Goal: Task Accomplishment & Management: Manage account settings

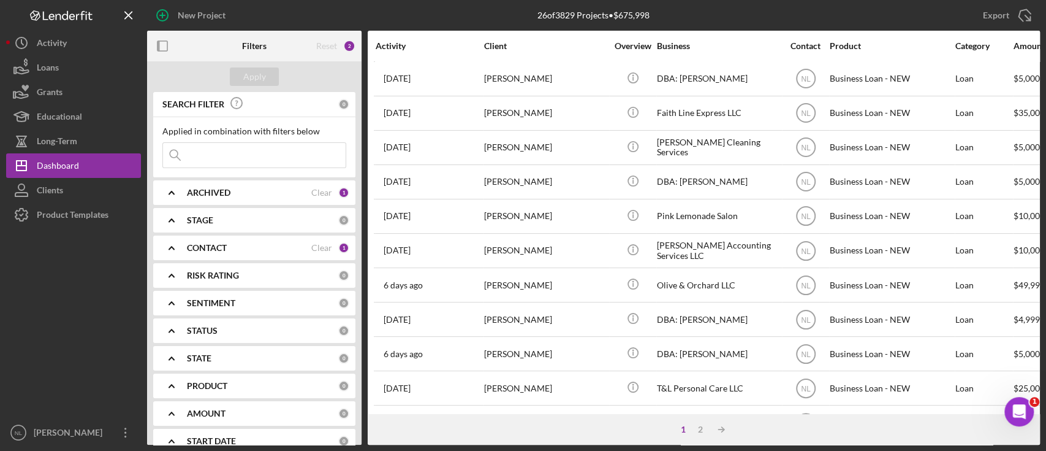
click at [209, 149] on input at bounding box center [254, 155] width 183 height 25
type input "[PERSON_NAME]"
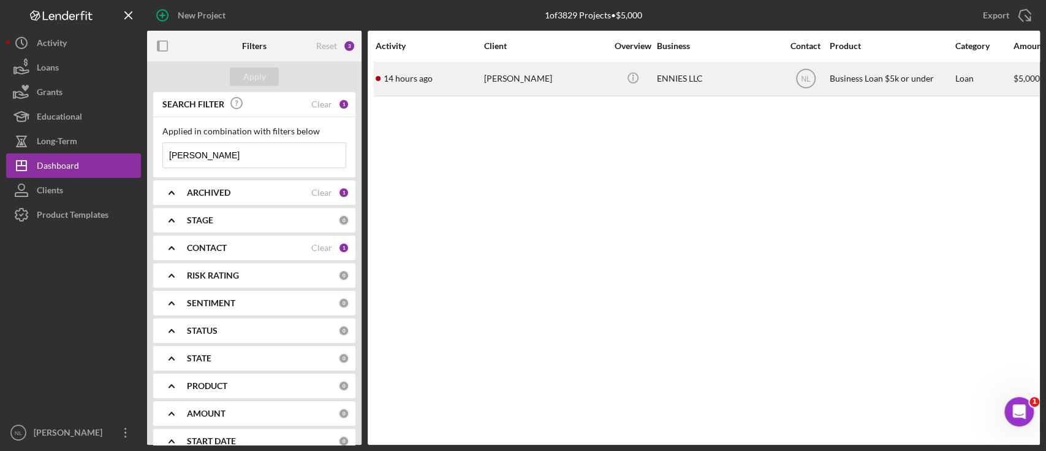
click at [500, 80] on div "[PERSON_NAME]" at bounding box center [545, 79] width 123 height 32
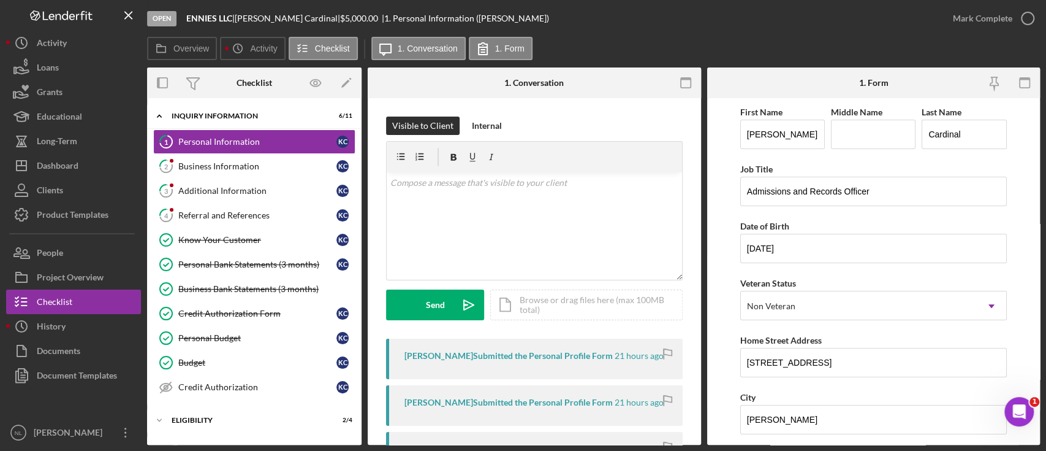
click at [587, 83] on div "1. Conversation" at bounding box center [534, 82] width 111 height 31
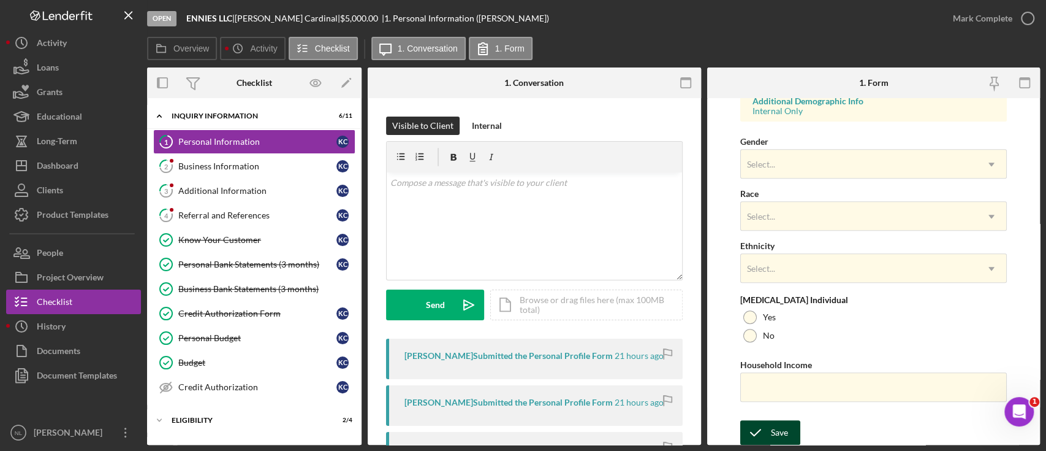
click at [765, 433] on icon "submit" at bounding box center [755, 432] width 31 height 31
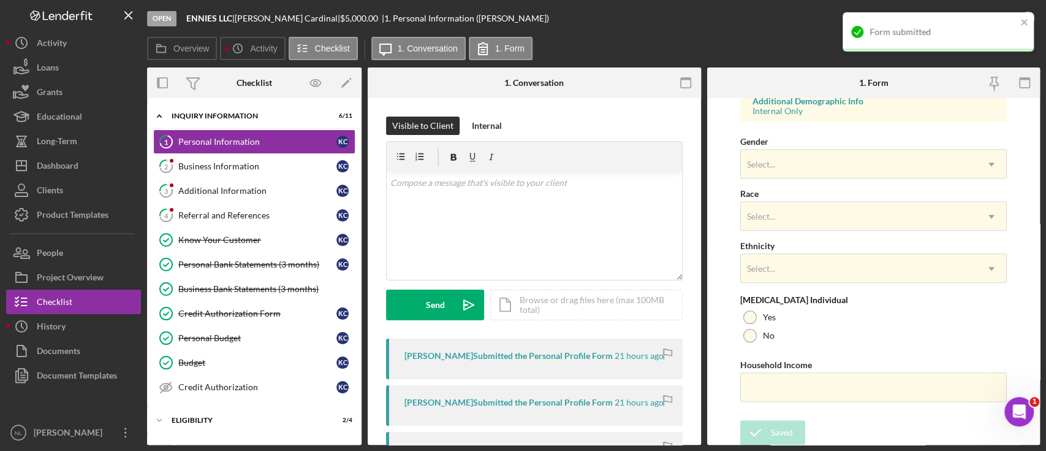
click at [1003, 15] on div "Form submitted" at bounding box center [938, 31] width 191 height 39
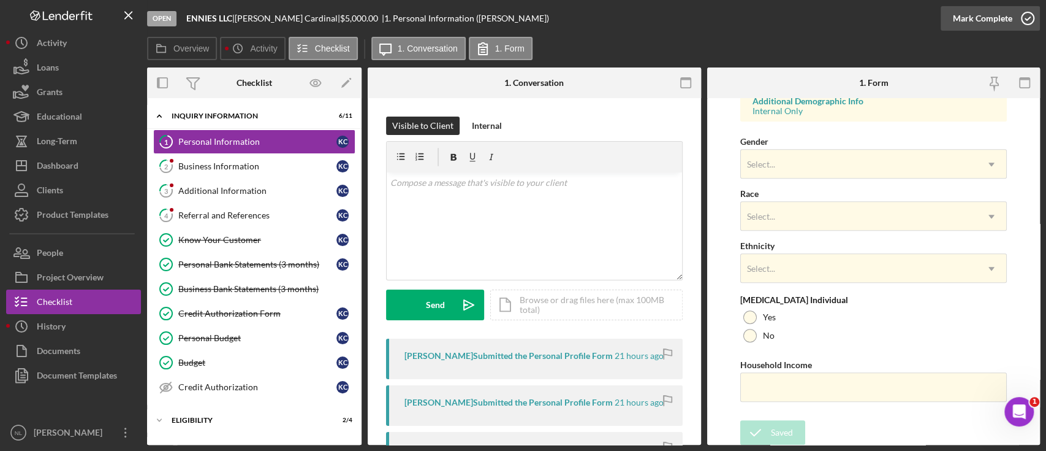
click at [983, 22] on div "Mark Complete" at bounding box center [982, 18] width 59 height 25
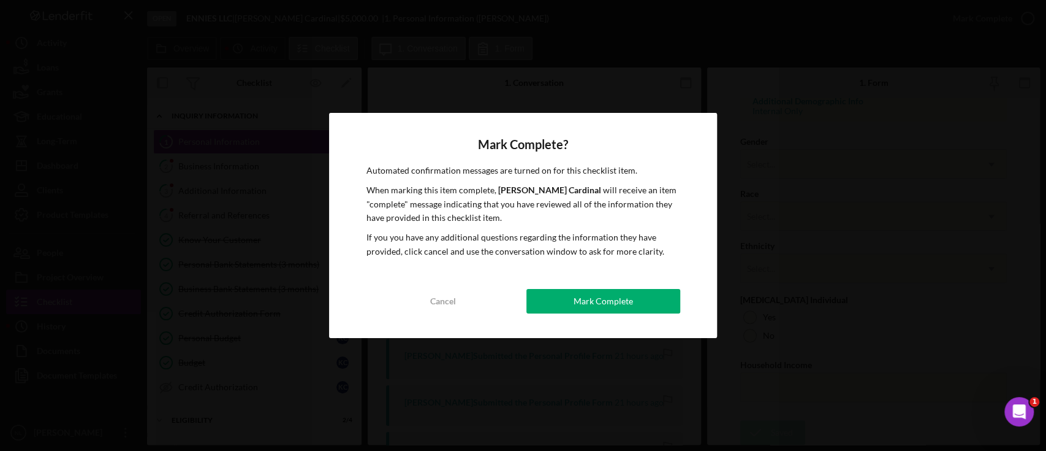
click at [606, 316] on div "Mark Complete? Automated confirmation messages are turned on for this checklist…" at bounding box center [522, 225] width 387 height 225
drag, startPoint x: 593, startPoint y: 299, endPoint x: 575, endPoint y: 308, distance: 20.8
click at [575, 308] on button "Mark Complete" at bounding box center [604, 301] width 154 height 25
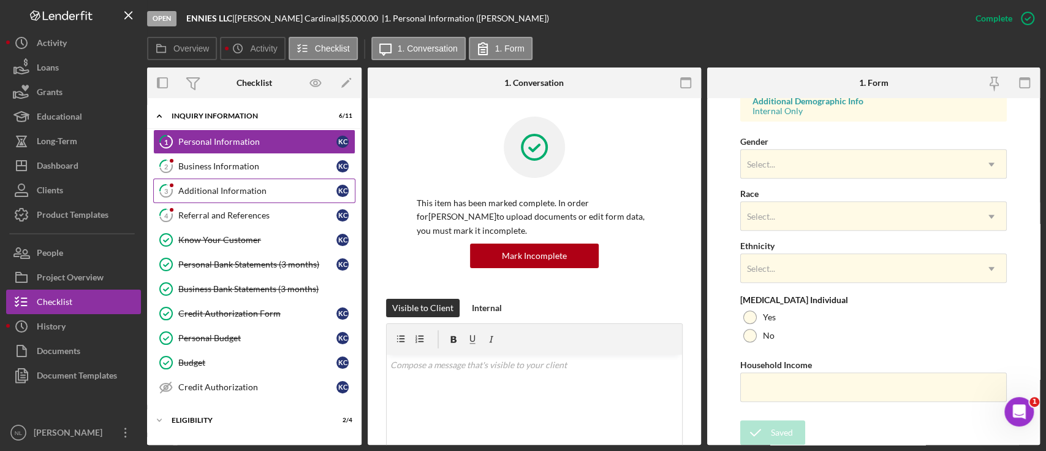
scroll to position [226, 0]
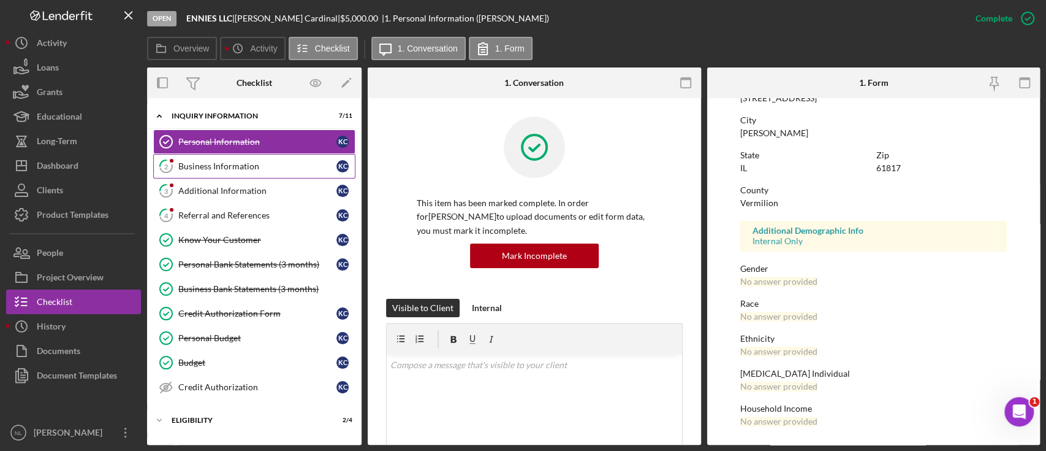
click at [275, 173] on link "2 Business Information K C" at bounding box center [254, 166] width 202 height 25
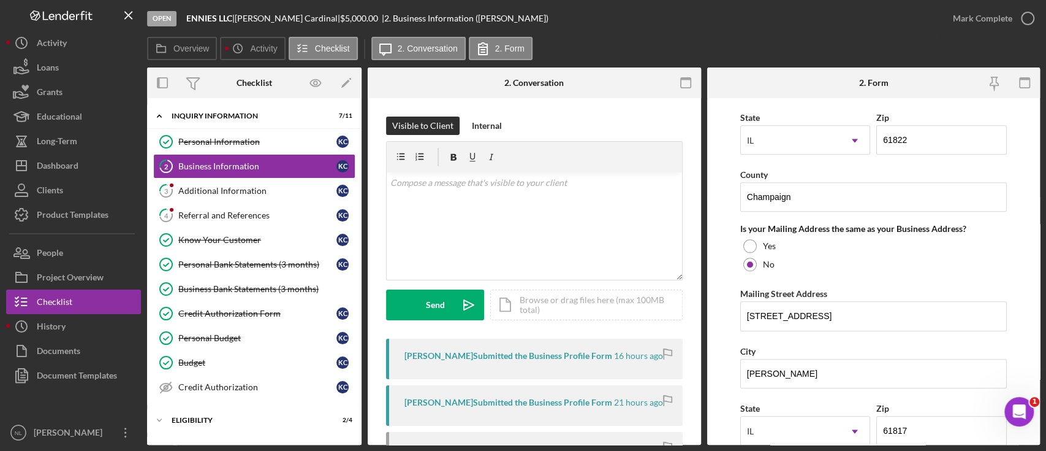
scroll to position [1239, 0]
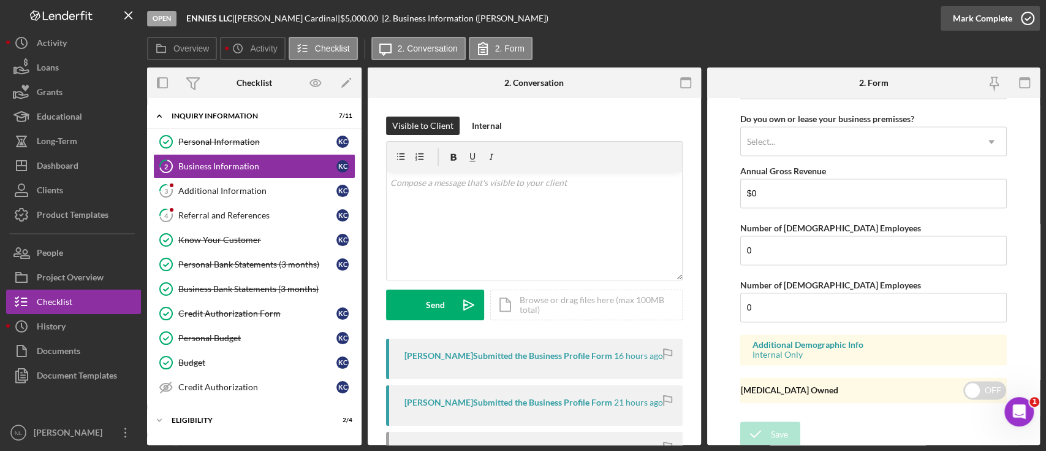
click at [997, 20] on div "Mark Complete" at bounding box center [982, 18] width 59 height 25
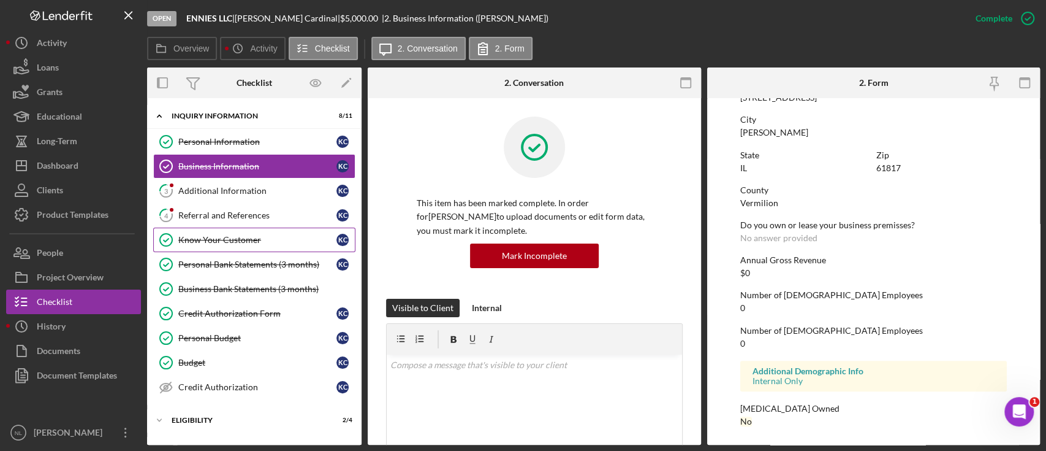
scroll to position [718, 0]
click at [224, 178] on link "3 Additional Information K C" at bounding box center [254, 190] width 202 height 25
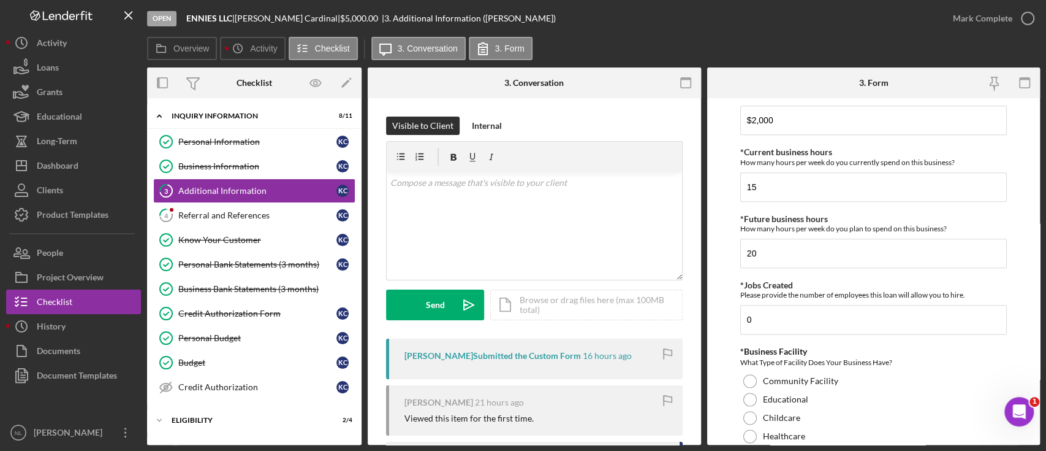
scroll to position [1472, 0]
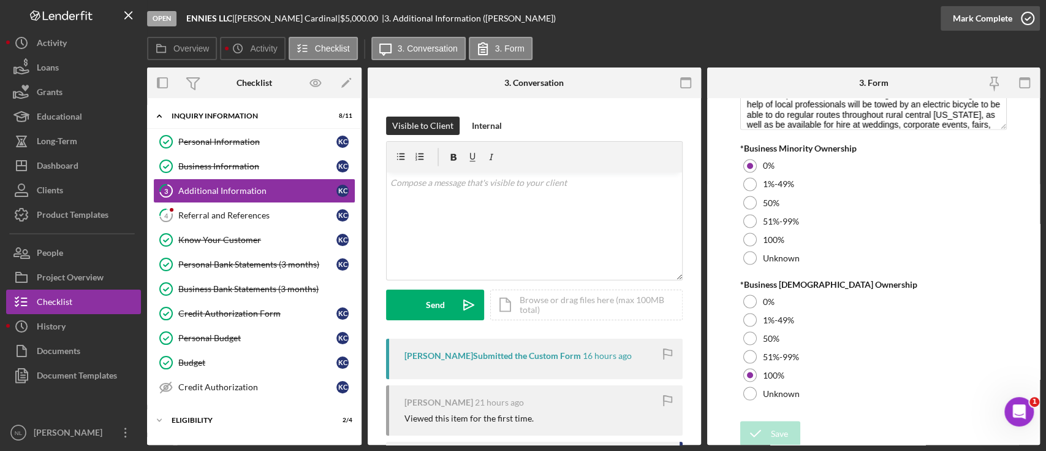
click at [974, 24] on div "Mark Complete" at bounding box center [982, 18] width 59 height 25
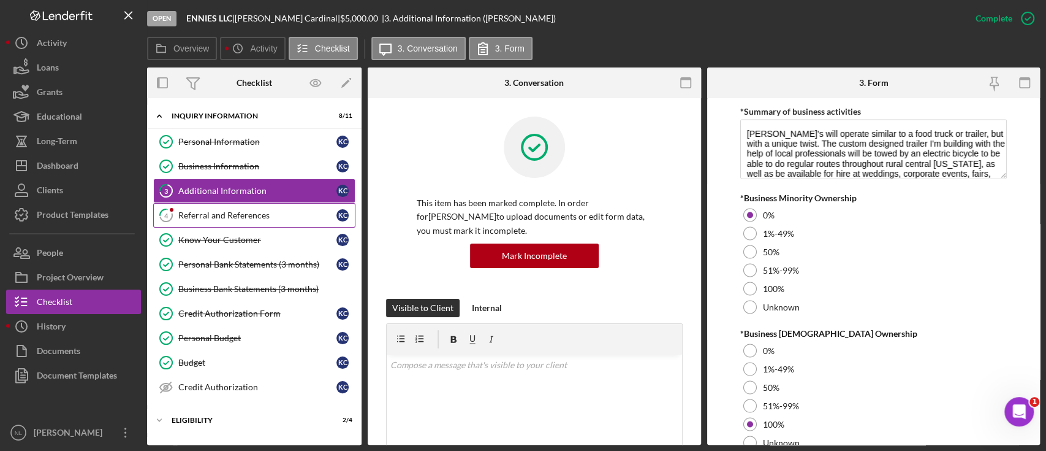
scroll to position [1521, 0]
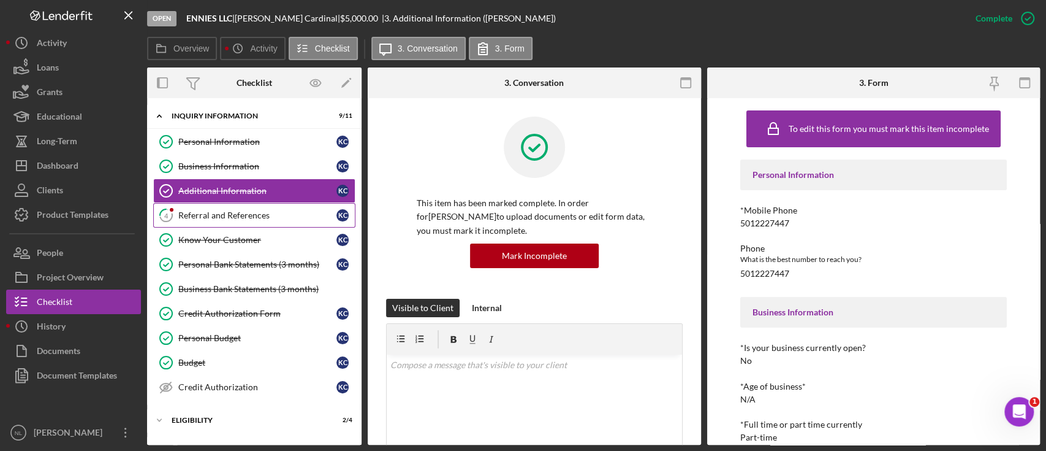
click at [263, 210] on div "Referral and References" at bounding box center [257, 215] width 158 height 10
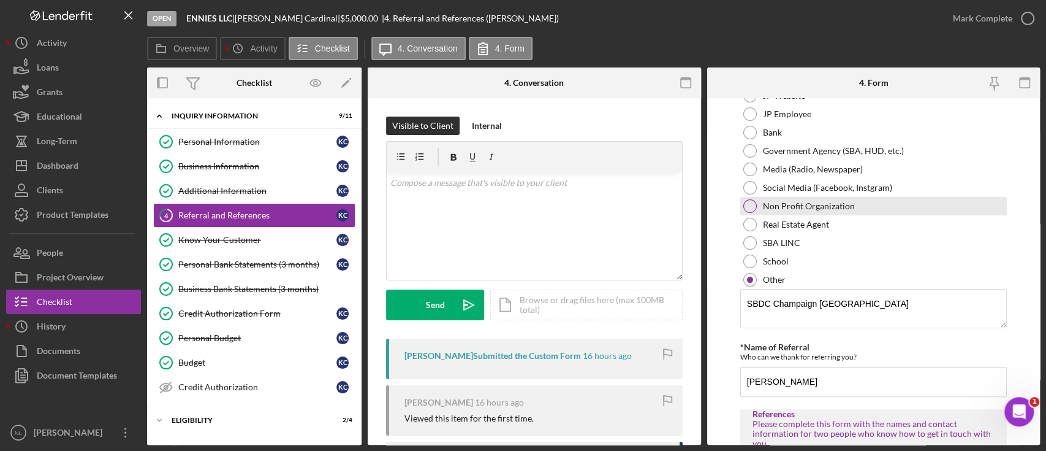
scroll to position [625, 0]
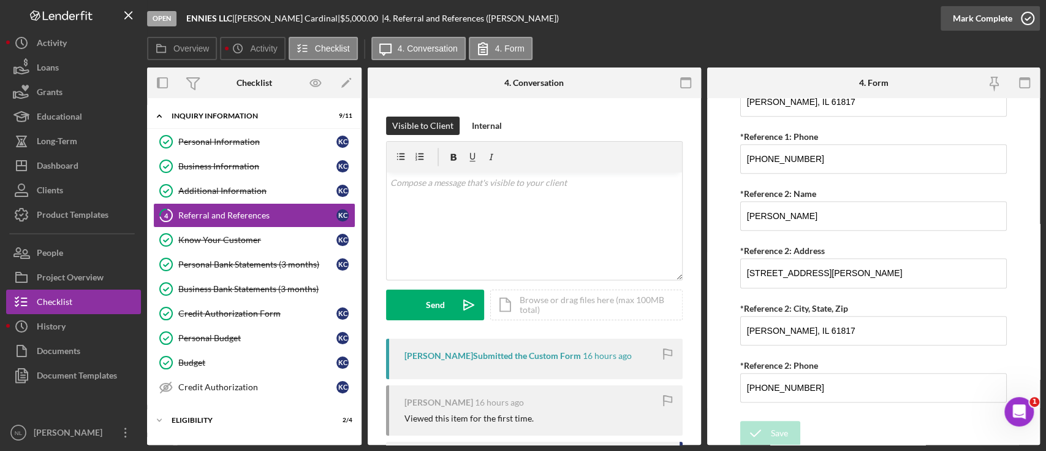
click at [1018, 20] on icon "button" at bounding box center [1028, 18] width 31 height 31
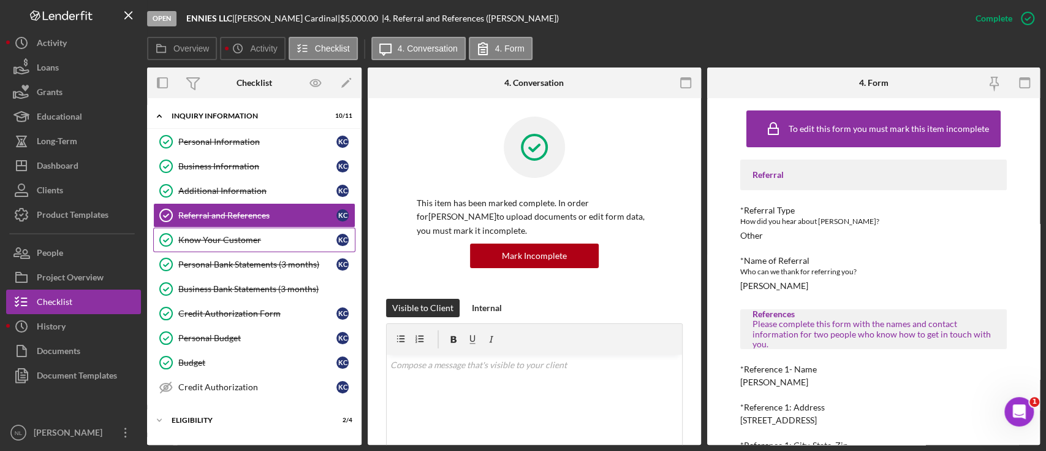
scroll to position [103, 0]
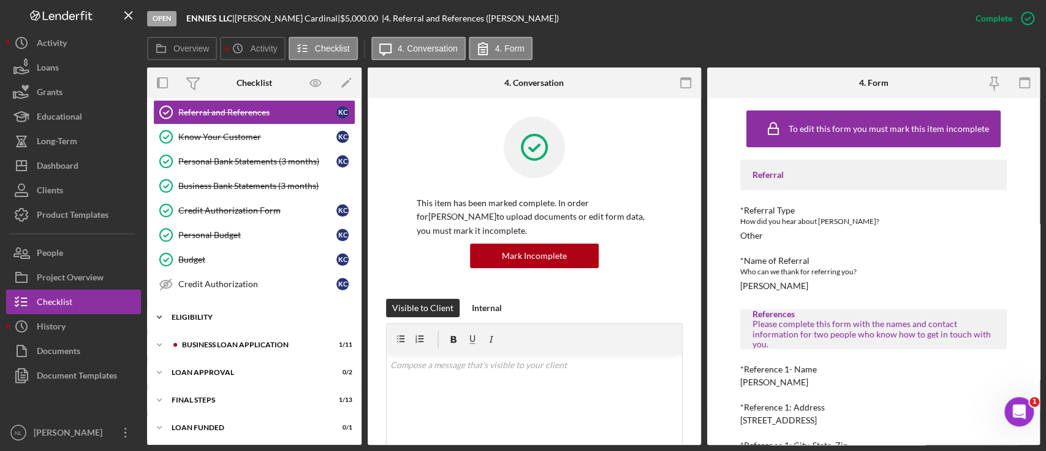
click at [245, 319] on div "Icon/Expander Eligibility 2 / 4" at bounding box center [254, 317] width 215 height 25
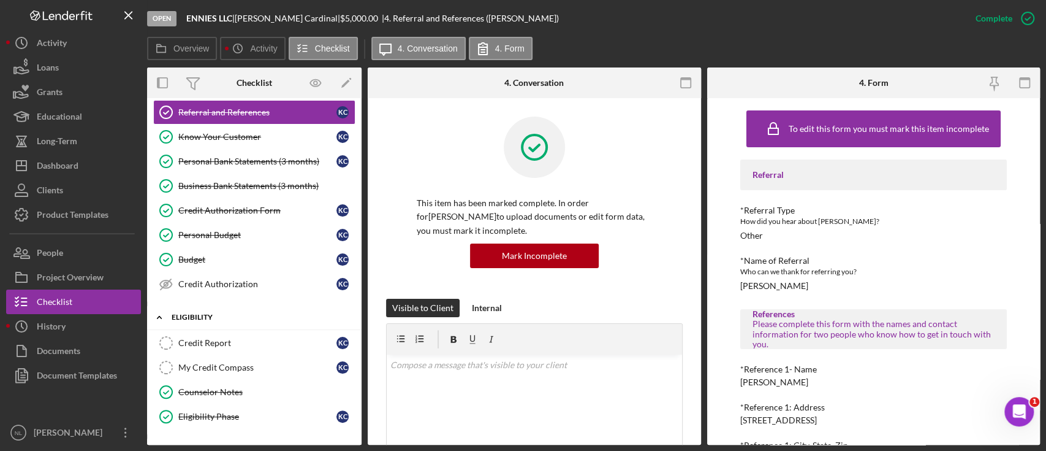
scroll to position [207, 0]
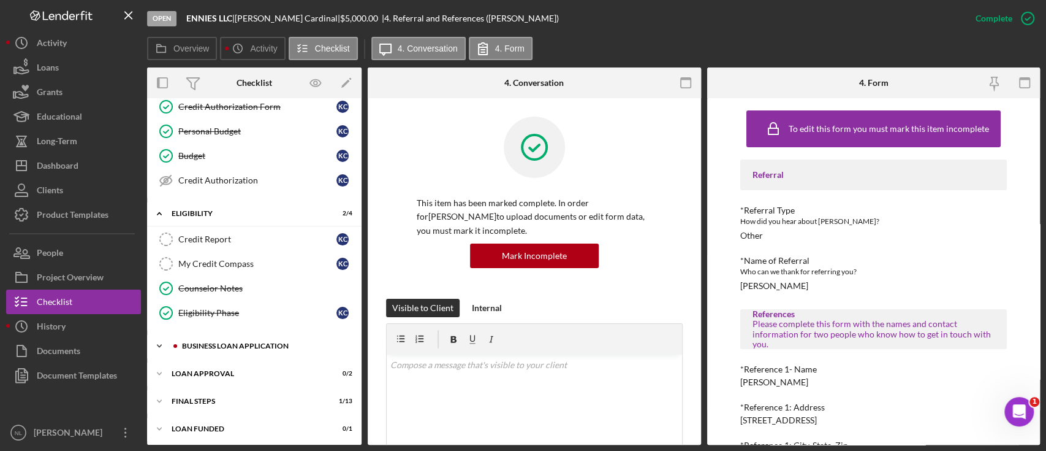
click at [253, 346] on div "BUSINESS LOAN APPLICATION" at bounding box center [264, 345] width 164 height 7
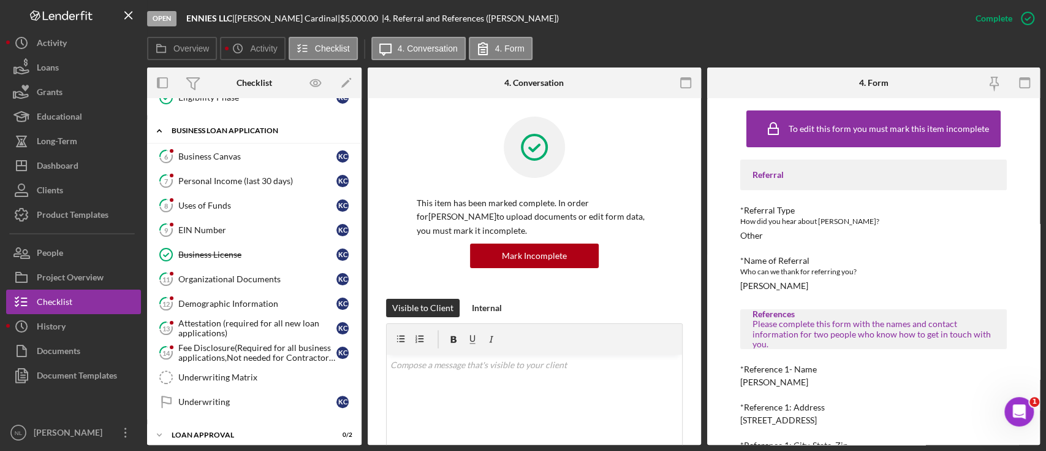
scroll to position [276, 0]
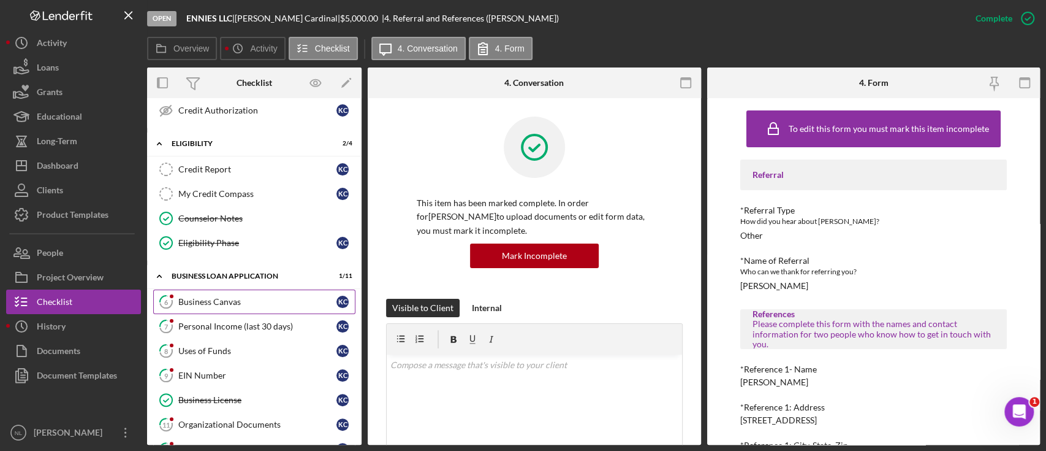
click at [242, 297] on div "Business Canvas" at bounding box center [257, 302] width 158 height 10
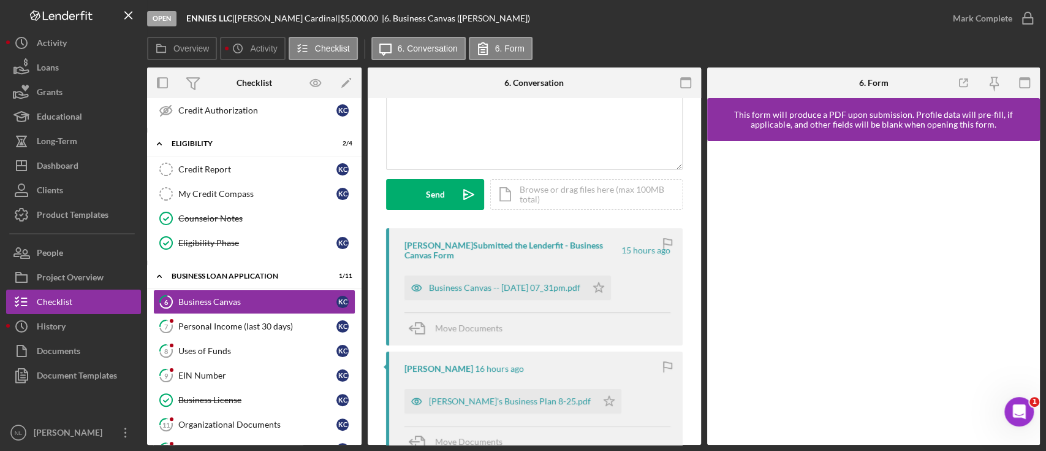
scroll to position [112, 0]
click at [554, 295] on div "Business Canvas -- 2025-08-18 07_31pm.pdf" at bounding box center [496, 285] width 182 height 25
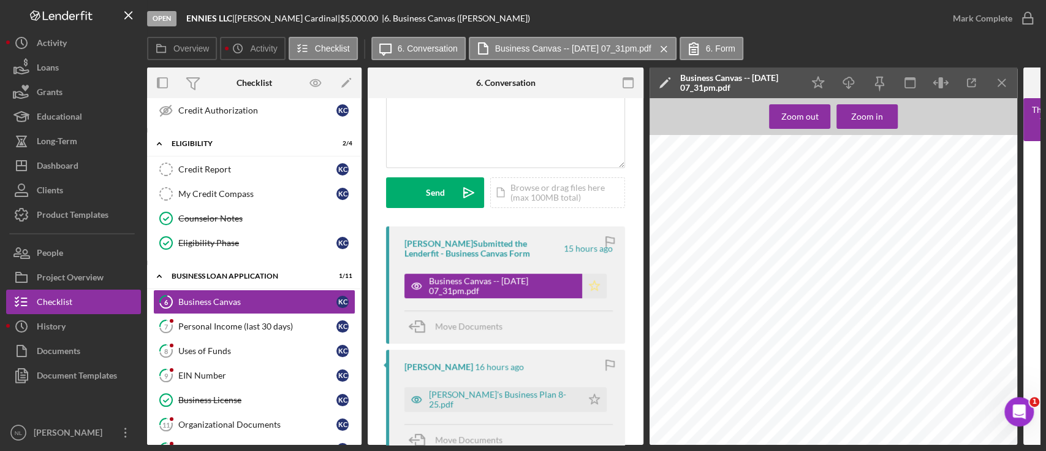
click at [590, 288] on polygon "button" at bounding box center [595, 285] width 10 height 10
click at [582, 395] on icon "Icon/Star" at bounding box center [594, 399] width 25 height 25
click at [1004, 75] on icon "Icon/Menu Close" at bounding box center [1003, 83] width 28 height 28
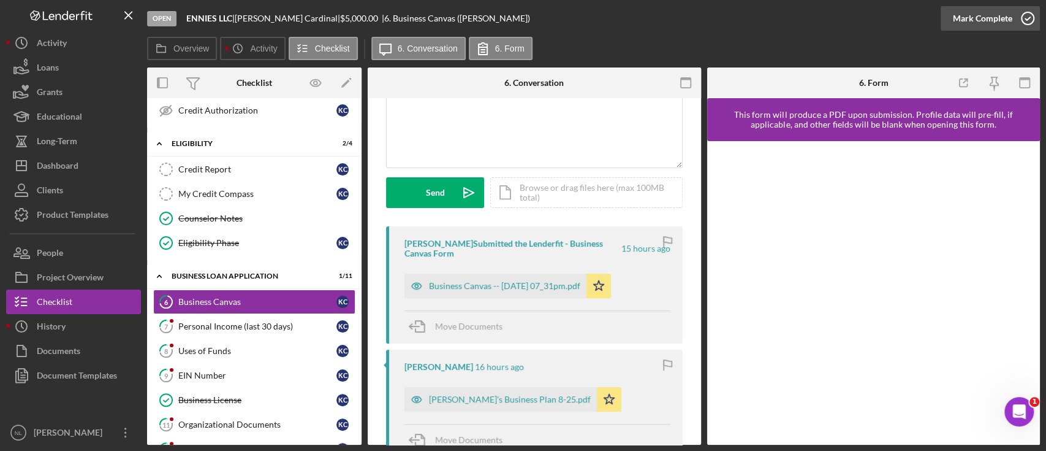
click at [986, 26] on div "Mark Complete" at bounding box center [982, 18] width 59 height 25
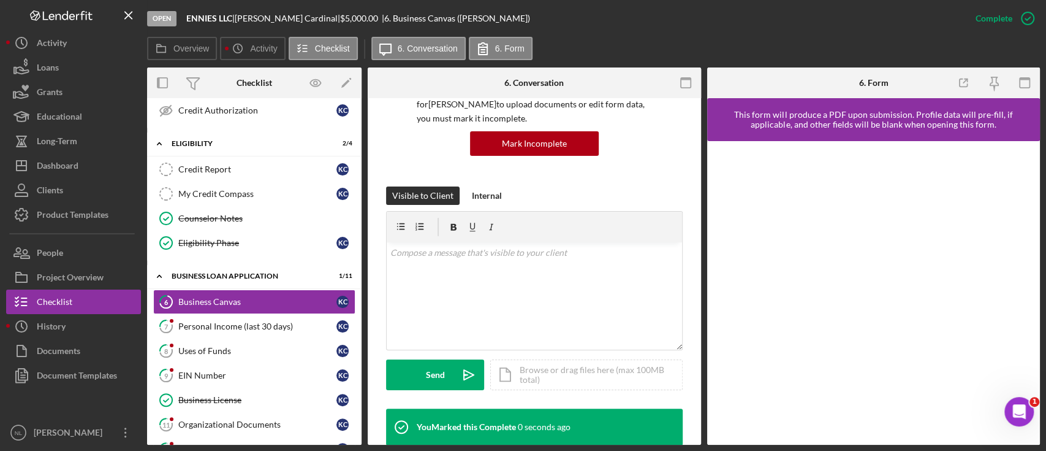
scroll to position [294, 0]
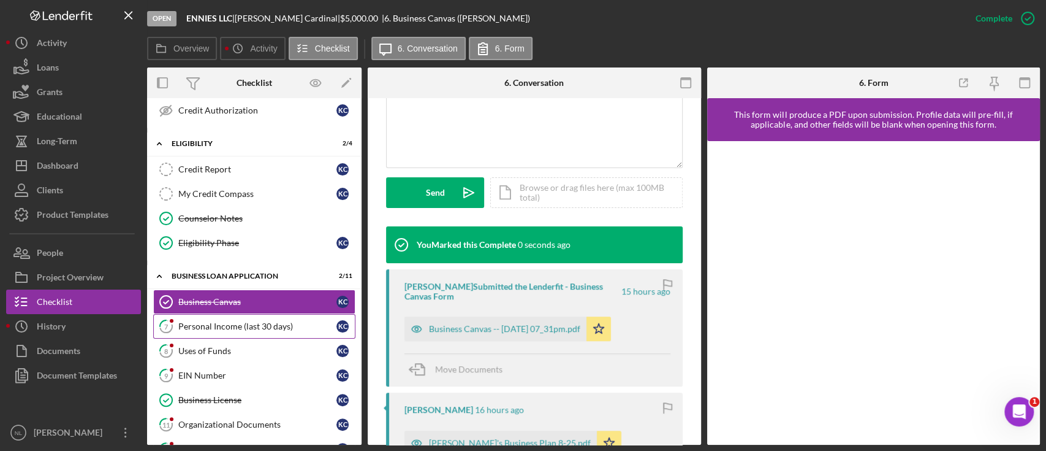
click at [283, 330] on link "7 Personal Income (last 30 days) K C" at bounding box center [254, 326] width 202 height 25
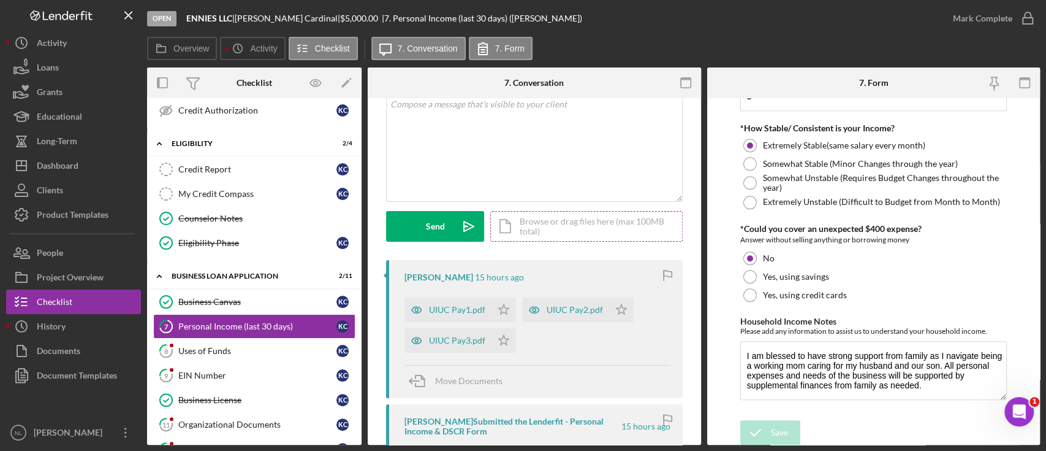
scroll to position [85, 0]
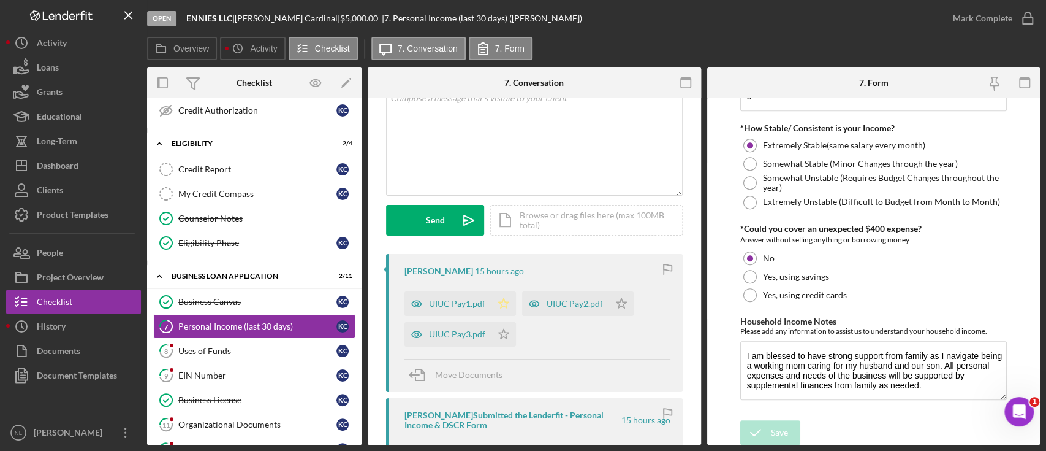
click at [500, 305] on icon "Icon/Star" at bounding box center [504, 303] width 25 height 25
click at [625, 311] on icon "Icon/Star" at bounding box center [621, 303] width 25 height 25
click at [492, 340] on icon "Icon/Star" at bounding box center [504, 334] width 25 height 25
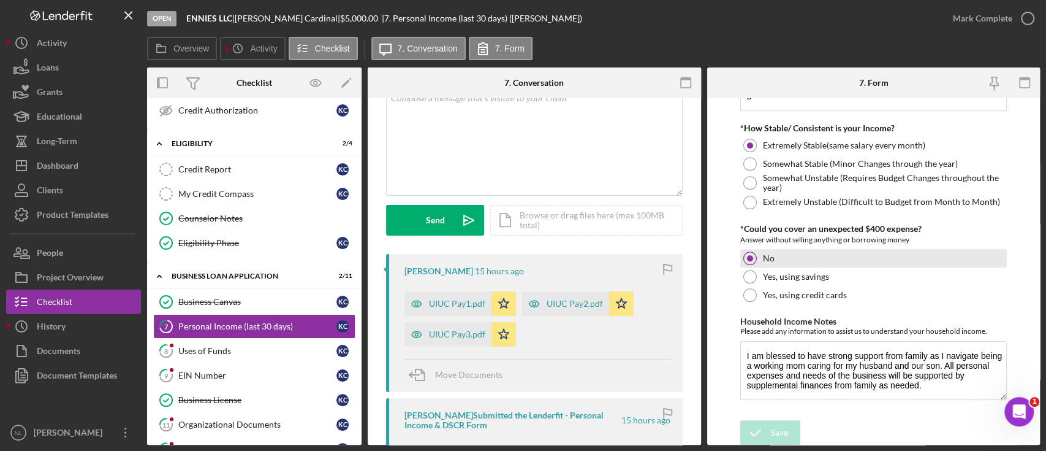
scroll to position [0, 0]
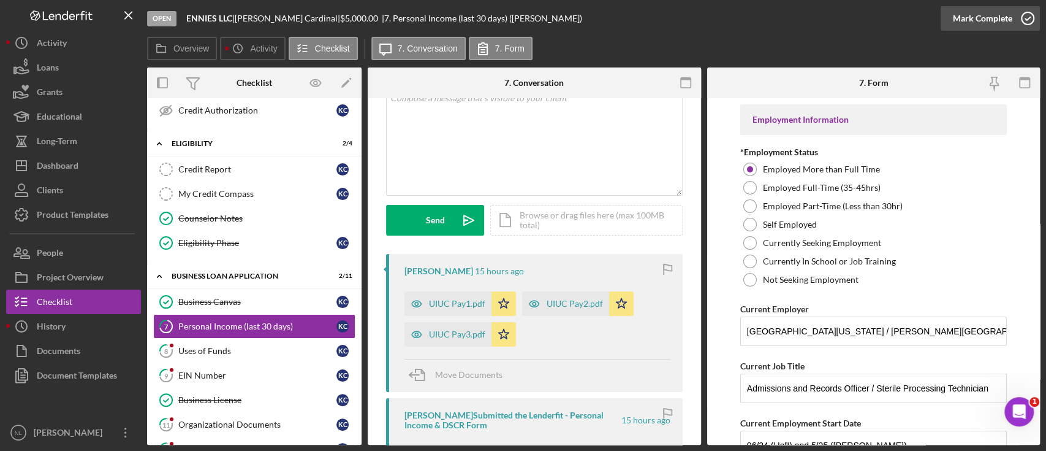
click at [983, 28] on div "Mark Complete" at bounding box center [982, 18] width 59 height 25
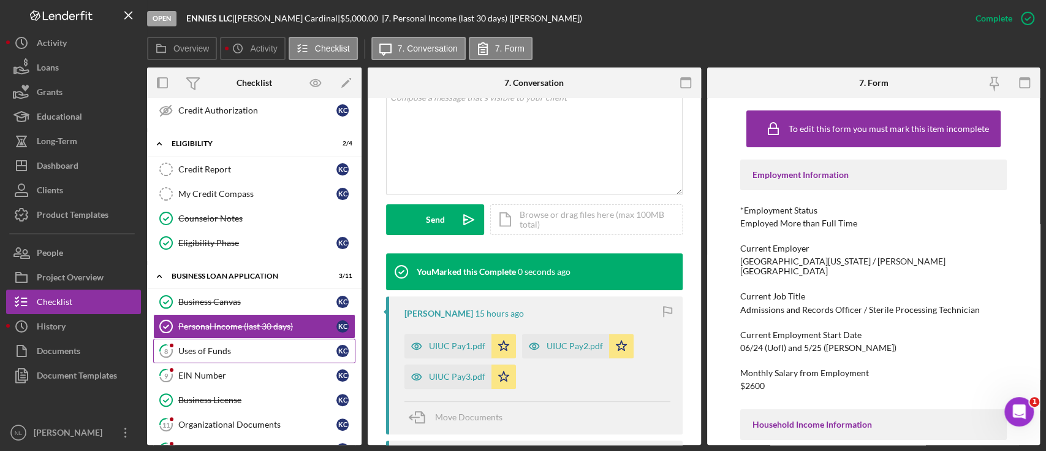
click at [261, 347] on div "Uses of Funds" at bounding box center [257, 351] width 158 height 10
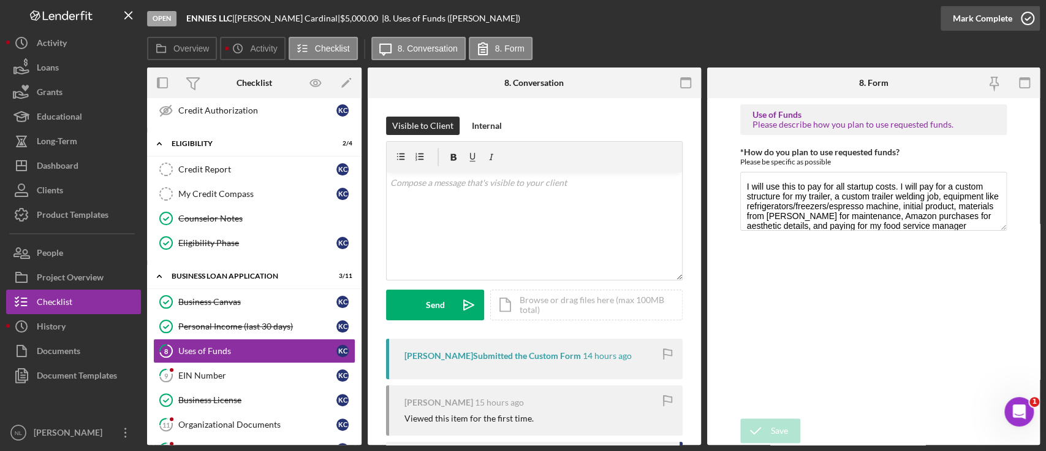
click at [1016, 18] on icon "button" at bounding box center [1028, 18] width 31 height 31
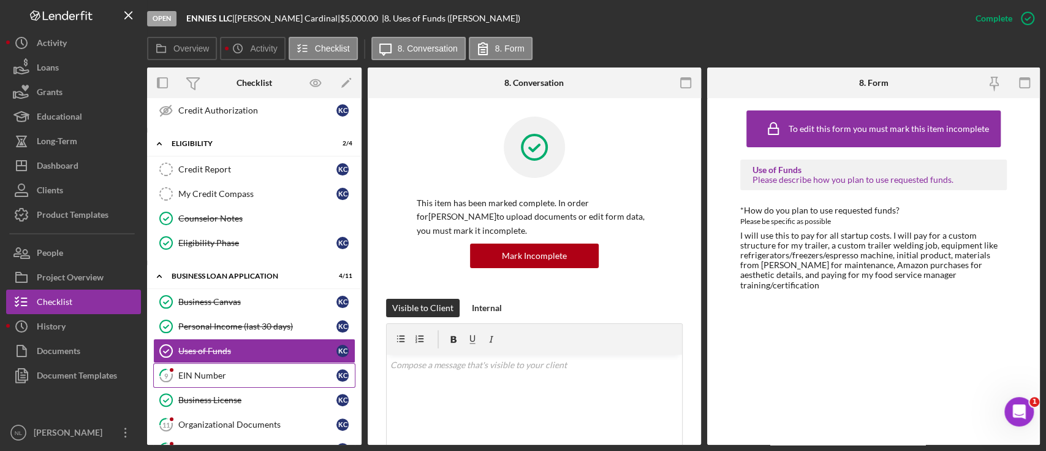
click at [287, 374] on div "EIN Number" at bounding box center [257, 375] width 158 height 10
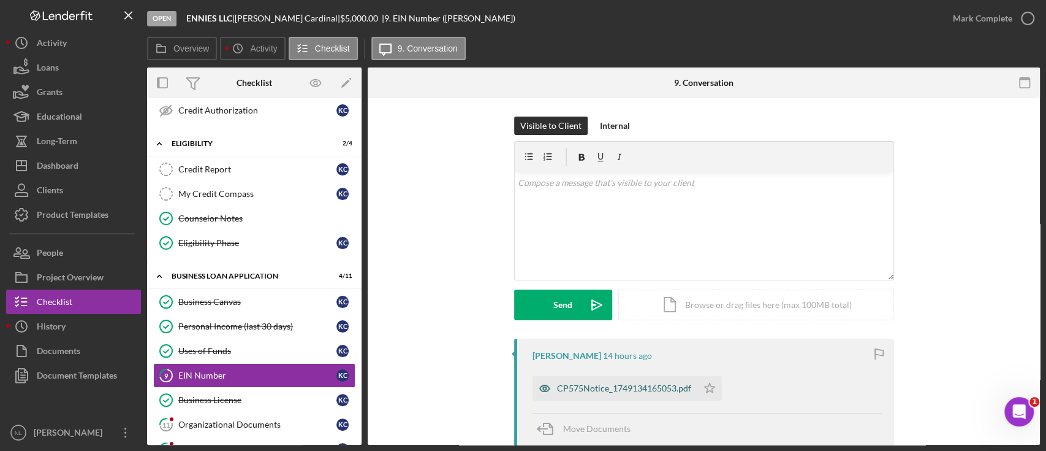
click at [641, 399] on div "CP575Notice_1749134165053.pdf" at bounding box center [615, 388] width 165 height 25
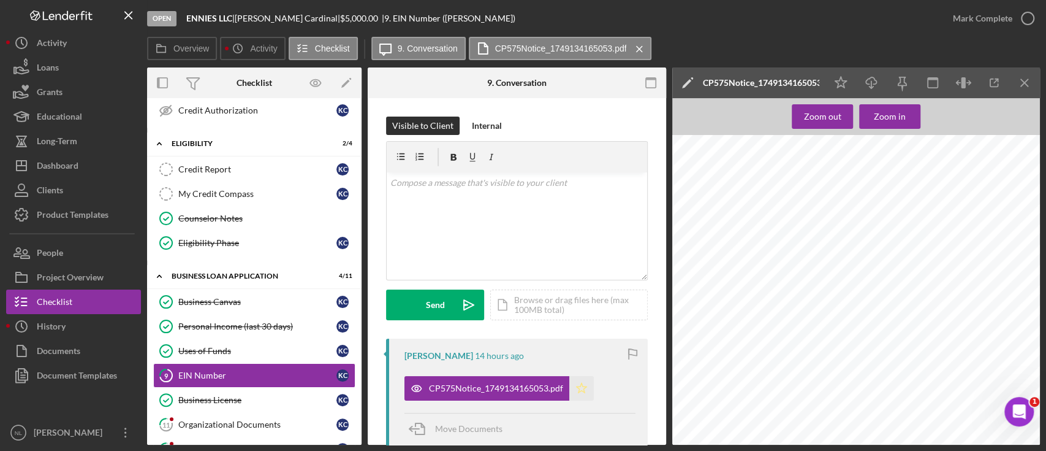
click at [576, 382] on icon "Icon/Star" at bounding box center [581, 388] width 25 height 25
click at [1030, 92] on icon "Icon/Menu Close" at bounding box center [1025, 83] width 28 height 28
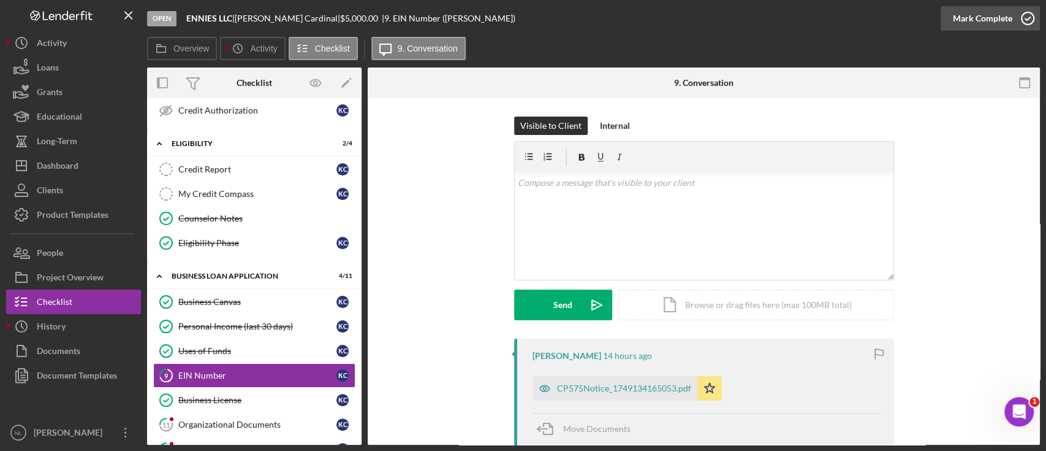
click at [983, 28] on div "Mark Complete" at bounding box center [982, 18] width 59 height 25
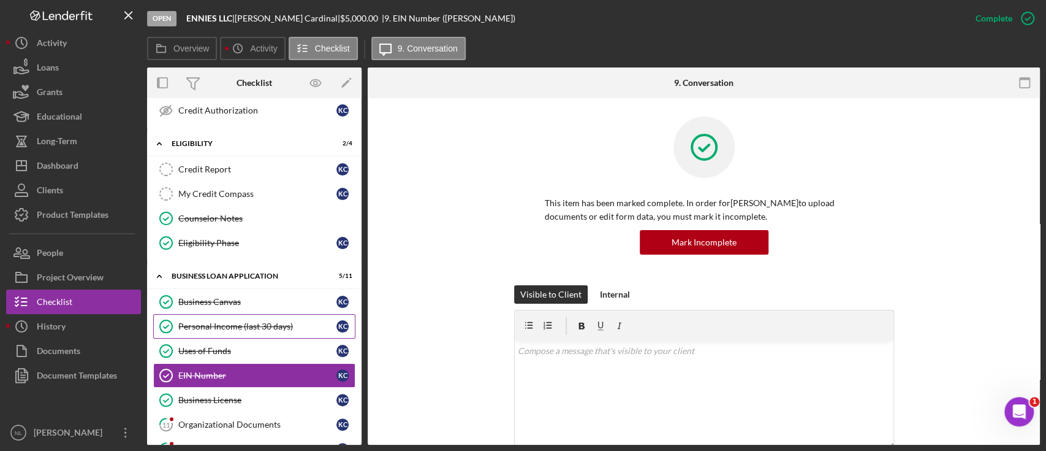
scroll to position [460, 0]
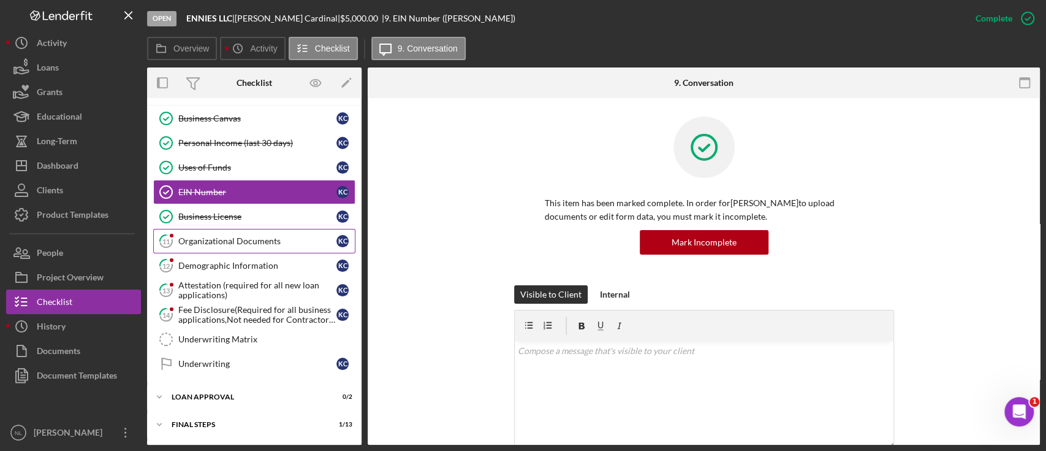
click at [226, 240] on div "Organizational Documents" at bounding box center [257, 241] width 158 height 10
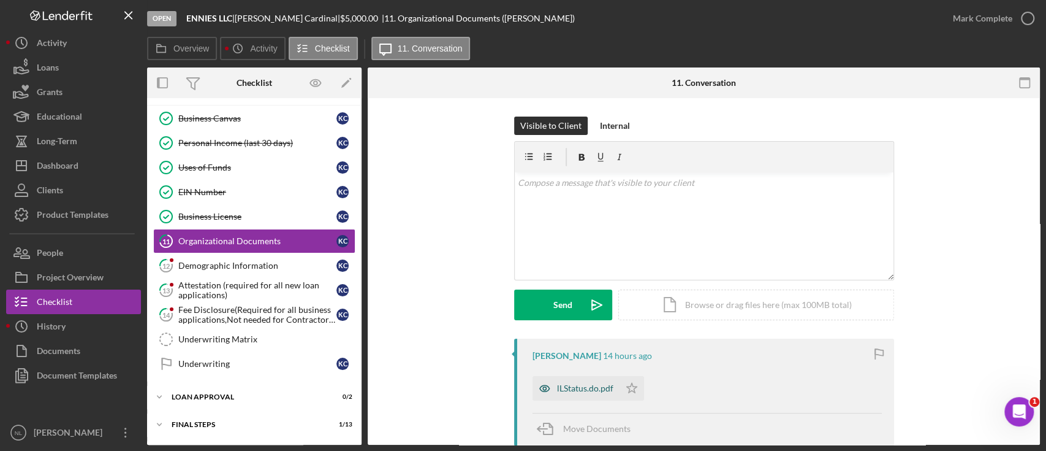
click at [580, 387] on div "lLStatus.do.pdf" at bounding box center [585, 388] width 56 height 10
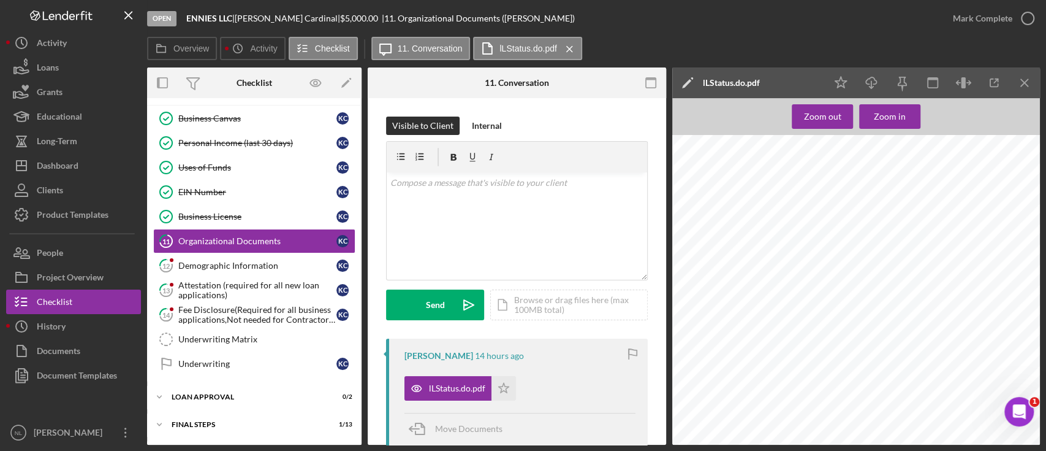
scroll to position [188, 0]
click at [510, 400] on div "Kimberlie Cardinal 14 hours ago lLStatus.do.pdf Icon/Star Move Documents" at bounding box center [517, 391] width 262 height 107
click at [506, 388] on icon "Icon/Star" at bounding box center [504, 388] width 25 height 25
click at [1029, 72] on icon "Icon/Menu Close" at bounding box center [1025, 83] width 28 height 28
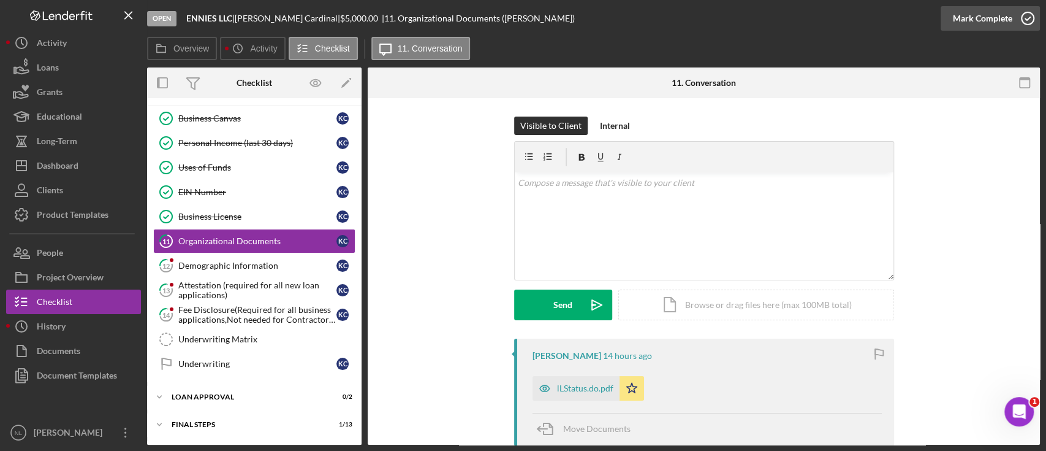
click at [988, 29] on div "Mark Complete" at bounding box center [982, 18] width 59 height 25
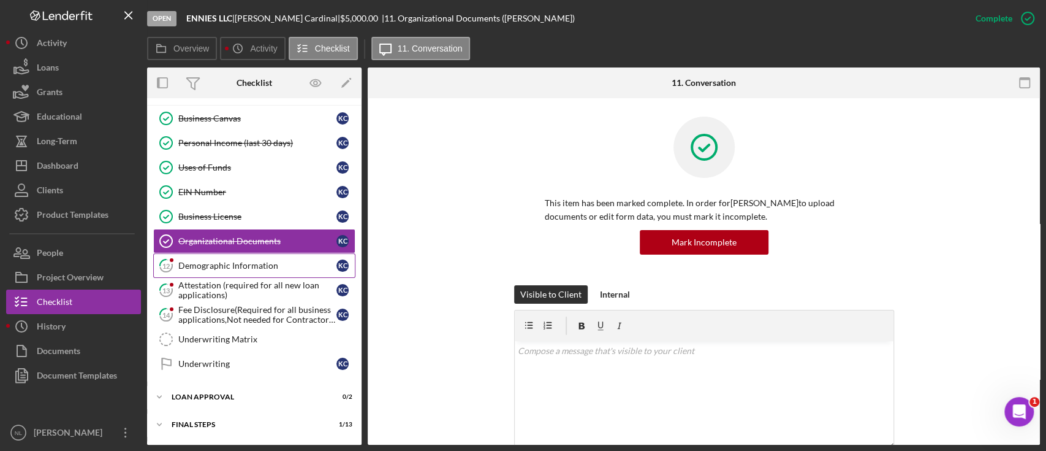
click at [270, 261] on div "Demographic Information" at bounding box center [257, 266] width 158 height 10
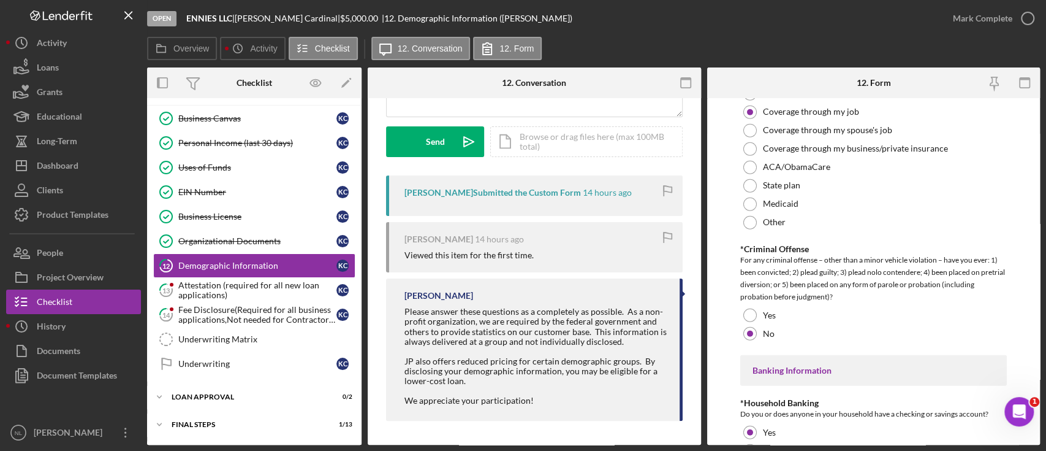
scroll to position [2539, 0]
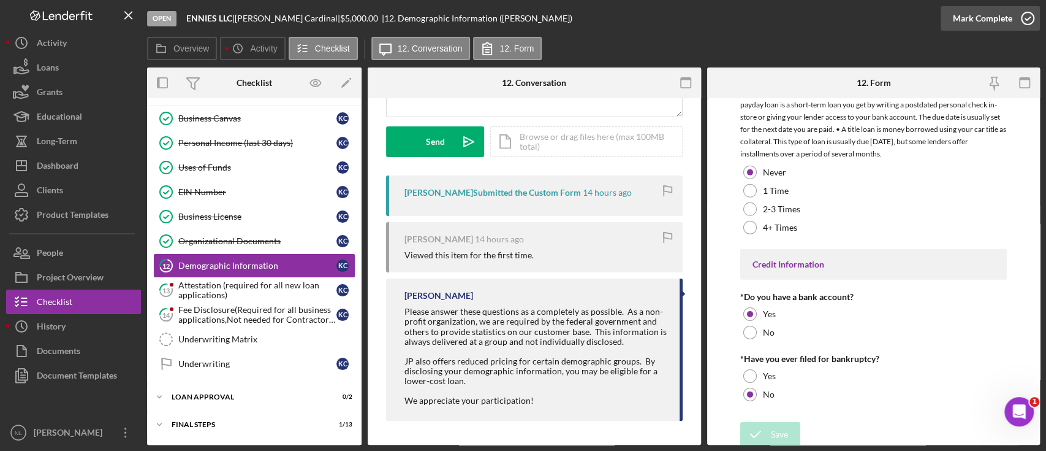
click at [991, 28] on div "Mark Complete" at bounding box center [982, 18] width 59 height 25
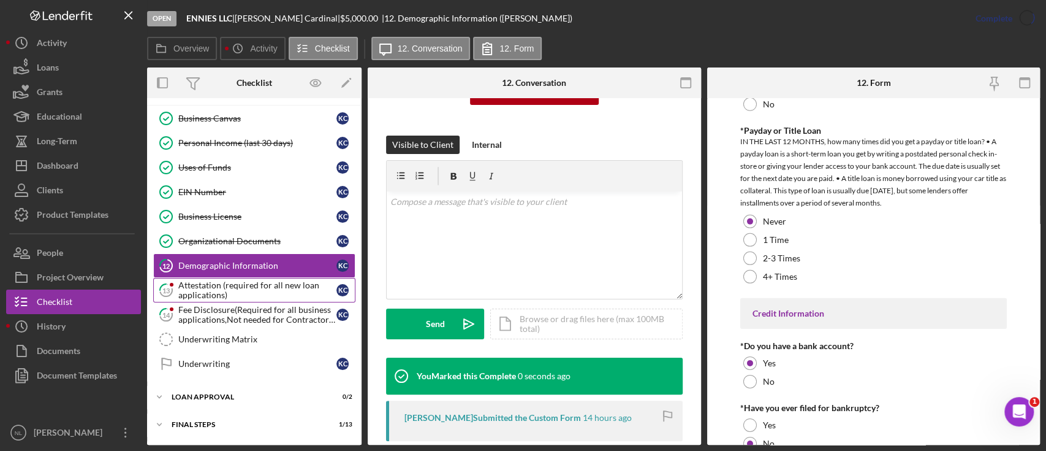
scroll to position [2589, 0]
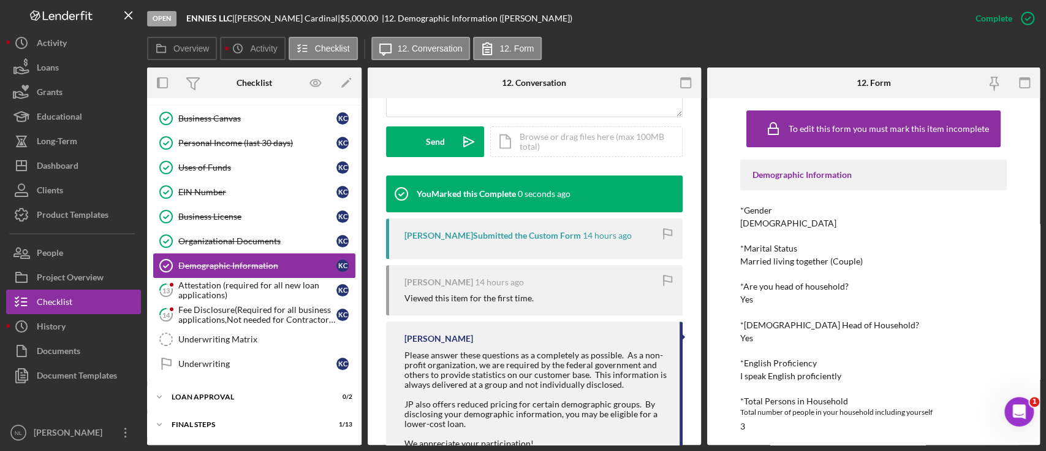
click at [202, 273] on link "Demographic Information Demographic Information K C" at bounding box center [254, 265] width 202 height 25
click at [200, 282] on div "Attestation (required for all new loan applications)" at bounding box center [257, 290] width 158 height 20
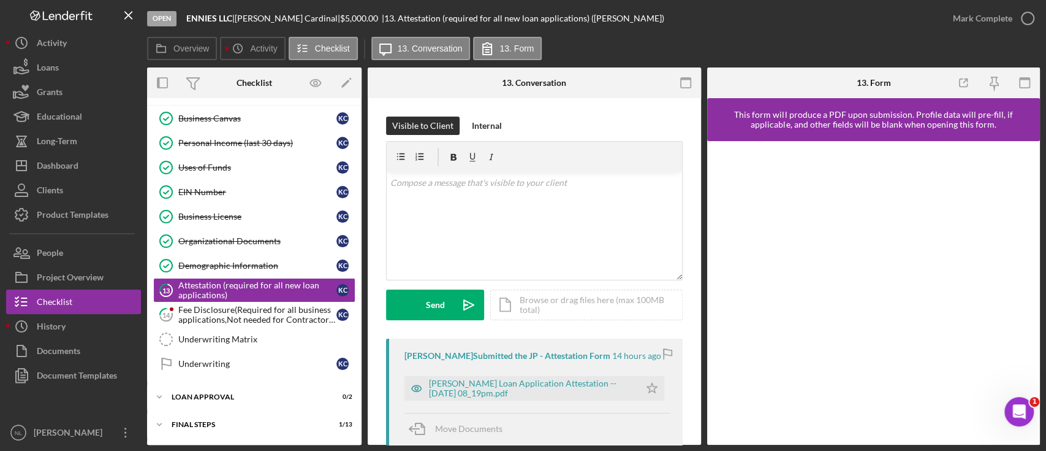
scroll to position [151, 0]
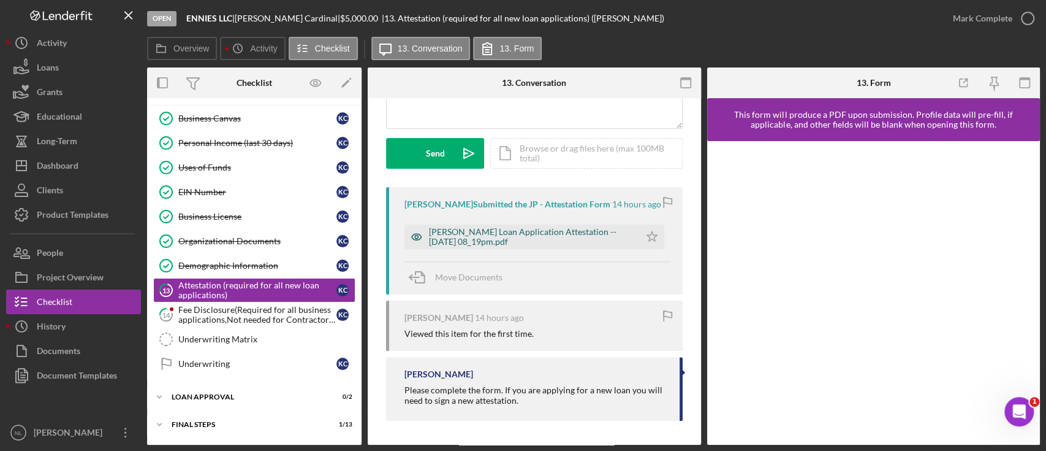
click at [593, 228] on div "Justine Petersen Loan Application Attestation -- 2025-08-18 08_19pm.pdf" at bounding box center [531, 237] width 205 height 20
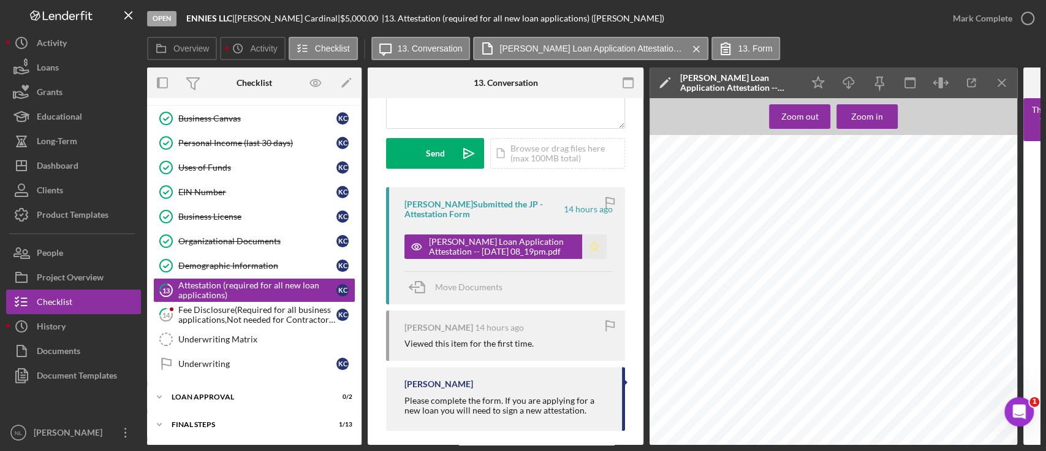
click at [590, 246] on polygon "button" at bounding box center [595, 246] width 10 height 10
click at [1002, 85] on icon "Icon/Menu Close" at bounding box center [1003, 83] width 28 height 28
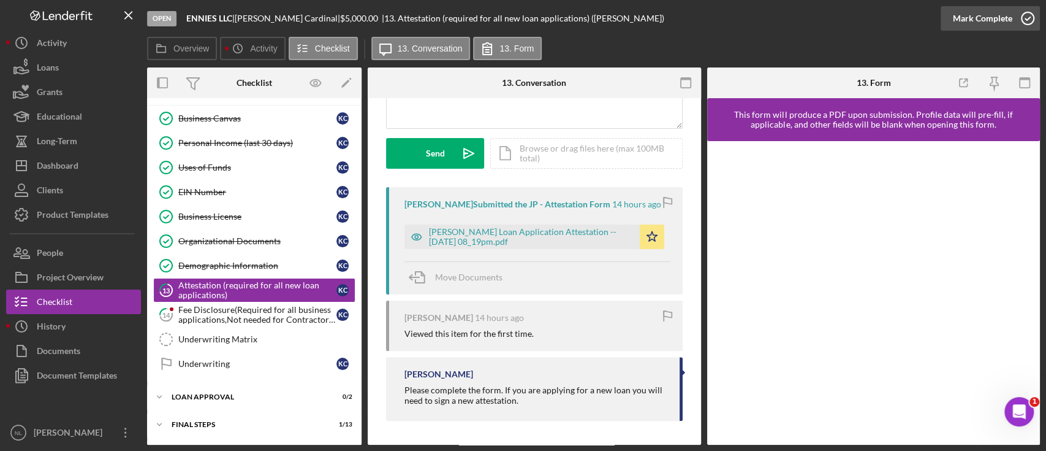
click at [965, 18] on div "Mark Complete" at bounding box center [982, 18] width 59 height 25
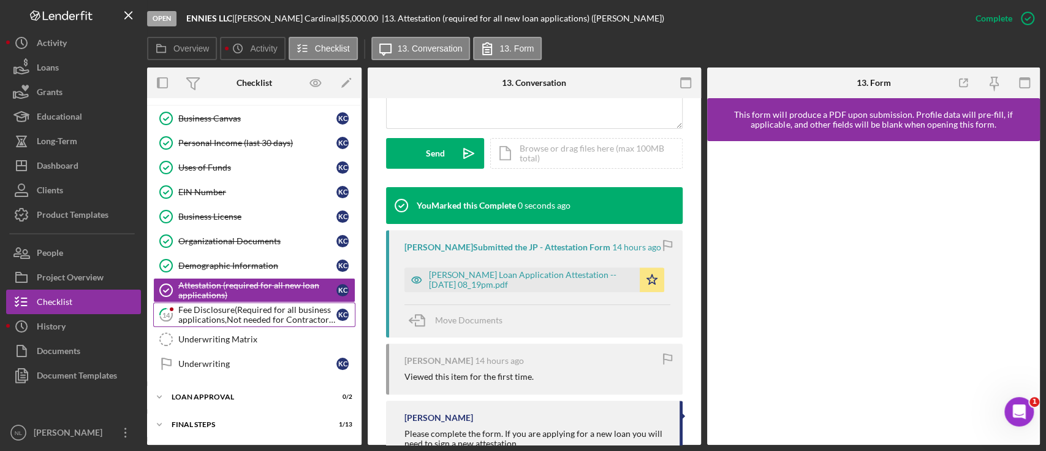
click at [251, 305] on div "Fee Disclosure(Required for all business applications,Not needed for Contractor…" at bounding box center [257, 315] width 158 height 20
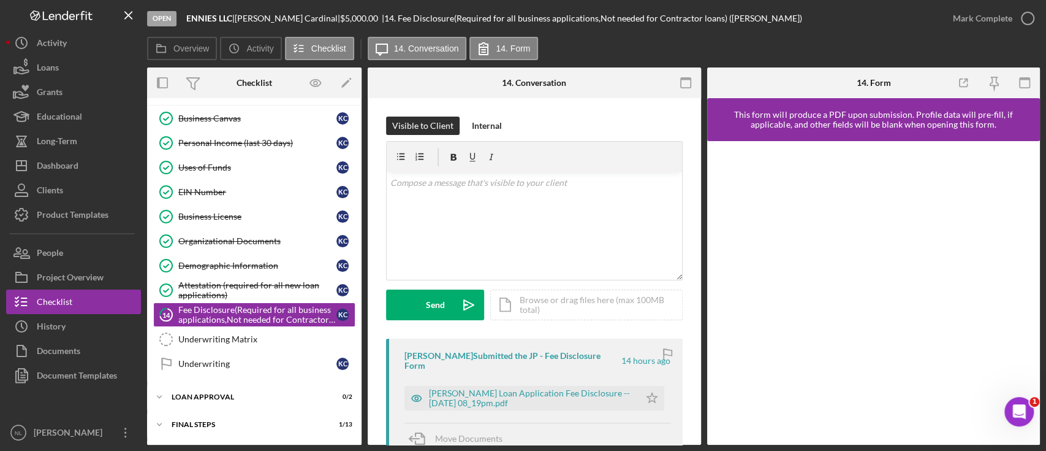
scroll to position [196, 0]
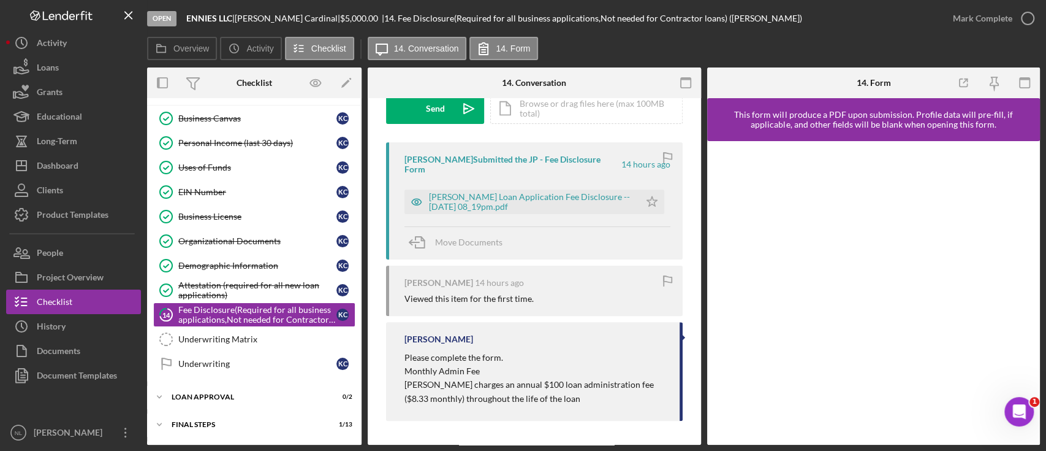
click at [560, 189] on div "Justine Petersen Loan Application Fee Disclosure -- 2025-08-18 08_19pm.pdf Icon…" at bounding box center [538, 198] width 266 height 31
click at [582, 200] on div "Justine Petersen Loan Application Fee Disclosure -- 2025-08-18 08_19pm.pdf" at bounding box center [531, 202] width 205 height 20
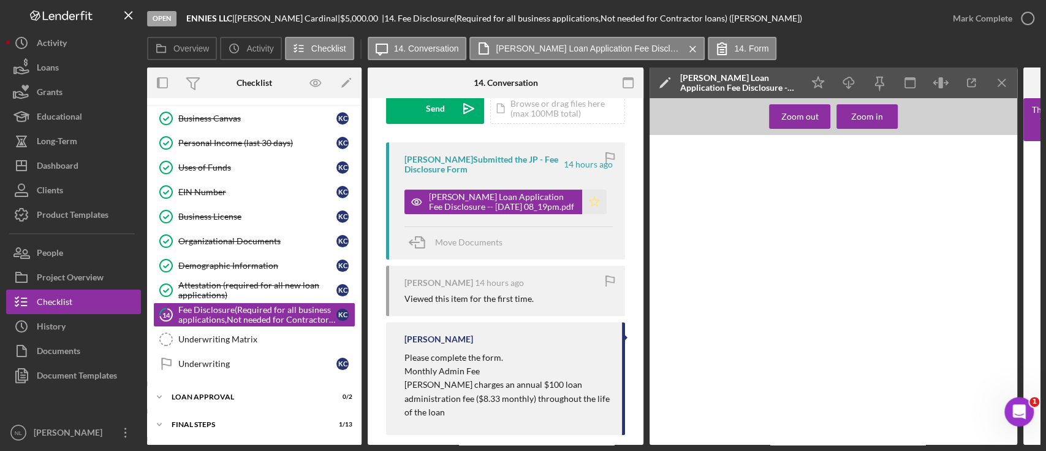
click at [592, 202] on icon "Icon/Star" at bounding box center [594, 201] width 25 height 25
click at [1010, 87] on icon "Icon/Menu Close" at bounding box center [1003, 83] width 28 height 28
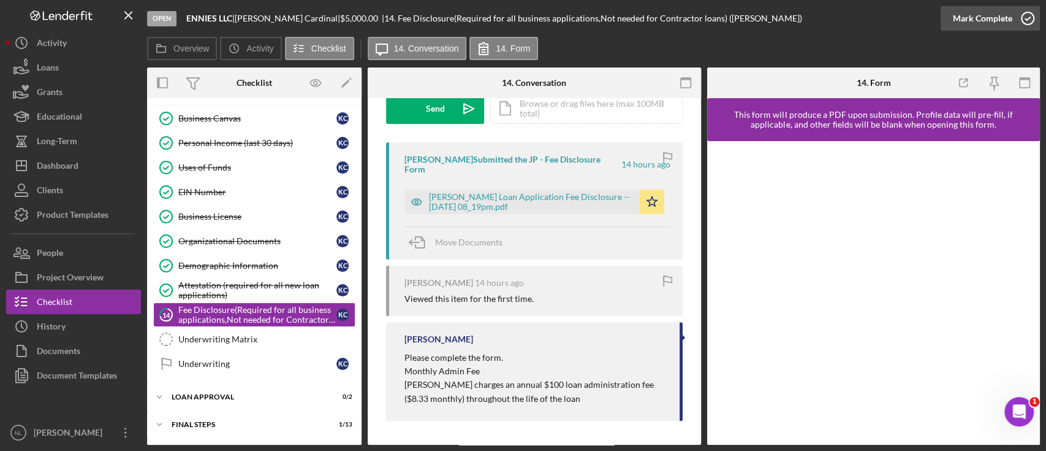
click at [965, 10] on div "Mark Complete" at bounding box center [982, 18] width 59 height 25
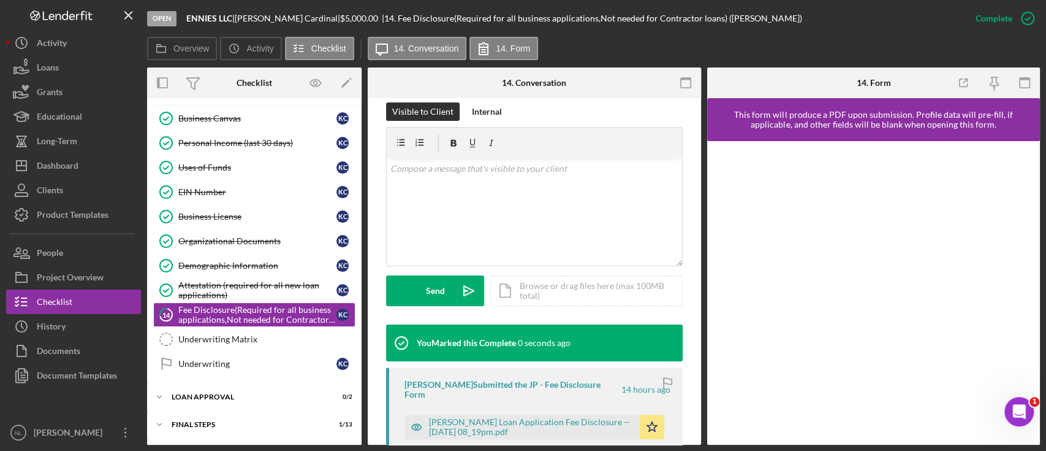
scroll to position [378, 0]
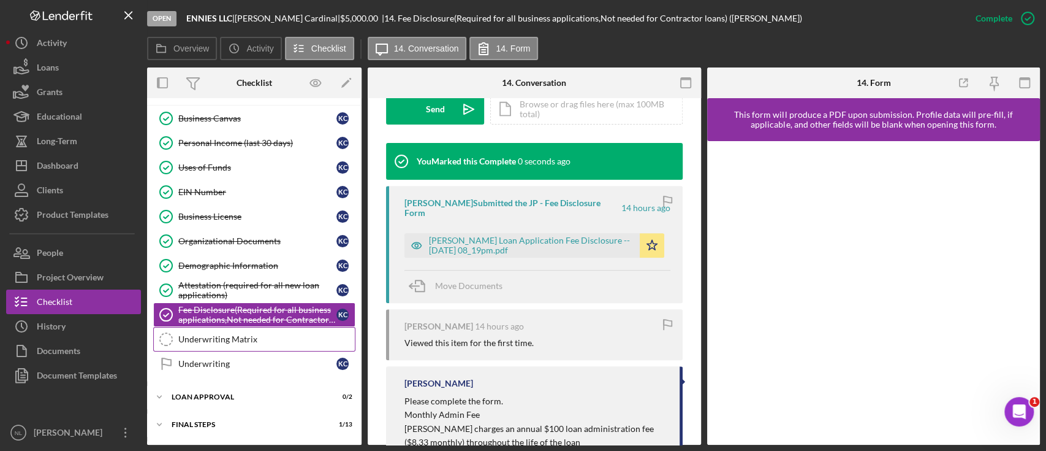
click at [305, 327] on link "Underwriting Matrix Underwriting Matrix" at bounding box center [254, 339] width 202 height 25
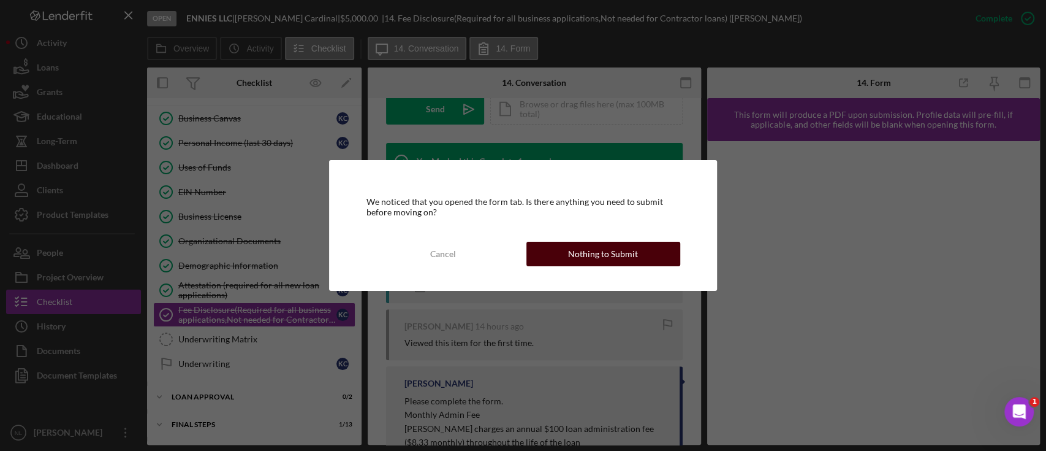
click at [564, 257] on button "Nothing to Submit" at bounding box center [604, 254] width 154 height 25
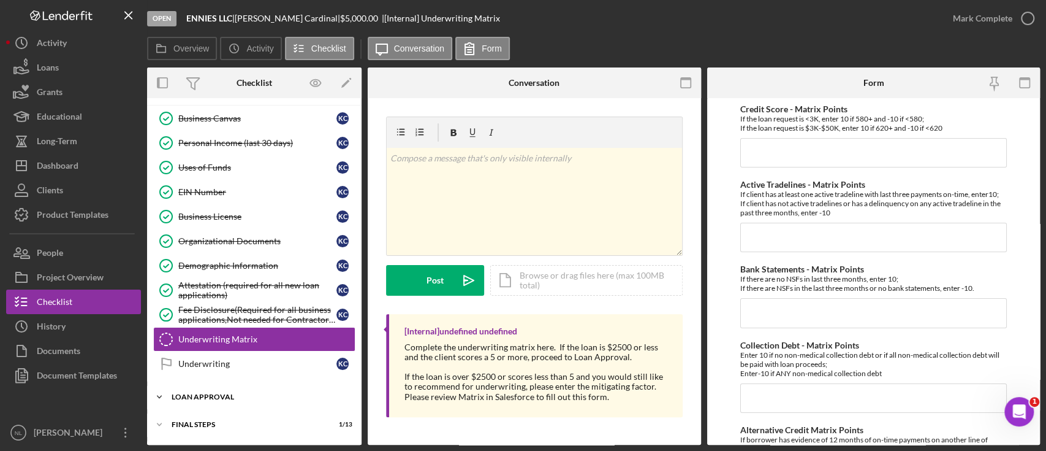
click at [305, 393] on div "Loan Approval" at bounding box center [259, 396] width 175 height 7
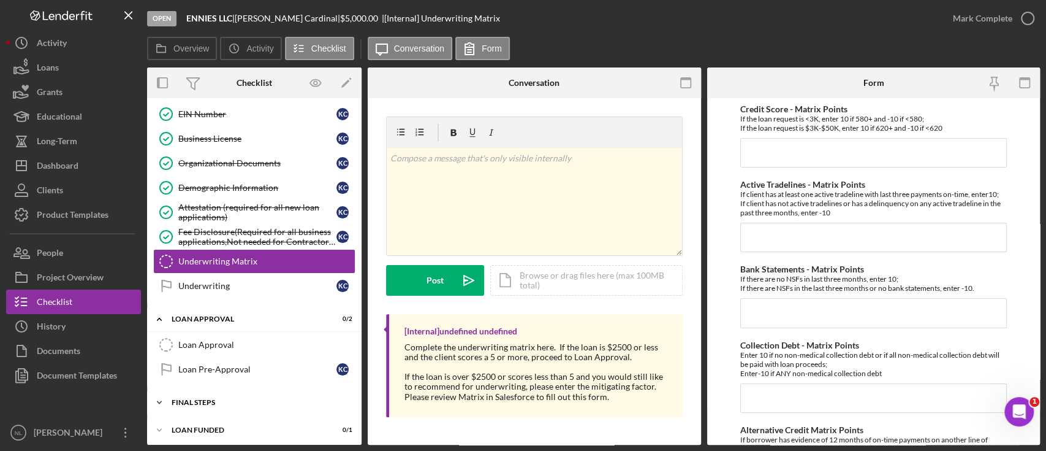
click at [255, 398] on div "Final Steps" at bounding box center [259, 401] width 175 height 7
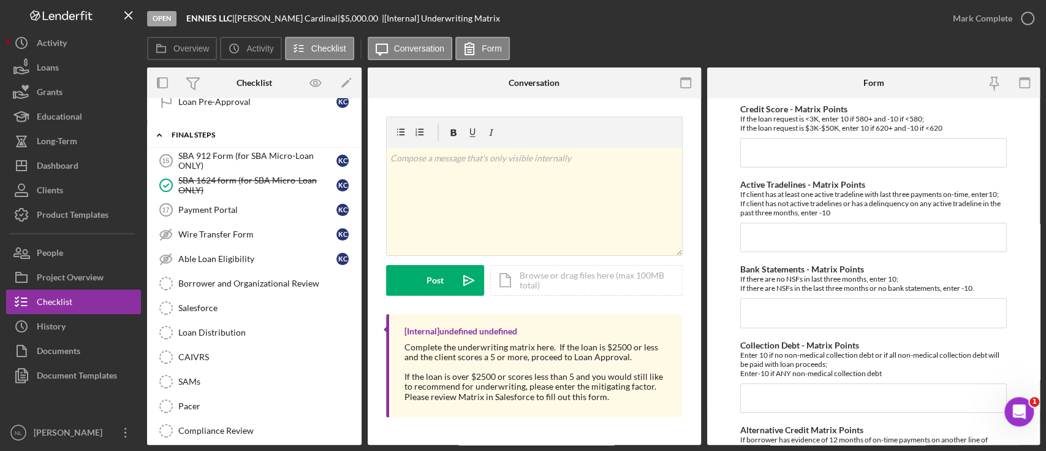
scroll to position [812, 0]
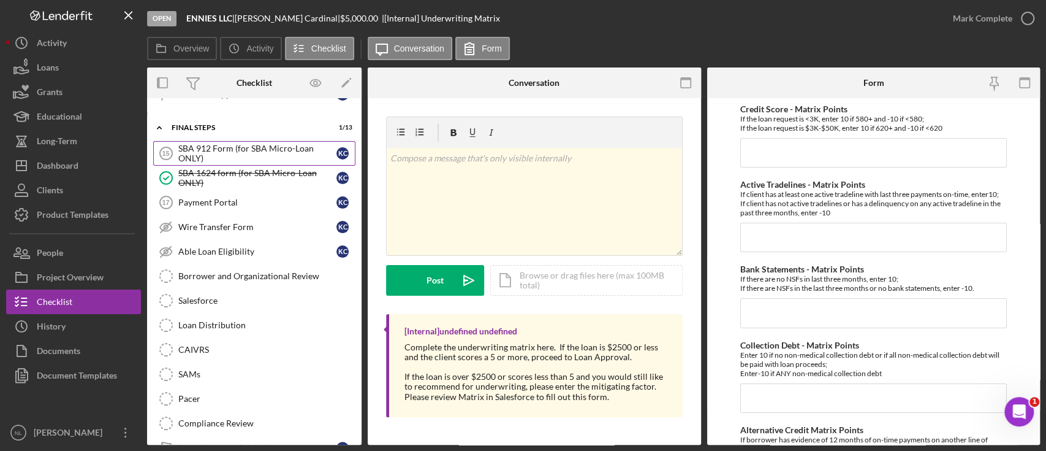
click at [226, 154] on div "SBA 912 Form (for SBA Micro-Loan ONLY)" at bounding box center [257, 153] width 158 height 20
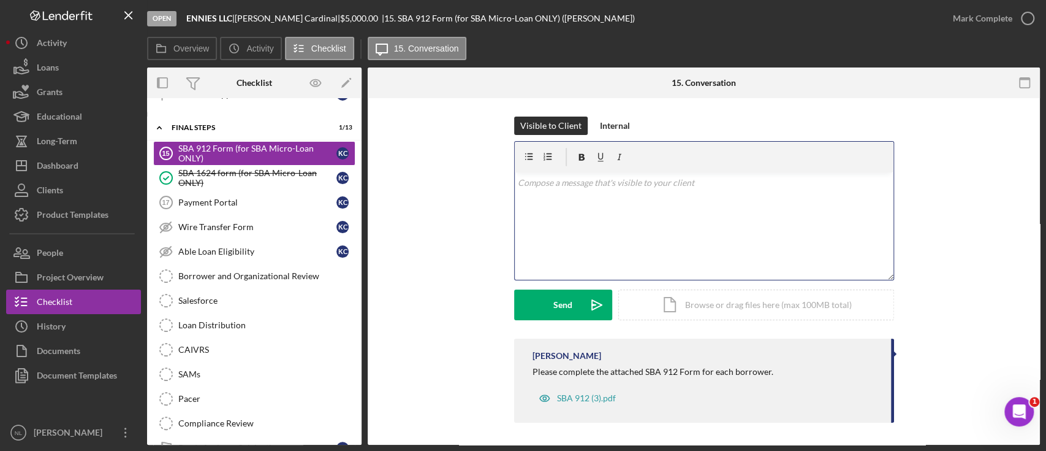
click at [572, 234] on div "v Color teal Color pink Remove color Add row above Add row below Add column bef…" at bounding box center [704, 225] width 379 height 107
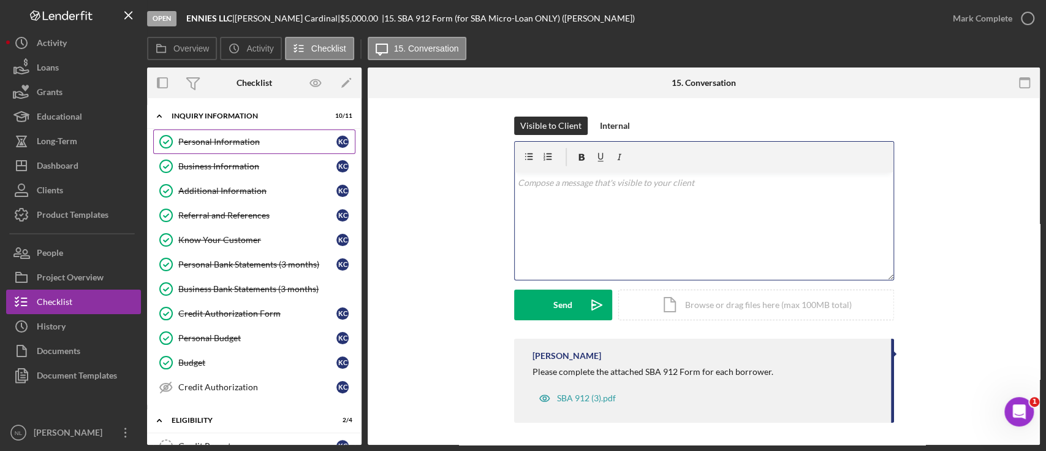
click at [244, 147] on link "Personal Information Personal Information K C" at bounding box center [254, 141] width 202 height 25
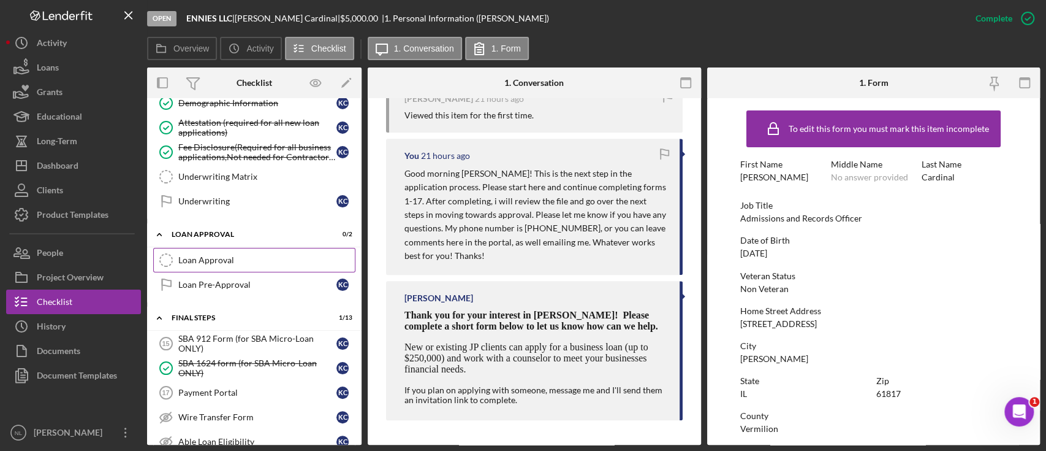
scroll to position [620, 0]
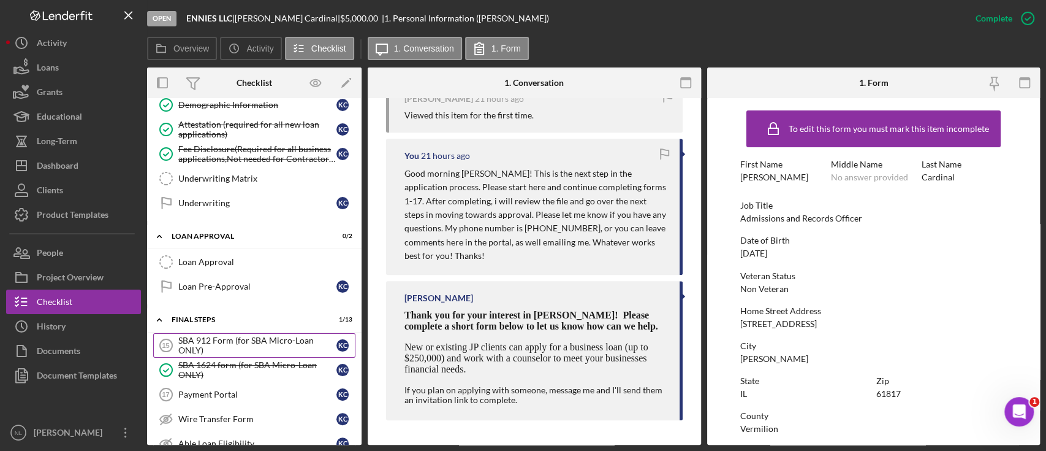
click at [244, 337] on div "SBA 912 Form (for SBA Micro-Loan ONLY)" at bounding box center [257, 345] width 158 height 20
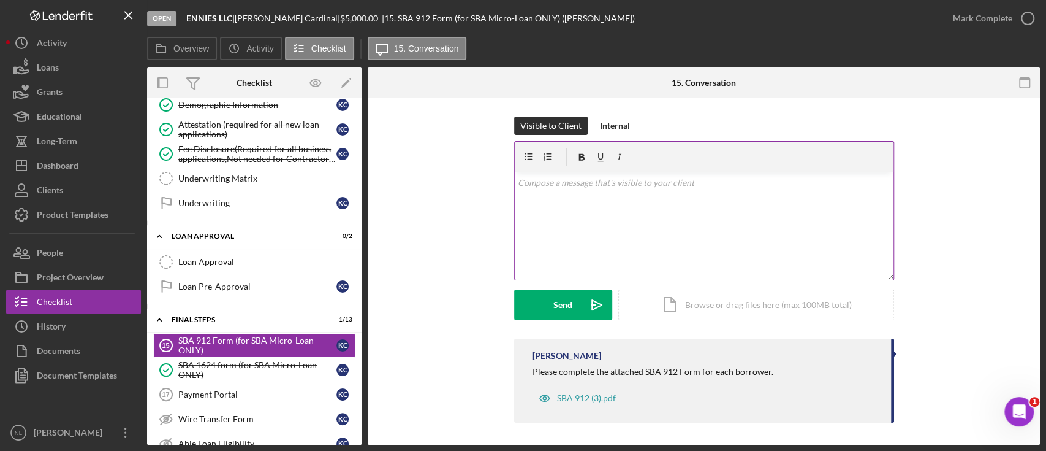
click at [642, 227] on div "v Color teal Color pink Remove color Add row above Add row below Add column bef…" at bounding box center [704, 225] width 379 height 107
click at [720, 196] on div "v Color teal Color pink Remove color Add row above Add row below Add column bef…" at bounding box center [704, 225] width 379 height 107
click at [650, 198] on div "v Color teal Color pink Remove color Add row above Add row below Add column bef…" at bounding box center [704, 225] width 379 height 107
click at [717, 184] on p "Please print the following form, complete and sign in bl" at bounding box center [704, 182] width 372 height 13
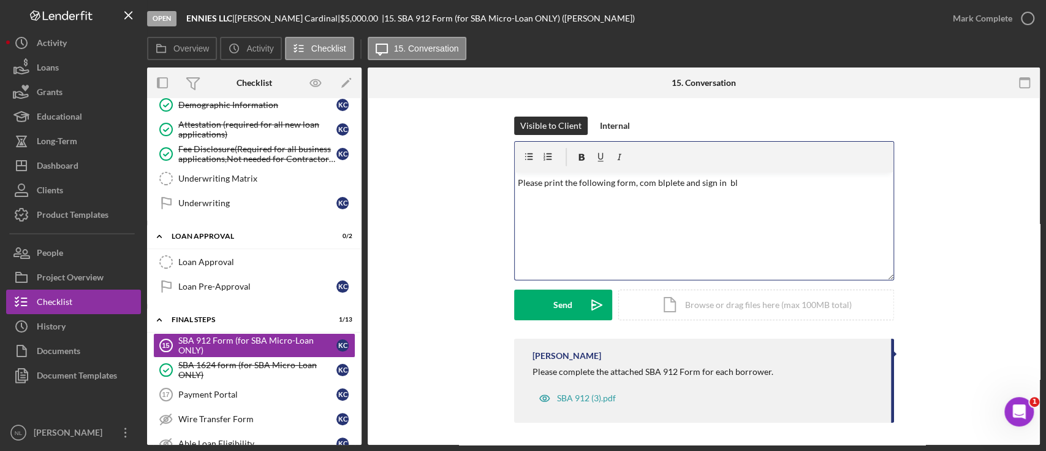
click at [658, 180] on p "Please print the following form, com blplete and sign in bl" at bounding box center [704, 182] width 372 height 13
click at [726, 176] on p "Please print the following form, complete and sign in bl" at bounding box center [704, 182] width 372 height 13
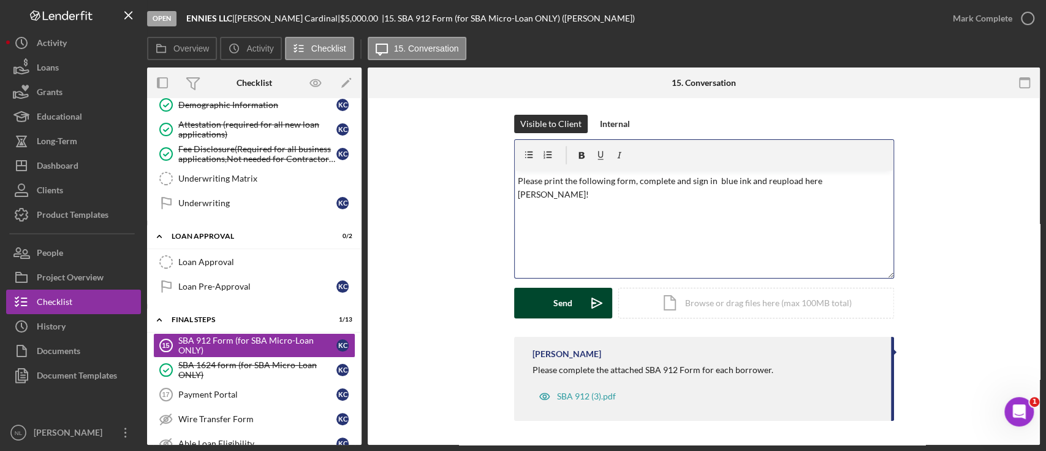
click at [569, 303] on div "Send" at bounding box center [563, 302] width 19 height 31
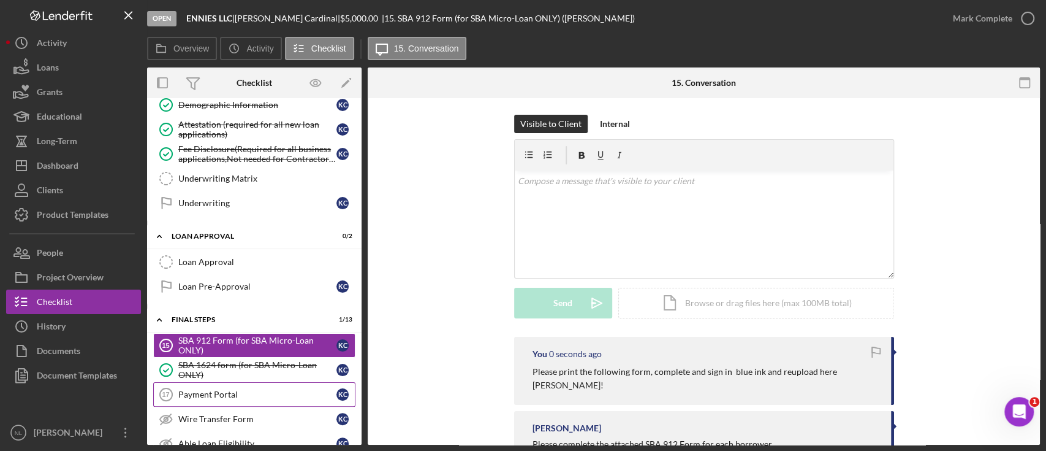
click at [304, 382] on link "Payment Portal 17 Payment Portal K C" at bounding box center [254, 394] width 202 height 25
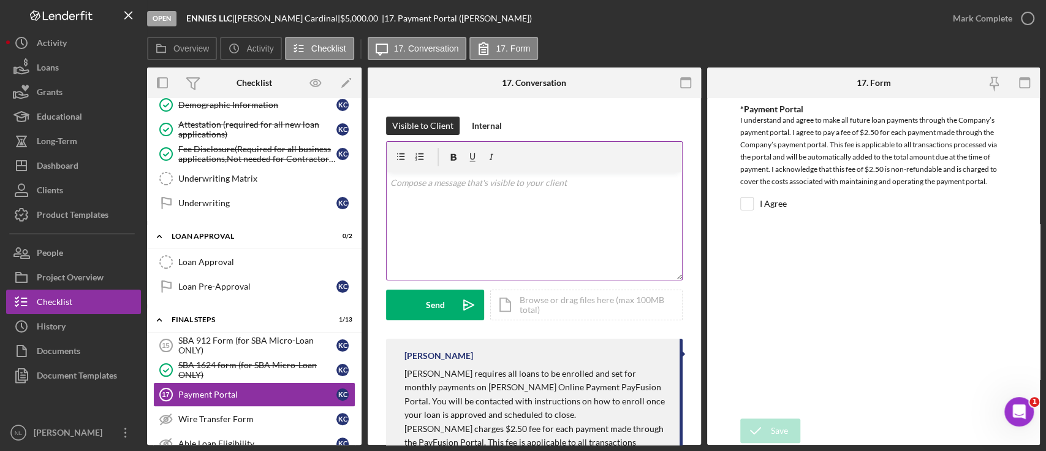
click at [574, 195] on div "v Color teal Color pink Remove color Add row above Add row below Add column bef…" at bounding box center [534, 225] width 295 height 107
click at [443, 313] on div "Send" at bounding box center [435, 304] width 19 height 31
click at [447, 308] on button "Send Icon/icon-invite-send" at bounding box center [435, 304] width 98 height 31
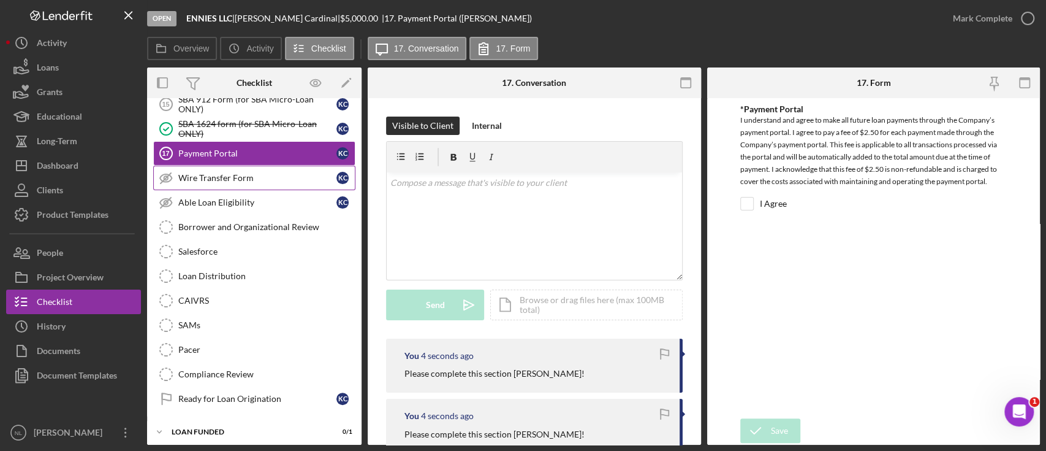
click at [215, 173] on div "Wire Transfer Form" at bounding box center [257, 178] width 158 height 10
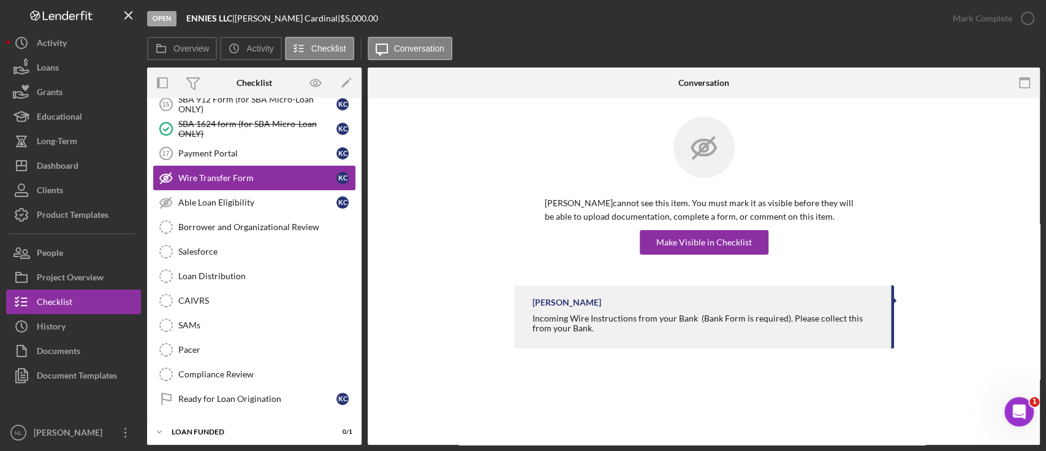
scroll to position [861, 0]
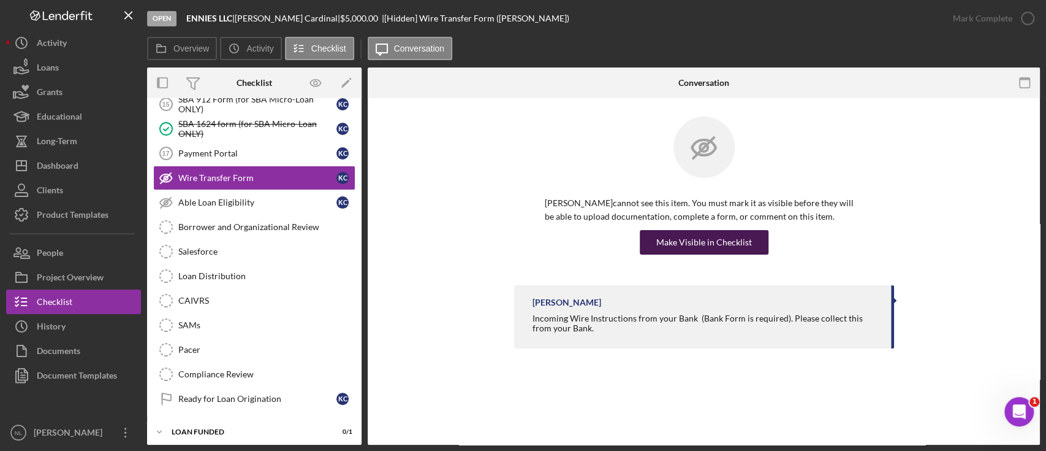
click at [675, 250] on div "Make Visible in Checklist" at bounding box center [704, 242] width 96 height 25
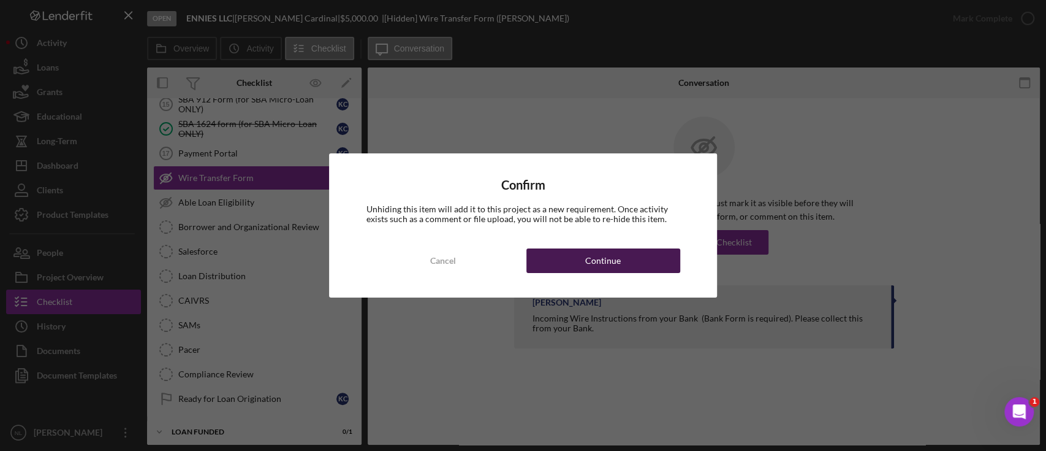
click at [638, 248] on button "Continue" at bounding box center [604, 260] width 154 height 25
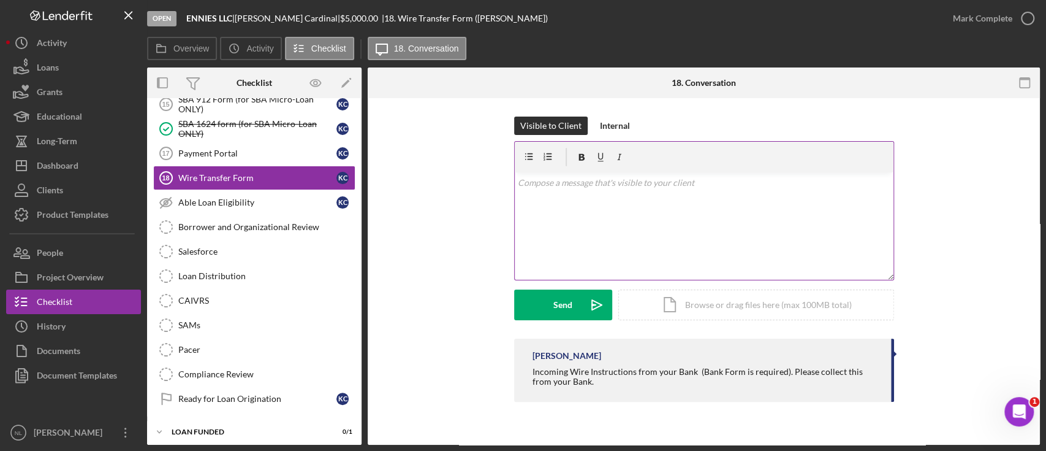
click at [589, 218] on div "v Color teal Color pink Remove color Add row above Add row below Add column bef…" at bounding box center [704, 225] width 379 height 107
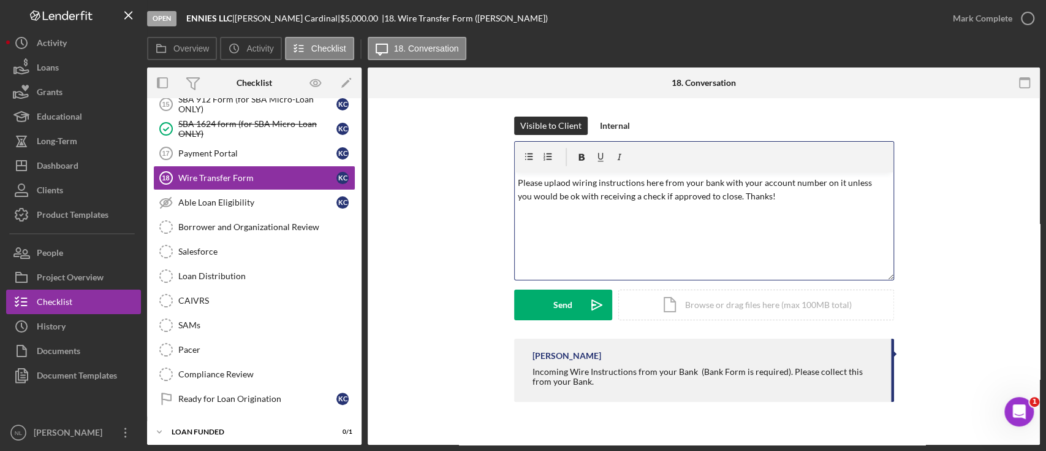
click at [573, 181] on p "Please uplaod wiring instructions here from your bank with your account number …" at bounding box center [704, 190] width 372 height 28
click at [573, 181] on p "Please uplawiring instructions here from your bank with your account number on …" at bounding box center [704, 190] width 372 height 28
click at [573, 181] on p "Please uplwiring instructions here from your bank with your account number on i…" at bounding box center [704, 190] width 372 height 28
click at [750, 197] on p "Please upload wiring instructions here from your bank with your account number …" at bounding box center [704, 190] width 372 height 28
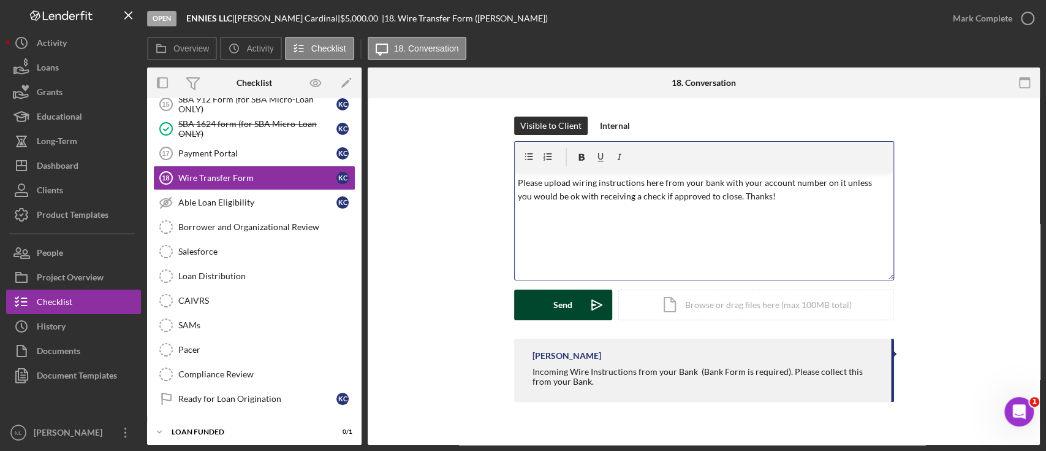
click at [561, 311] on div "Send" at bounding box center [563, 304] width 19 height 31
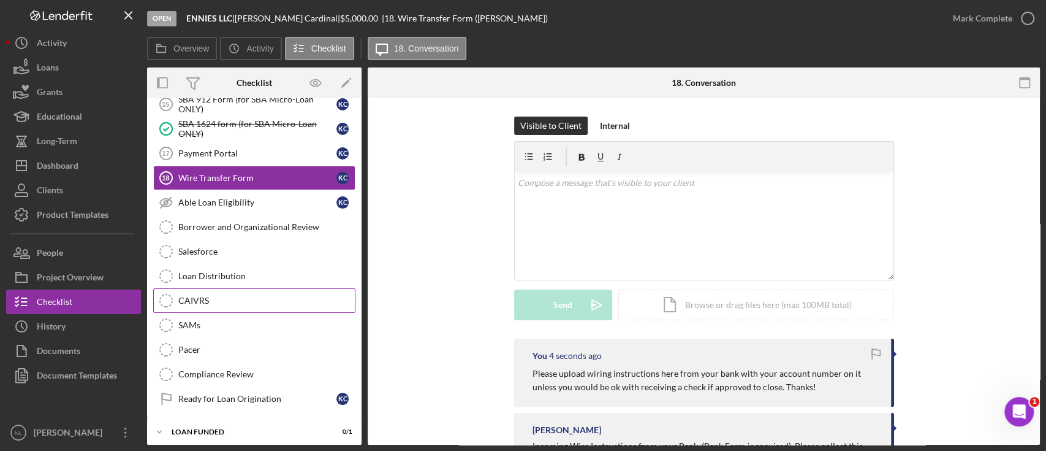
click at [256, 295] on div "CAIVRS" at bounding box center [266, 300] width 177 height 10
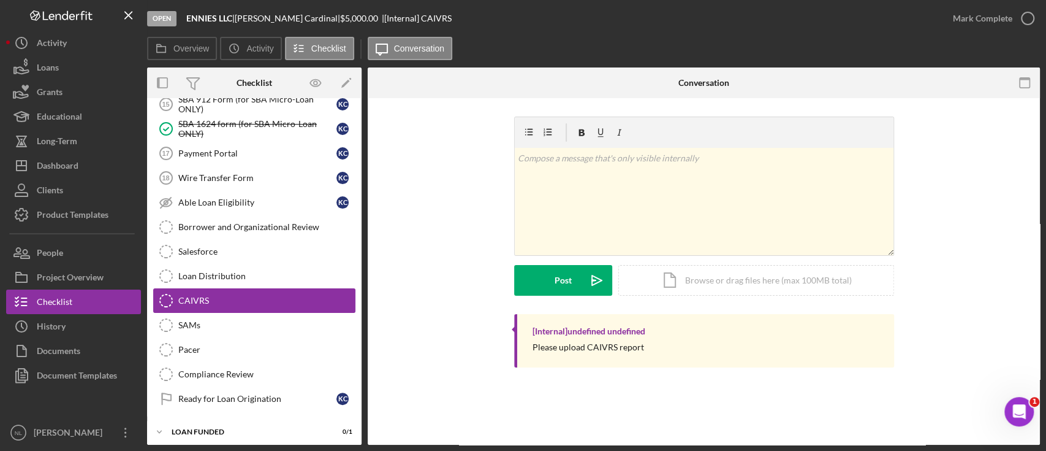
scroll to position [861, 0]
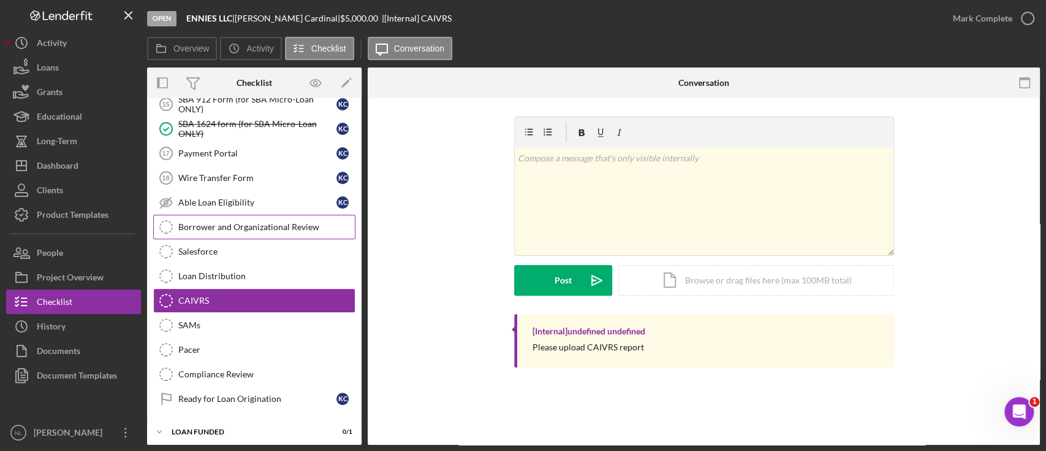
click at [242, 227] on link "Borrower and Organizational Review Borrower and Organizational Review" at bounding box center [254, 227] width 202 height 25
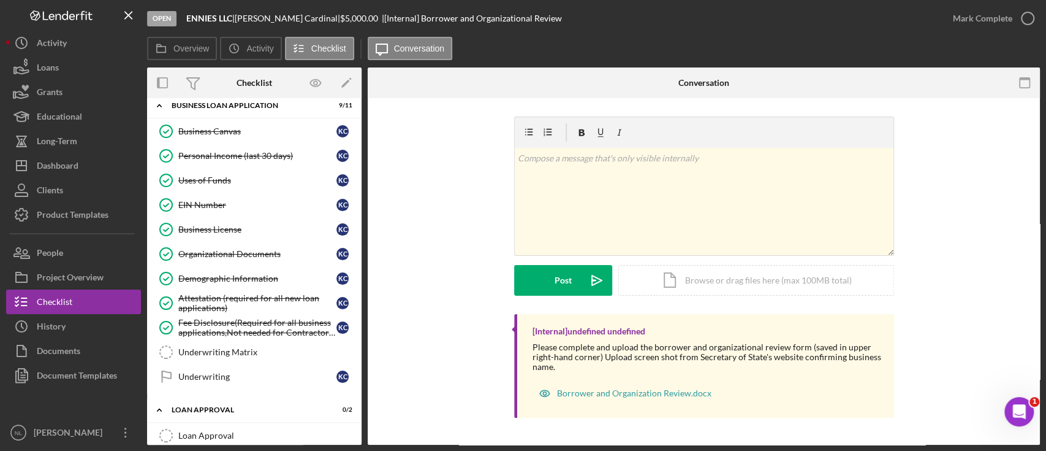
scroll to position [861, 0]
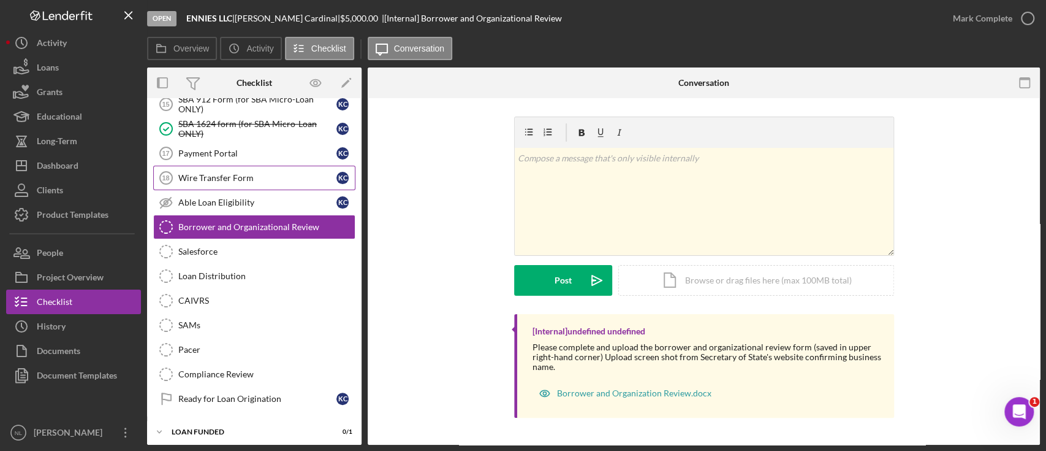
click at [224, 175] on div "Wire Transfer Form" at bounding box center [257, 178] width 158 height 10
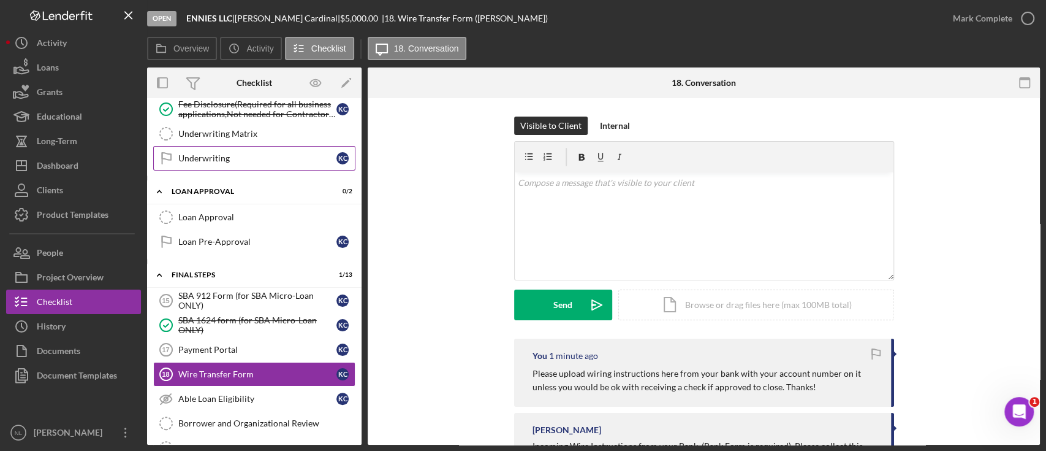
scroll to position [663, 0]
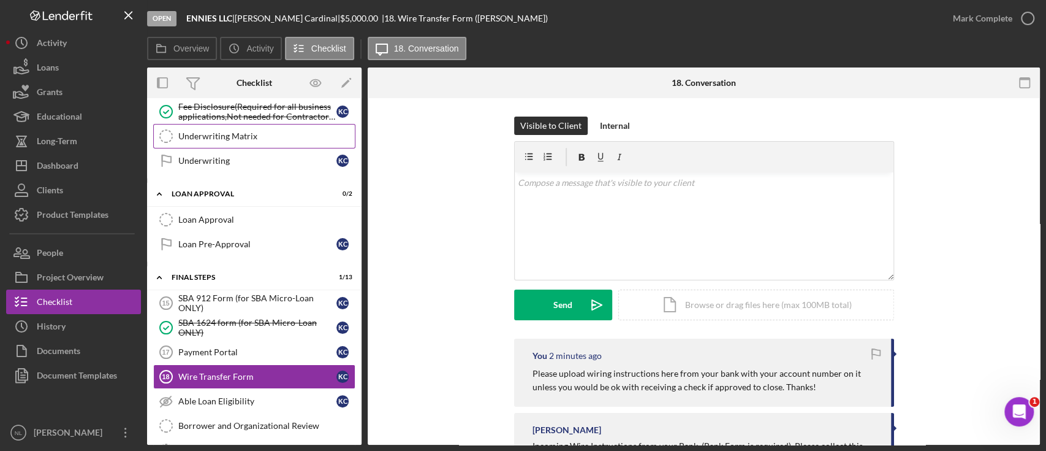
click at [249, 140] on link "Underwriting Matrix Underwriting Matrix" at bounding box center [254, 136] width 202 height 25
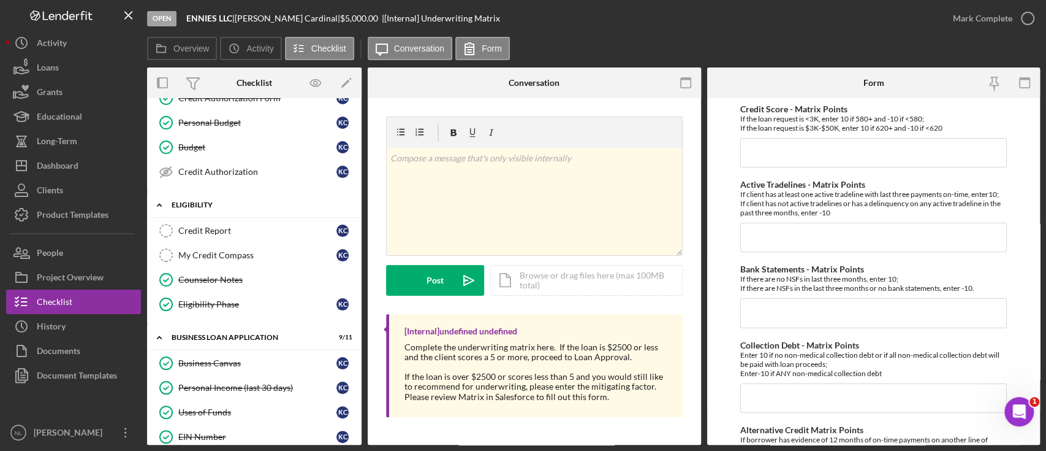
scroll to position [215, 0]
click at [229, 230] on div "Credit Report" at bounding box center [257, 231] width 158 height 10
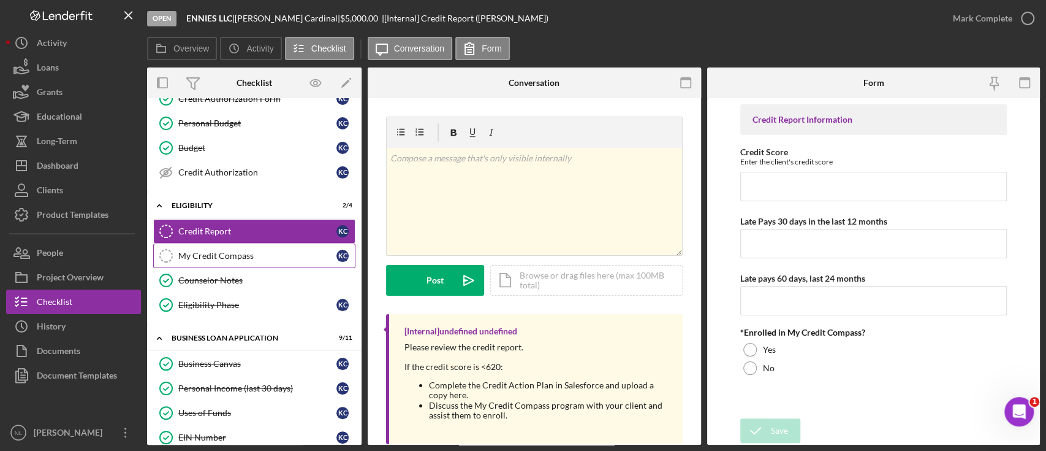
click at [230, 256] on div "My Credit Compass" at bounding box center [257, 256] width 158 height 10
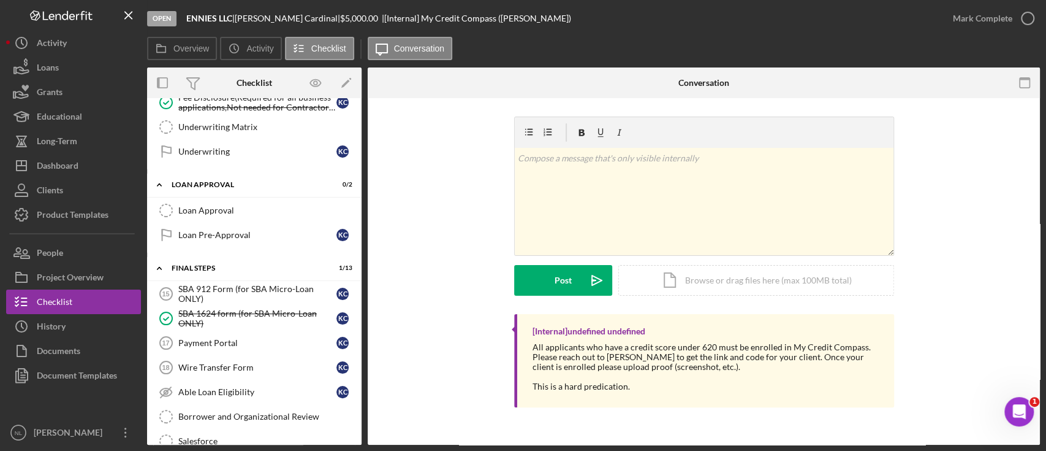
scroll to position [861, 0]
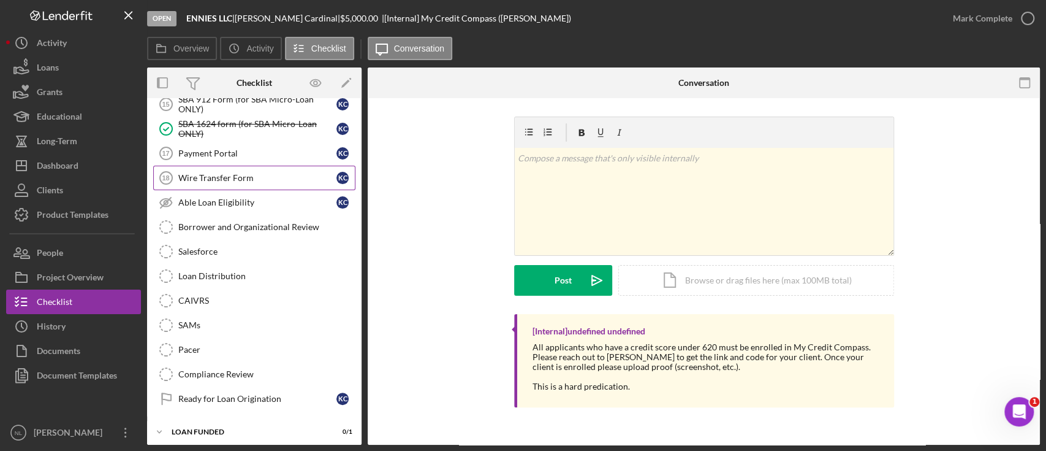
click at [234, 173] on div "Wire Transfer Form" at bounding box center [257, 178] width 158 height 10
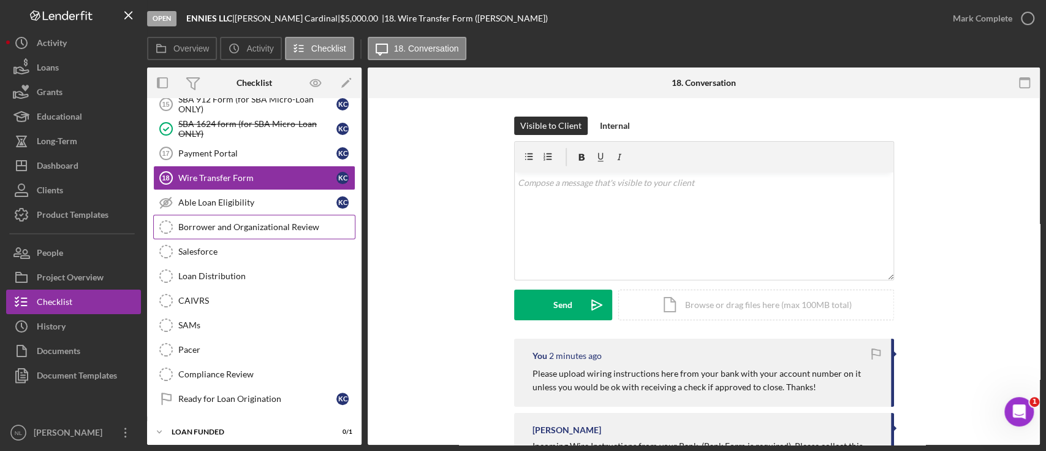
click at [245, 215] on link "Borrower and Organizational Review Borrower and Organizational Review" at bounding box center [254, 227] width 202 height 25
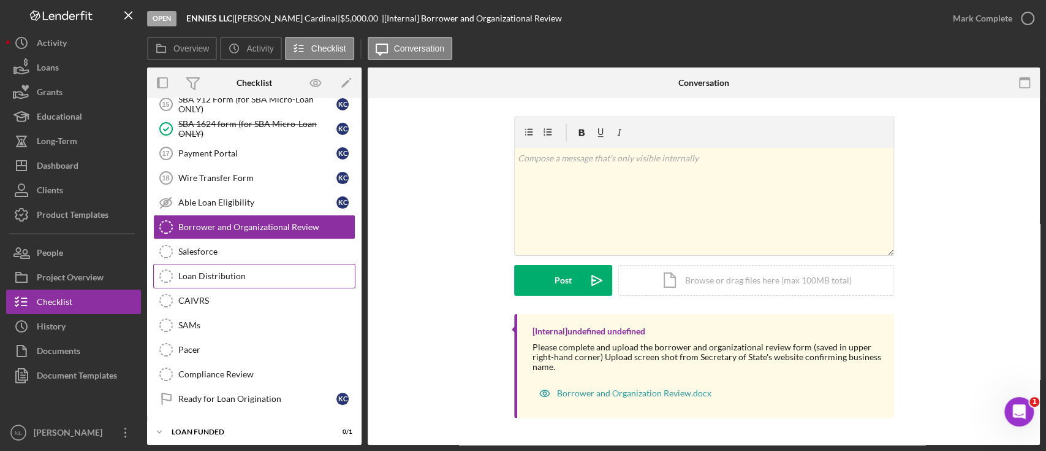
click at [237, 271] on div "Loan Distribution" at bounding box center [266, 276] width 177 height 10
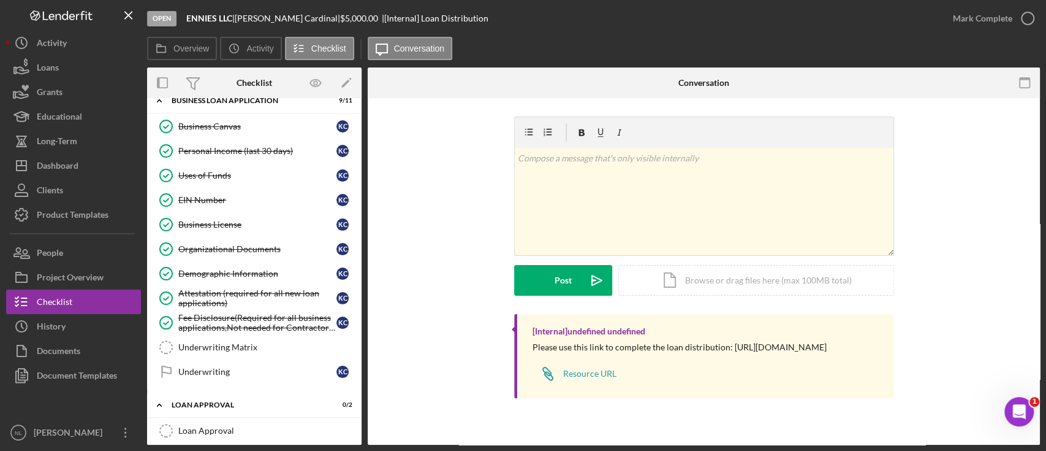
scroll to position [460, 0]
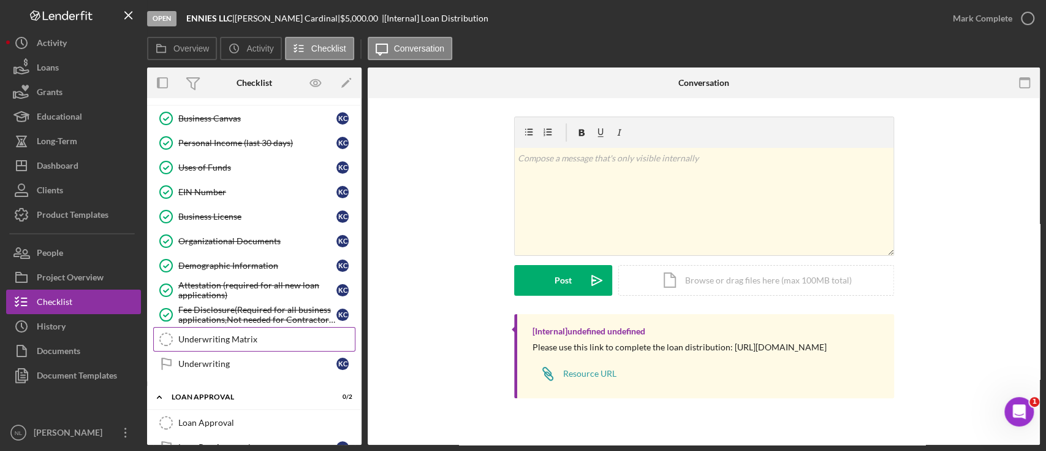
click at [254, 341] on link "Underwriting Matrix Underwriting Matrix" at bounding box center [254, 339] width 202 height 25
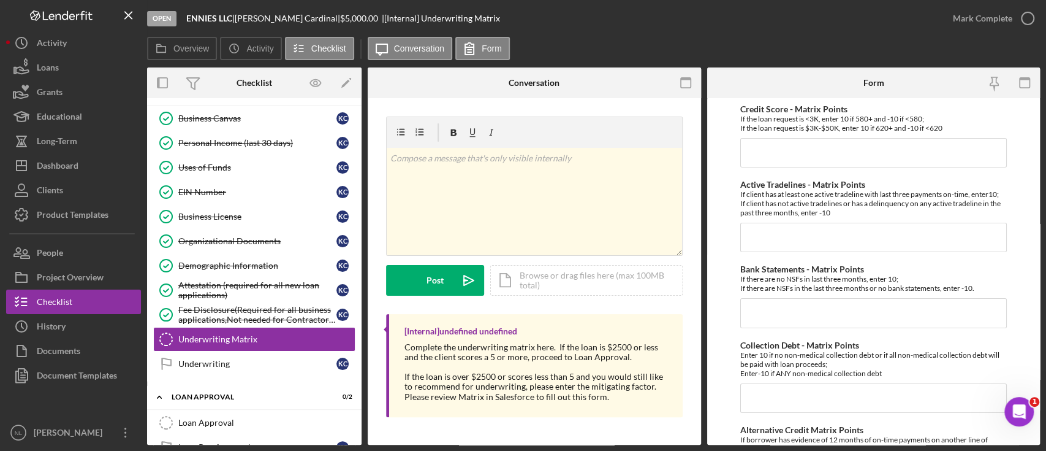
click at [759, 164] on input "Credit Score - Matrix Points" at bounding box center [873, 152] width 267 height 29
type input "-10"
click at [775, 233] on input "Active Tradelines - Matrix Points" at bounding box center [873, 237] width 267 height 29
type input "10"
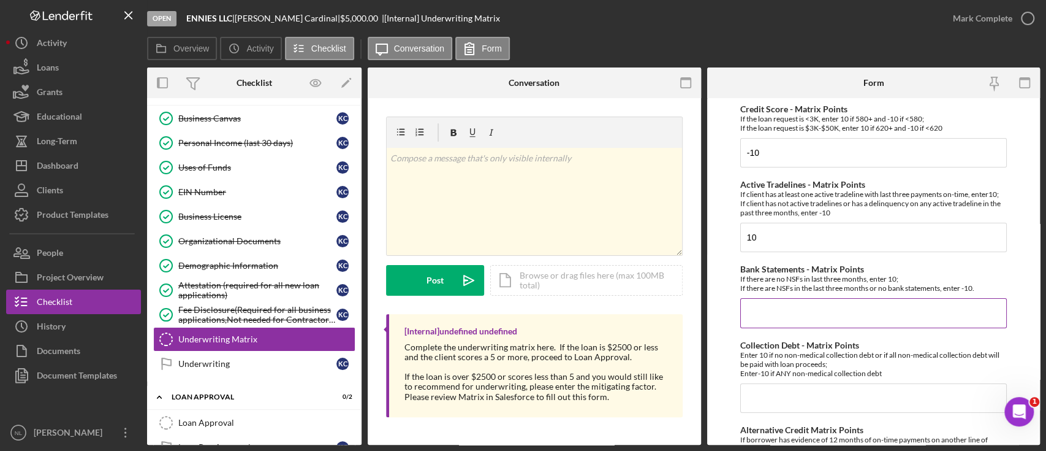
click at [792, 314] on input "Bank Statements - Matrix Points" at bounding box center [873, 312] width 267 height 29
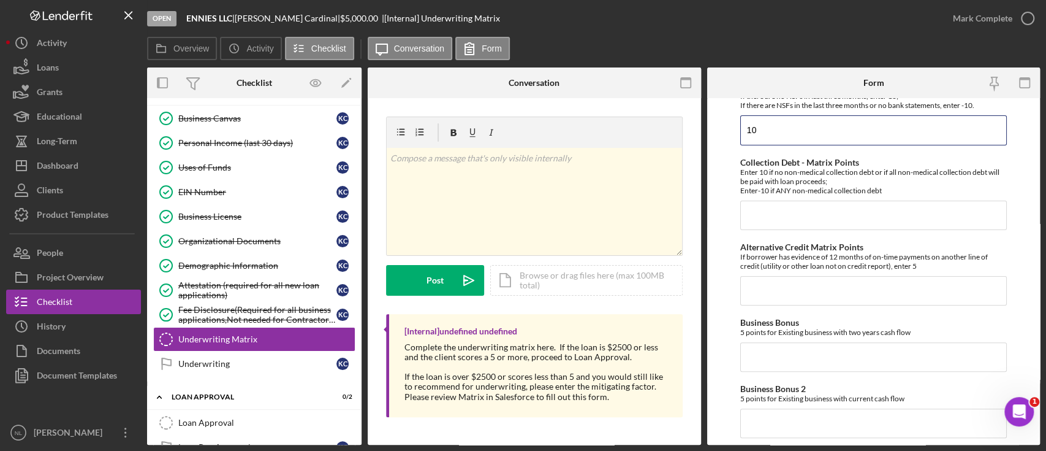
scroll to position [183, 0]
type input "10"
click at [771, 219] on input "Collection Debt - Matrix Points" at bounding box center [873, 214] width 267 height 29
type input "-10"
click at [790, 308] on div "Credit Score - Matrix Points If the loan request is <3K, enter 10 if 580+ and -…" at bounding box center [873, 427] width 267 height 1013
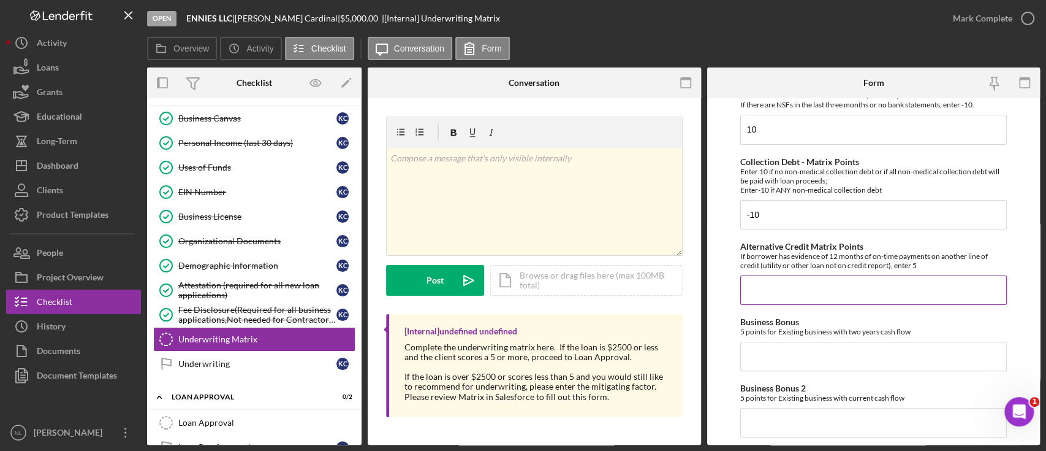
click at [793, 281] on input "Alternative Credit Matrix Points" at bounding box center [873, 289] width 267 height 29
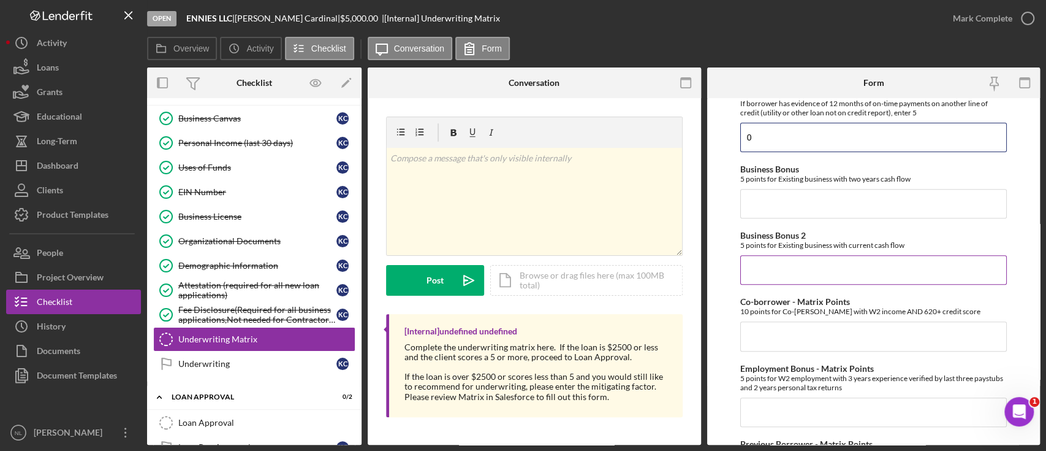
scroll to position [338, 0]
type input "0"
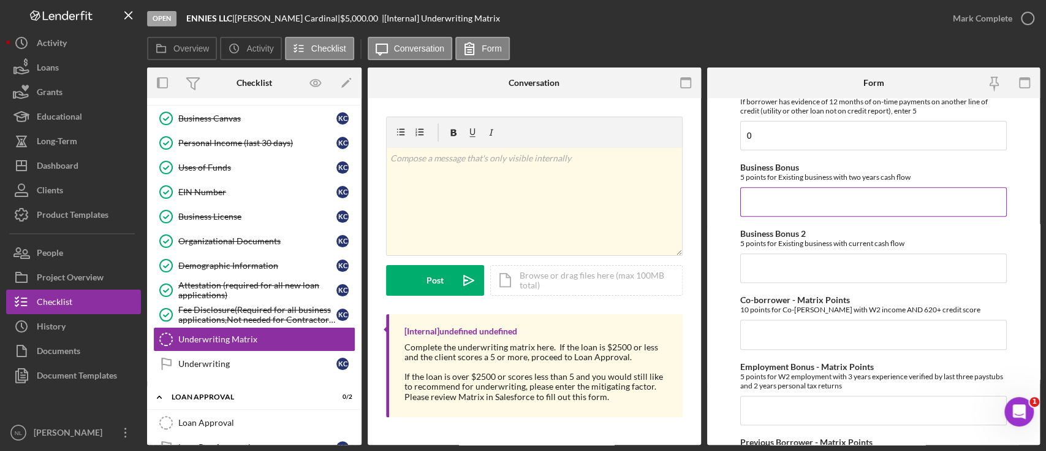
click at [780, 204] on input "Business Bonus" at bounding box center [873, 201] width 267 height 29
type input "0"
click at [772, 264] on input "Business Bonus 2" at bounding box center [873, 267] width 267 height 29
type input "0"
click at [772, 315] on div "Co-borrower - Matrix Points 10 points for Co-signor with W2 income AND 620+ cre…" at bounding box center [873, 322] width 267 height 54
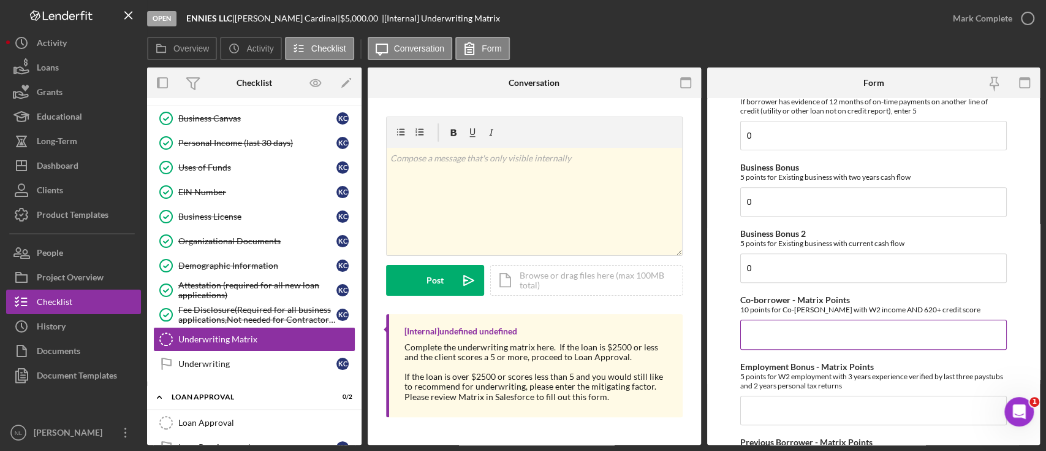
click at [783, 326] on input "Co-borrower - Matrix Points" at bounding box center [873, 333] width 267 height 29
type input "0"
click at [789, 419] on input "Employment Bonus - Matrix Points" at bounding box center [873, 409] width 267 height 29
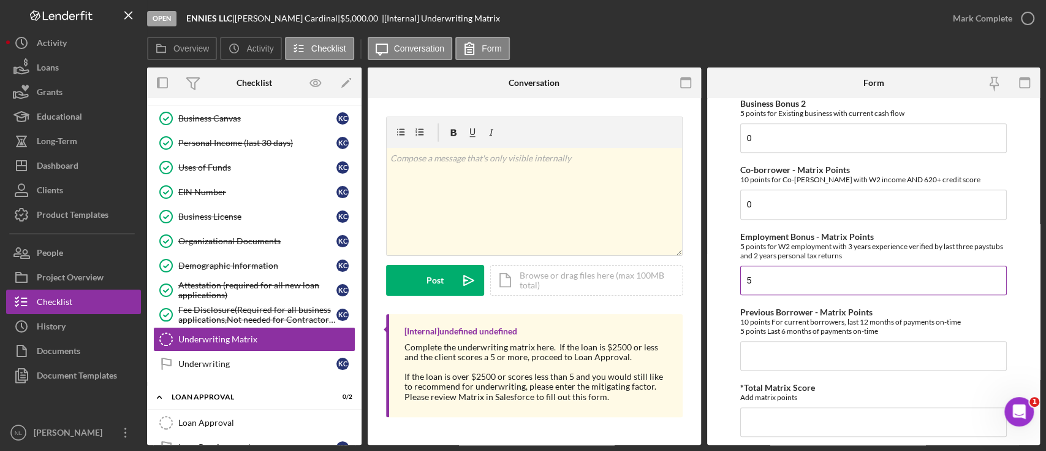
scroll to position [549, 0]
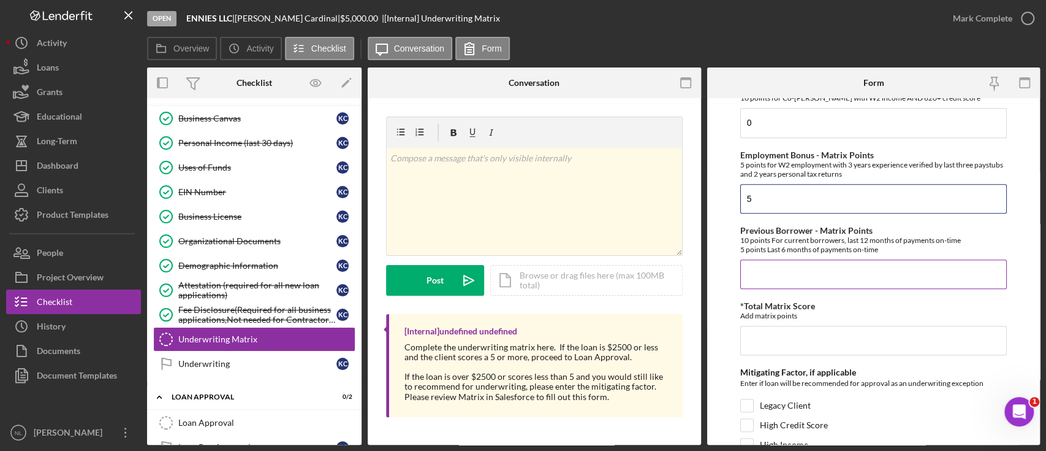
type input "5"
click at [767, 281] on input "Previous Borrower - Matrix Points" at bounding box center [873, 273] width 267 height 29
click at [785, 331] on input "*Total Matrix Score" at bounding box center [873, 339] width 267 height 29
click at [769, 264] on input "Previous Borrower - Matrix Points" at bounding box center [873, 273] width 267 height 29
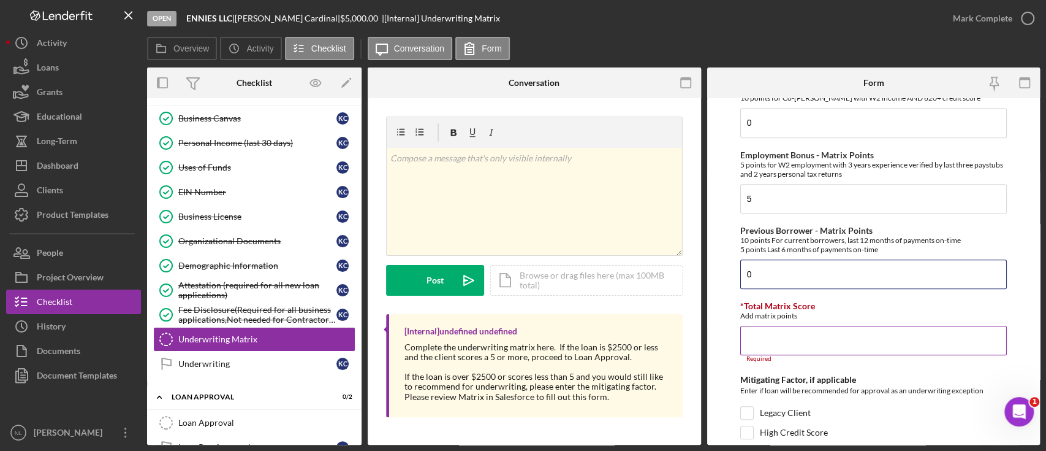
type input "0"
click at [754, 334] on input "*Total Matrix Score" at bounding box center [873, 339] width 267 height 29
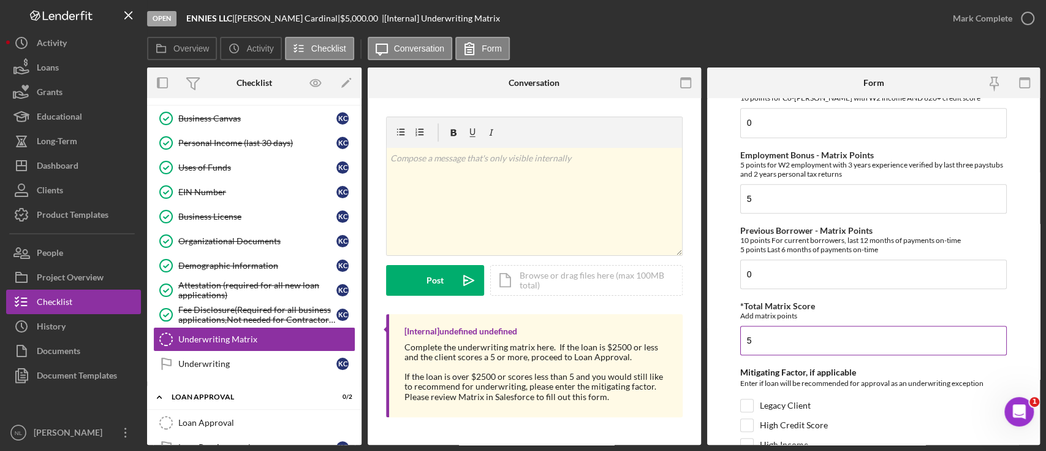
scroll to position [702, 0]
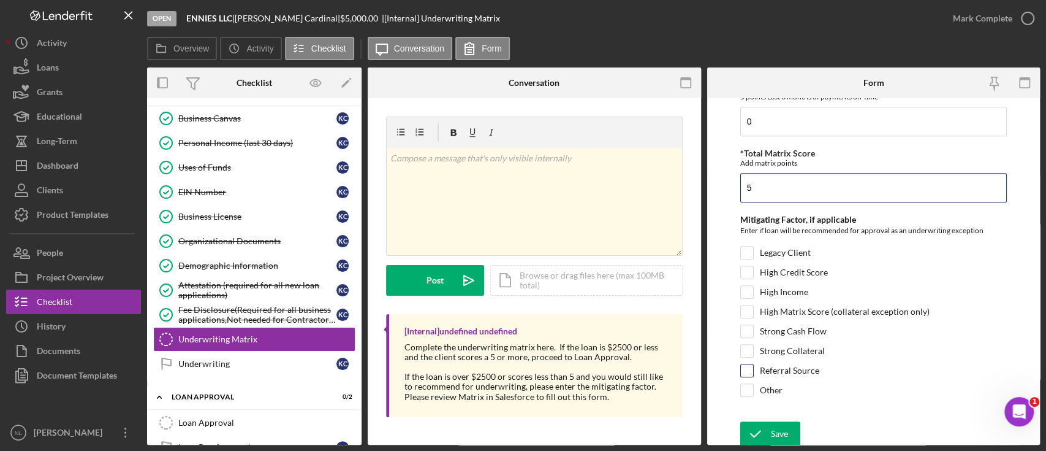
type input "5"
click at [745, 370] on input "Referral Source" at bounding box center [747, 370] width 12 height 12
checkbox input "true"
click at [753, 424] on icon "submit" at bounding box center [755, 433] width 31 height 31
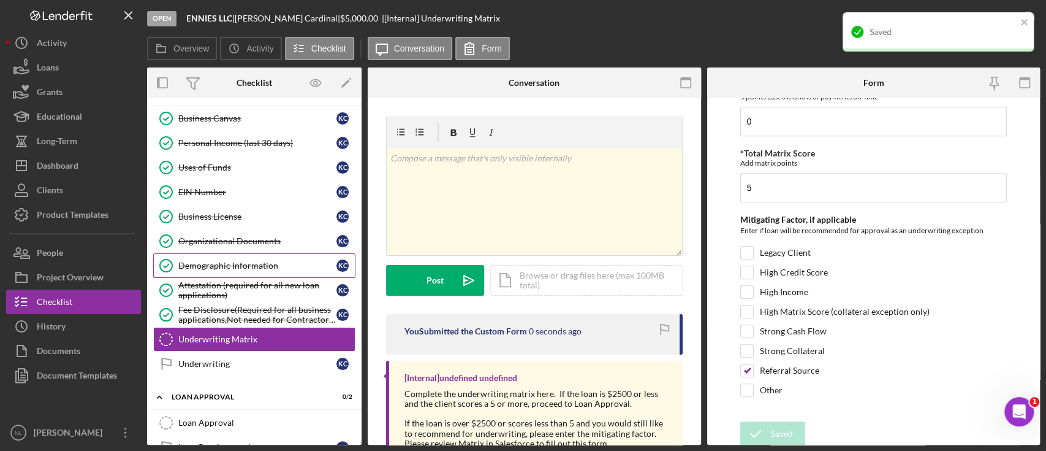
scroll to position [295, 0]
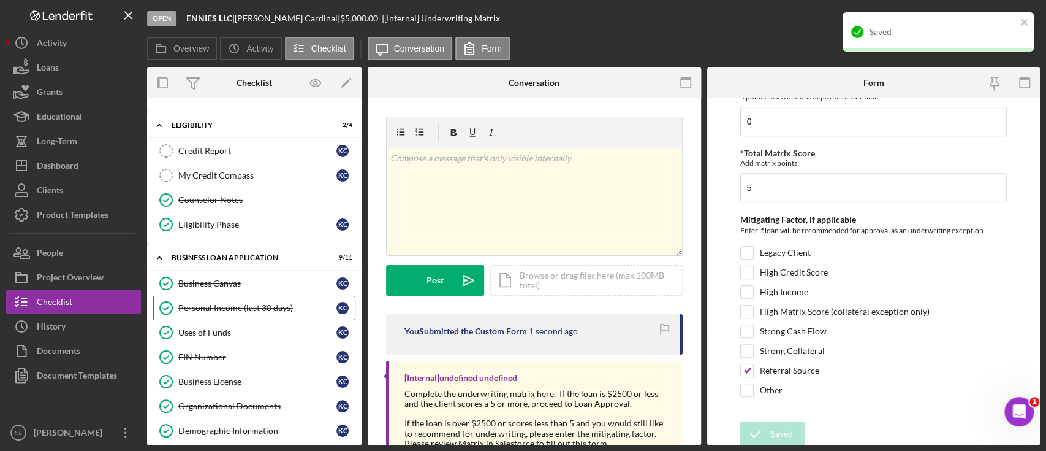
click at [276, 303] on div "Personal Income (last 30 days)" at bounding box center [257, 308] width 158 height 10
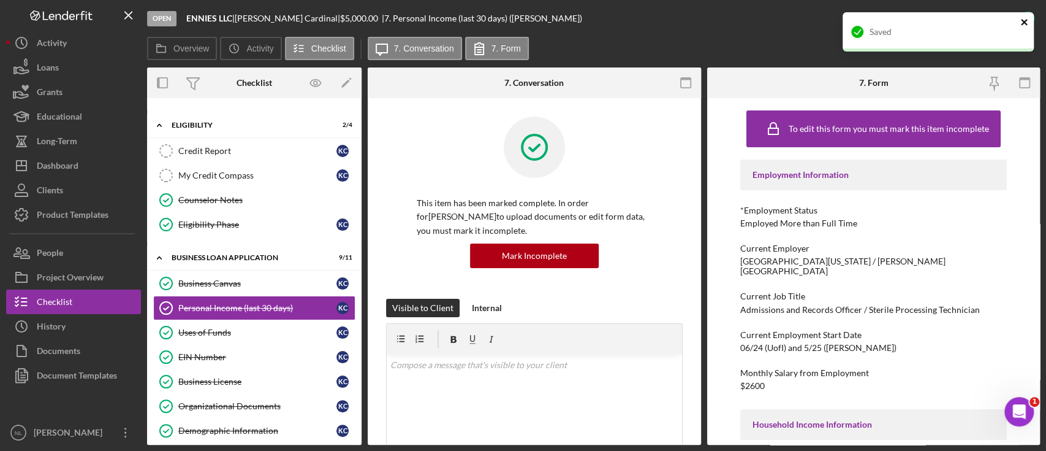
click at [1021, 23] on icon "close" at bounding box center [1025, 22] width 9 height 10
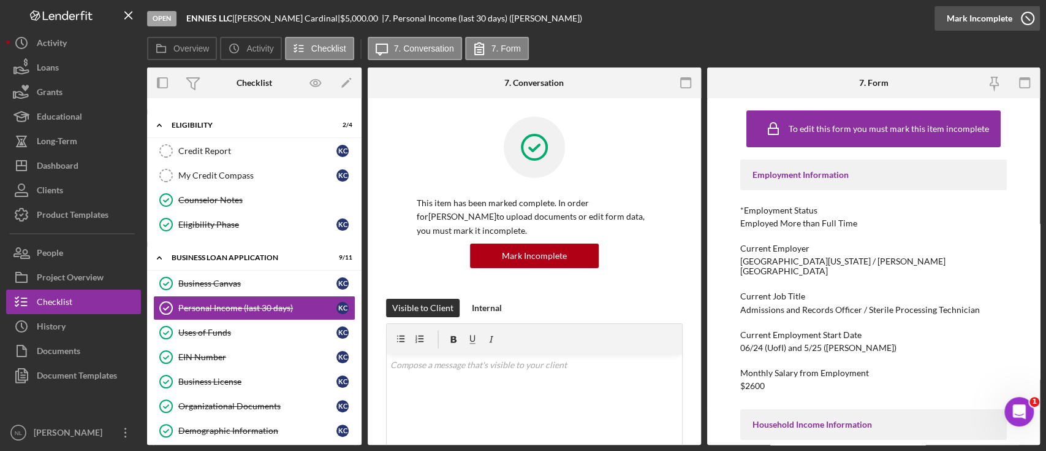
click at [1008, 21] on div "Mark Incomplete" at bounding box center [980, 18] width 66 height 25
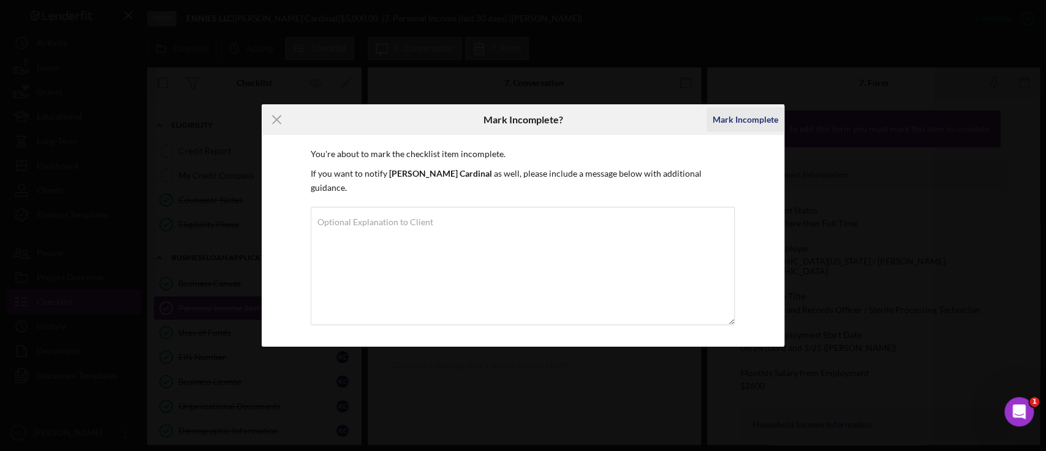
click at [734, 125] on div "Mark Incomplete" at bounding box center [746, 119] width 66 height 25
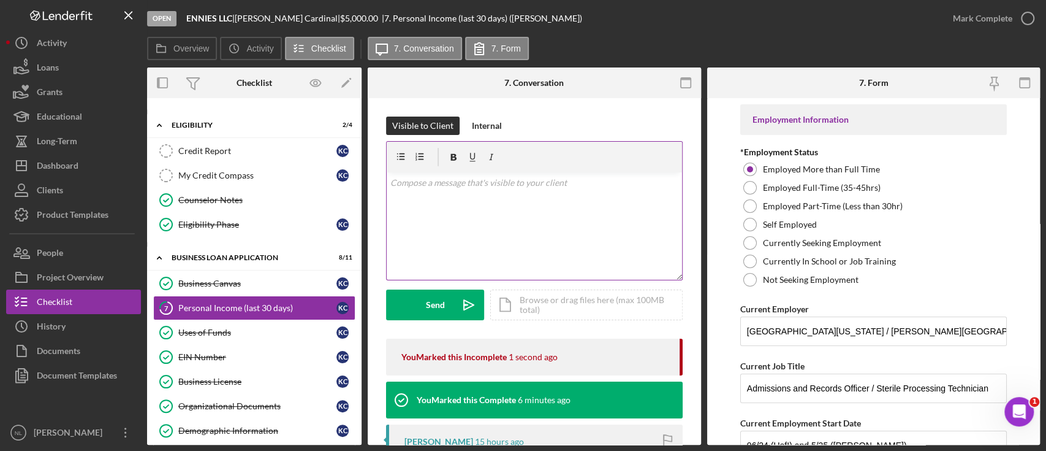
click at [542, 234] on div "v Color teal Color pink Remove color Add row above Add row below Add column bef…" at bounding box center [534, 225] width 295 height 107
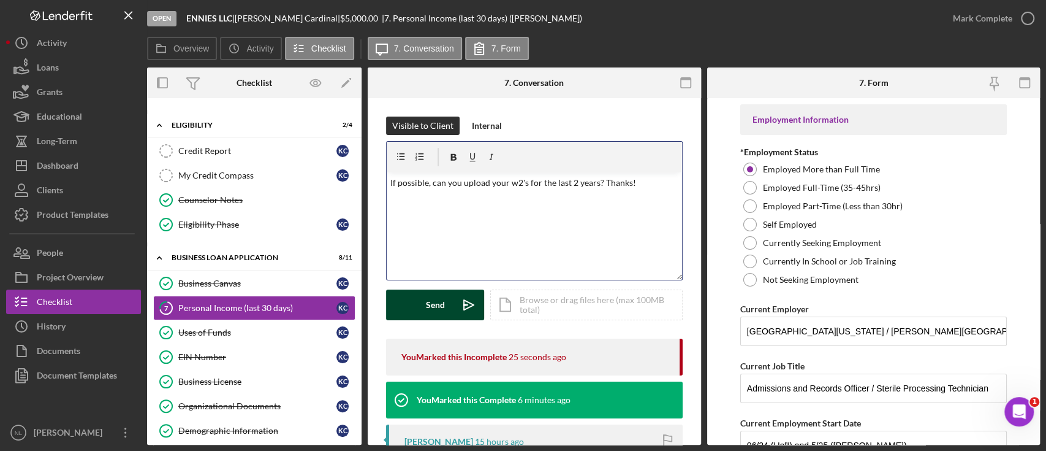
click at [424, 306] on button "Send Icon/icon-invite-send" at bounding box center [435, 304] width 98 height 31
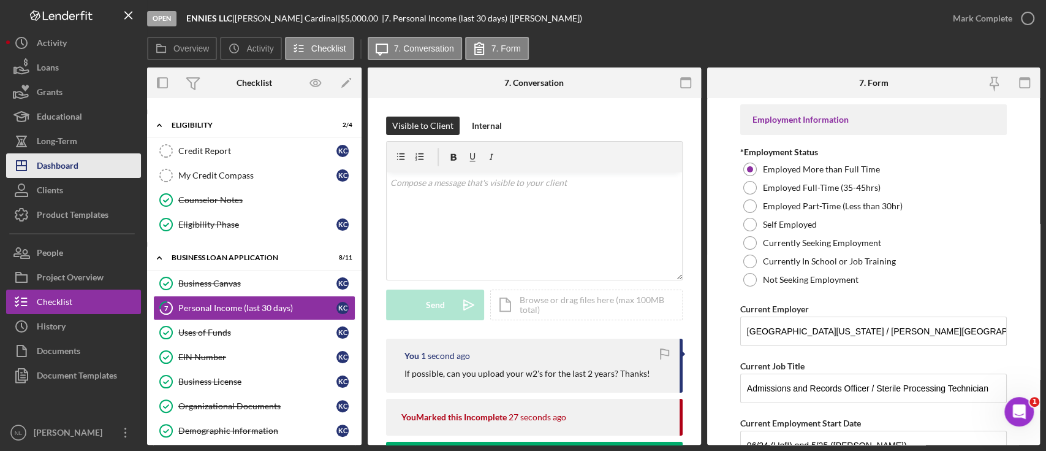
click at [90, 162] on button "Icon/Dashboard Dashboard" at bounding box center [73, 165] width 135 height 25
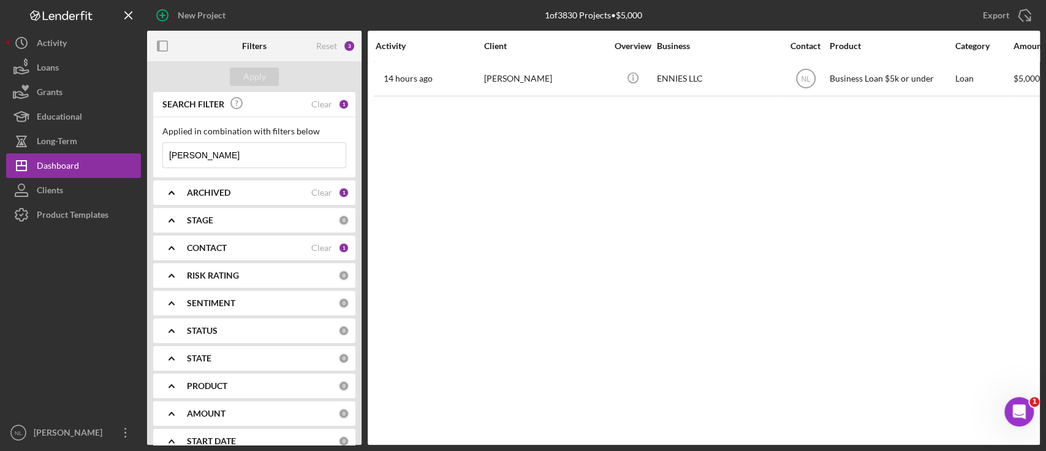
click at [240, 154] on input "kimberlie" at bounding box center [254, 155] width 183 height 25
click at [255, 71] on div "Apply" at bounding box center [254, 76] width 23 height 18
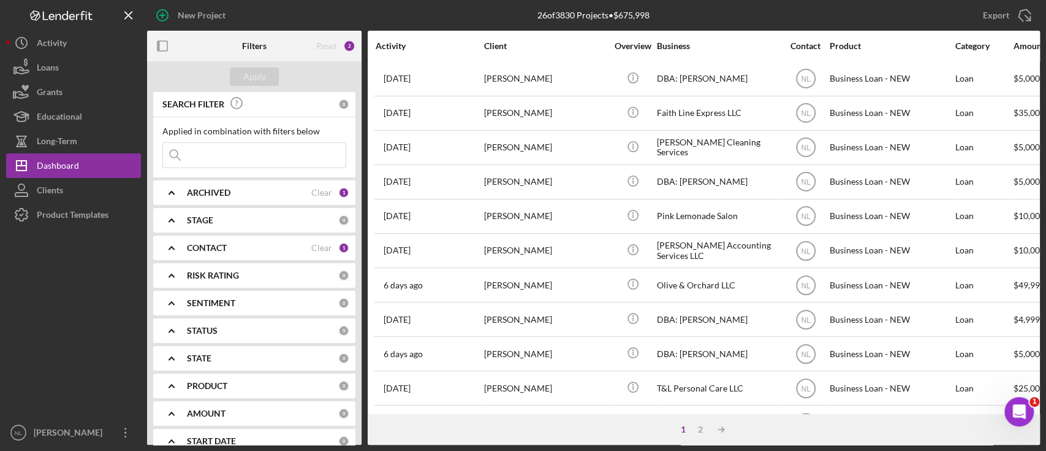
click at [268, 158] on input at bounding box center [254, 155] width 183 height 25
type input "kimberl"
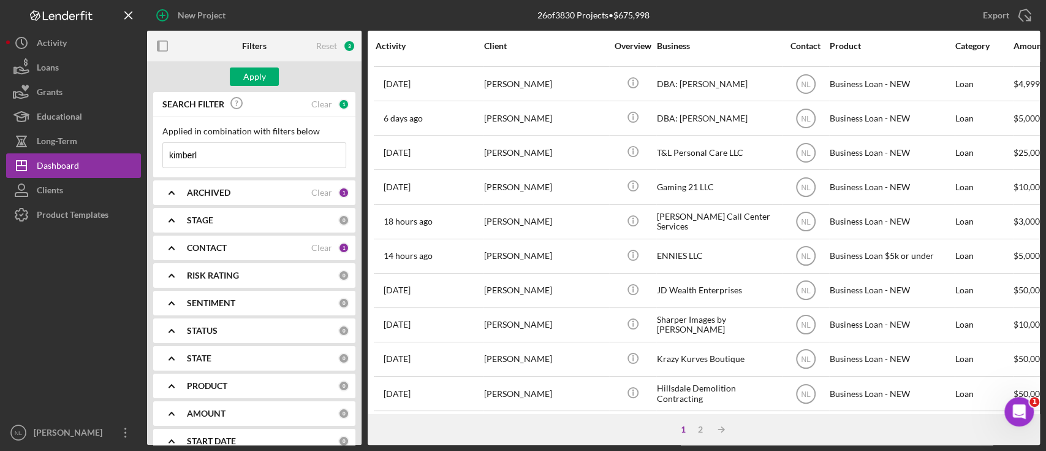
scroll to position [238, 0]
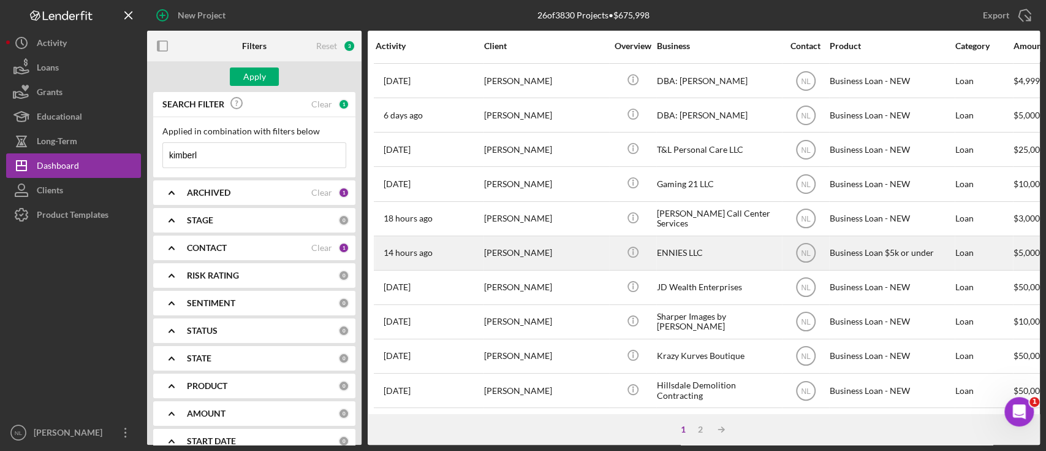
click at [534, 252] on div "[PERSON_NAME]" at bounding box center [545, 253] width 123 height 32
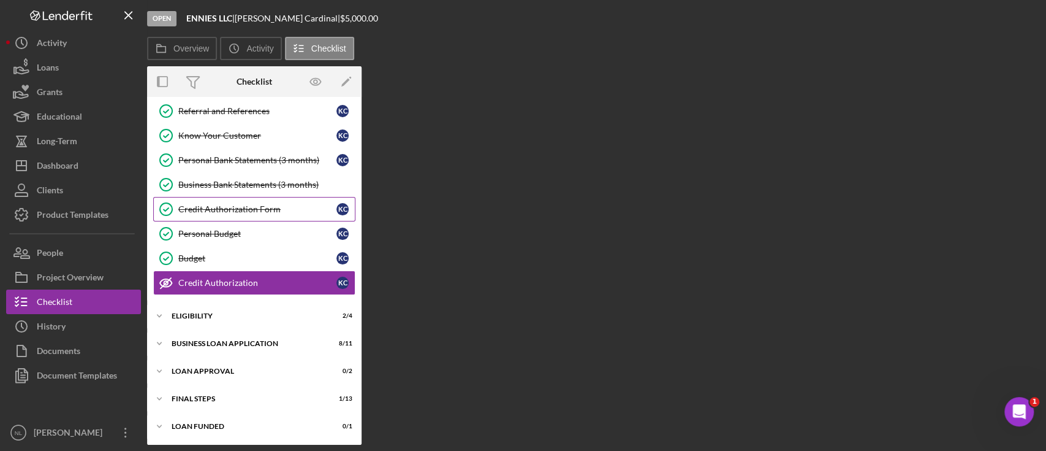
scroll to position [103, 0]
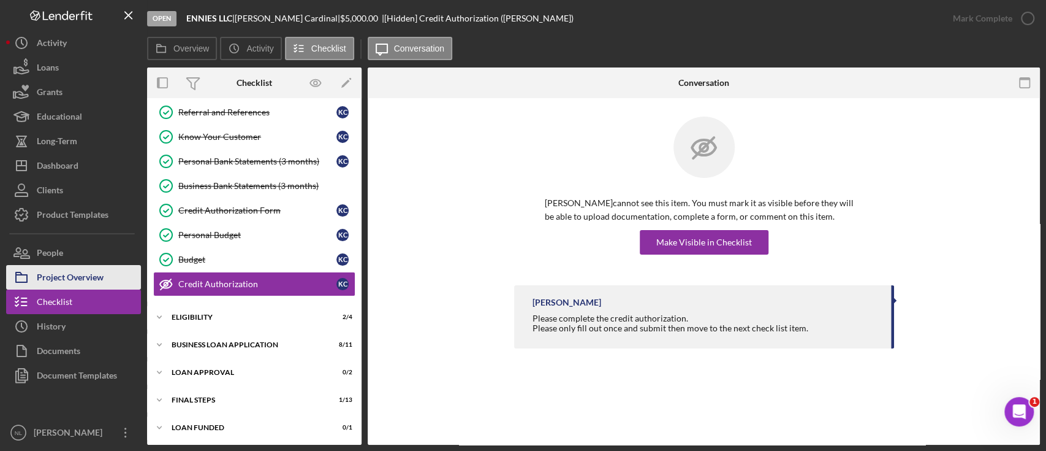
click at [69, 280] on div "Project Overview" at bounding box center [70, 279] width 67 height 28
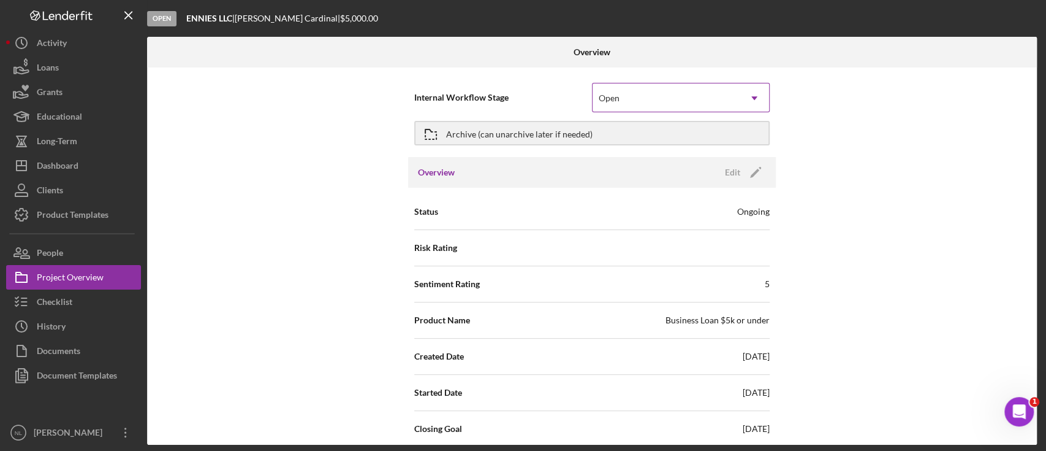
click at [685, 107] on div "Open" at bounding box center [666, 98] width 147 height 28
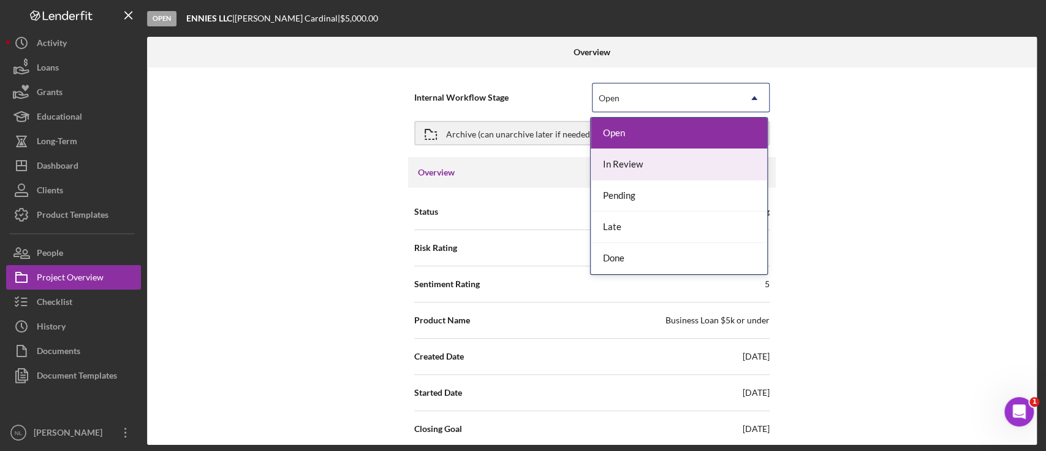
click at [644, 176] on div "In Review" at bounding box center [679, 164] width 177 height 31
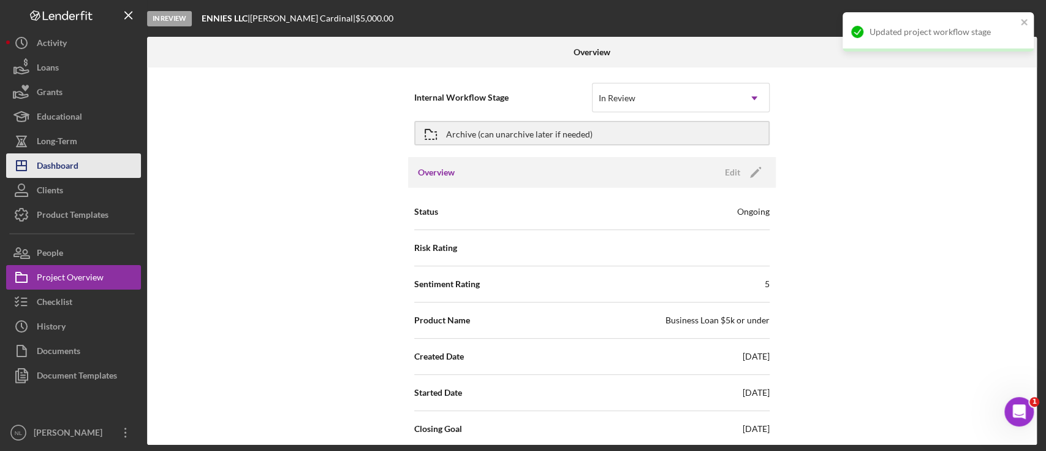
click at [87, 169] on button "Icon/Dashboard Dashboard" at bounding box center [73, 165] width 135 height 25
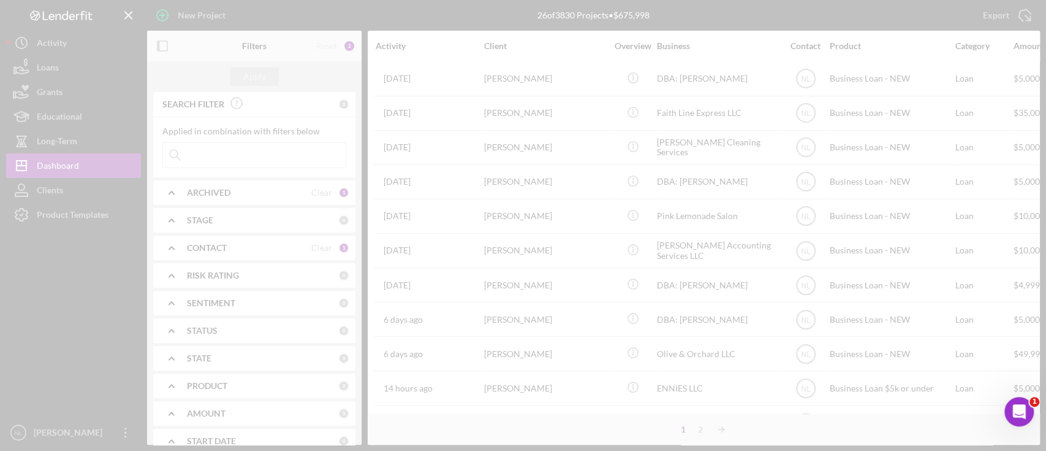
drag, startPoint x: 87, startPoint y: 169, endPoint x: 547, endPoint y: 346, distance: 492.4
click at [547, 346] on div at bounding box center [523, 225] width 1046 height 451
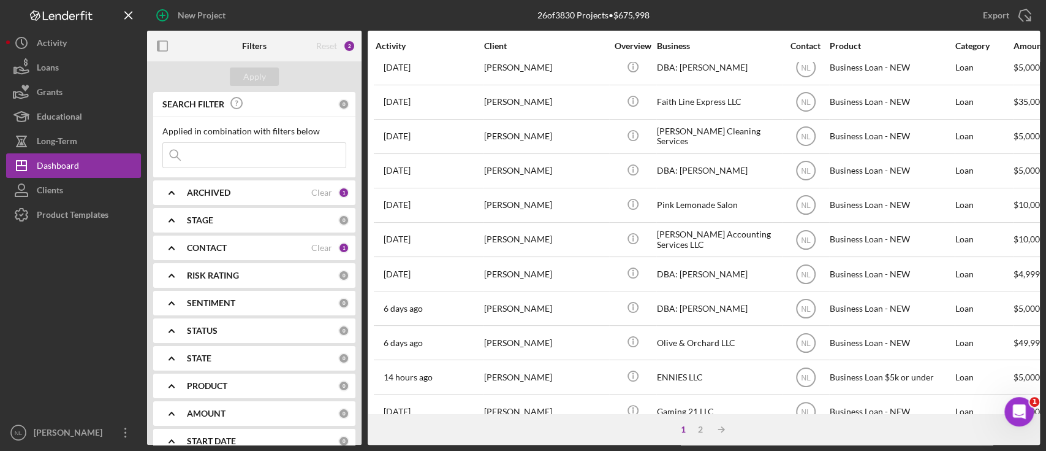
scroll to position [13, 0]
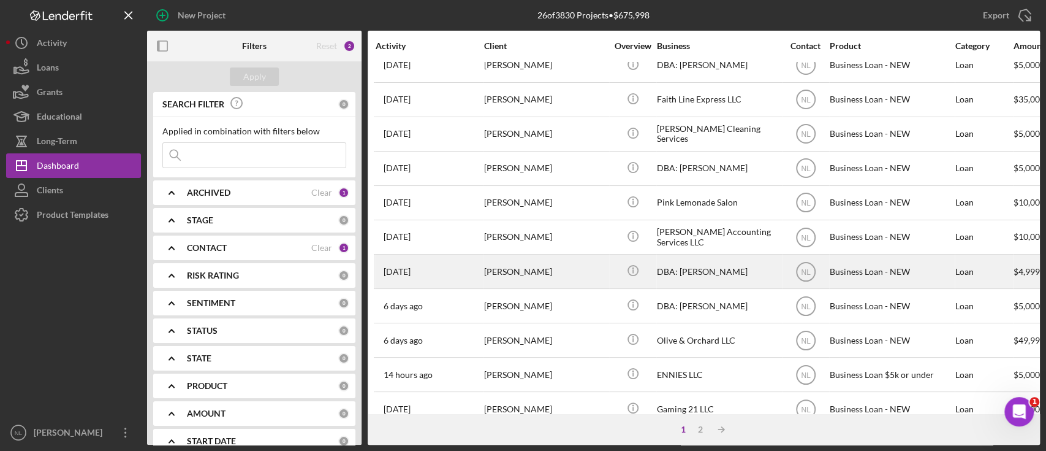
click at [519, 275] on div "[PERSON_NAME]" at bounding box center [545, 271] width 123 height 32
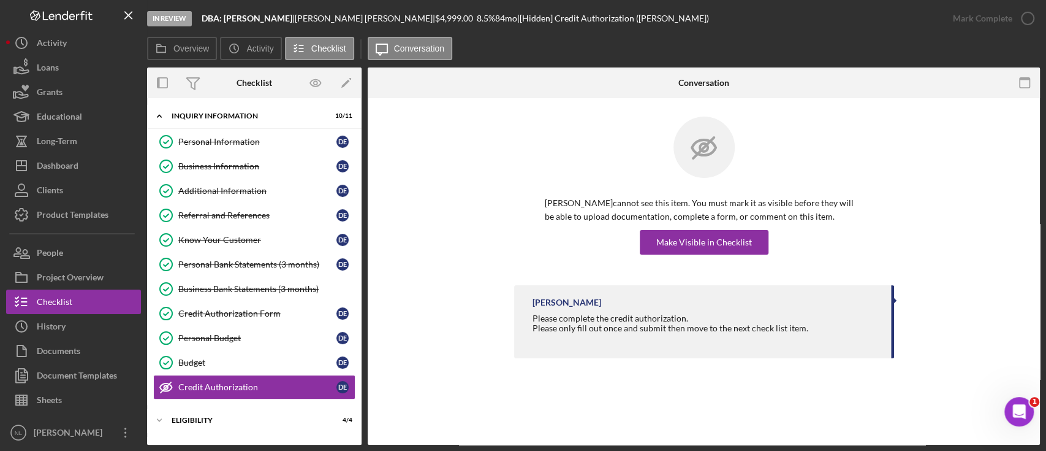
scroll to position [103, 0]
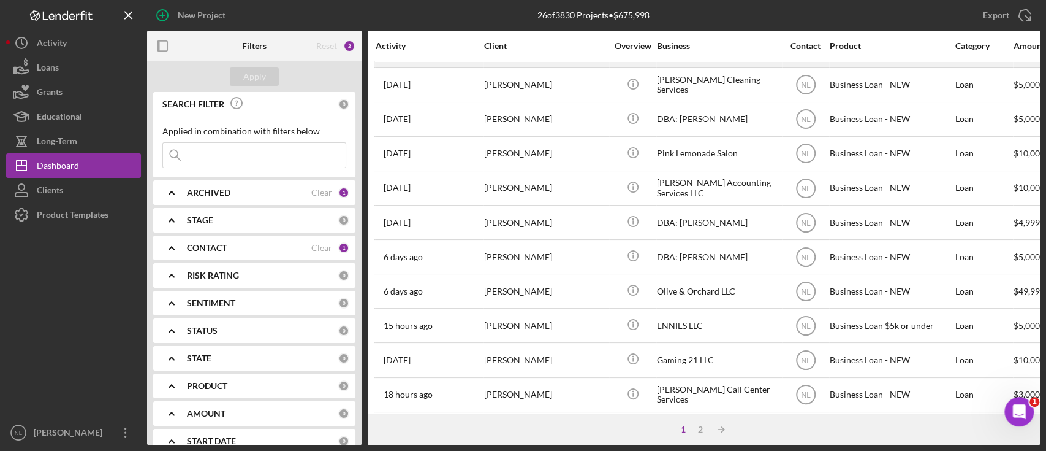
scroll to position [63, 0]
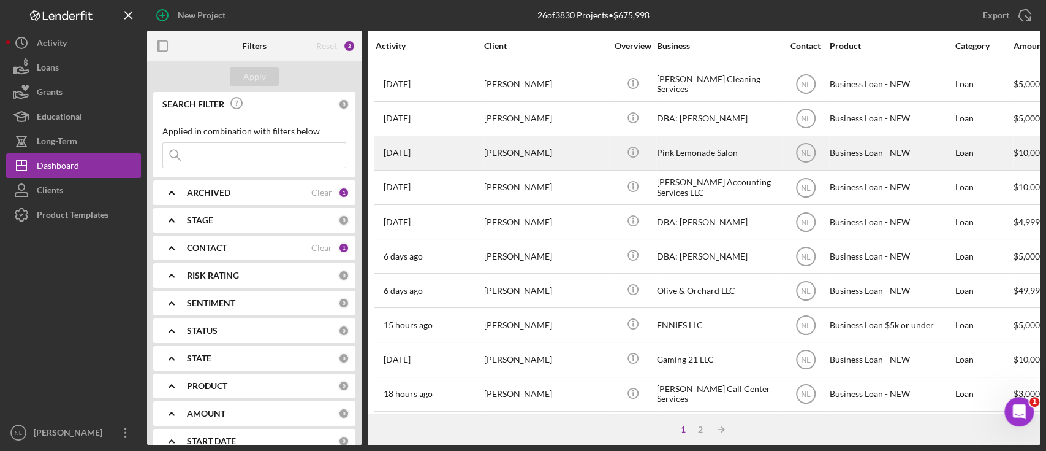
click at [503, 145] on div "[PERSON_NAME]" at bounding box center [545, 153] width 123 height 32
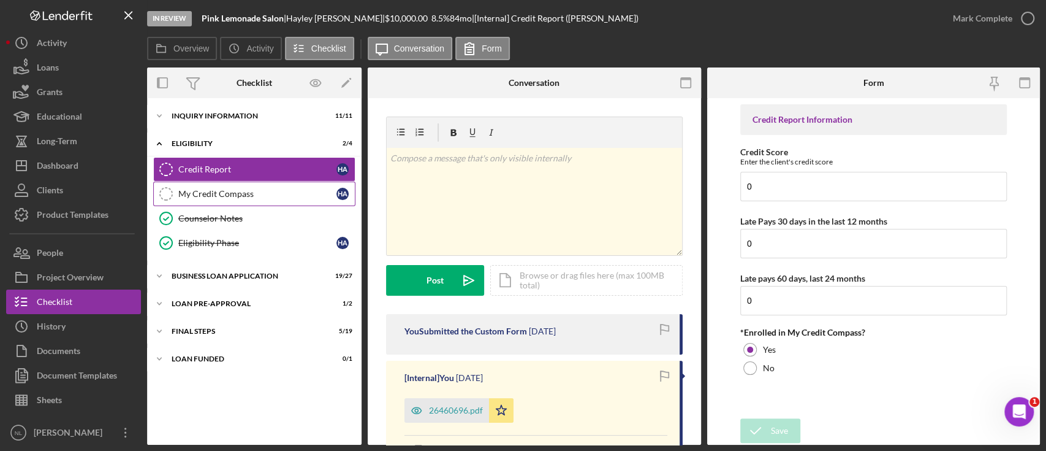
click at [234, 192] on div "My Credit Compass" at bounding box center [257, 194] width 158 height 10
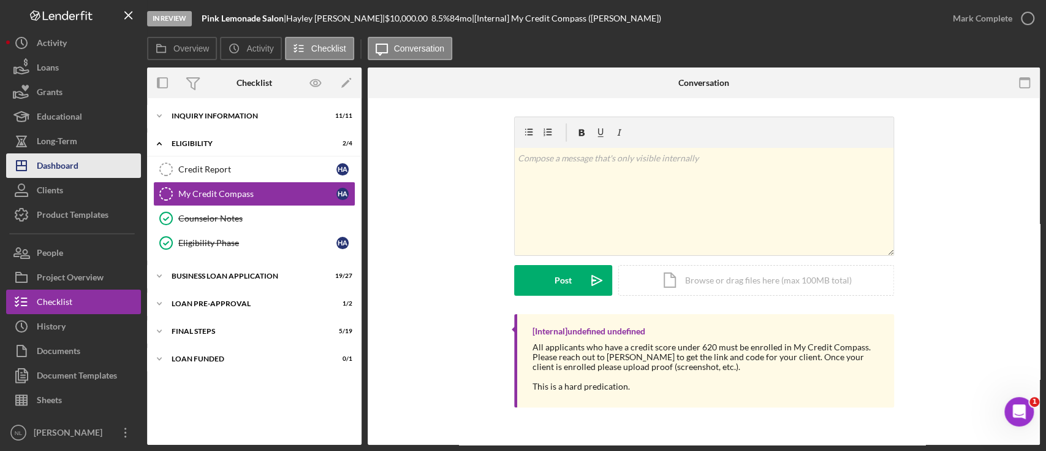
click at [85, 164] on button "Icon/Dashboard Dashboard" at bounding box center [73, 165] width 135 height 25
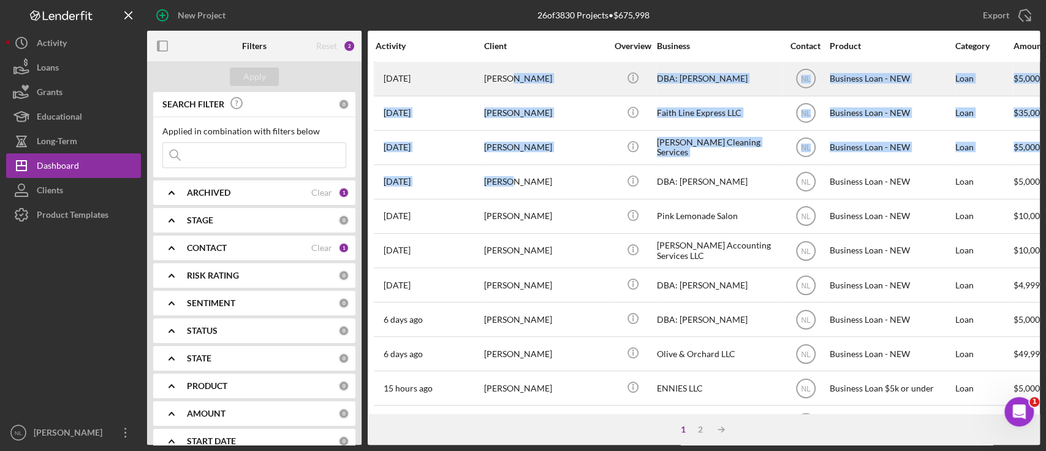
drag, startPoint x: 514, startPoint y: 172, endPoint x: 520, endPoint y: 80, distance: 92.1
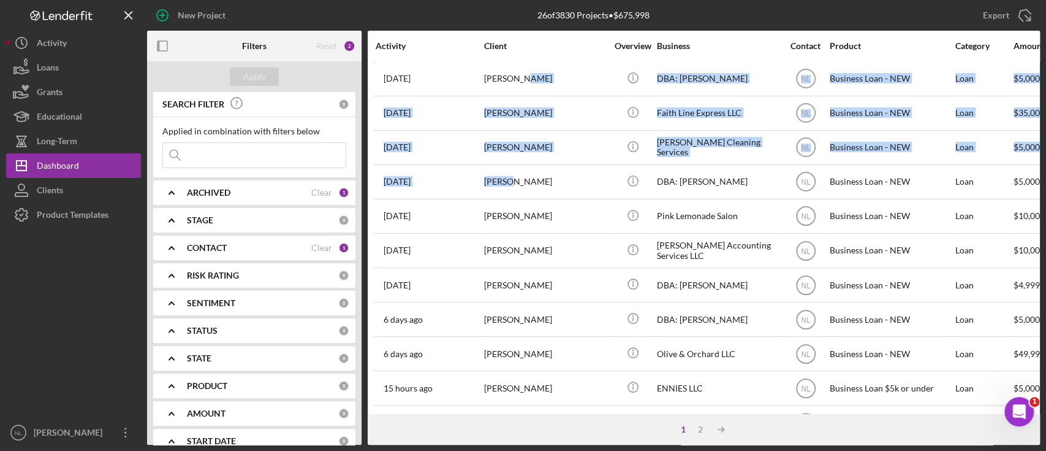
click at [453, 38] on div "Activity" at bounding box center [429, 45] width 107 height 29
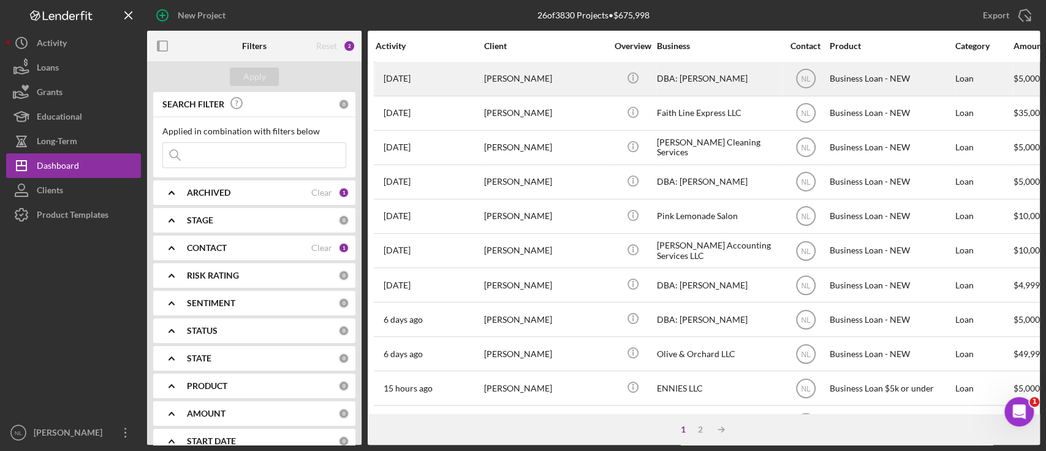
click at [470, 89] on div "[DATE] [PERSON_NAME]" at bounding box center [429, 79] width 107 height 32
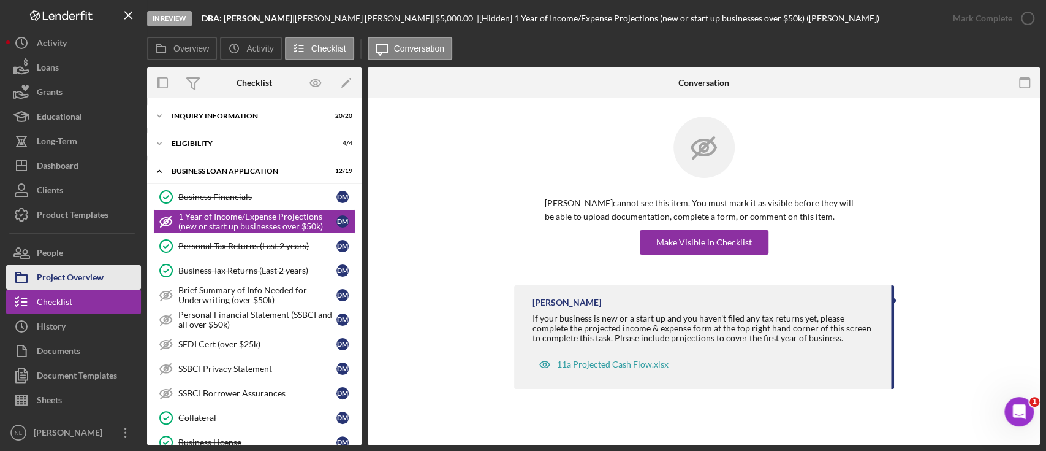
click at [91, 280] on div "Project Overview" at bounding box center [70, 279] width 67 height 28
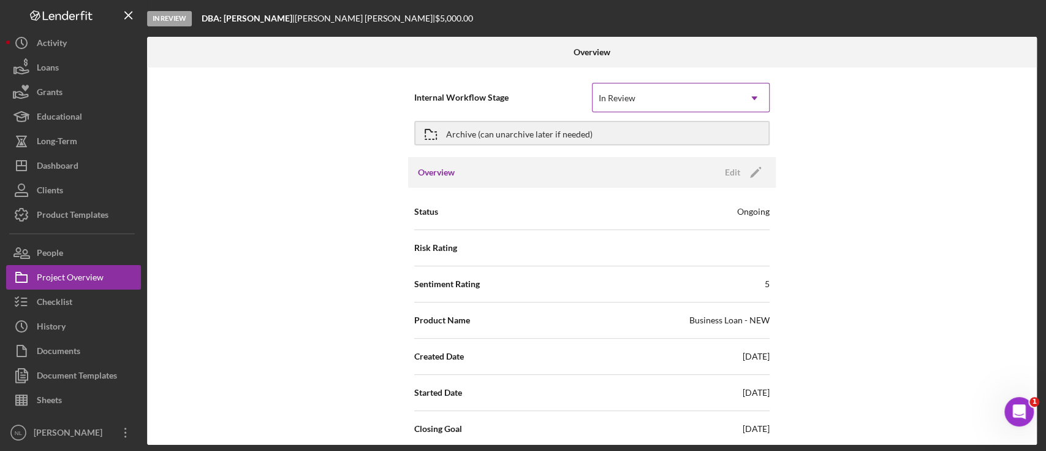
click at [625, 92] on div "In Review" at bounding box center [666, 98] width 147 height 28
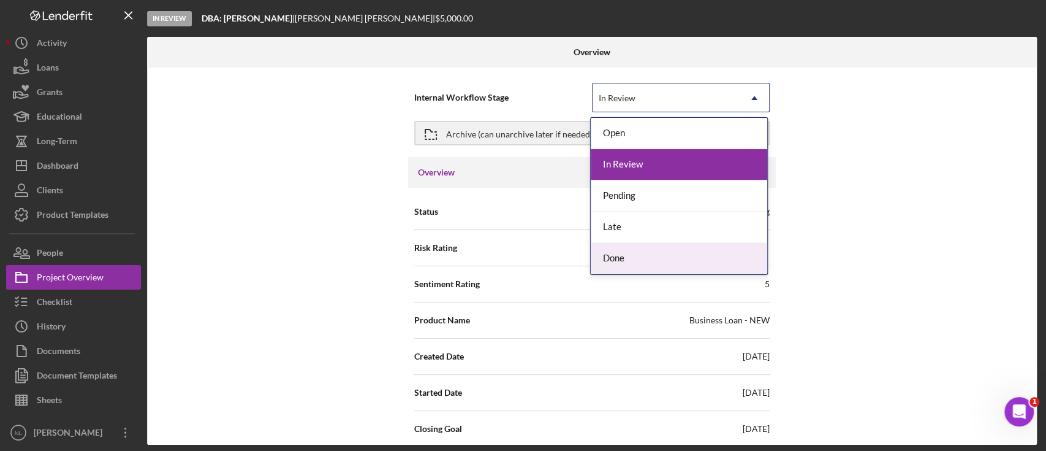
click at [626, 253] on div "Done" at bounding box center [679, 258] width 177 height 31
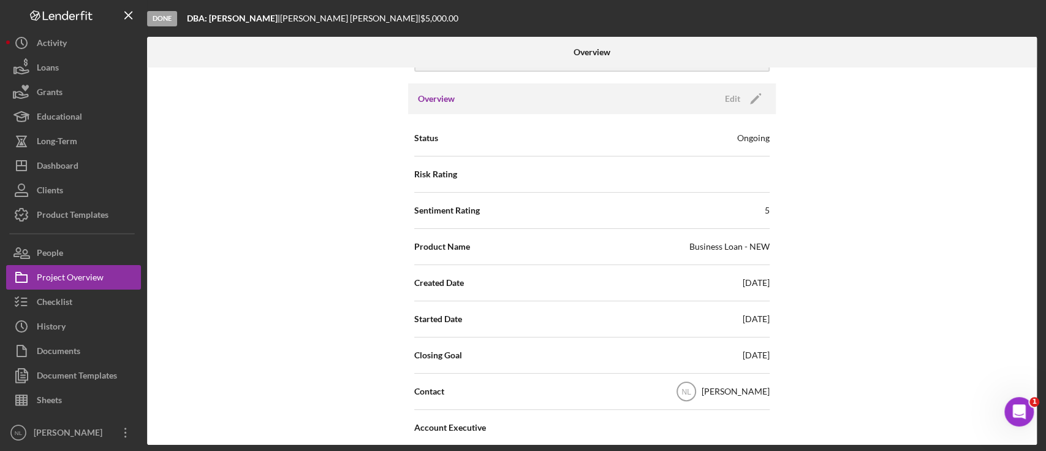
scroll to position [103, 0]
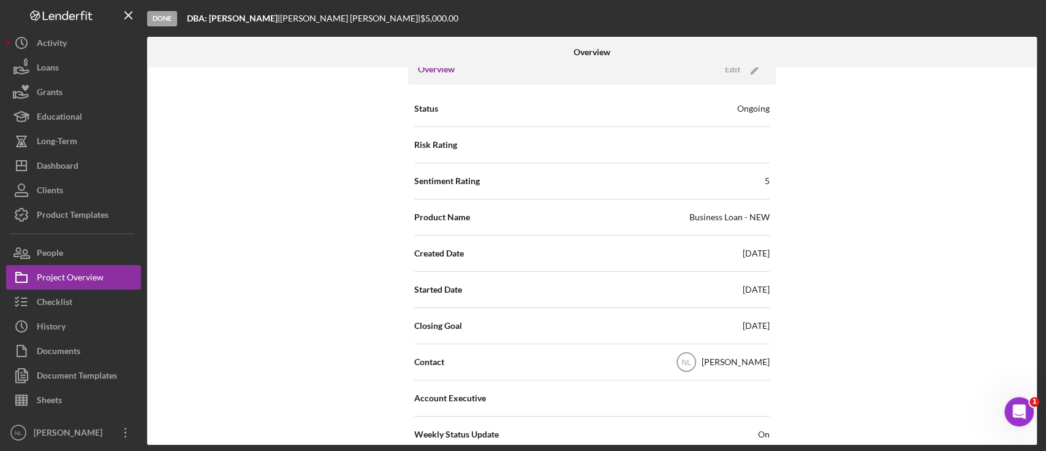
click at [458, 92] on div "Status Ongoing" at bounding box center [592, 109] width 356 height 36
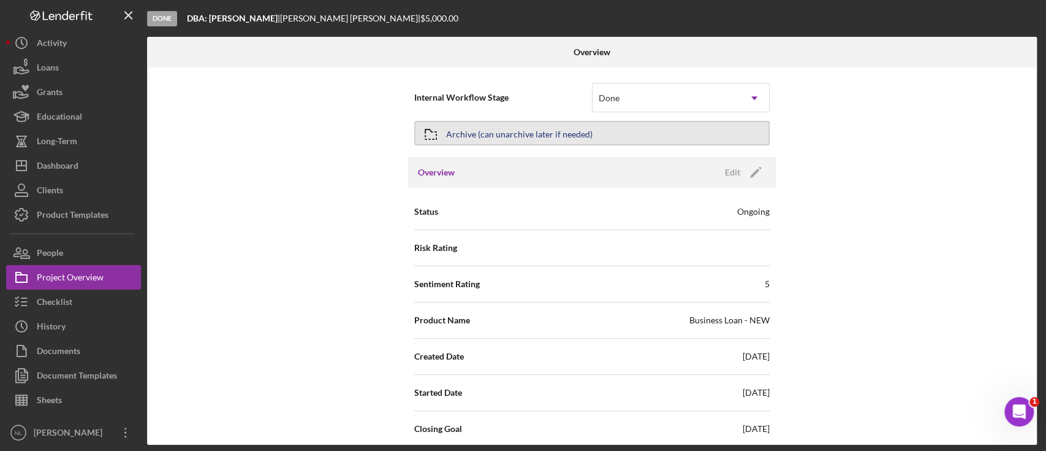
click at [454, 125] on div "Archive (can unarchive later if needed)" at bounding box center [519, 133] width 146 height 22
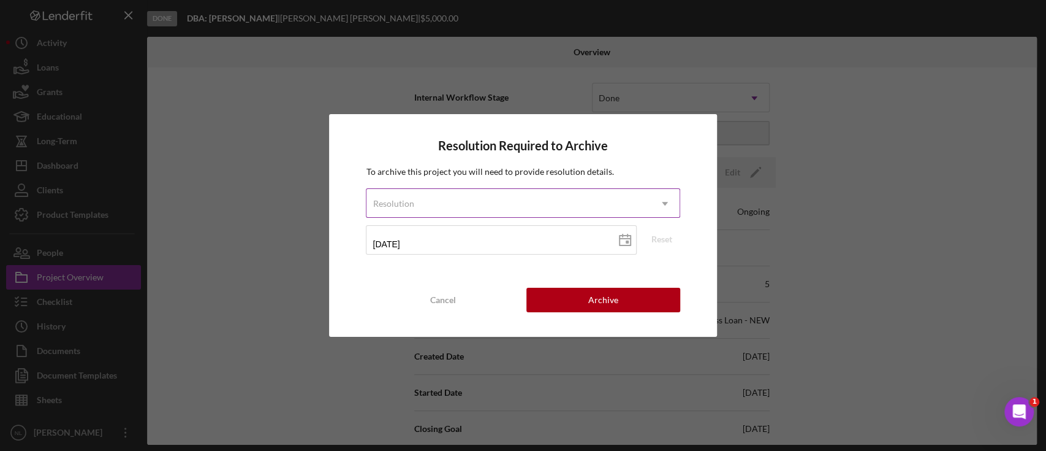
click at [466, 199] on div "Resolution" at bounding box center [508, 203] width 283 height 28
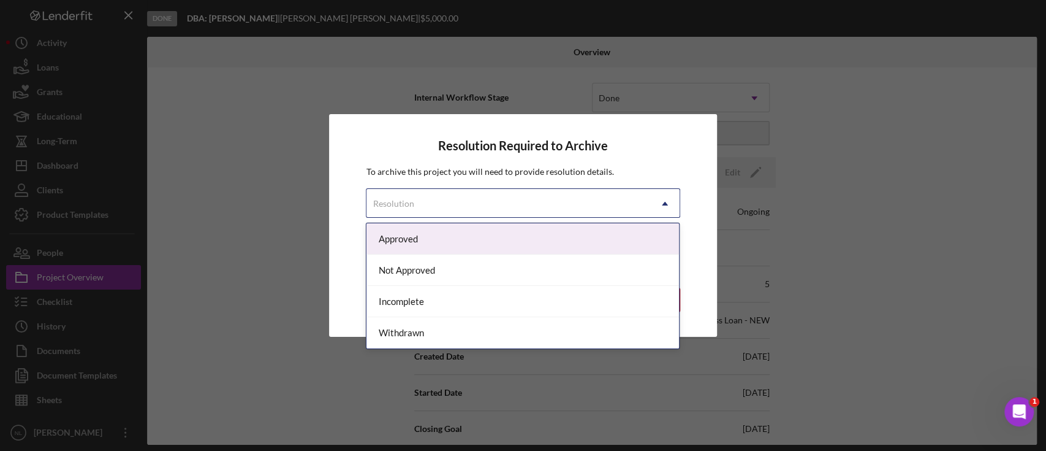
click at [426, 232] on div "Approved" at bounding box center [523, 238] width 313 height 31
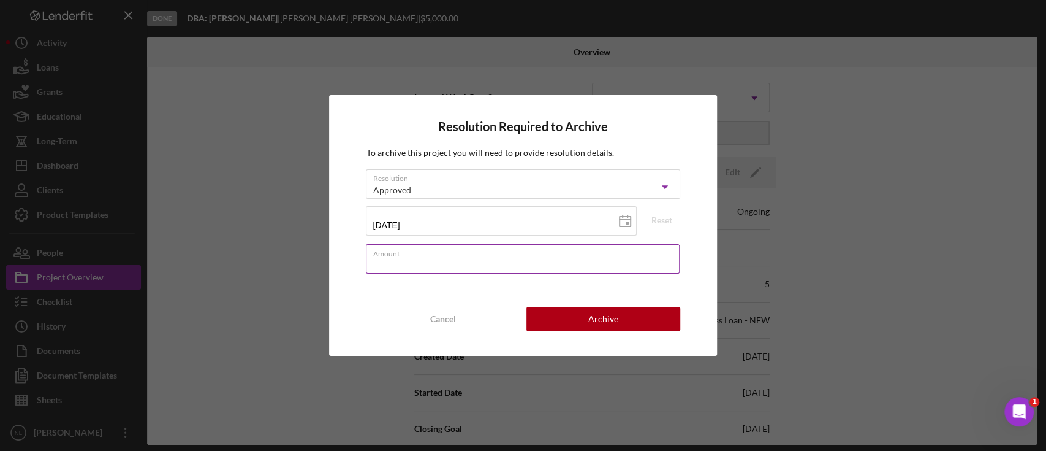
click at [425, 253] on div "Amount" at bounding box center [523, 259] width 314 height 31
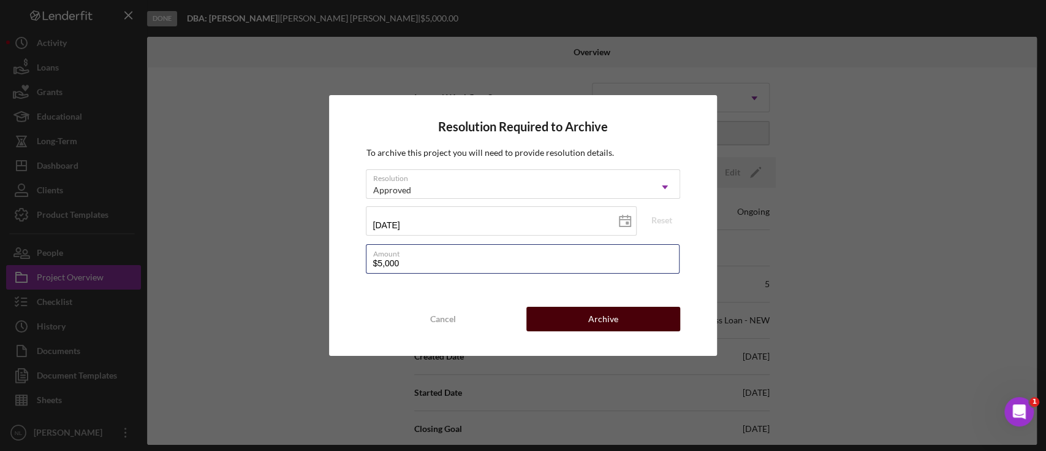
type input "$5,000"
click at [628, 320] on button "Archive" at bounding box center [604, 318] width 154 height 25
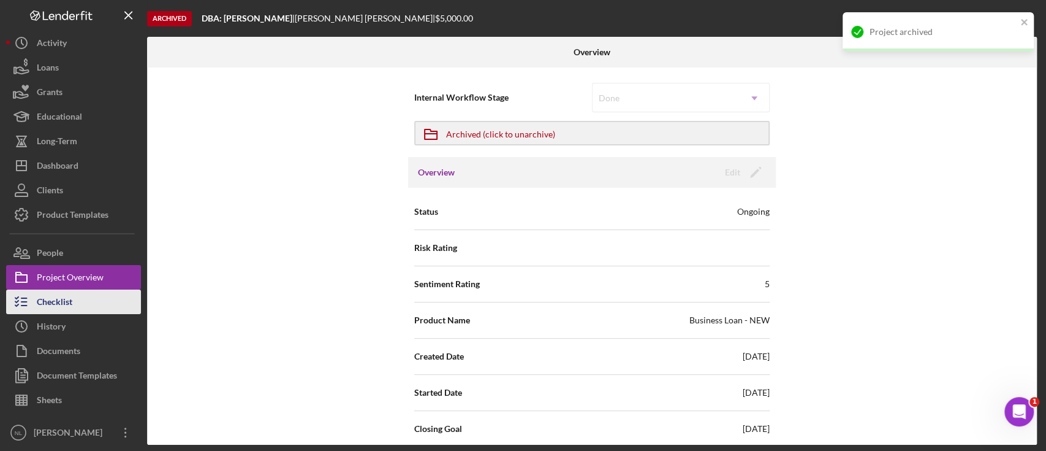
click at [57, 306] on div "Checklist" at bounding box center [55, 303] width 36 height 28
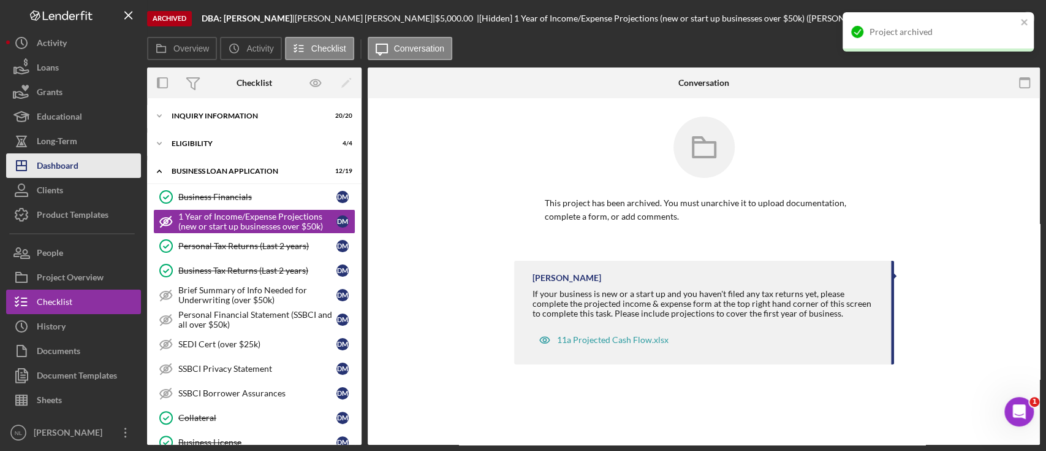
click at [66, 171] on div "Dashboard" at bounding box center [58, 167] width 42 height 28
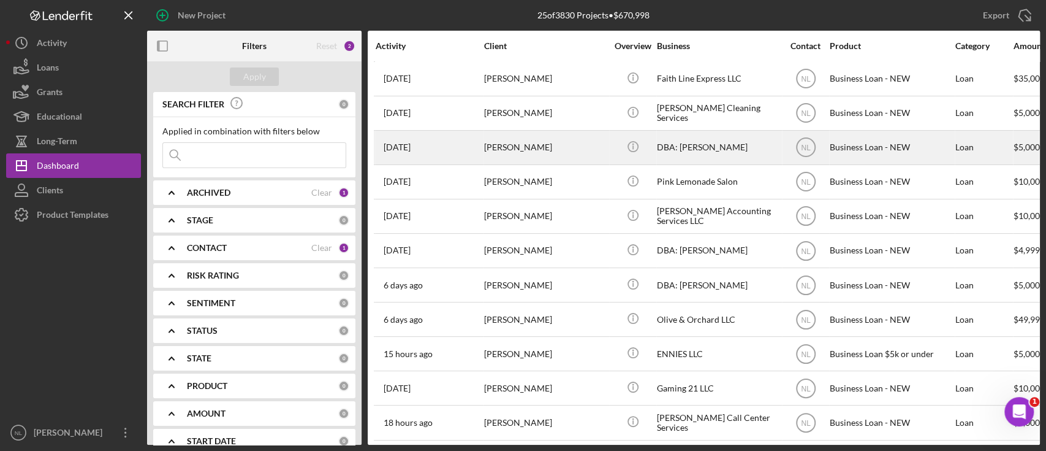
click at [506, 143] on div "[PERSON_NAME]" at bounding box center [545, 147] width 123 height 32
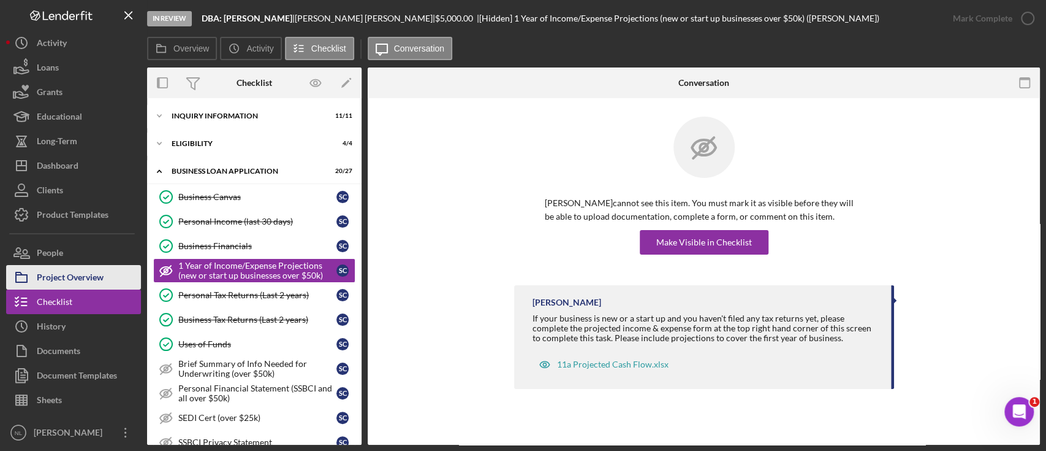
click at [83, 275] on div "Project Overview" at bounding box center [70, 279] width 67 height 28
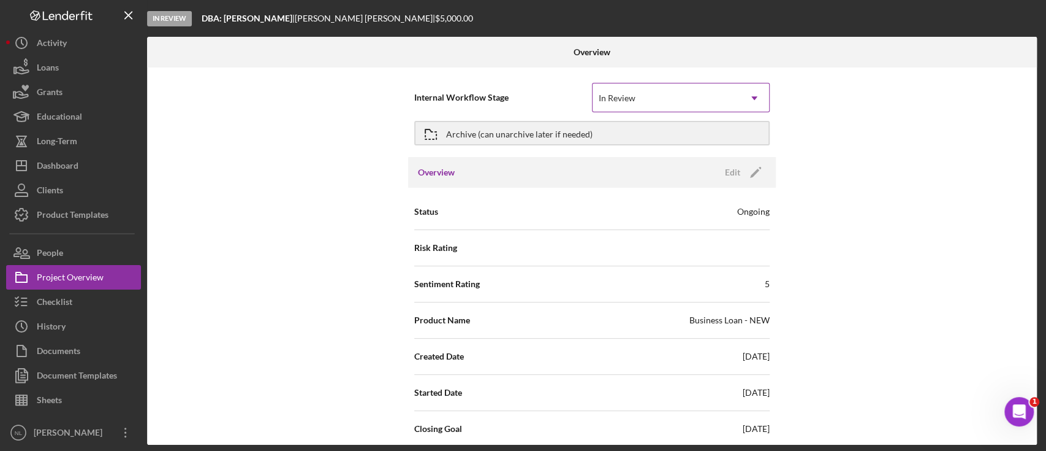
click at [626, 104] on div "In Review" at bounding box center [666, 98] width 147 height 28
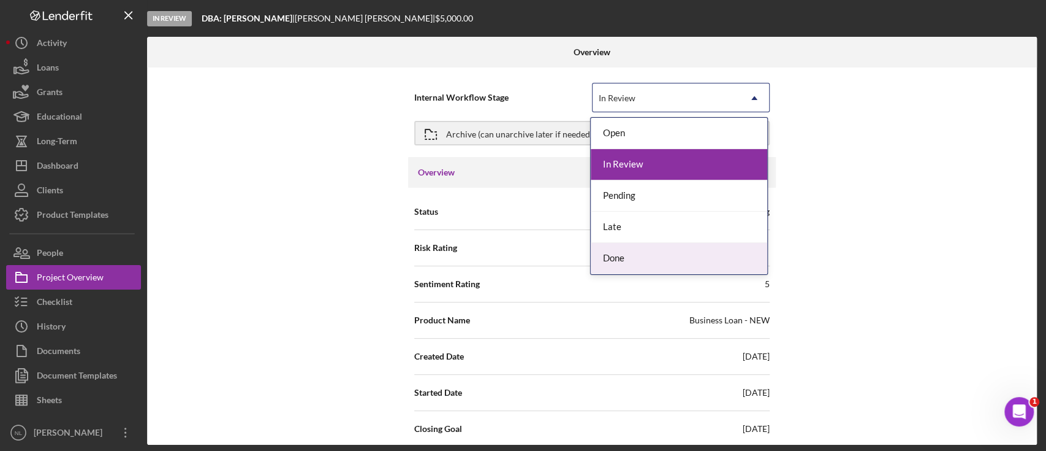
click at [626, 257] on div "Done" at bounding box center [679, 258] width 177 height 31
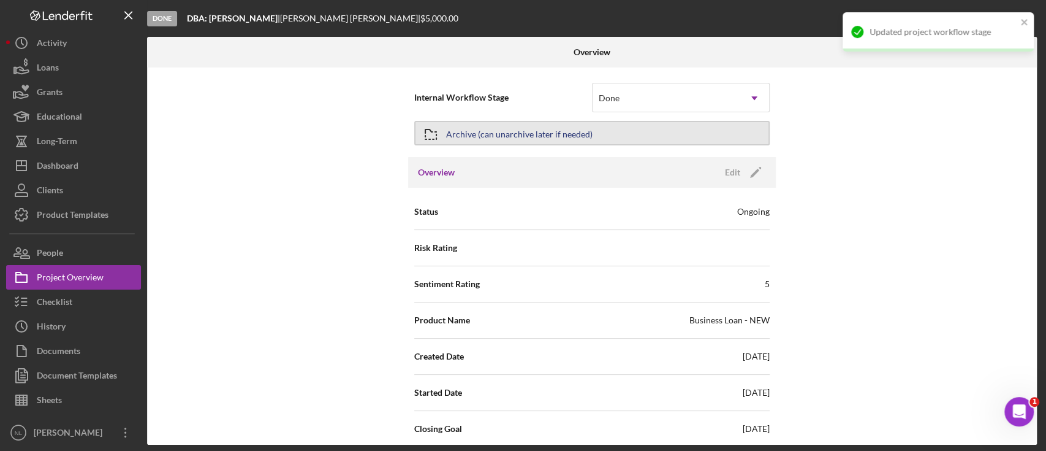
click at [452, 128] on div "Archive (can unarchive later if needed)" at bounding box center [519, 133] width 146 height 22
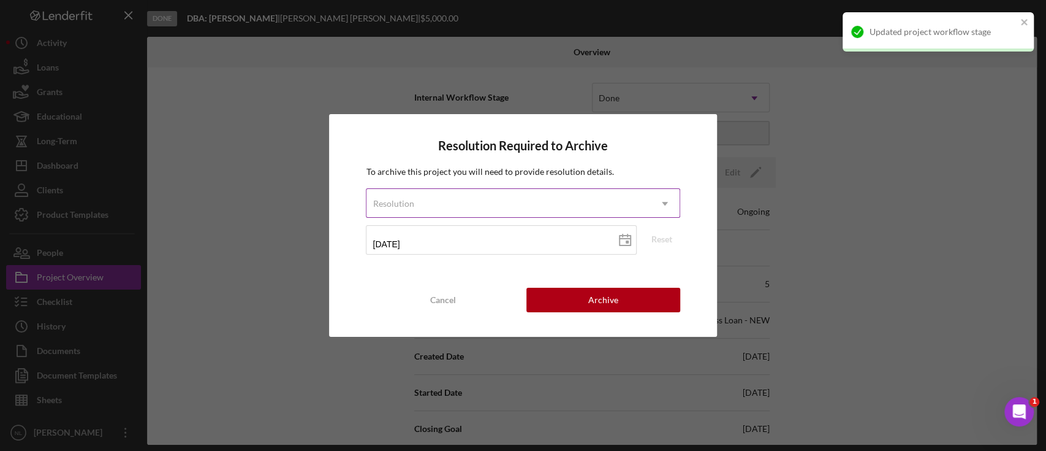
click at [461, 199] on div "Resolution" at bounding box center [508, 203] width 283 height 28
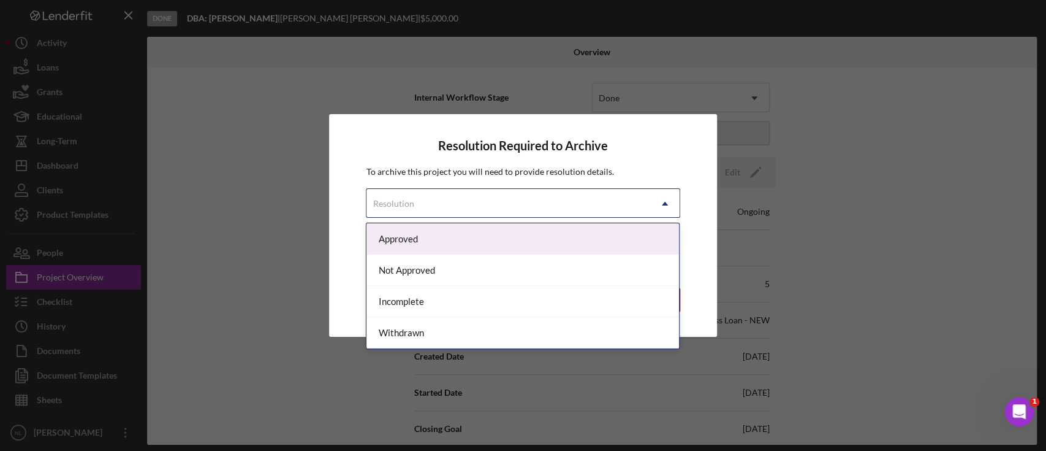
click at [435, 241] on div "Approved" at bounding box center [523, 238] width 313 height 31
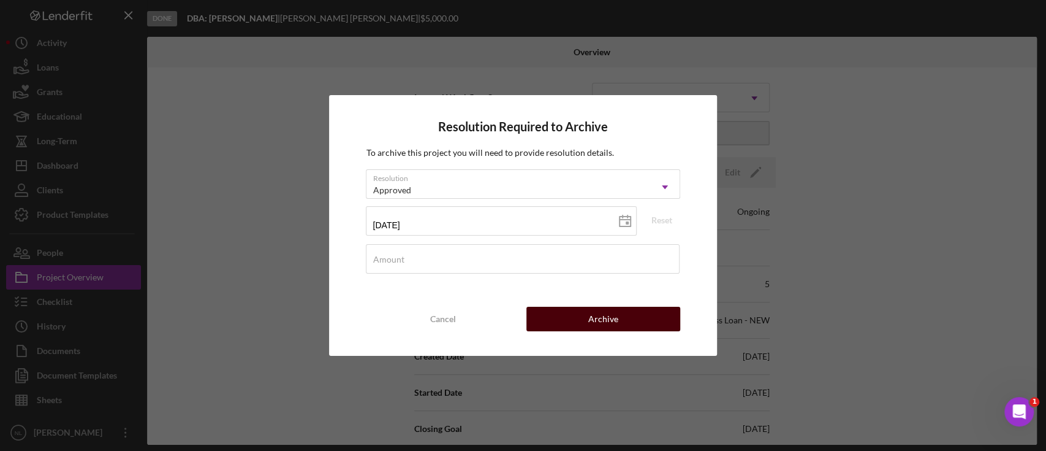
click at [655, 326] on button "Archive" at bounding box center [604, 318] width 154 height 25
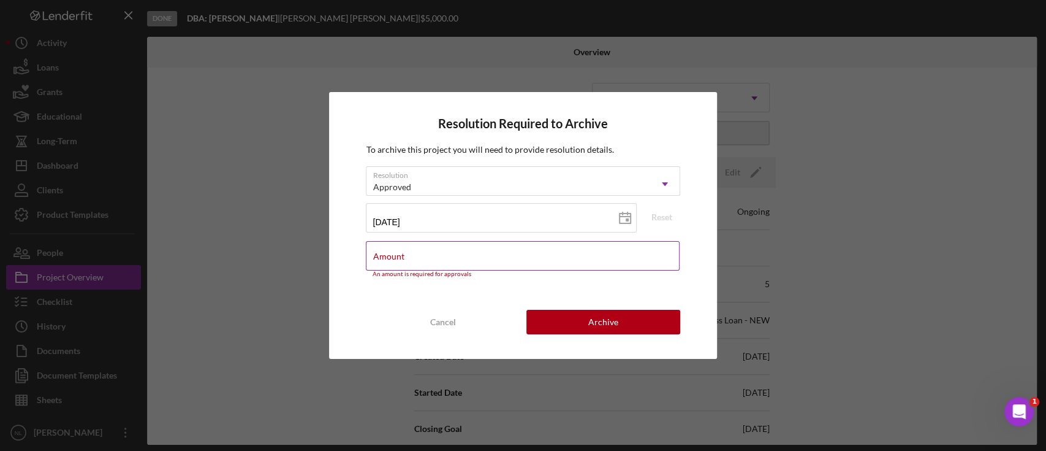
click at [466, 257] on div "Amount An amount is required for approvals" at bounding box center [523, 259] width 314 height 37
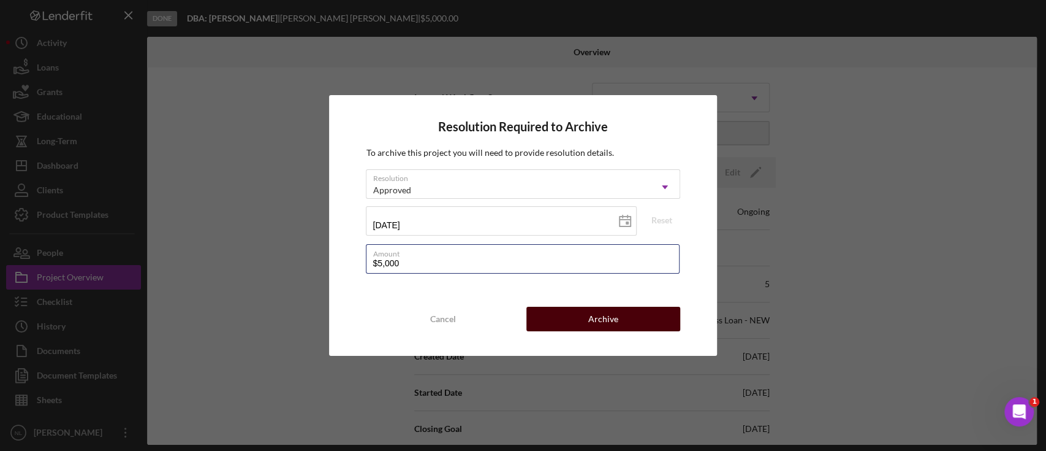
type input "$5,000"
click at [626, 327] on button "Archive" at bounding box center [604, 318] width 154 height 25
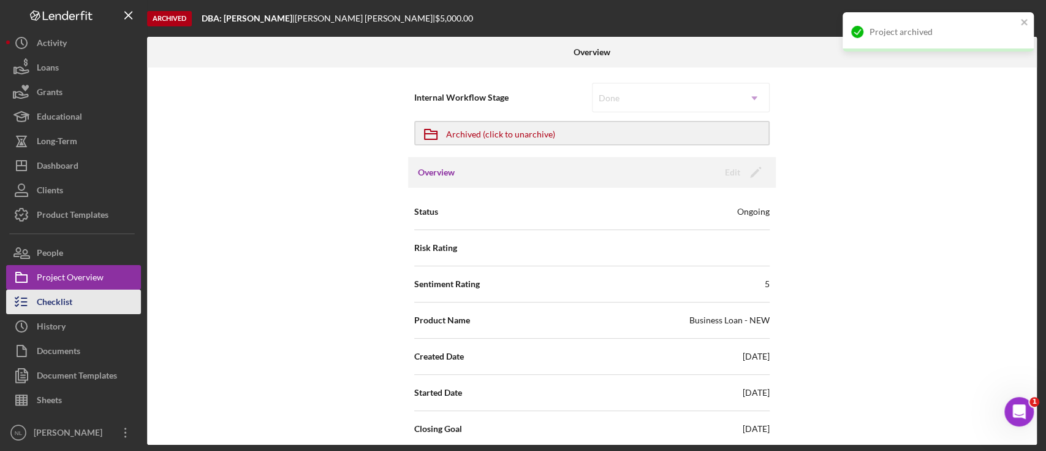
click at [103, 305] on button "Checklist" at bounding box center [73, 301] width 135 height 25
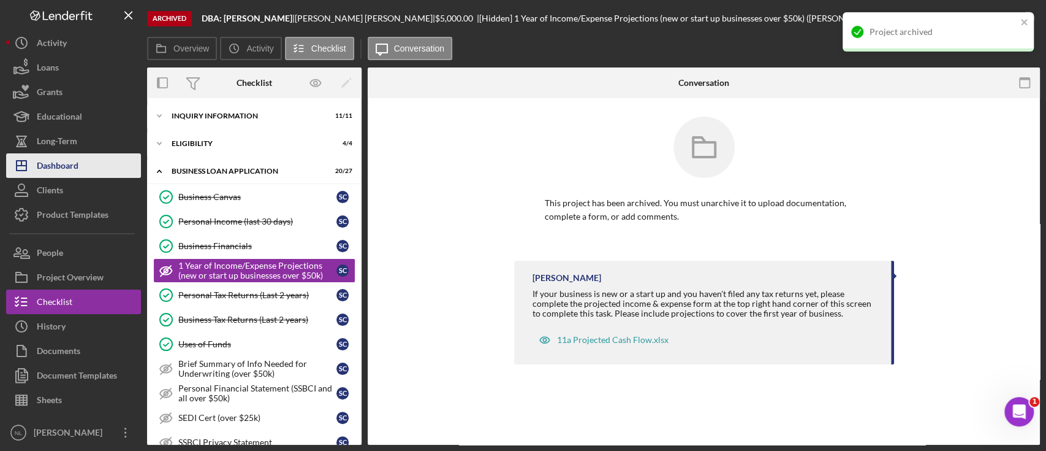
click at [97, 172] on button "Icon/Dashboard Dashboard" at bounding box center [73, 165] width 135 height 25
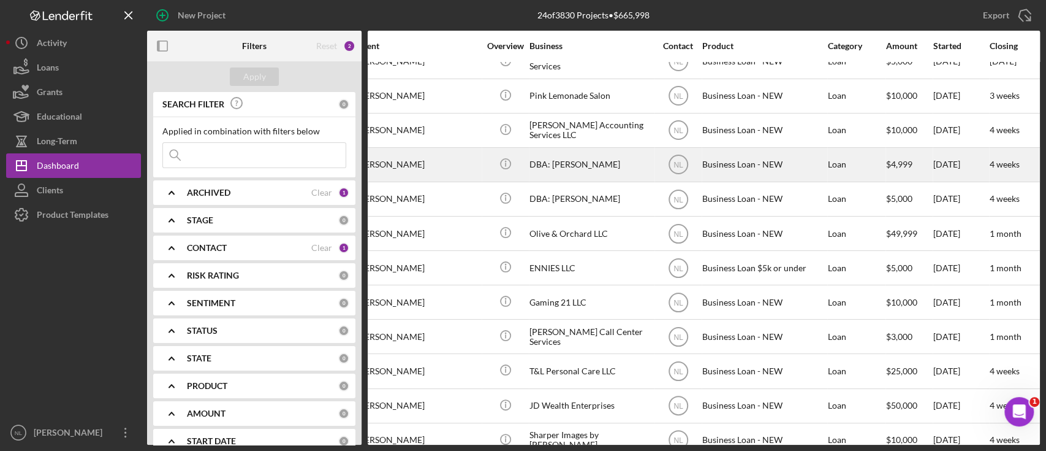
scroll to position [51, 0]
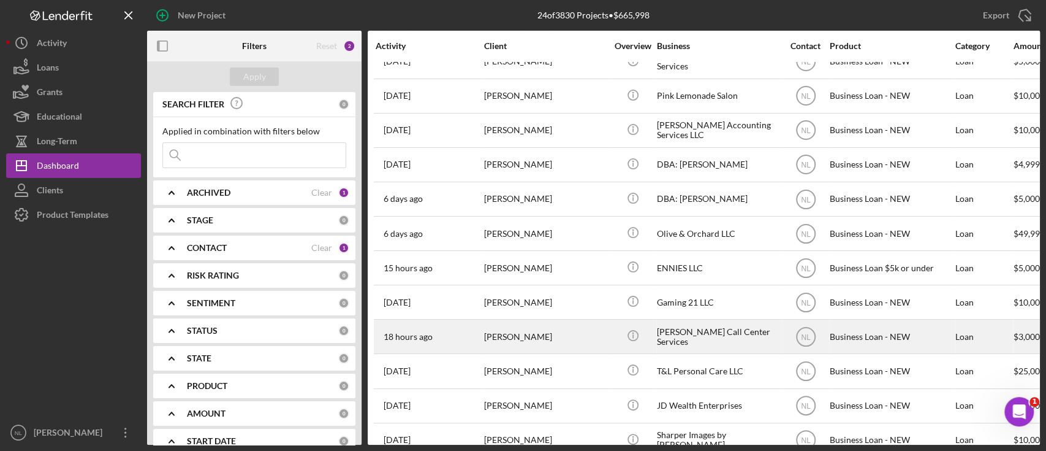
click at [569, 338] on div "[PERSON_NAME]" at bounding box center [545, 336] width 123 height 32
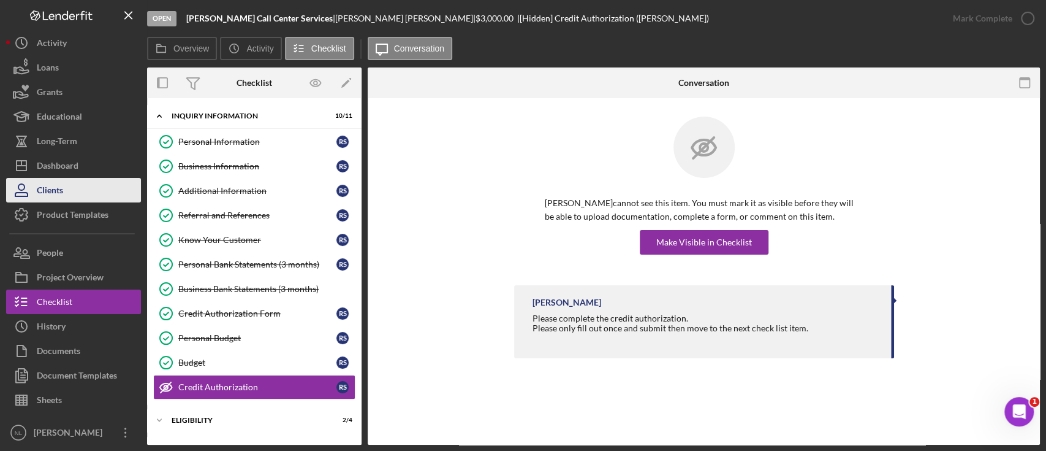
scroll to position [103, 0]
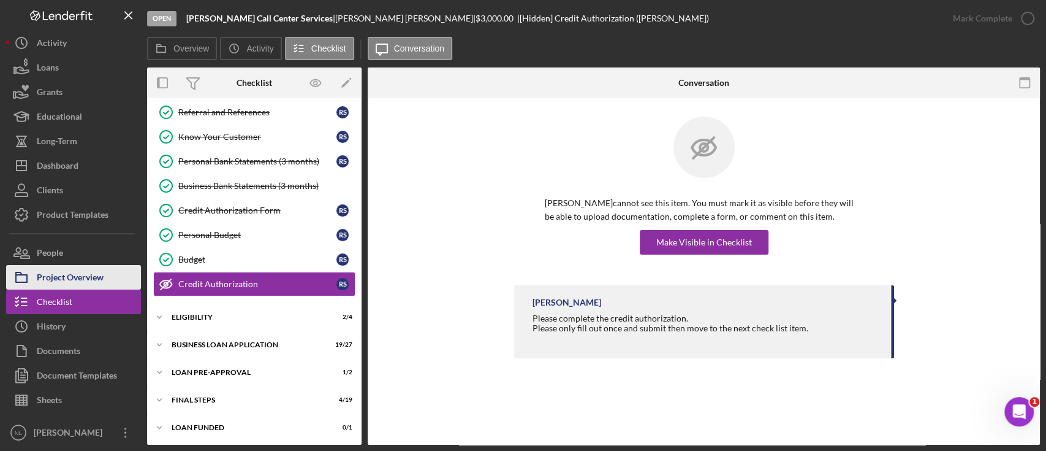
click at [80, 268] on div "Project Overview" at bounding box center [70, 279] width 67 height 28
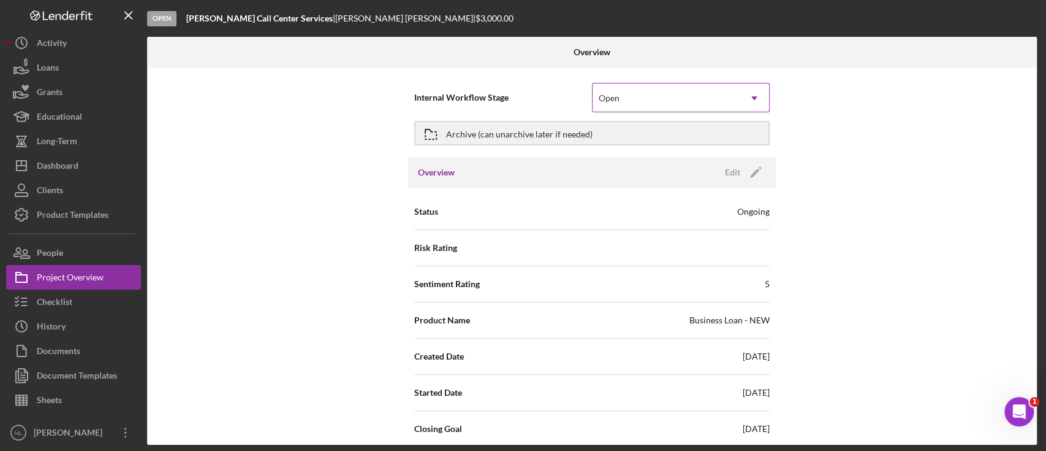
click at [704, 97] on div "Open" at bounding box center [666, 98] width 147 height 28
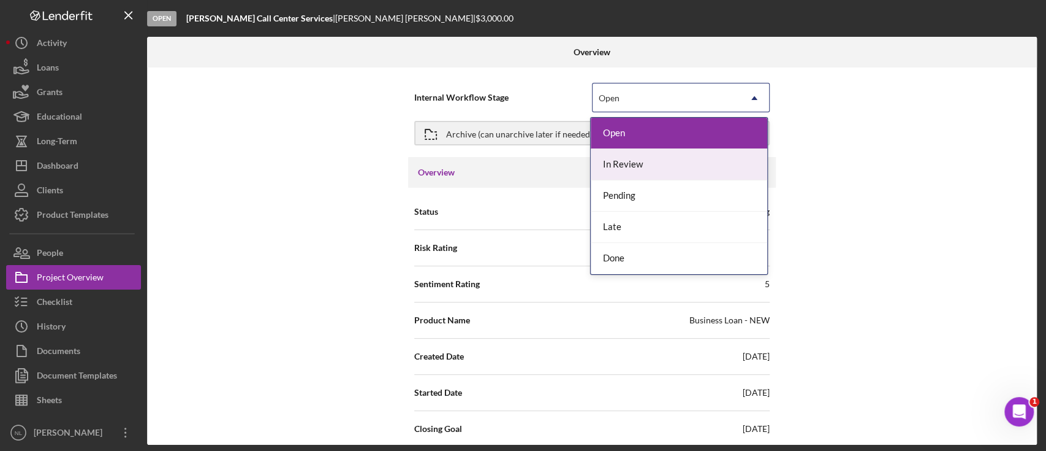
click at [705, 168] on div "In Review" at bounding box center [679, 164] width 177 height 31
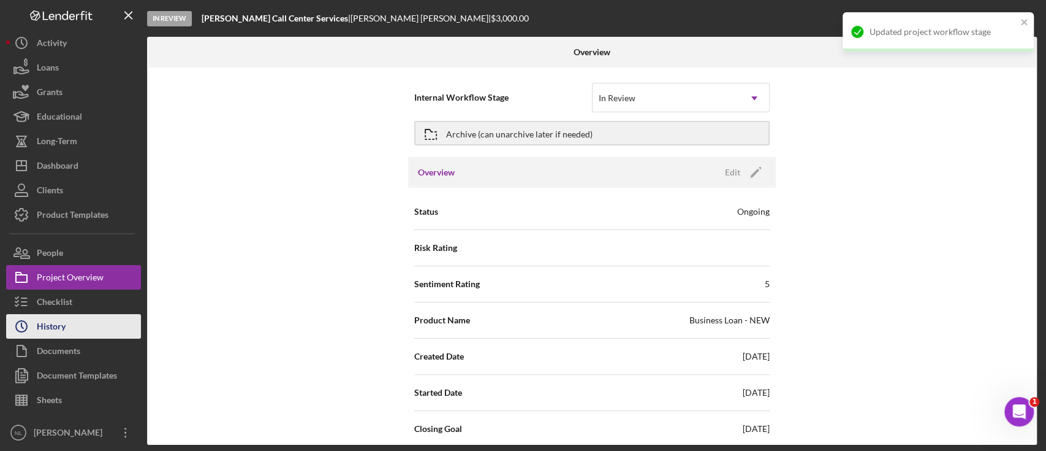
click at [59, 315] on div "History" at bounding box center [51, 328] width 29 height 28
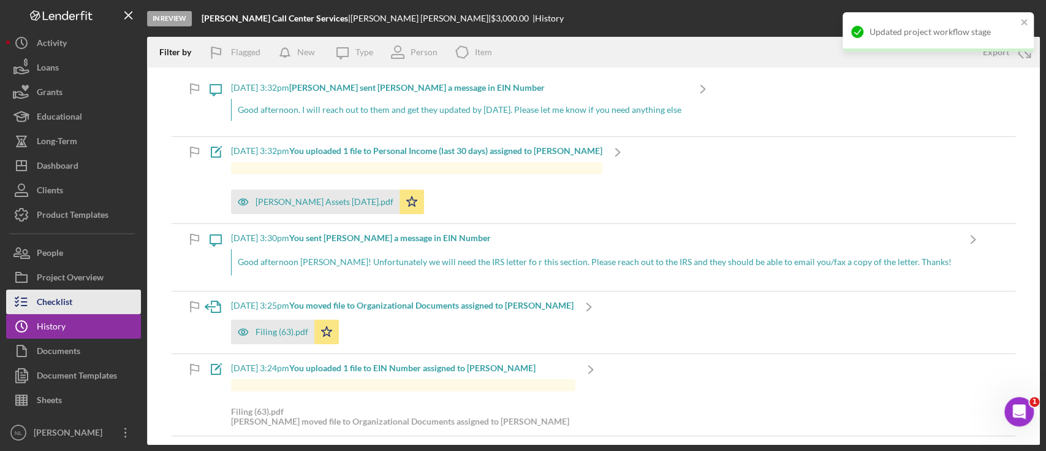
click at [56, 305] on div "Checklist" at bounding box center [55, 303] width 36 height 28
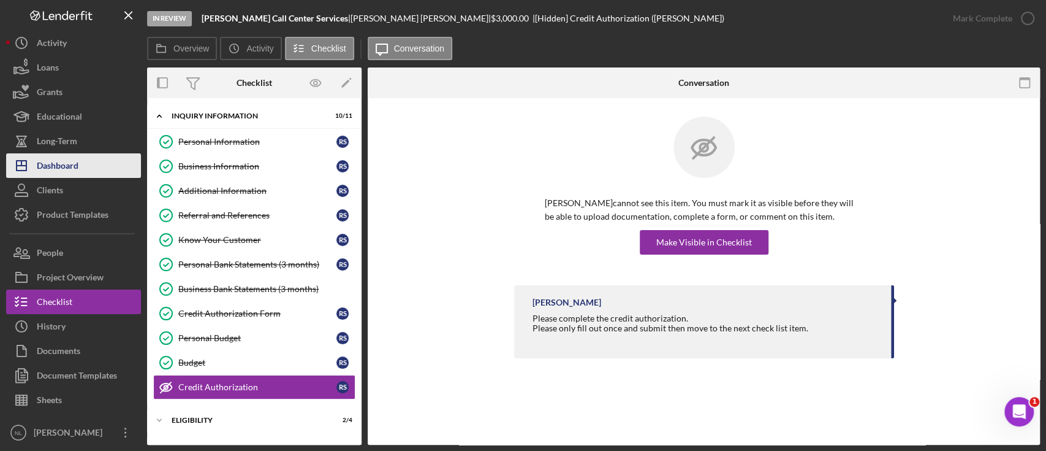
scroll to position [103, 0]
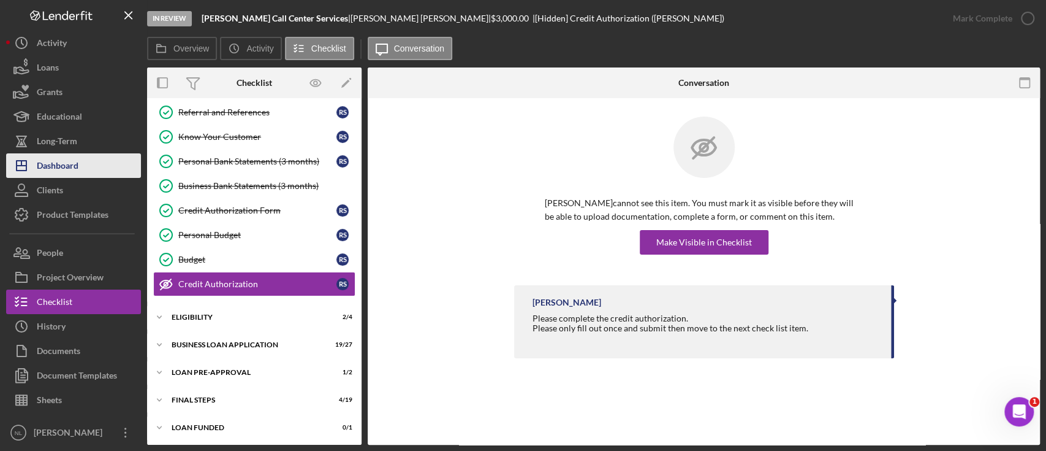
click at [66, 158] on div "Dashboard" at bounding box center [58, 167] width 42 height 28
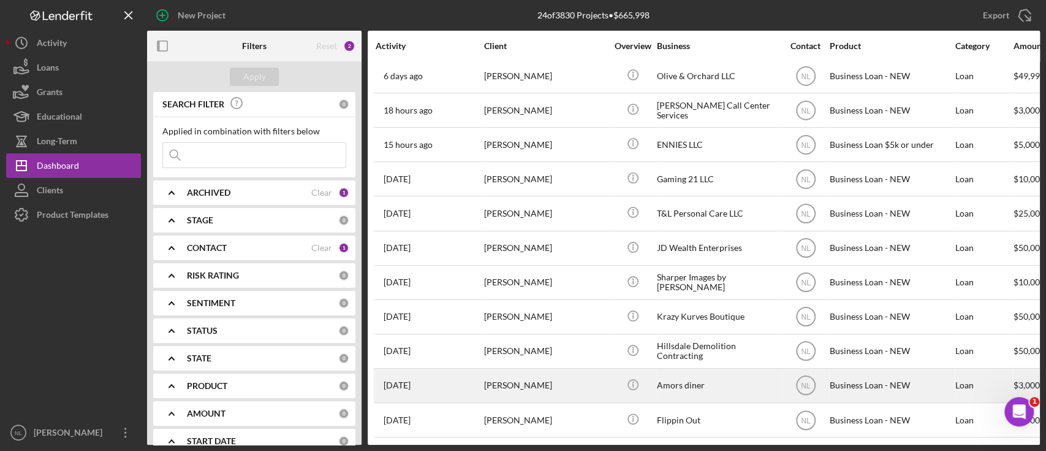
scroll to position [454, 0]
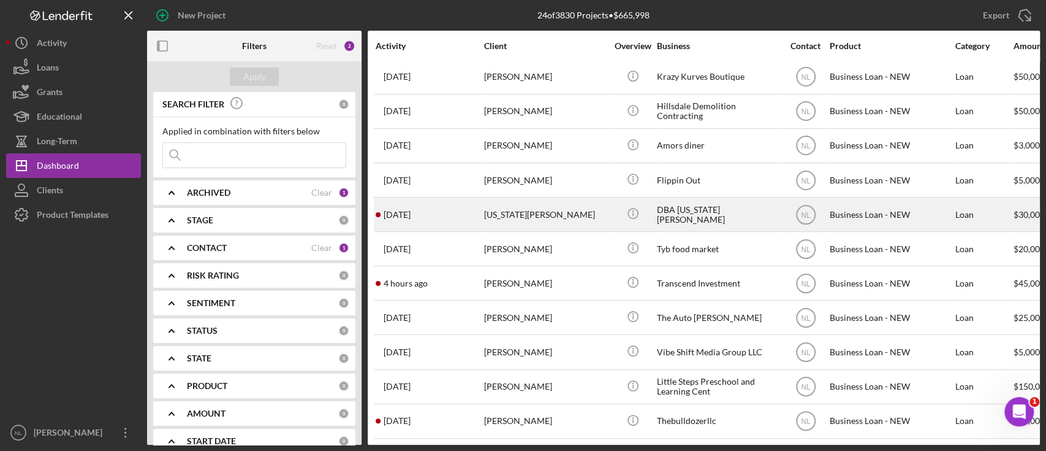
click at [492, 198] on div "[US_STATE][PERSON_NAME]" at bounding box center [545, 214] width 123 height 32
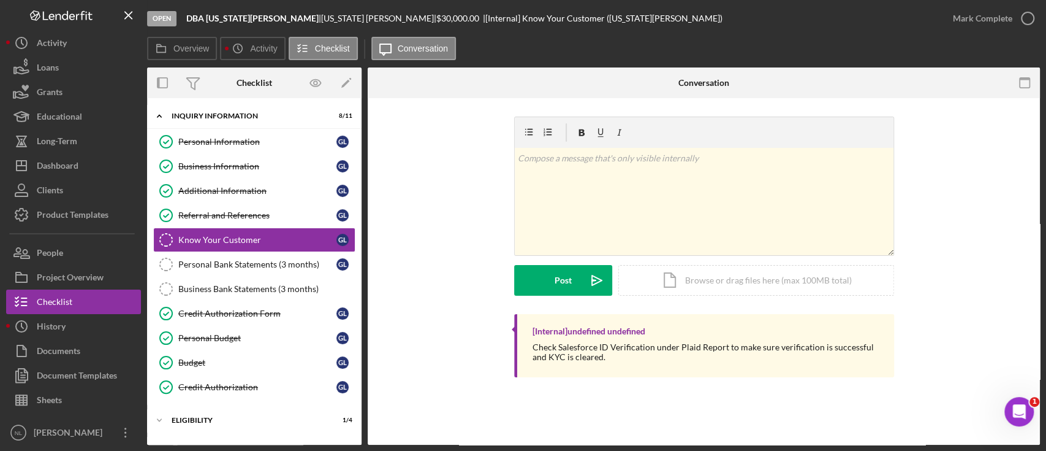
scroll to position [103, 0]
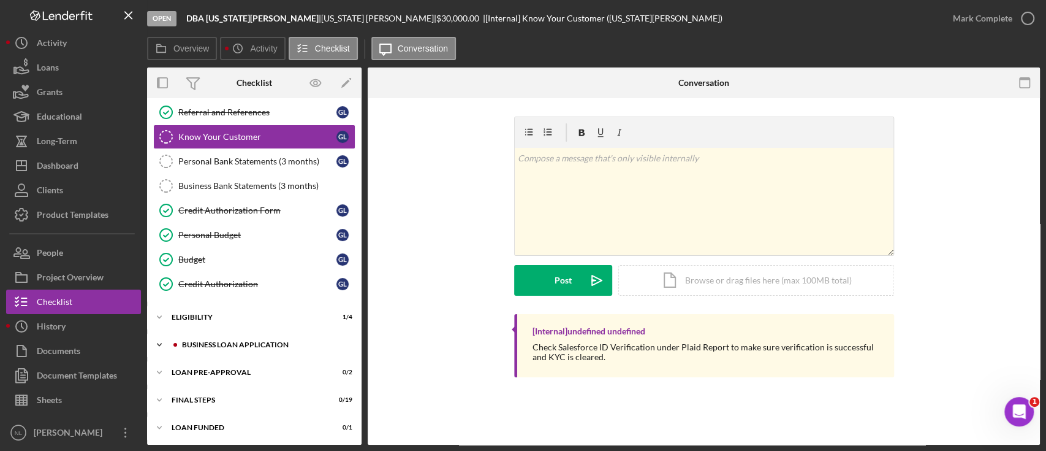
click at [227, 336] on div "Icon/Expander BUSINESS LOAN APPLICATION 3 / 27" at bounding box center [254, 344] width 215 height 25
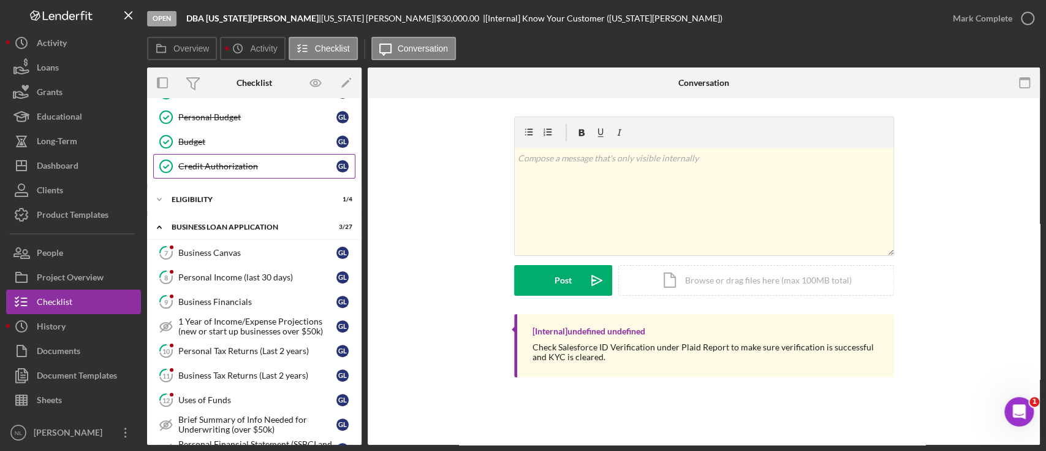
scroll to position [223, 0]
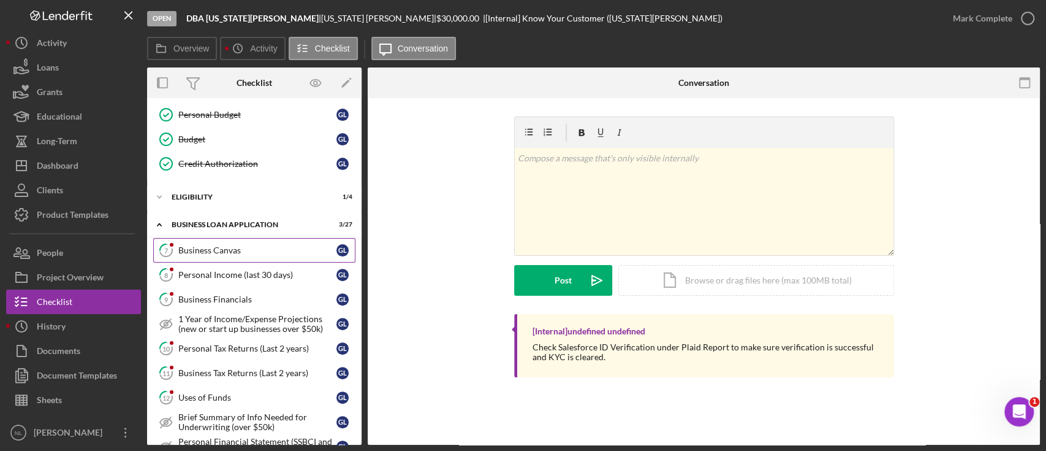
click at [220, 245] on div "Business Canvas" at bounding box center [257, 250] width 158 height 10
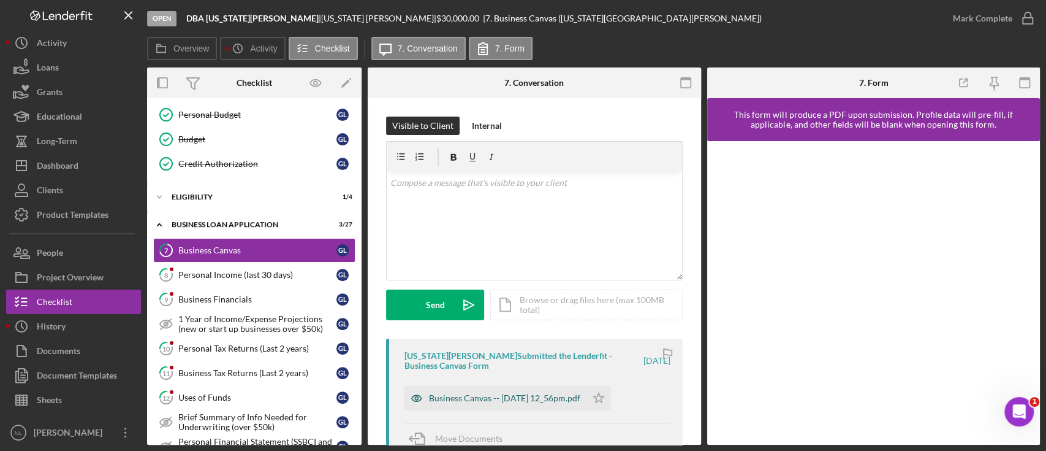
click at [531, 386] on div "Business Canvas -- [DATE] 12_56pm.pdf" at bounding box center [496, 398] width 182 height 25
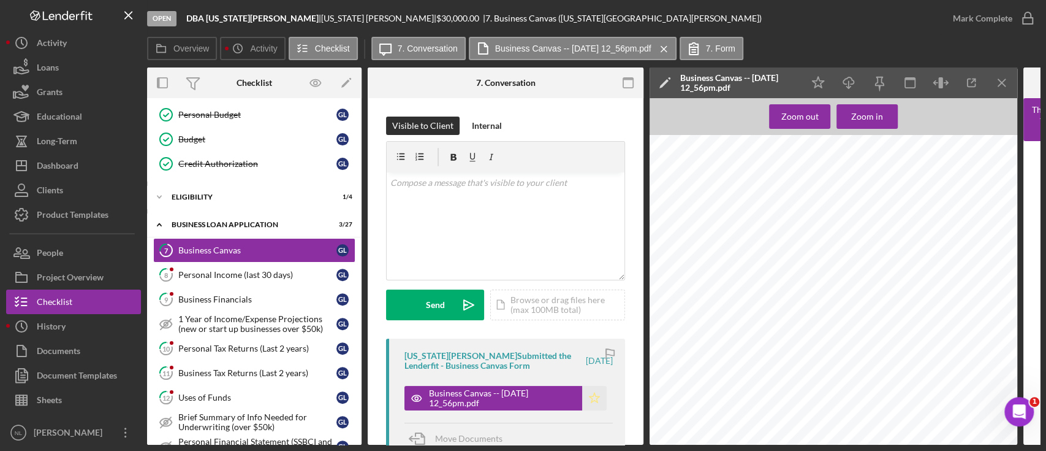
click at [590, 400] on icon "Icon/Star" at bounding box center [594, 398] width 25 height 25
click at [1010, 78] on icon "Icon/Menu Close" at bounding box center [1003, 83] width 28 height 28
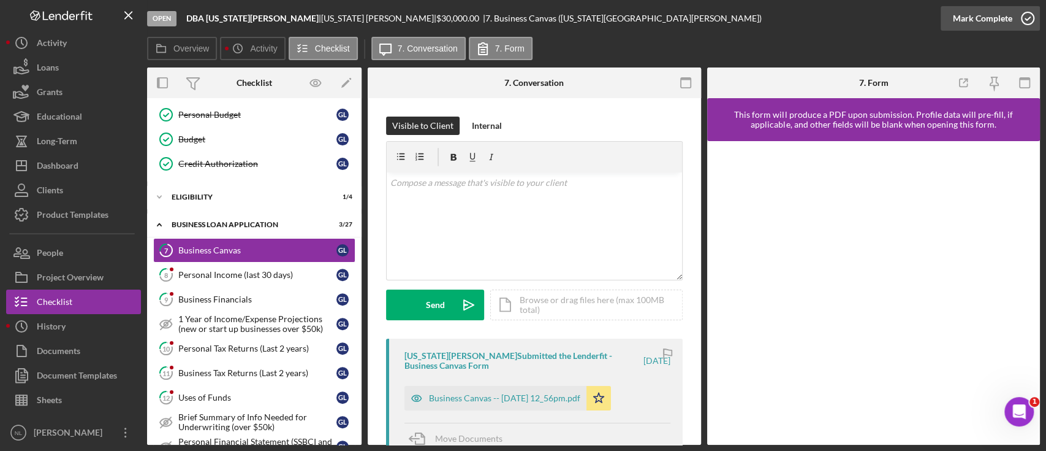
click at [991, 20] on div "Mark Complete" at bounding box center [982, 18] width 59 height 25
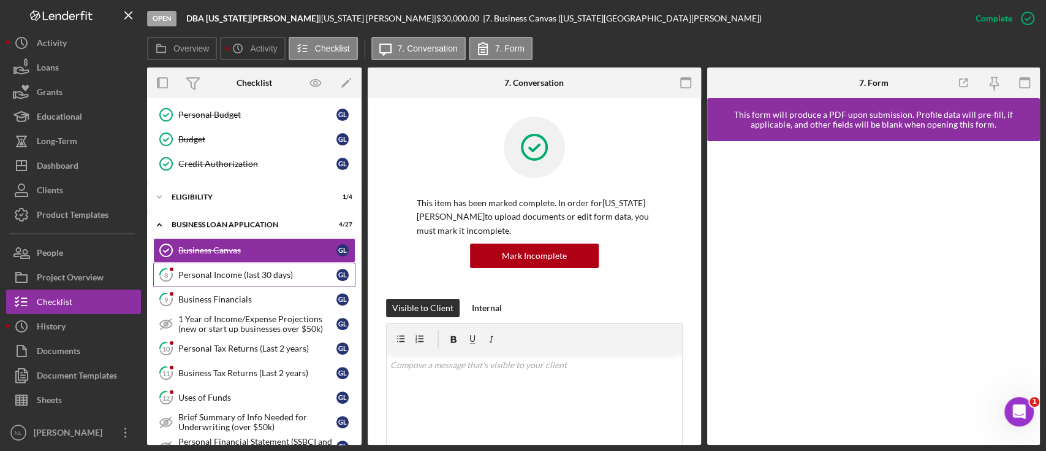
click at [215, 265] on link "8 Personal Income (last 30 days) G L" at bounding box center [254, 274] width 202 height 25
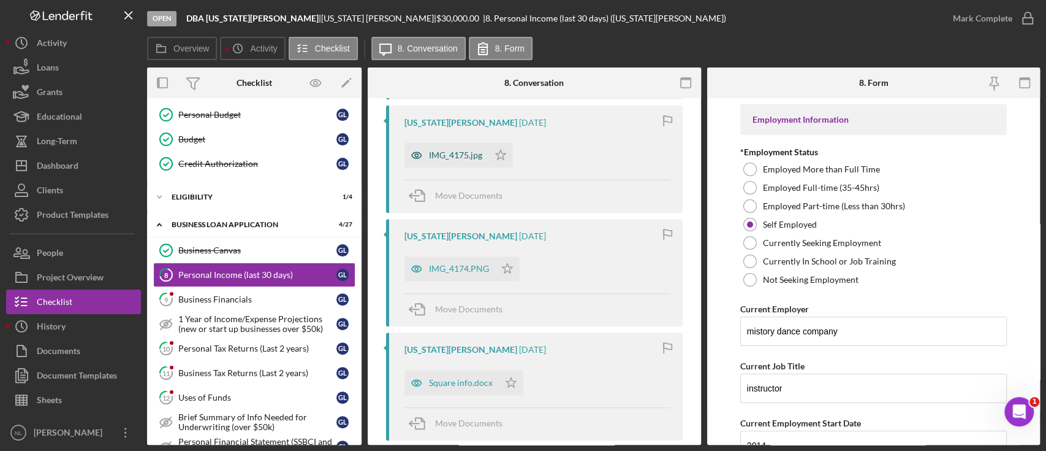
scroll to position [280, 0]
click at [458, 152] on div "IMG_4175.jpg" at bounding box center [455, 155] width 53 height 10
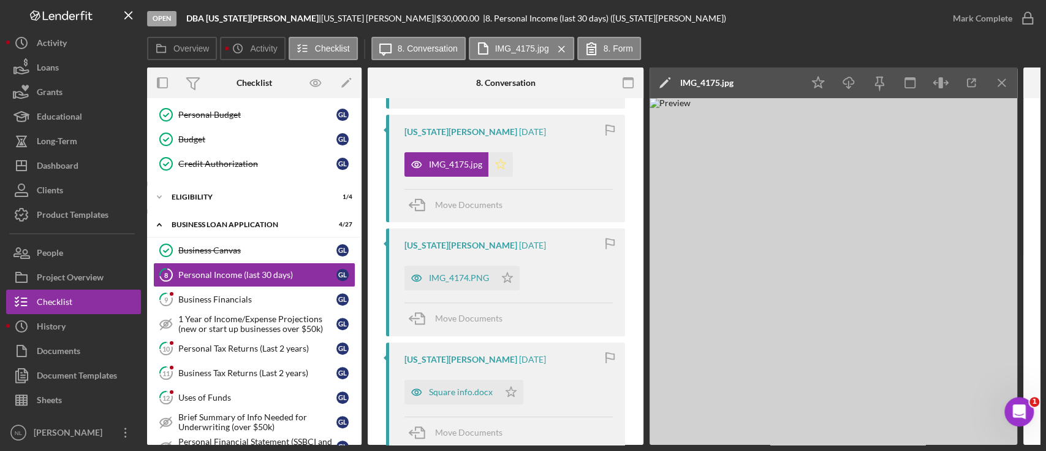
click at [494, 161] on icon "Icon/Star" at bounding box center [501, 164] width 25 height 25
click at [1000, 85] on icon "Icon/Menu Close" at bounding box center [1003, 83] width 28 height 28
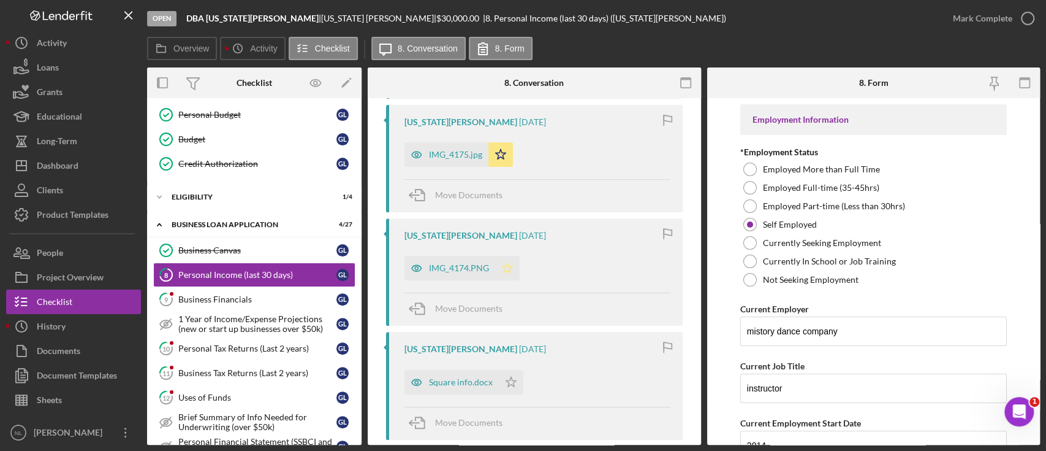
click at [495, 268] on icon "Icon/Star" at bounding box center [507, 268] width 25 height 25
click at [506, 380] on polygon "button" at bounding box center [511, 381] width 10 height 10
drag, startPoint x: 489, startPoint y: 375, endPoint x: 576, endPoint y: 314, distance: 105.8
click at [489, 375] on div "Square info.docx" at bounding box center [452, 382] width 94 height 25
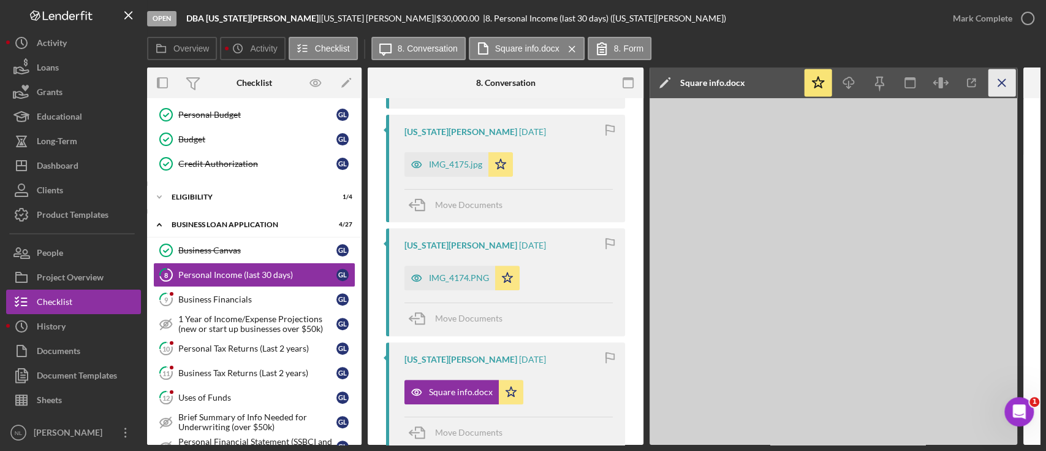
click at [1005, 86] on icon "Icon/Menu Close" at bounding box center [1003, 83] width 28 height 28
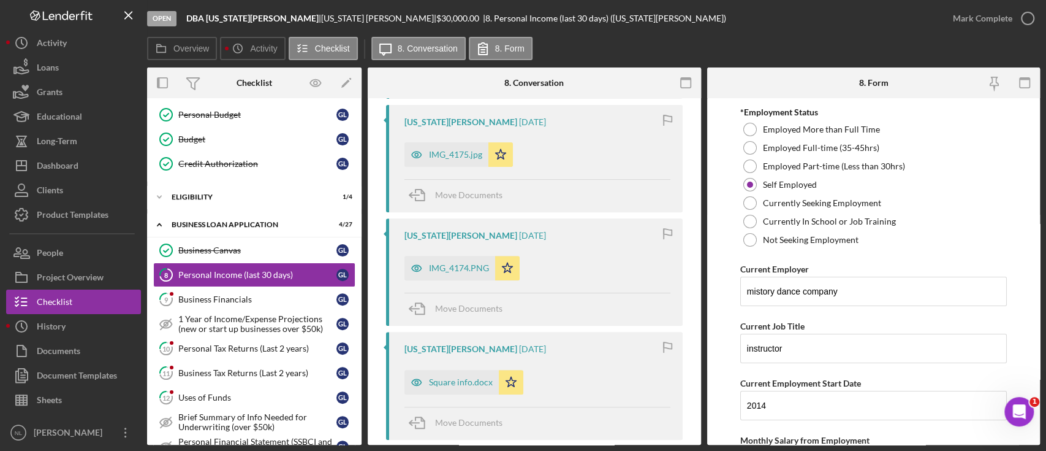
scroll to position [0, 0]
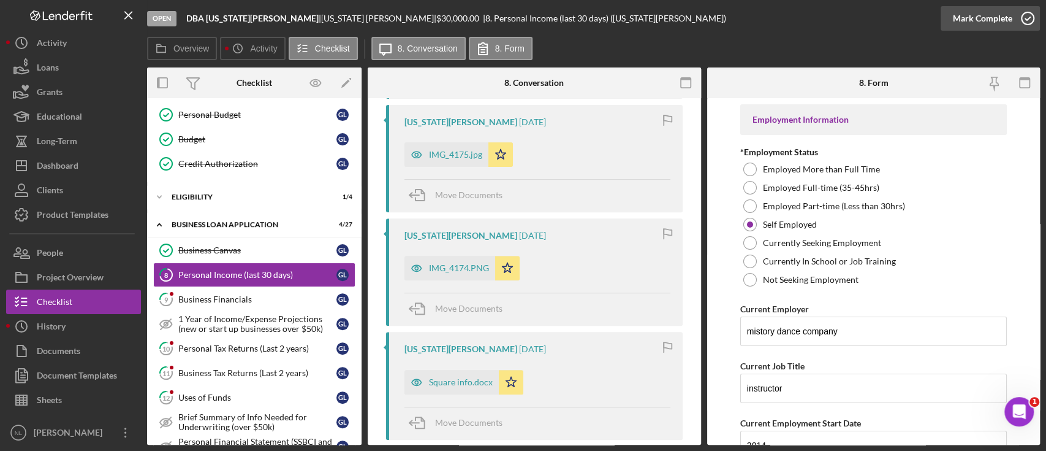
click at [1000, 21] on div "Mark Complete" at bounding box center [982, 18] width 59 height 25
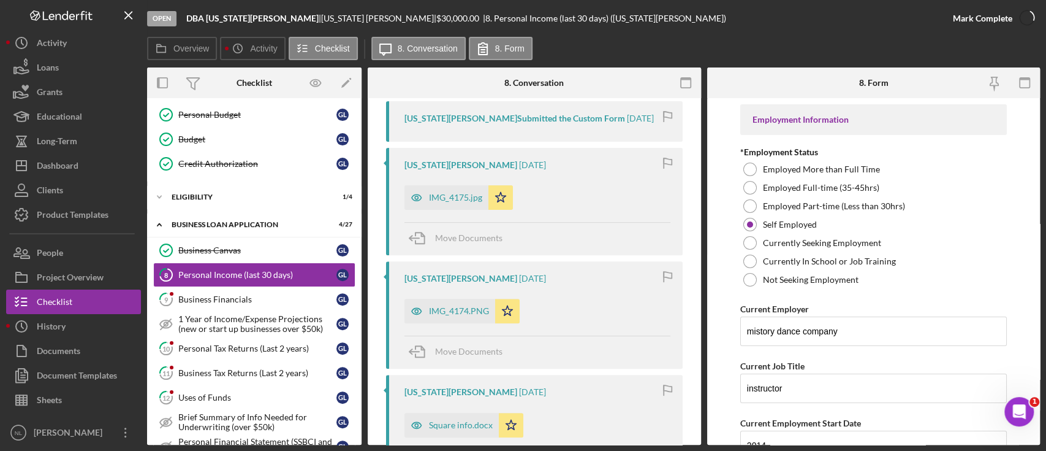
scroll to position [505, 0]
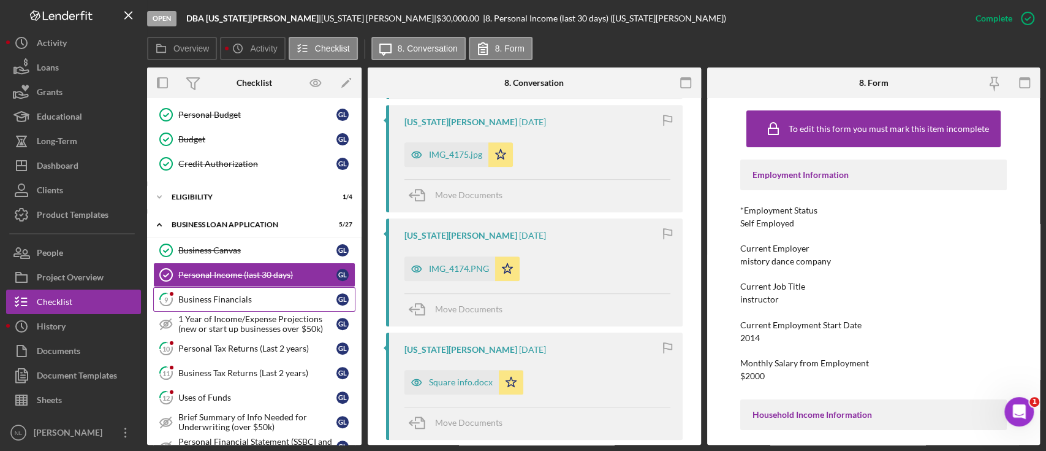
click at [213, 298] on div "Business Financials" at bounding box center [257, 299] width 158 height 10
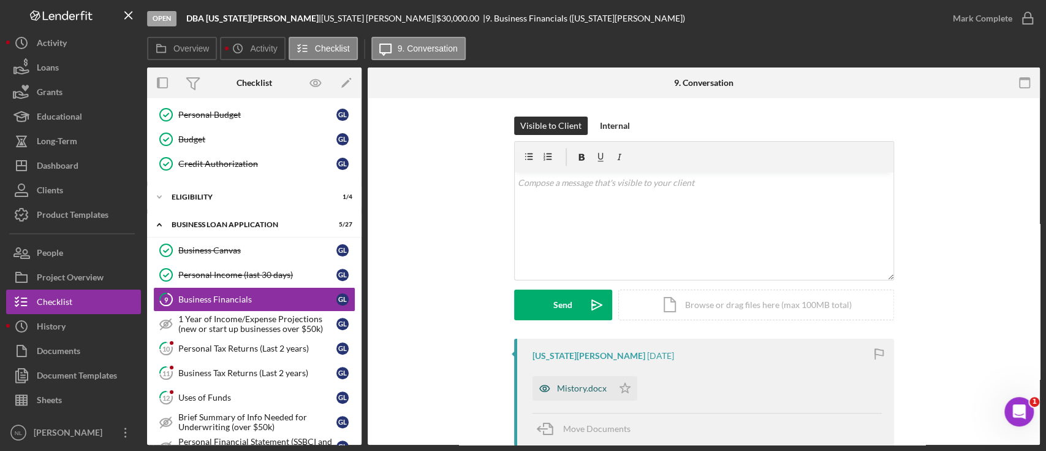
click at [566, 386] on div "Mistory.docx" at bounding box center [582, 388] width 50 height 10
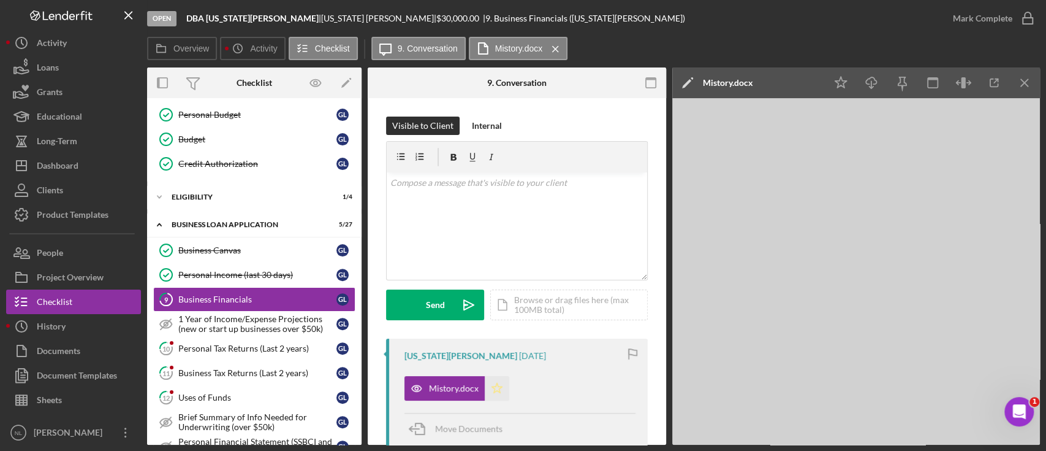
click at [488, 391] on icon "Icon/Star" at bounding box center [497, 388] width 25 height 25
click at [1021, 80] on icon "Icon/Menu Close" at bounding box center [1025, 83] width 28 height 28
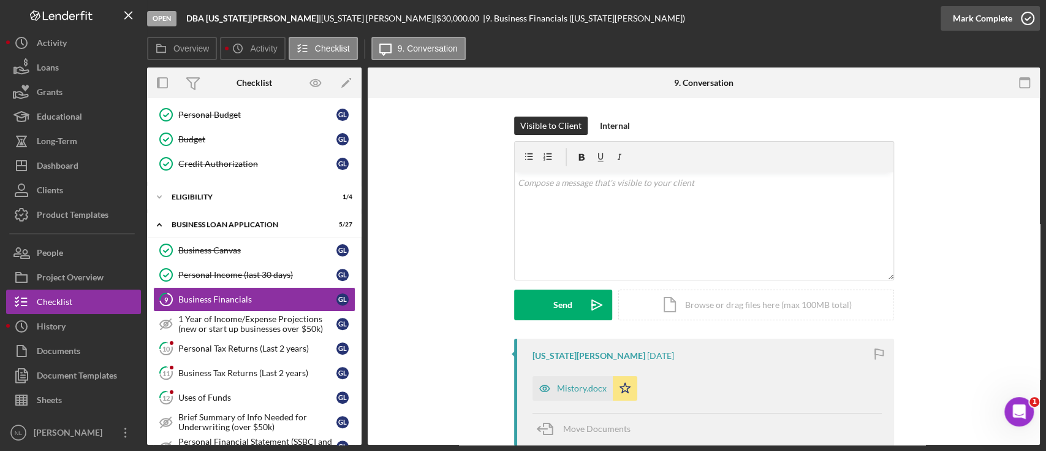
click at [964, 28] on div "Mark Complete" at bounding box center [982, 18] width 59 height 25
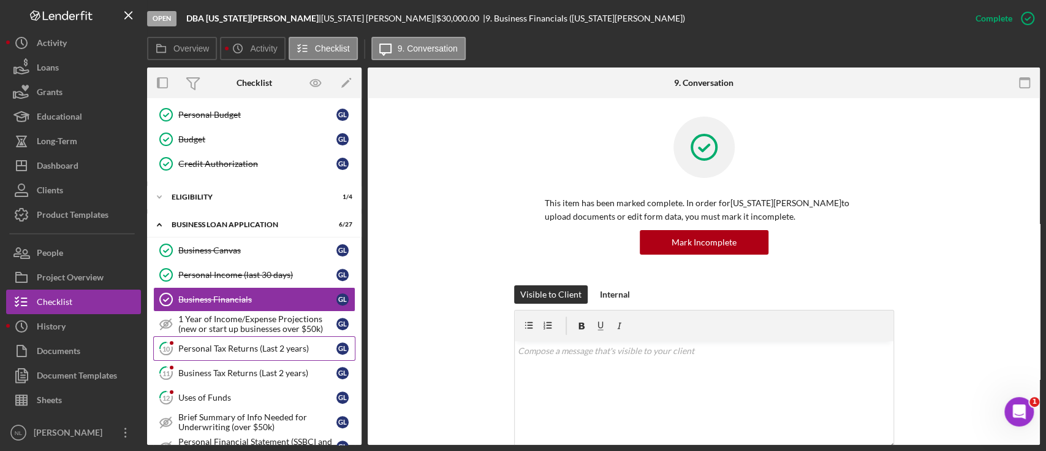
click at [243, 357] on link "10 Personal Tax Returns (Last 2 years) G L" at bounding box center [254, 348] width 202 height 25
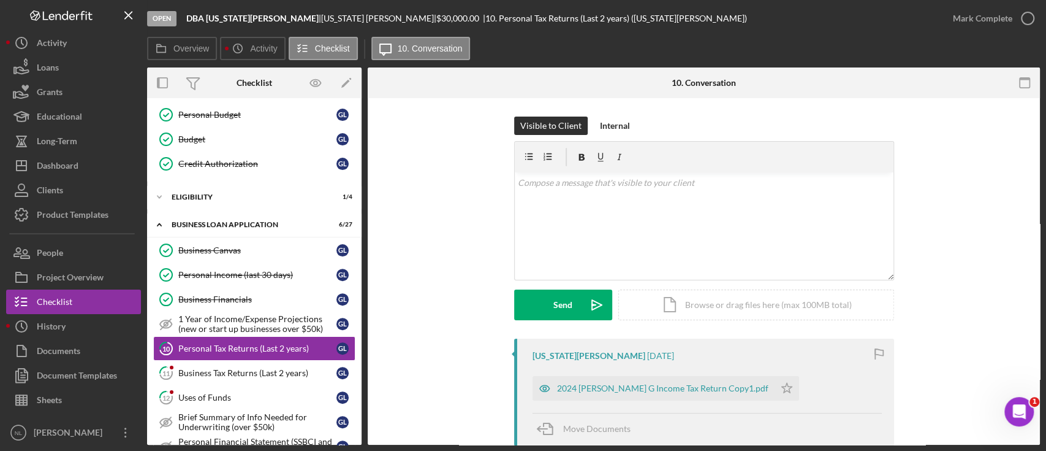
scroll to position [141, 0]
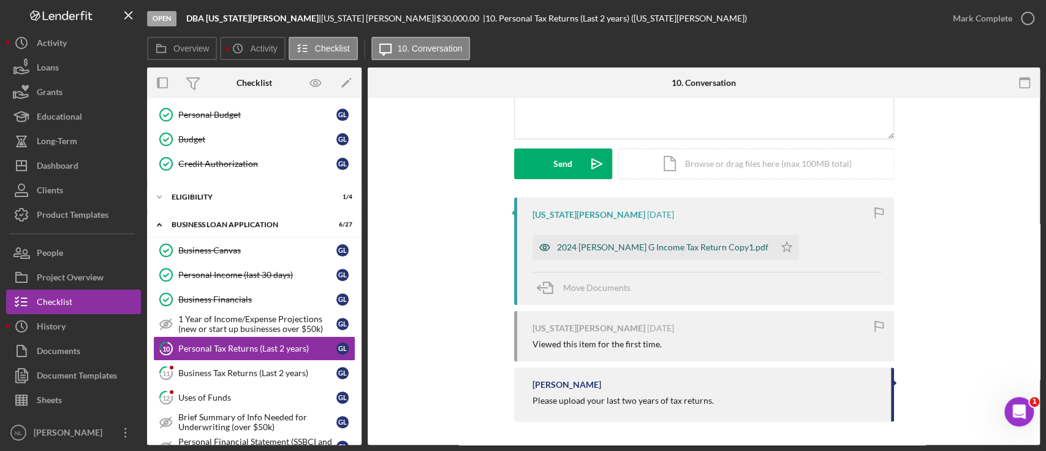
click at [684, 245] on div "2024 [PERSON_NAME] G Income Tax Return Copy1.pdf" at bounding box center [662, 247] width 211 height 10
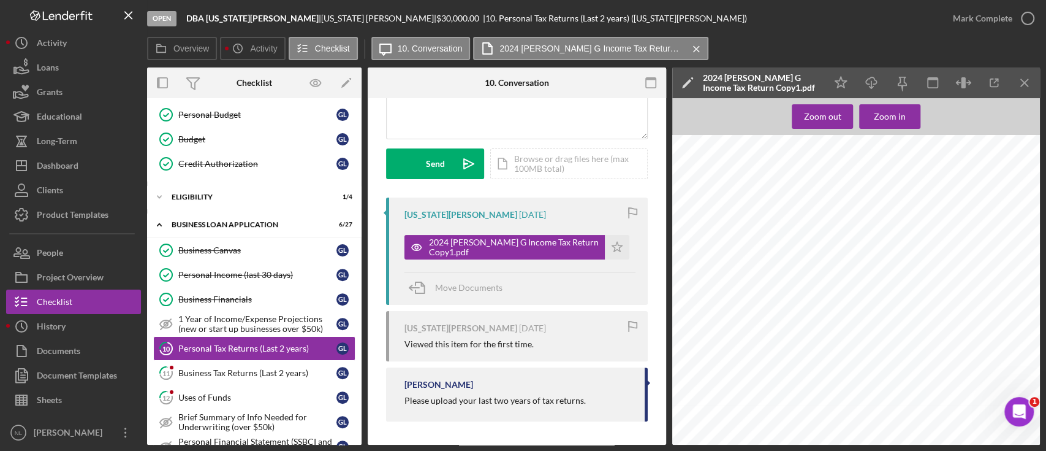
scroll to position [9037, 20]
click at [1018, 86] on icon "Icon/Menu Close" at bounding box center [1025, 83] width 28 height 28
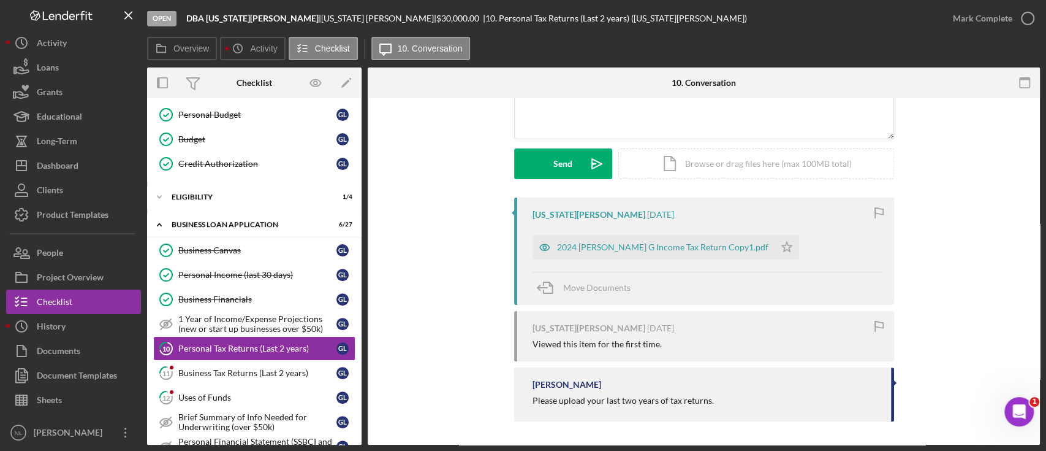
scroll to position [0, 0]
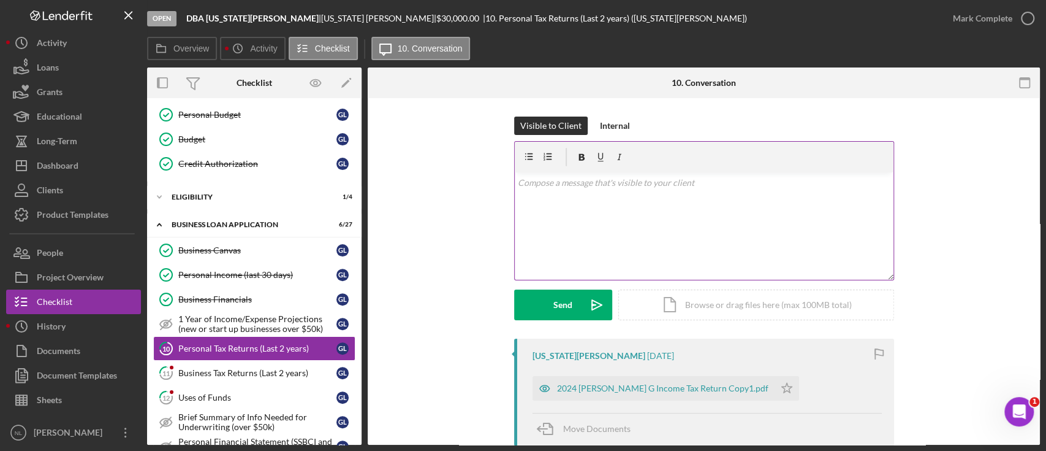
click at [553, 217] on div "v Color teal Color pink Remove color Add row above Add row below Add column bef…" at bounding box center [704, 225] width 379 height 107
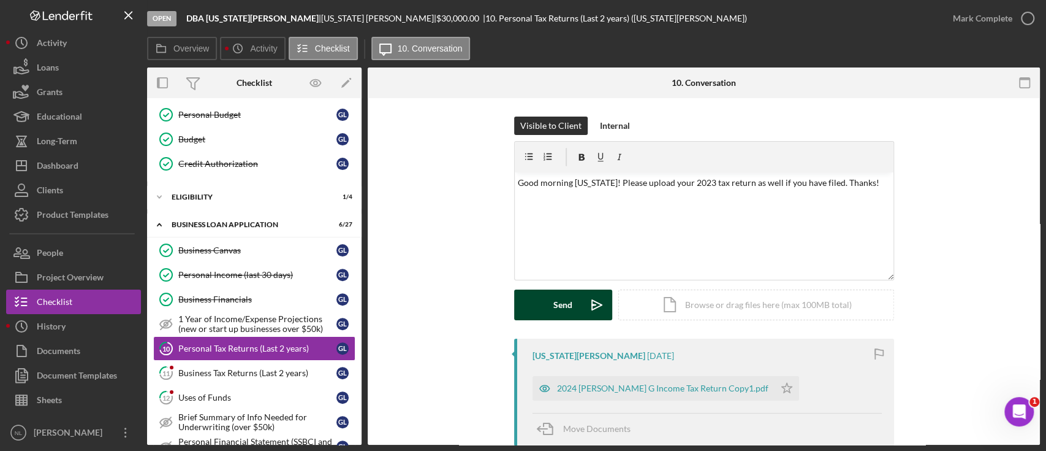
click at [579, 294] on button "Send Icon/icon-invite-send" at bounding box center [563, 304] width 98 height 31
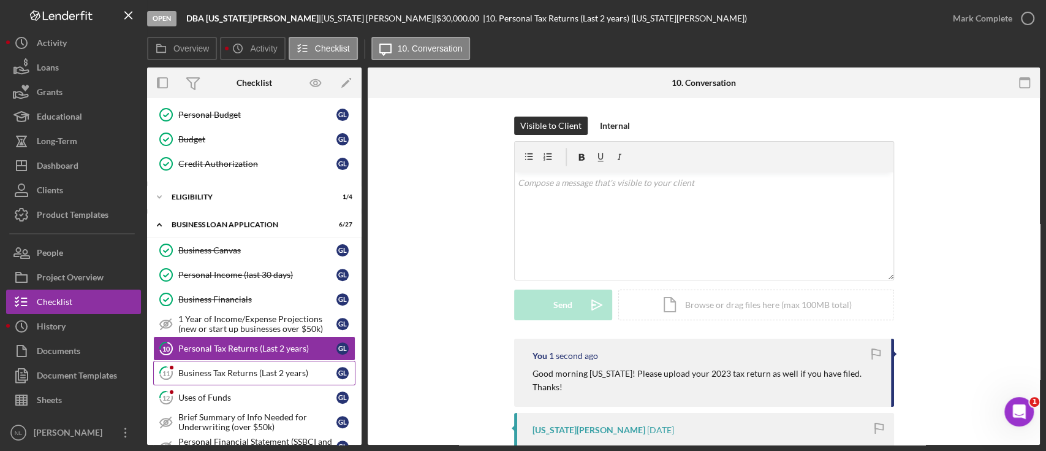
click at [278, 370] on div "Business Tax Returns (Last 2 years)" at bounding box center [257, 373] width 158 height 10
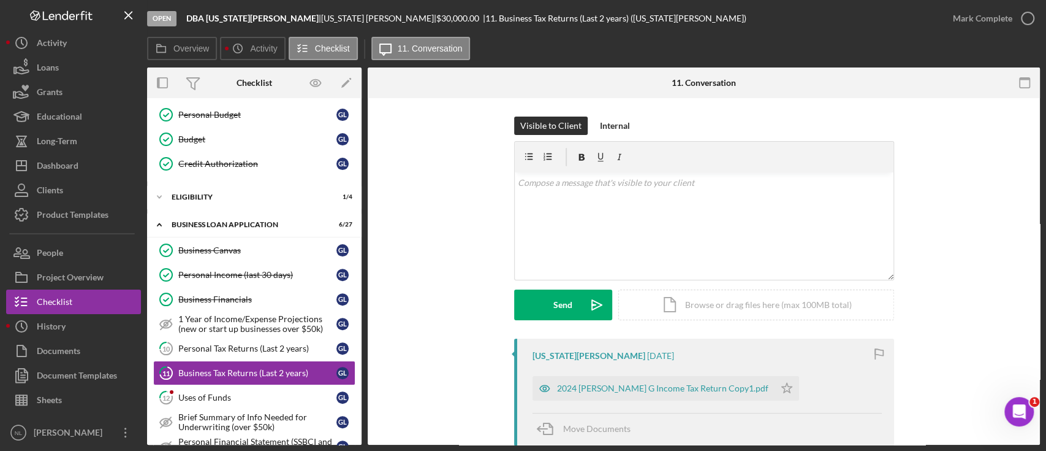
scroll to position [59, 0]
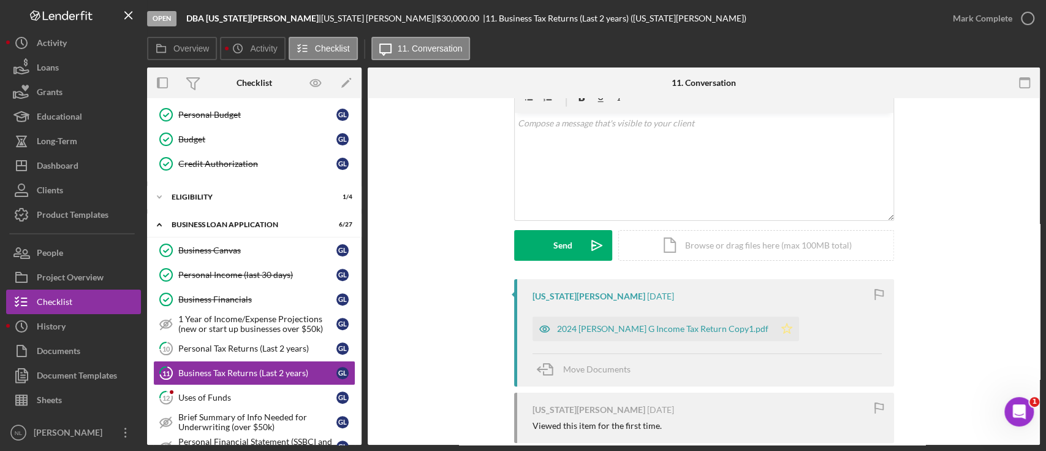
click at [782, 326] on polygon "button" at bounding box center [787, 328] width 10 height 10
click at [983, 17] on div "Mark Complete" at bounding box center [982, 18] width 59 height 25
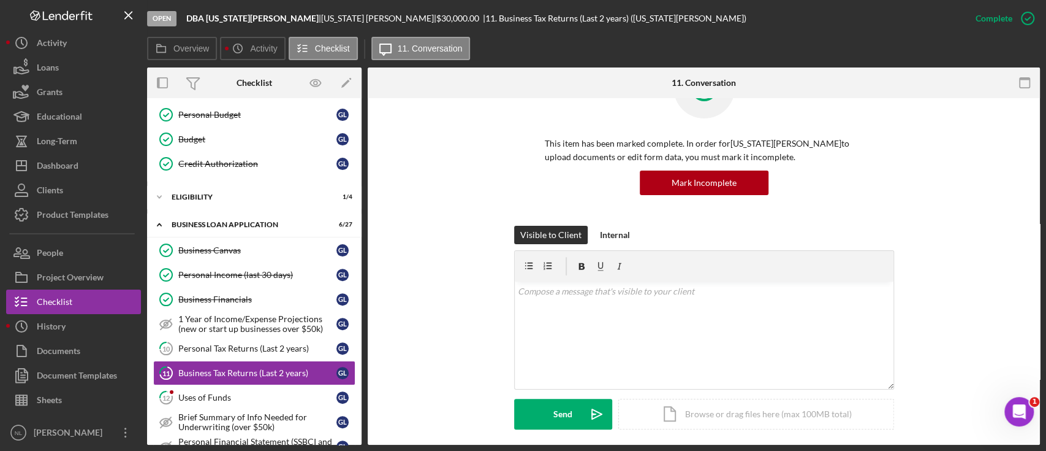
scroll to position [228, 0]
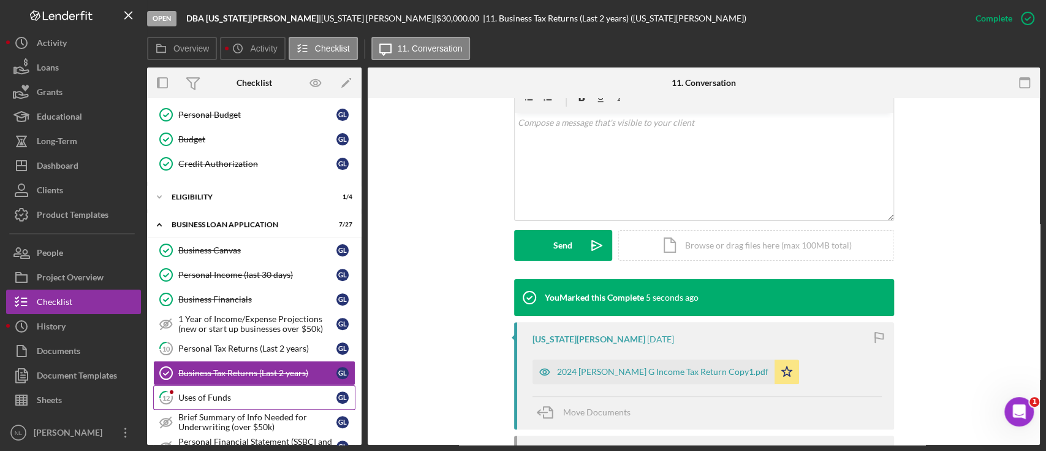
click at [199, 392] on div "Uses of Funds" at bounding box center [257, 397] width 158 height 10
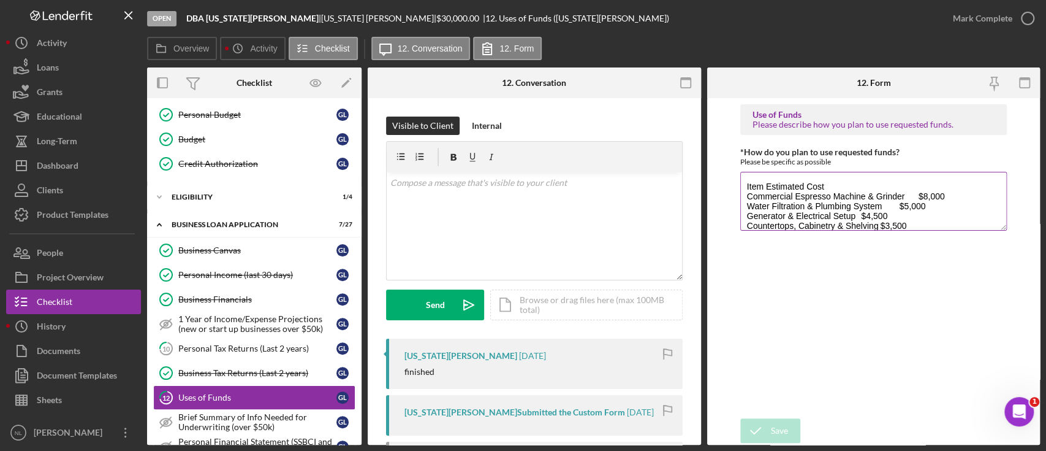
scroll to position [69, 0]
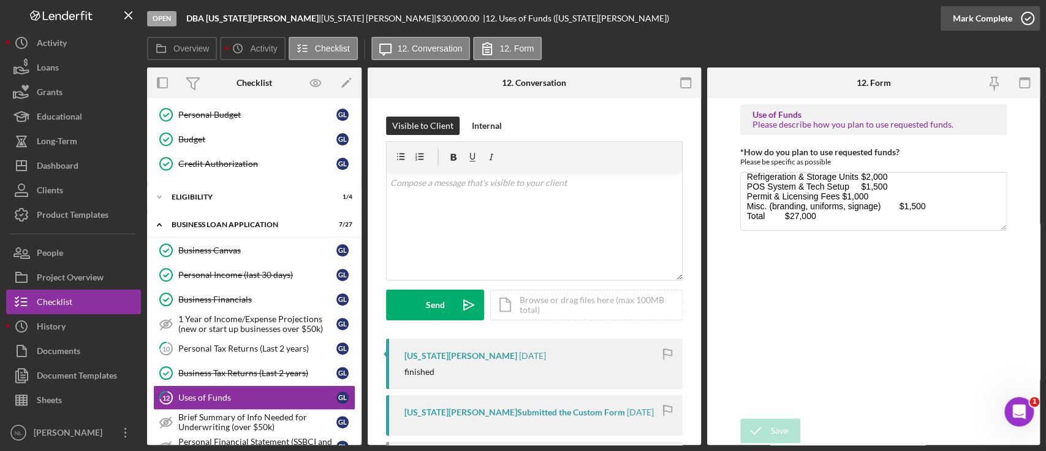
click at [1005, 10] on div "Mark Complete" at bounding box center [982, 18] width 59 height 25
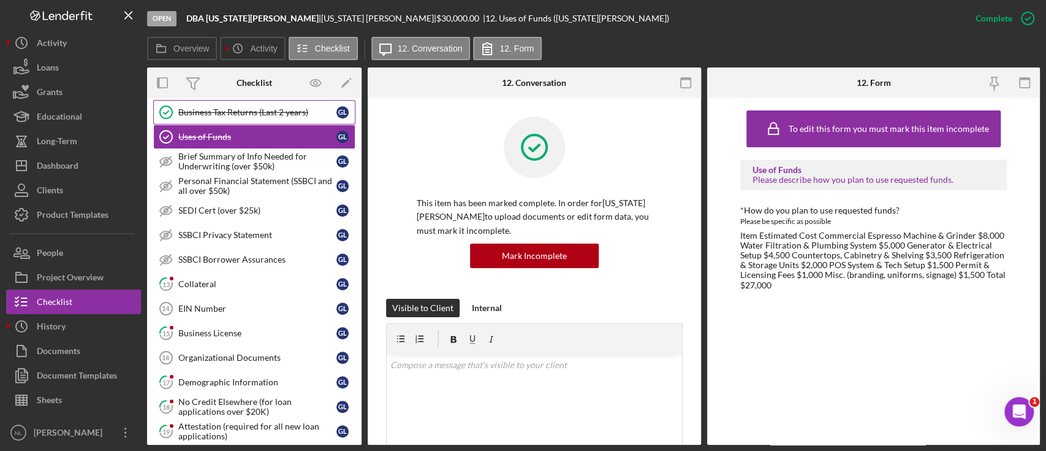
scroll to position [485, 0]
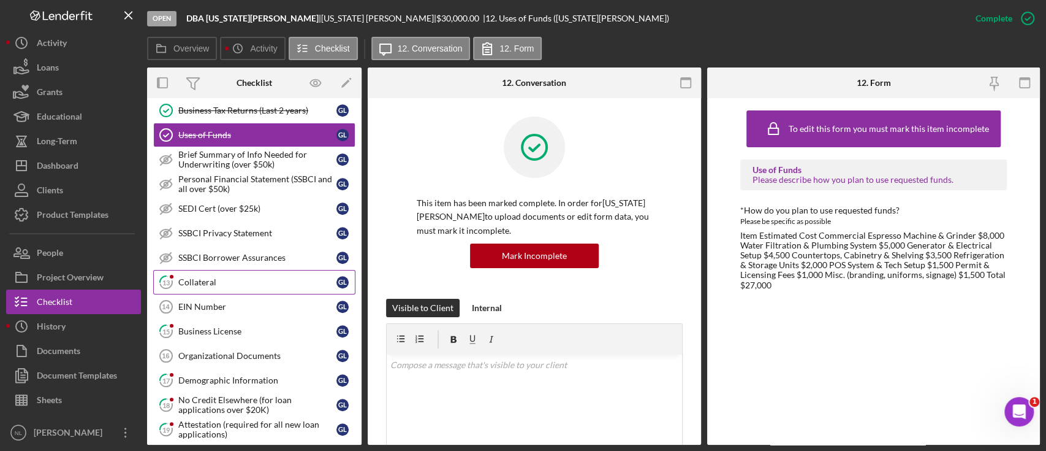
click at [233, 277] on div "Collateral" at bounding box center [257, 282] width 158 height 10
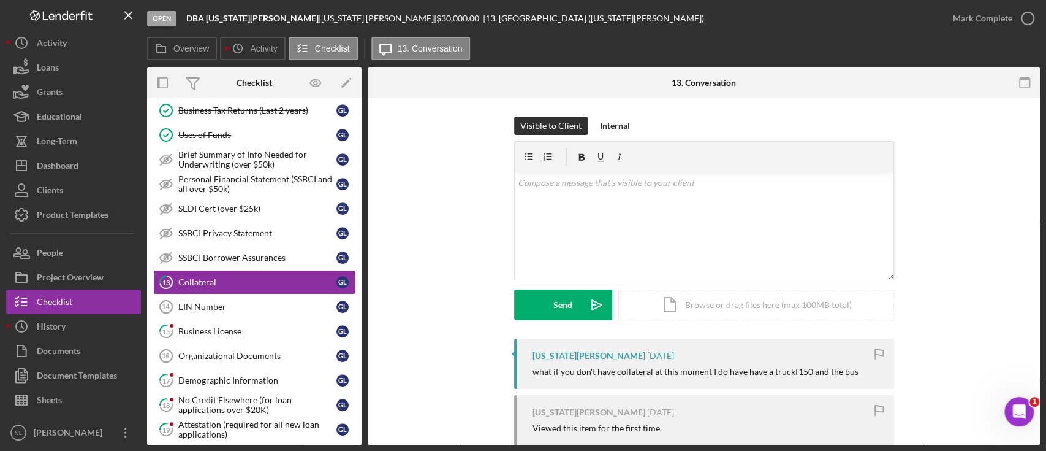
click at [670, 403] on div "[US_STATE][PERSON_NAME] [DATE] Viewed this item for the first time." at bounding box center [704, 420] width 380 height 50
click at [618, 234] on div "v Color teal Color pink Remove color Add row above Add row below Add column bef…" at bounding box center [704, 225] width 379 height 107
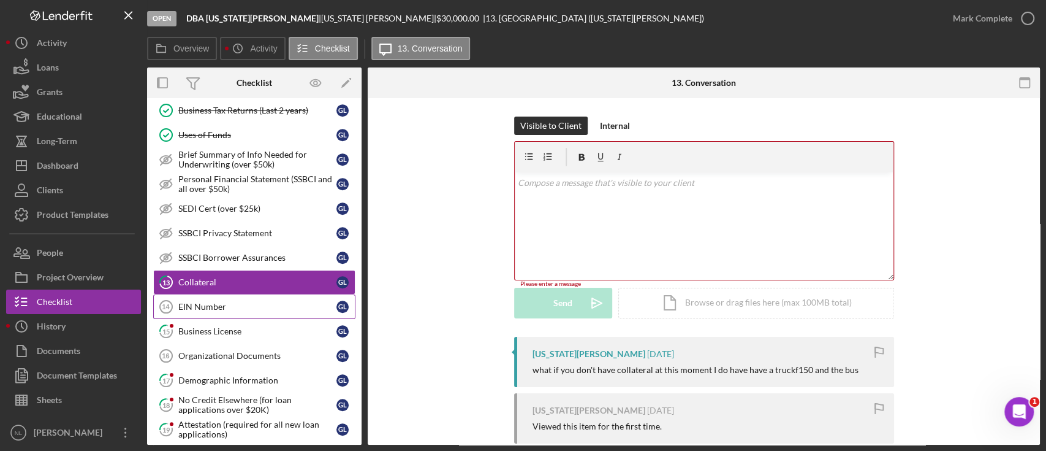
click at [289, 302] on div "EIN Number" at bounding box center [257, 307] width 158 height 10
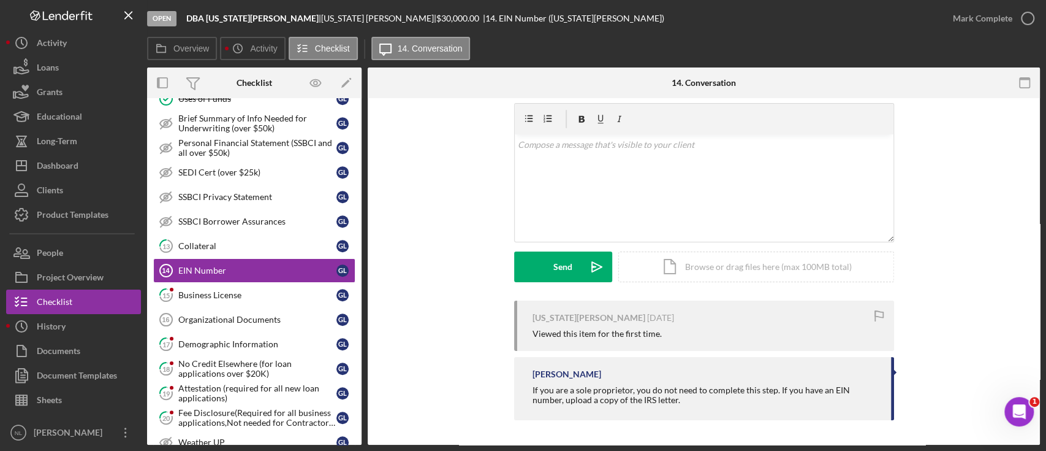
scroll to position [523, 0]
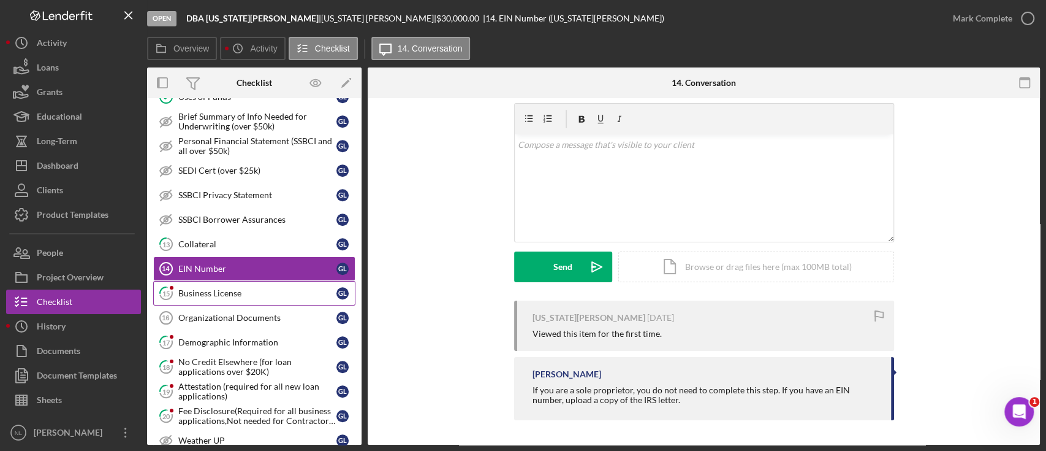
click at [230, 281] on link "15 Business License G L" at bounding box center [254, 293] width 202 height 25
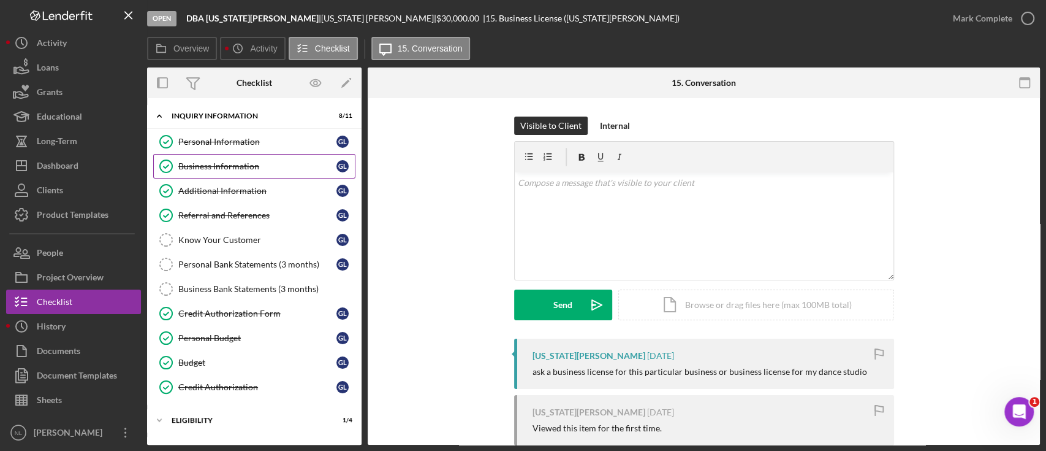
click at [226, 157] on link "Business Information Business Information G L" at bounding box center [254, 166] width 202 height 25
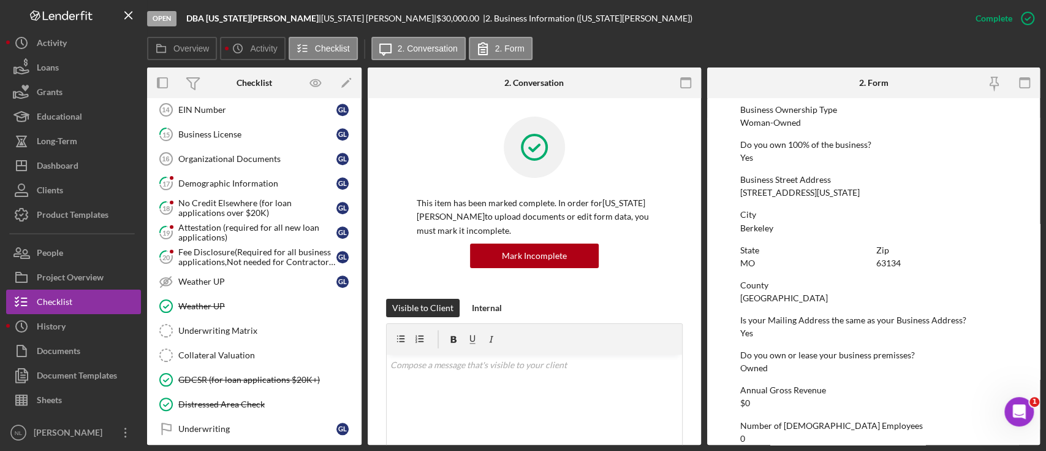
scroll to position [602, 0]
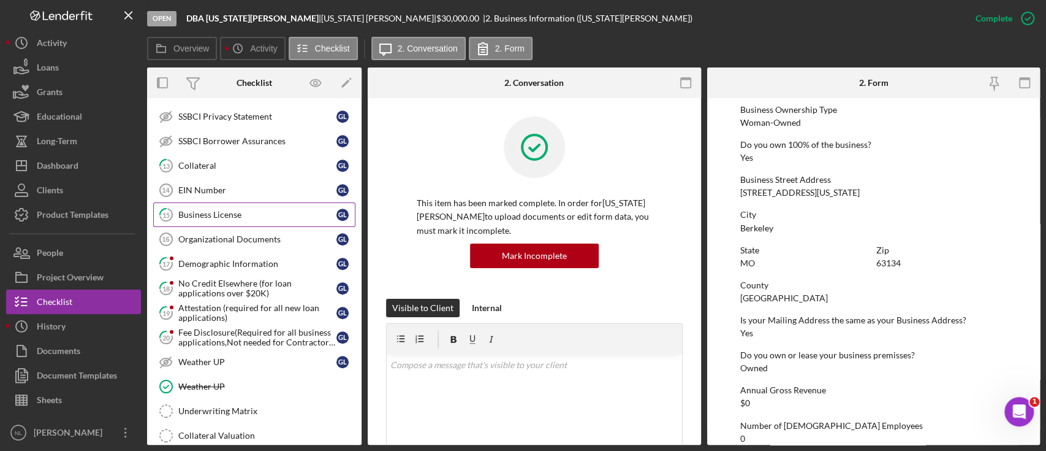
click at [256, 213] on div "Business License" at bounding box center [257, 215] width 158 height 10
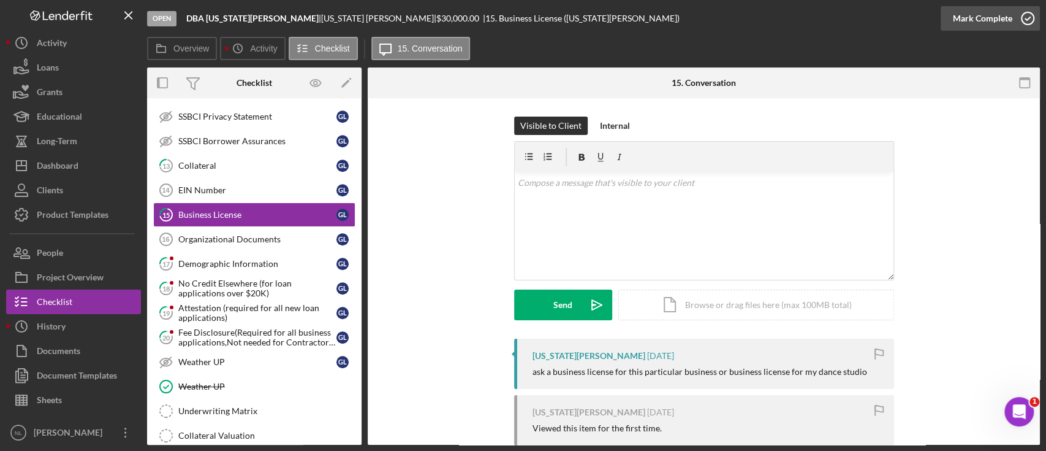
click at [1000, 22] on div "Mark Complete" at bounding box center [982, 18] width 59 height 25
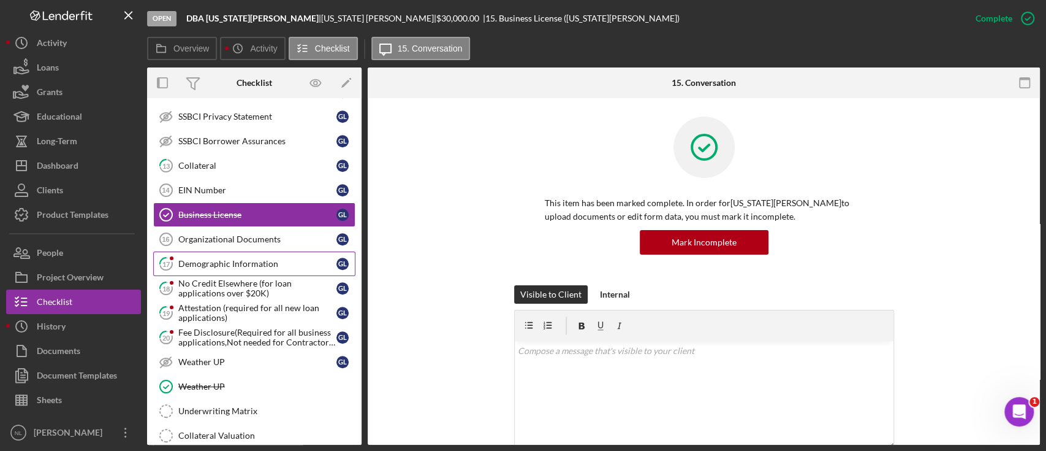
click at [189, 261] on div "Demographic Information" at bounding box center [257, 264] width 158 height 10
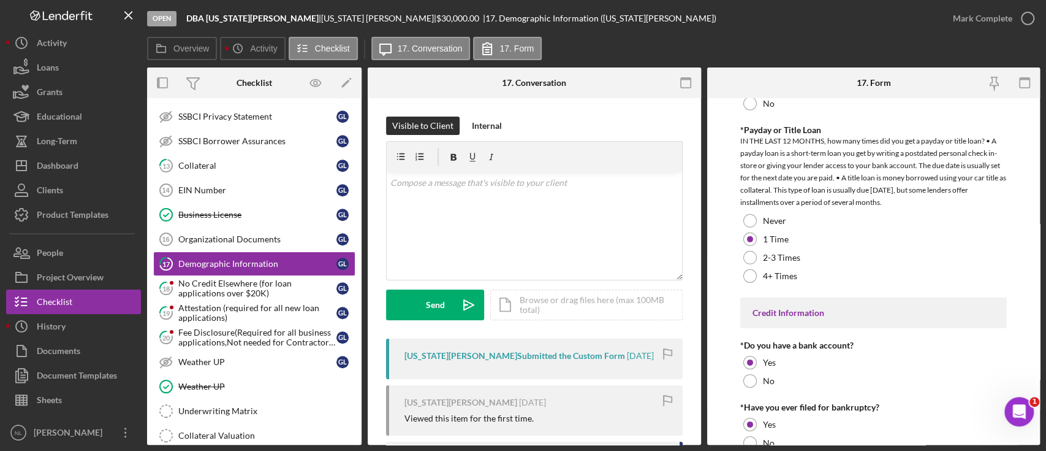
scroll to position [2539, 0]
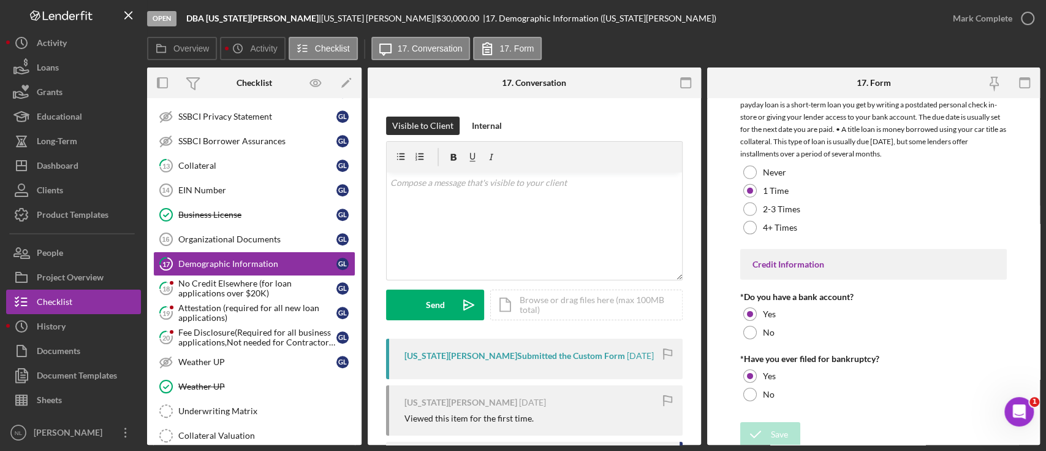
click at [995, 34] on div "Mark Complete" at bounding box center [990, 18] width 99 height 37
click at [984, 21] on div "Mark Complete" at bounding box center [982, 18] width 59 height 25
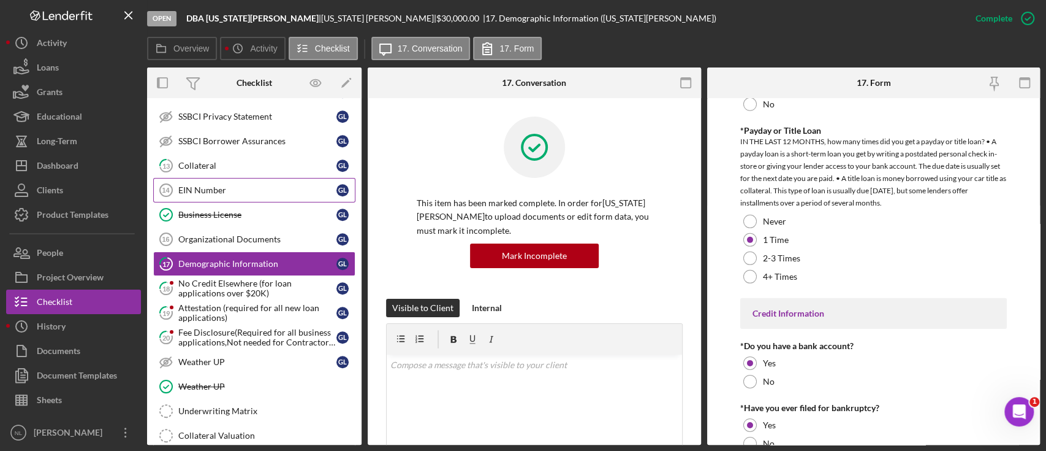
scroll to position [2589, 0]
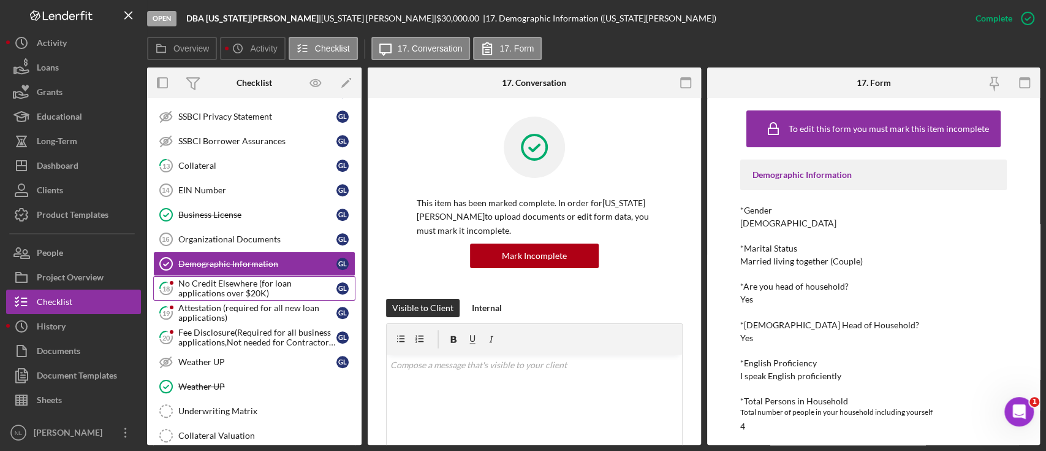
click at [251, 281] on div "No Credit Elsewhere (for loan applications over $20K)" at bounding box center [257, 288] width 158 height 20
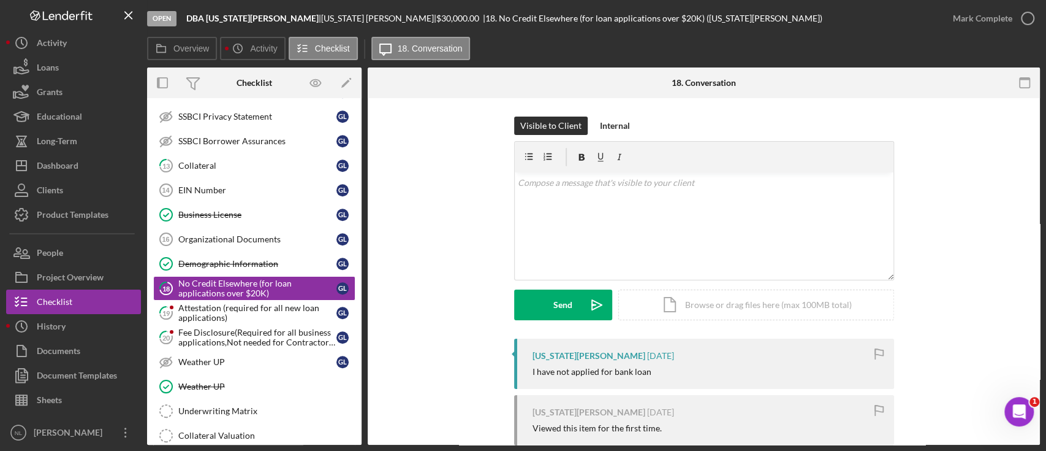
click at [1002, 31] on div "Mark Complete" at bounding box center [990, 18] width 99 height 37
click at [1000, 31] on div "Mark Complete" at bounding box center [990, 18] width 99 height 37
click at [997, 30] on div "Mark Complete" at bounding box center [990, 18] width 99 height 37
click at [984, 21] on div "Mark Complete" at bounding box center [982, 18] width 59 height 25
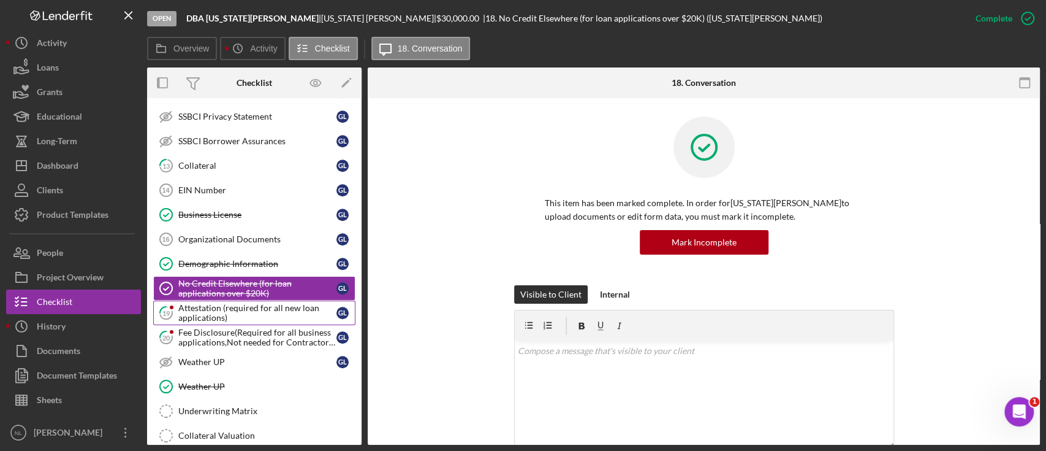
click at [208, 303] on div "Attestation (required for all new loan applications)" at bounding box center [257, 313] width 158 height 20
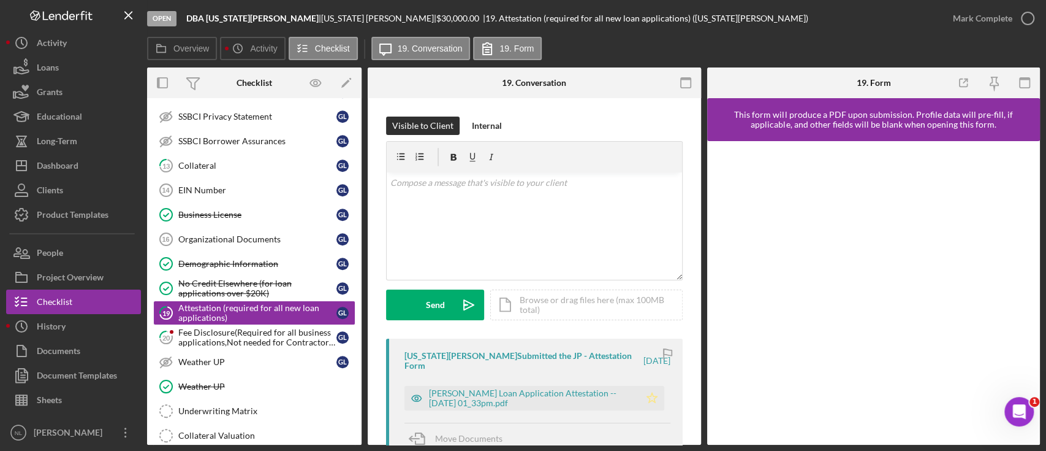
drag, startPoint x: 584, startPoint y: 383, endPoint x: 645, endPoint y: 391, distance: 61.8
click at [647, 392] on polygon "button" at bounding box center [652, 397] width 10 height 10
click at [987, 21] on div "Mark Complete" at bounding box center [982, 18] width 59 height 25
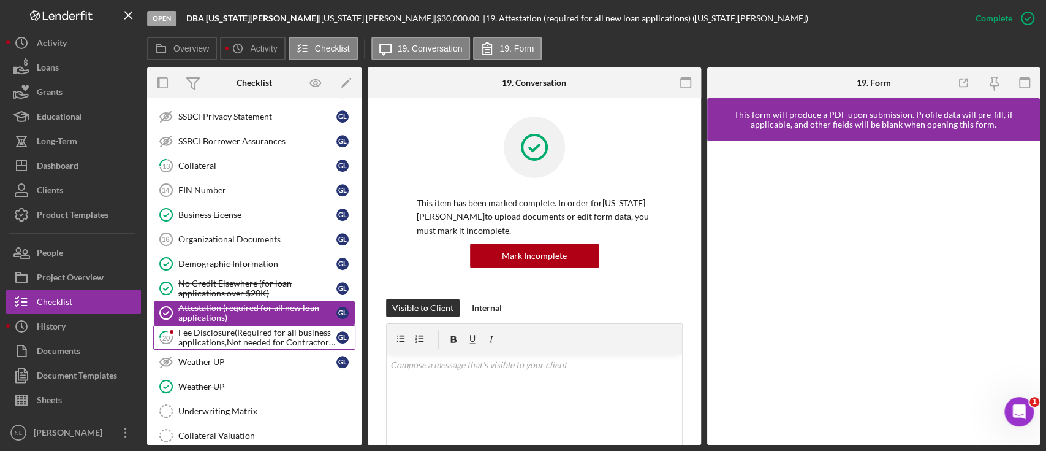
click at [264, 329] on div "Fee Disclosure(Required for all business applications,Not needed for Contractor…" at bounding box center [257, 337] width 158 height 20
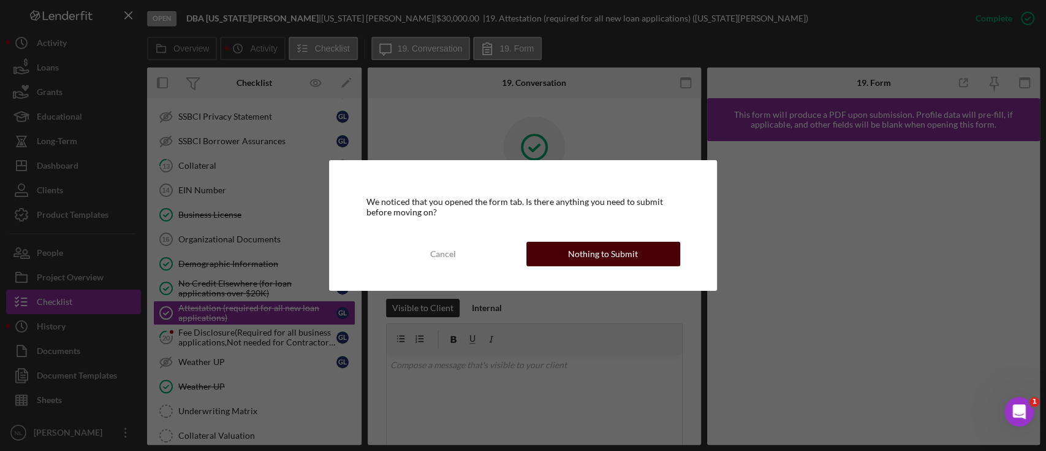
click at [625, 246] on div "Nothing to Submit" at bounding box center [603, 254] width 70 height 25
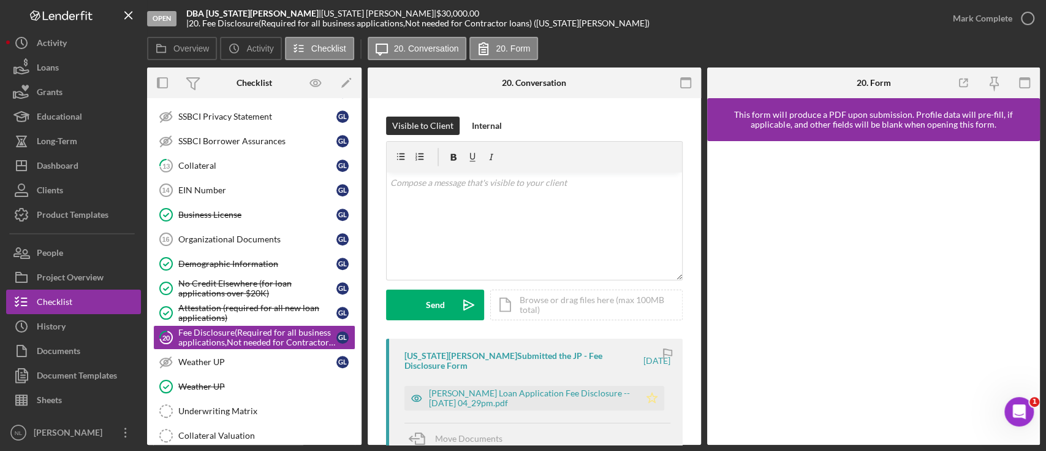
click at [643, 397] on icon "Icon/Star" at bounding box center [652, 398] width 25 height 25
click at [977, 23] on div "Mark Complete" at bounding box center [982, 18] width 59 height 25
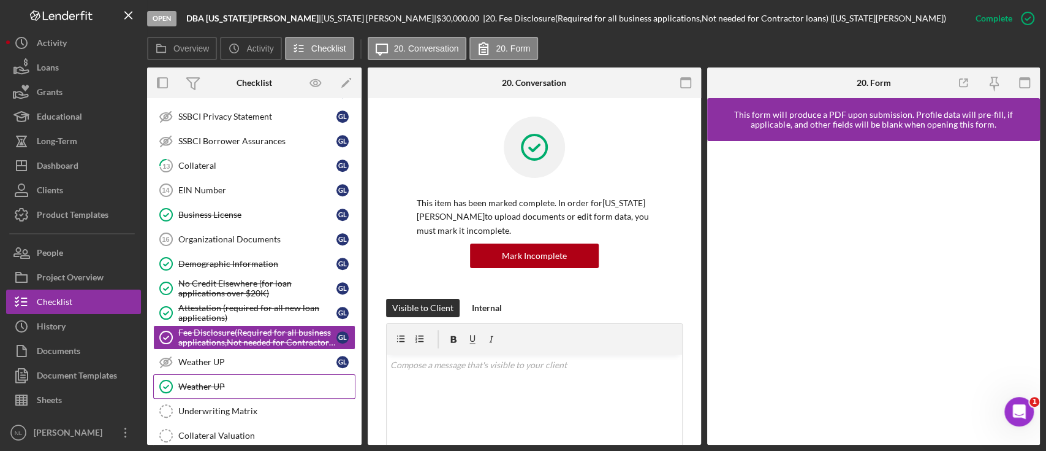
scroll to position [768, 0]
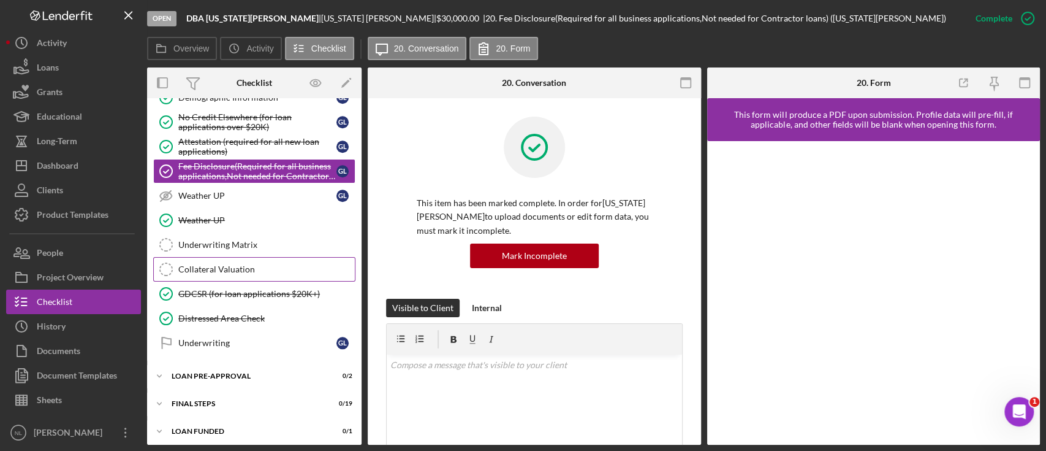
click at [246, 264] on div "Collateral Valuation" at bounding box center [266, 269] width 177 height 10
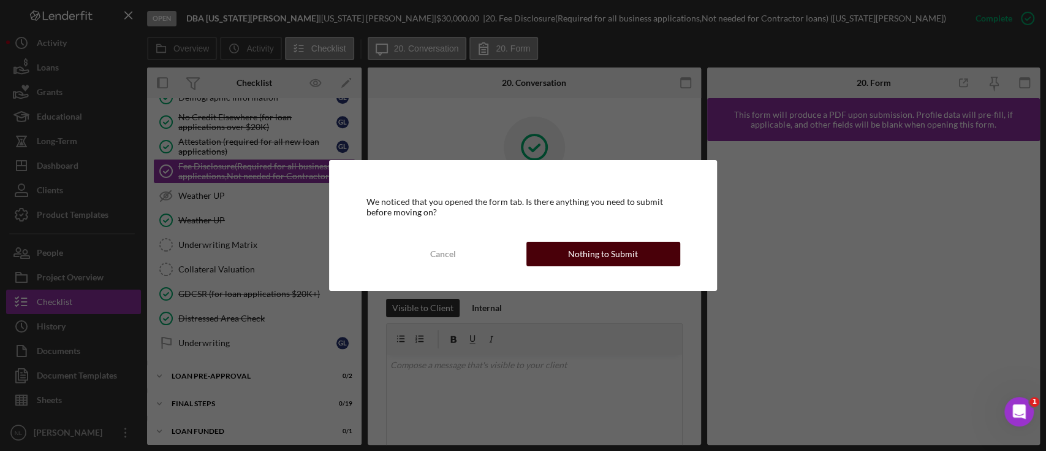
click at [559, 254] on button "Nothing to Submit" at bounding box center [604, 254] width 154 height 25
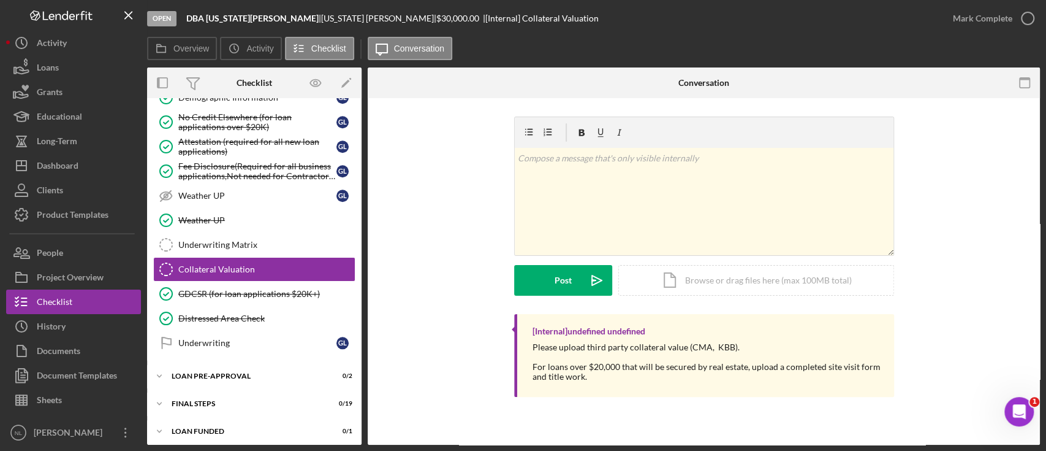
scroll to position [768, 0]
click at [272, 363] on div "Icon/Expander LOAN PRE-APPROVAL 0 / 2" at bounding box center [254, 375] width 215 height 25
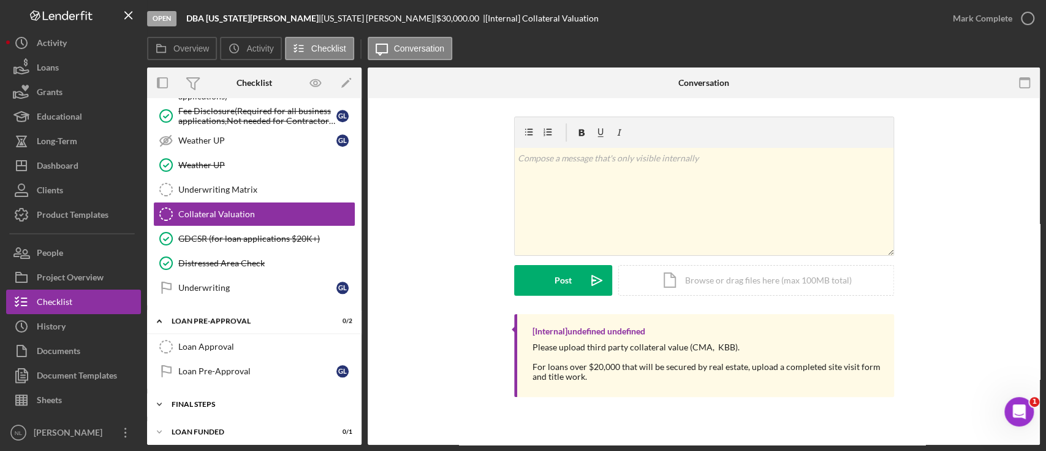
click at [248, 392] on div "Icon/Expander FINAL STEPS 0 / 19" at bounding box center [254, 404] width 215 height 25
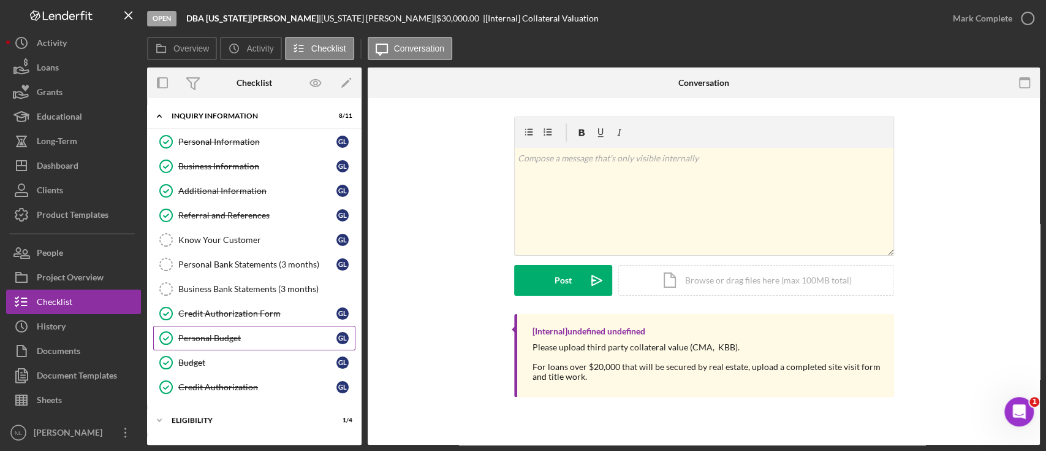
scroll to position [207, 0]
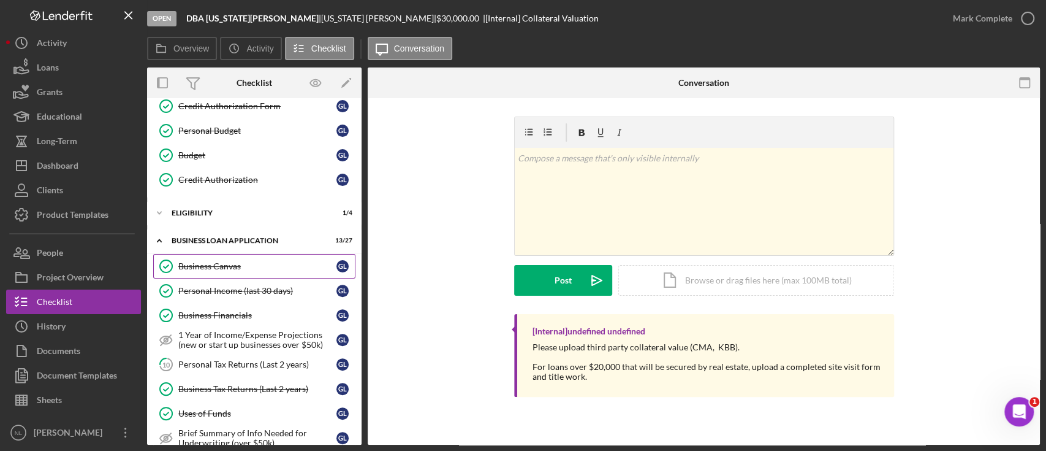
click at [238, 266] on div "Business Canvas" at bounding box center [257, 266] width 158 height 10
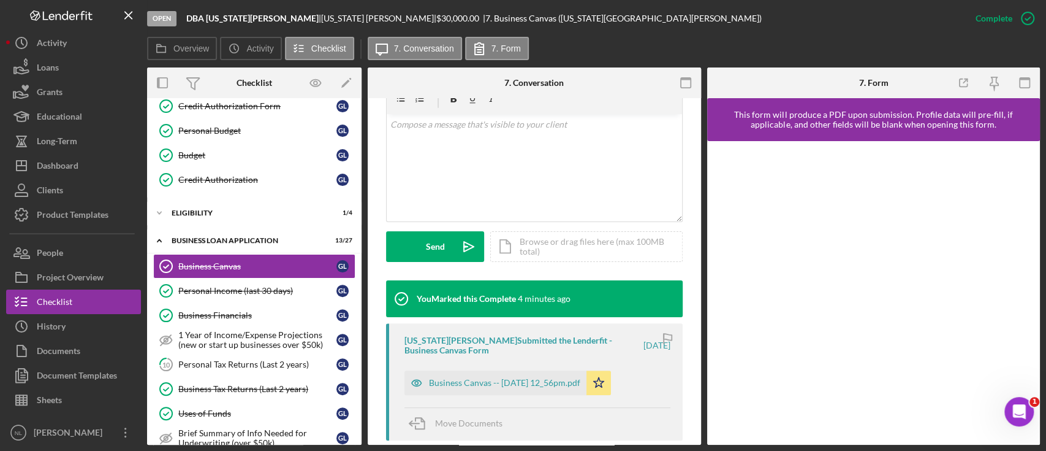
scroll to position [244, 0]
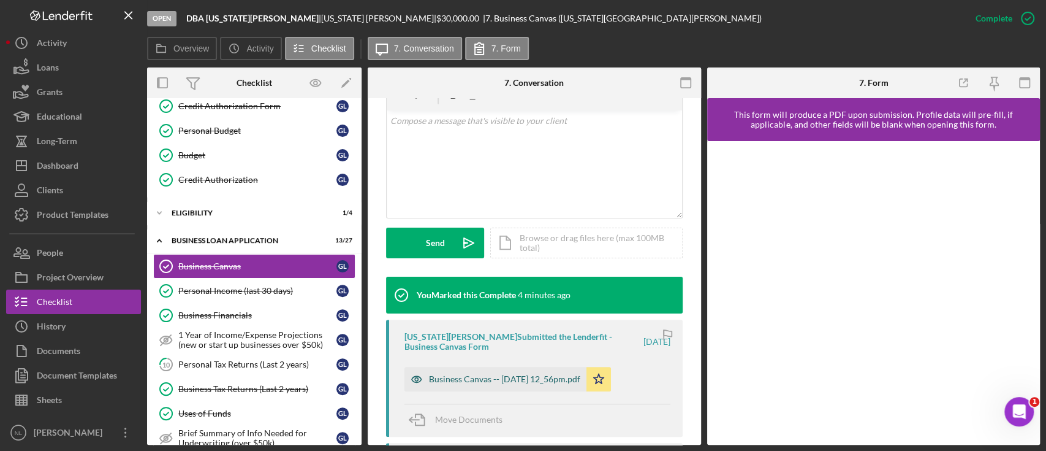
click at [525, 384] on div "Business Canvas -- [DATE] 12_56pm.pdf" at bounding box center [496, 379] width 182 height 25
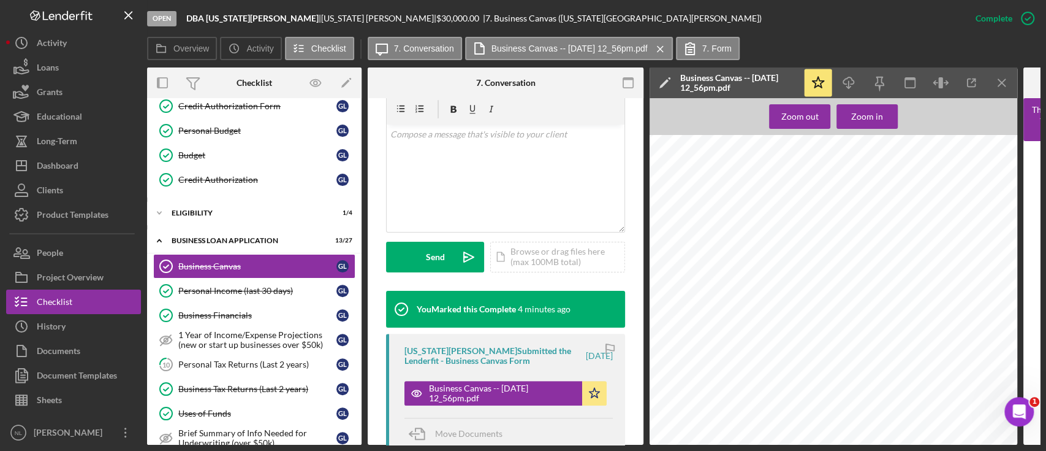
scroll to position [0, 0]
click at [1001, 83] on line "button" at bounding box center [1002, 82] width 7 height 7
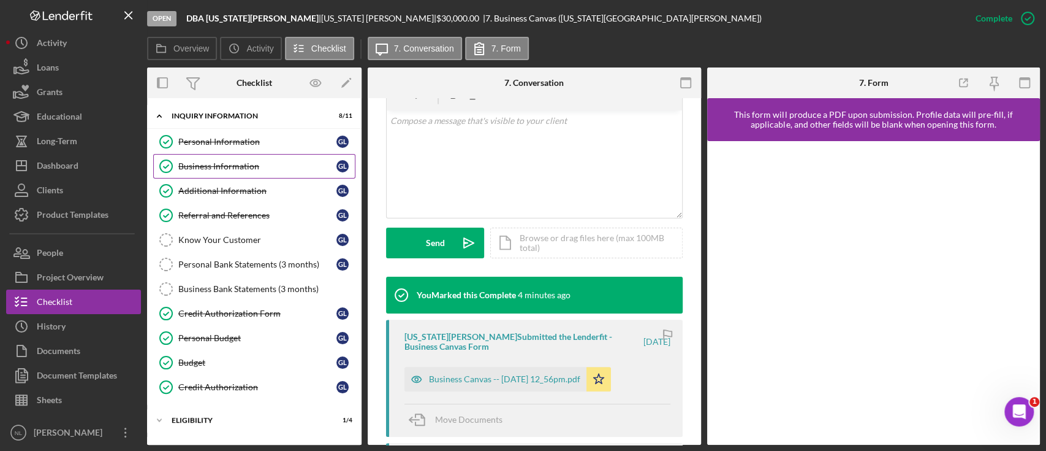
click at [253, 169] on div "Business Information" at bounding box center [257, 166] width 158 height 10
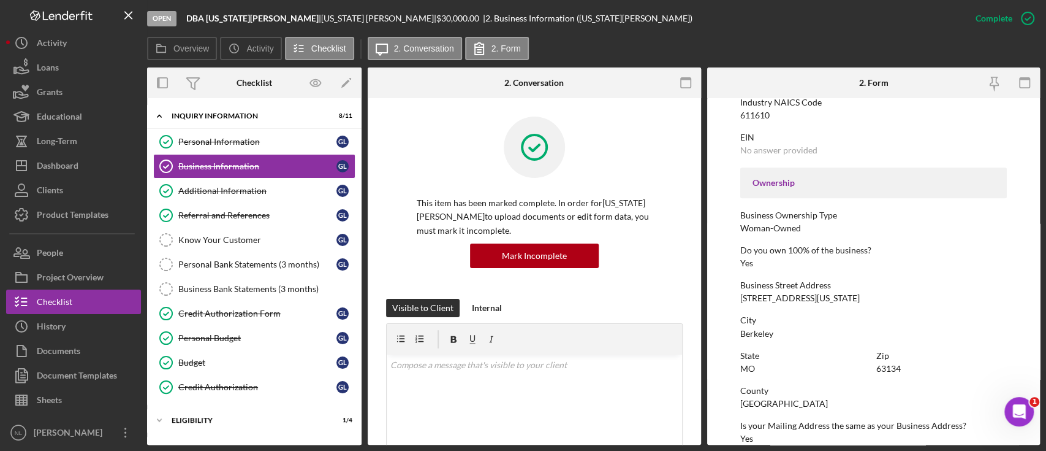
scroll to position [578, 0]
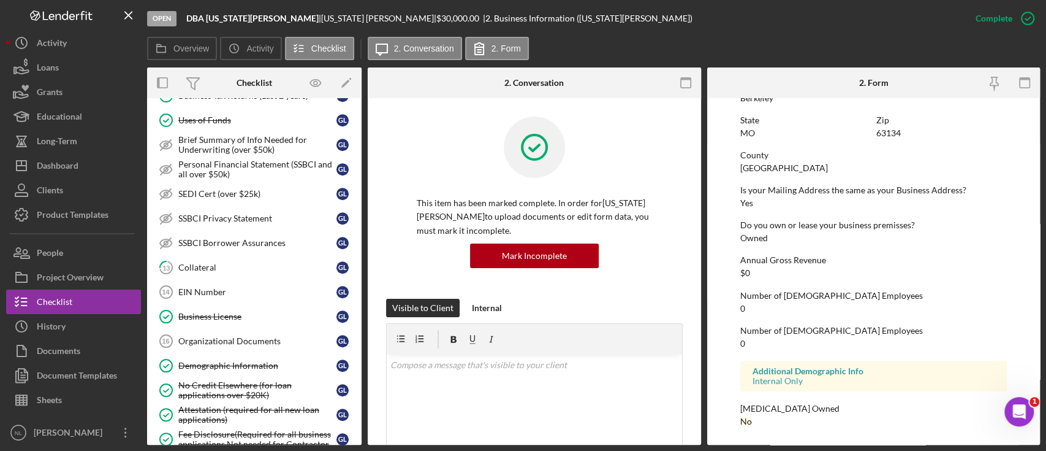
scroll to position [561, 0]
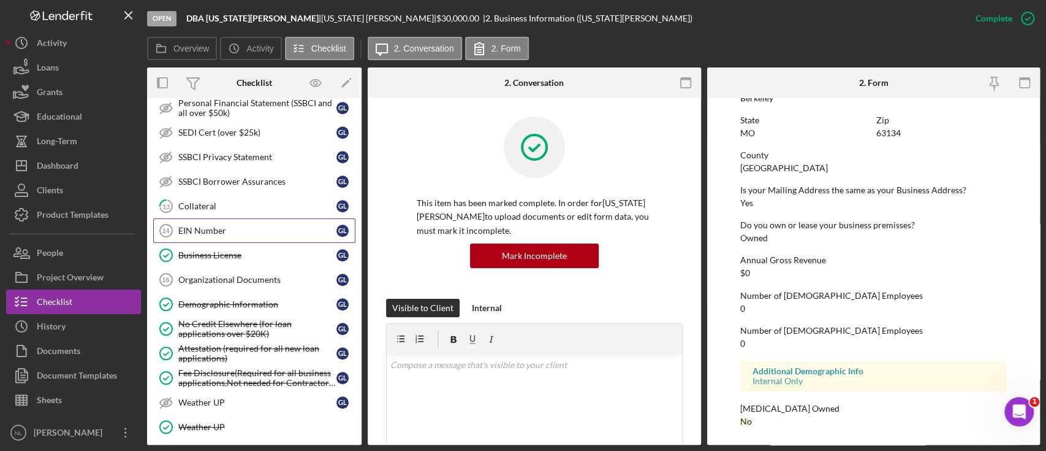
click at [210, 220] on link "EIN Number 14 EIN Number G L" at bounding box center [254, 230] width 202 height 25
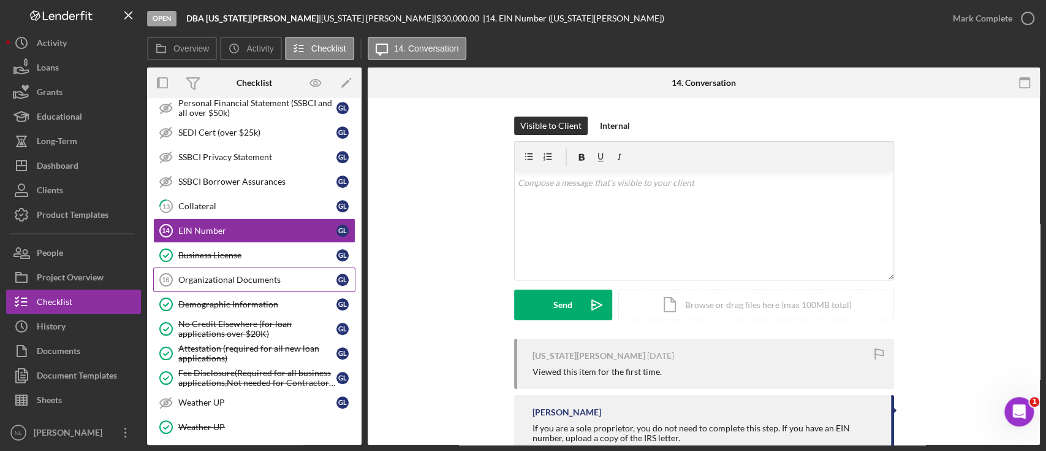
click at [221, 275] on div "Organizational Documents" at bounding box center [257, 280] width 158 height 10
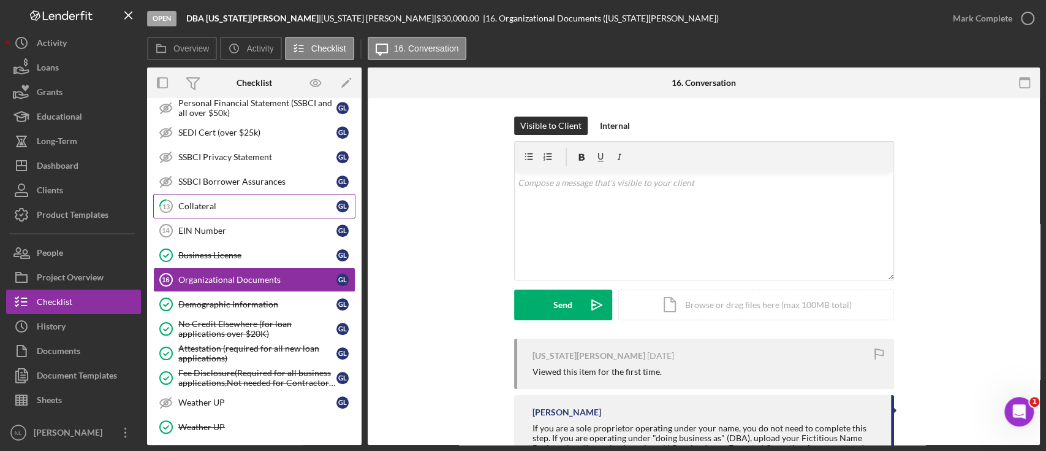
click at [190, 194] on link "13 Collateral G L" at bounding box center [254, 206] width 202 height 25
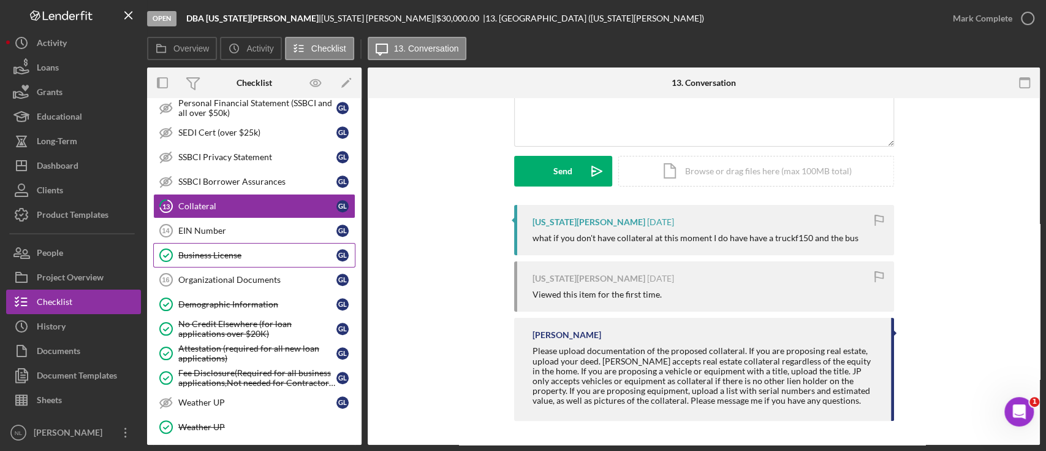
scroll to position [691, 0]
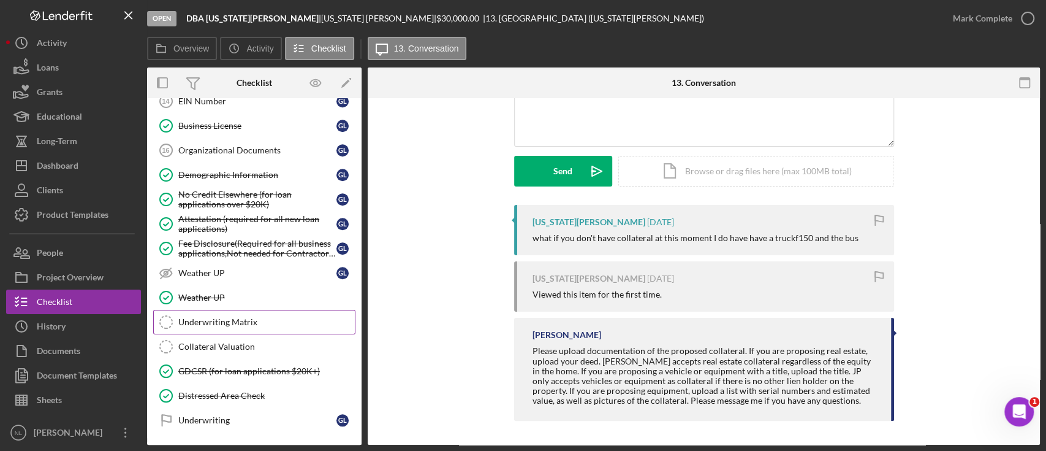
click at [253, 325] on link "Underwriting Matrix Underwriting Matrix" at bounding box center [254, 322] width 202 height 25
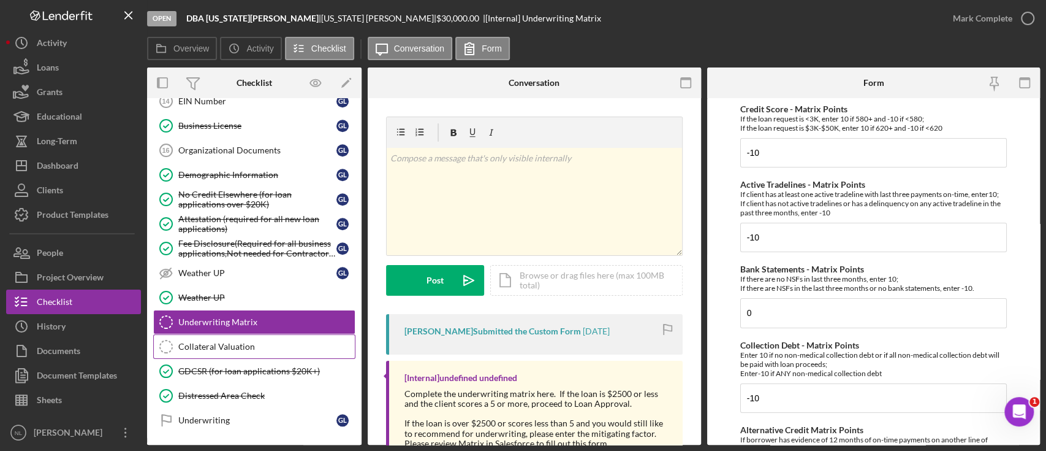
click at [248, 341] on div "Collateral Valuation" at bounding box center [266, 346] width 177 height 10
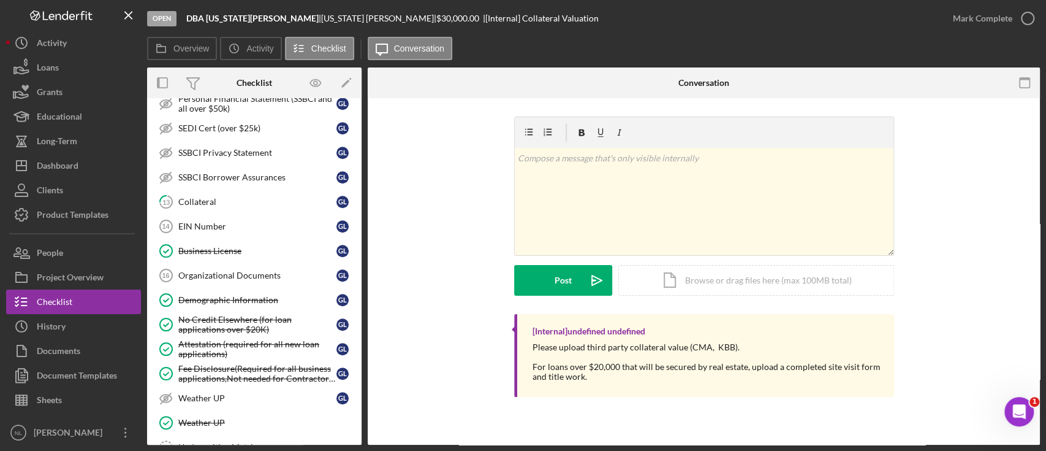
scroll to position [541, 0]
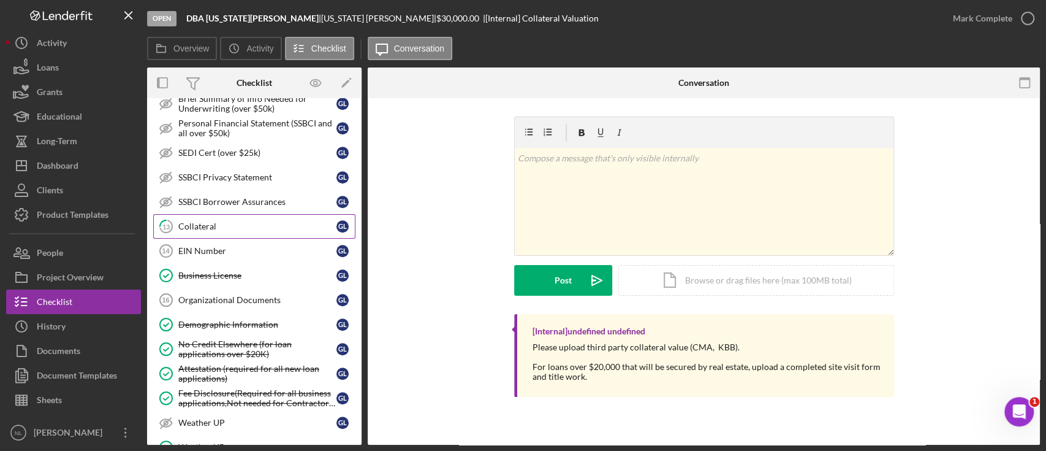
click at [224, 221] on div "Collateral" at bounding box center [257, 226] width 158 height 10
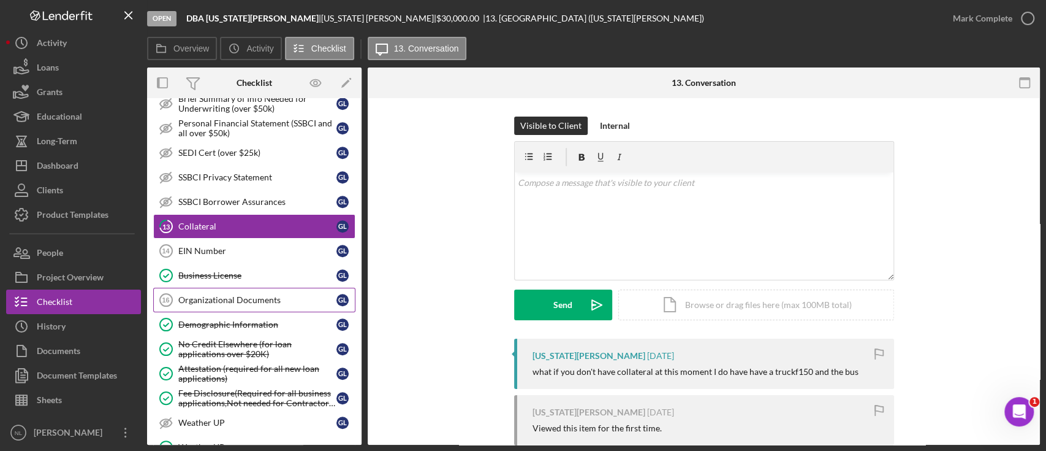
click at [275, 295] on div "Organizational Documents" at bounding box center [257, 300] width 158 height 10
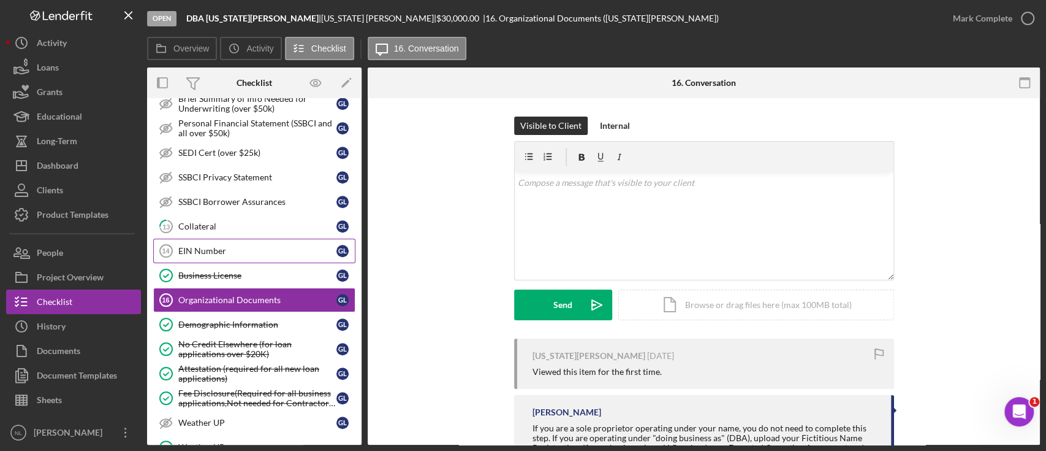
click at [213, 238] on link "EIN Number 14 EIN Number G L" at bounding box center [254, 250] width 202 height 25
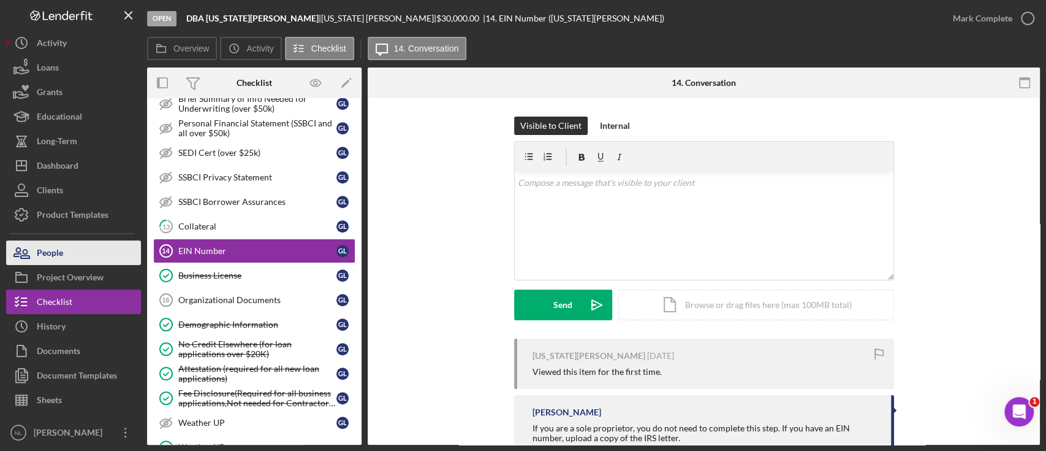
click at [51, 257] on div "People" at bounding box center [50, 254] width 26 height 28
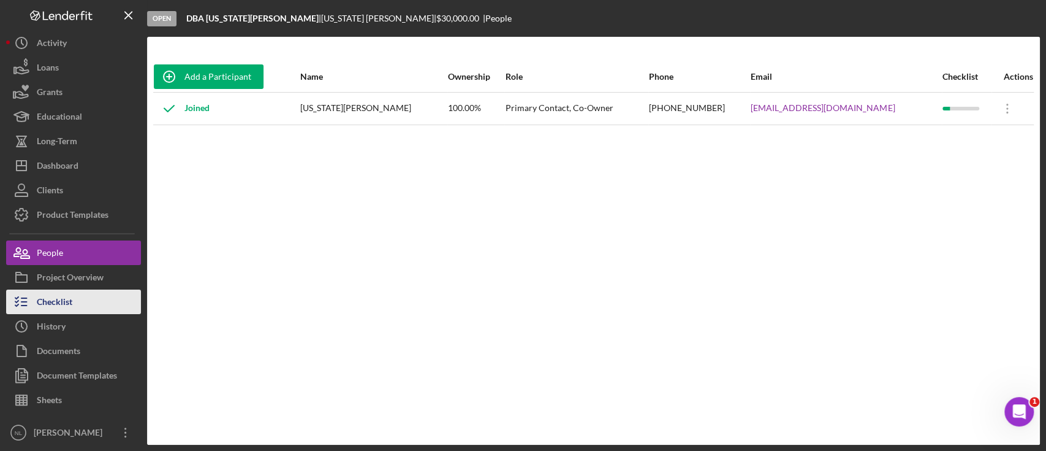
click at [58, 302] on div "Checklist" at bounding box center [55, 303] width 36 height 28
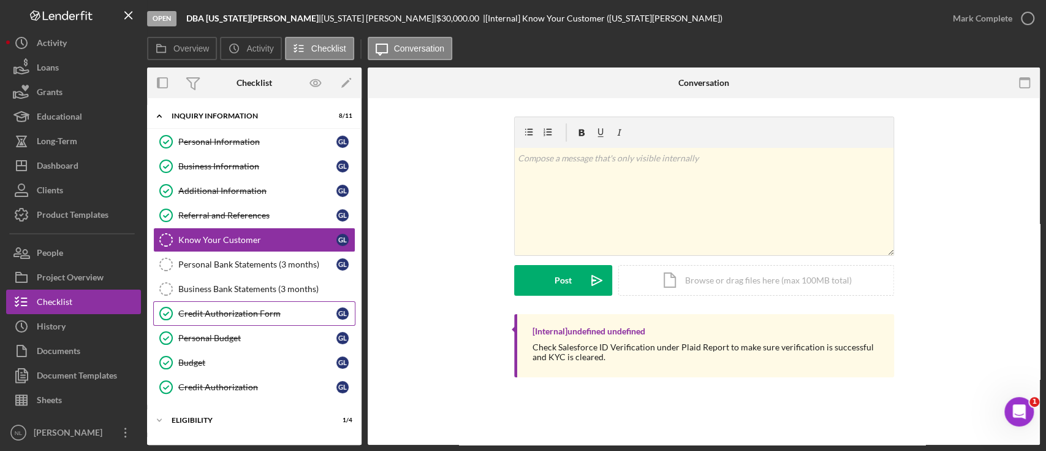
scroll to position [103, 0]
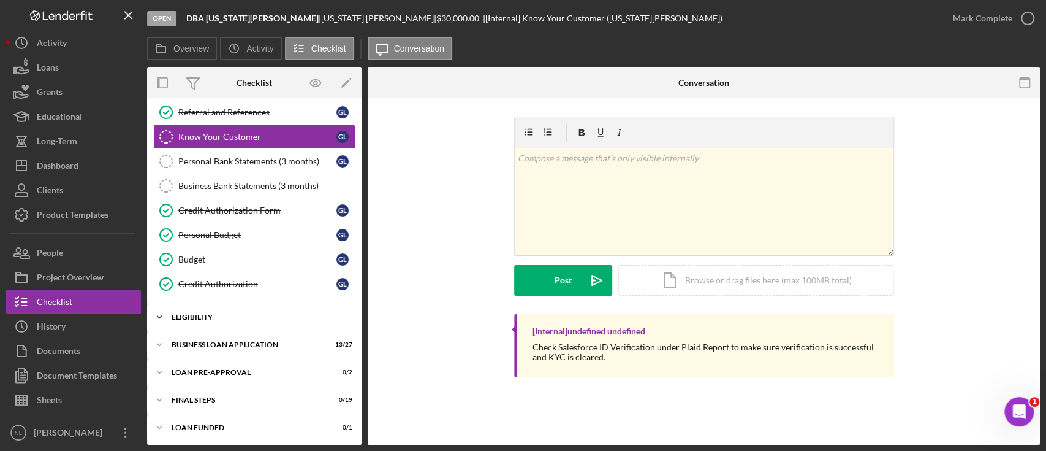
click at [239, 318] on div "ELIGIBILITY" at bounding box center [259, 316] width 175 height 7
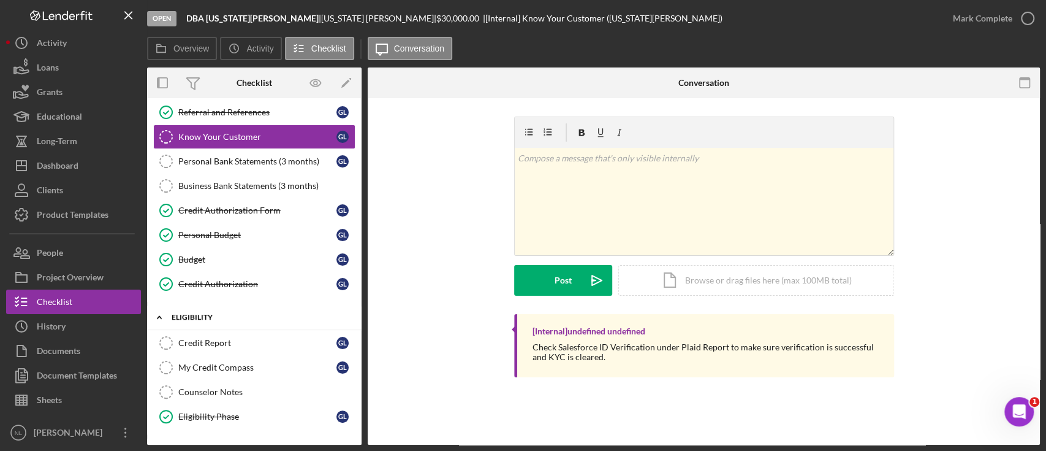
scroll to position [207, 0]
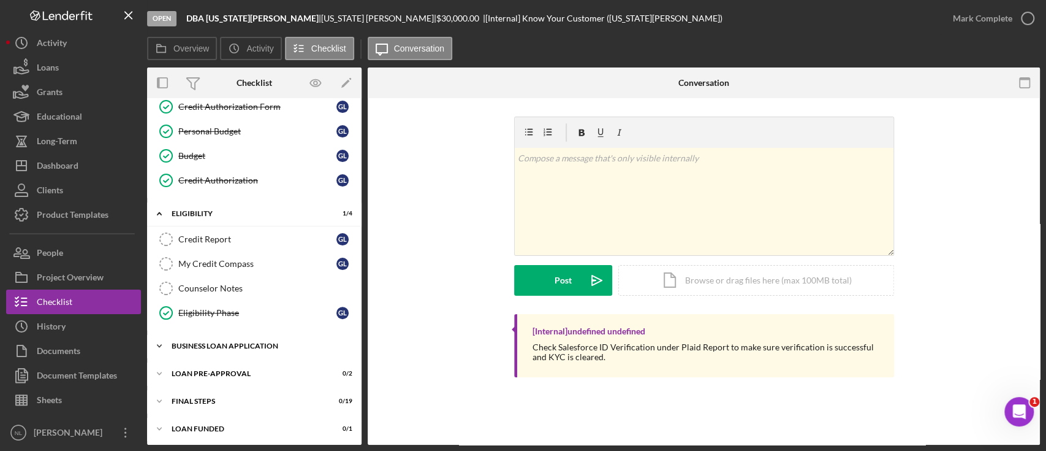
click at [230, 346] on div "BUSINESS LOAN APPLICATION" at bounding box center [259, 345] width 175 height 7
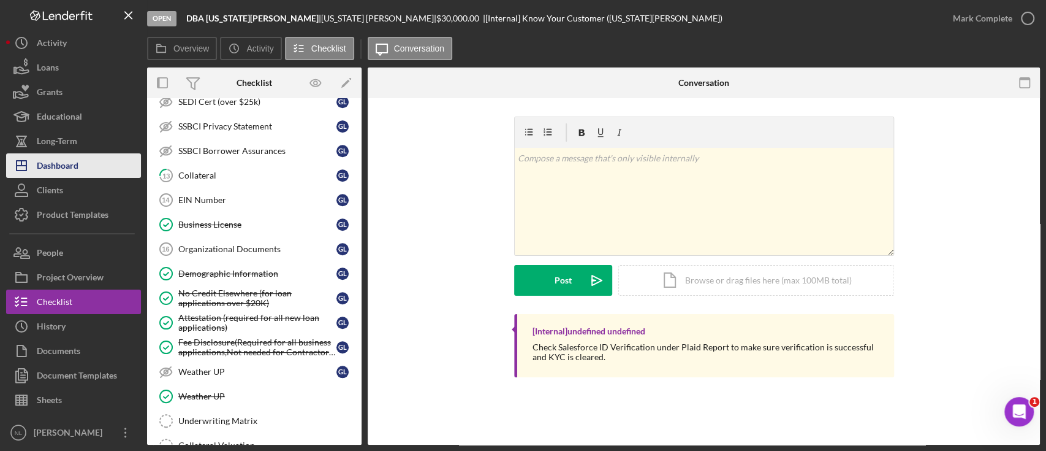
scroll to position [732, 0]
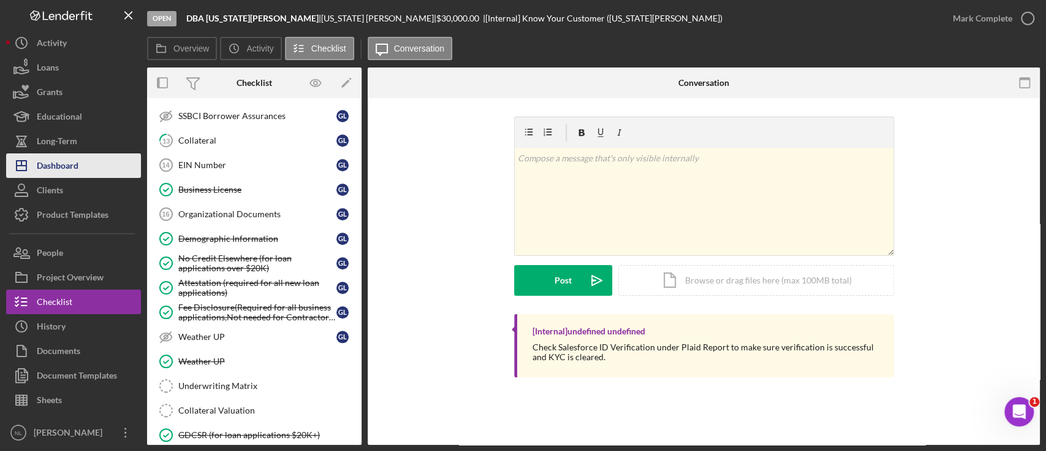
click at [102, 163] on button "Icon/Dashboard Dashboard" at bounding box center [73, 165] width 135 height 25
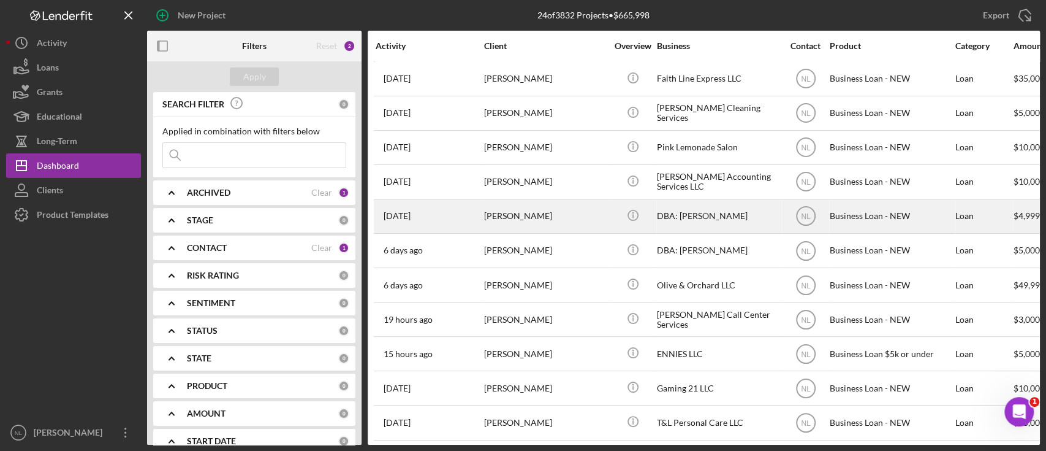
click at [529, 212] on div "[PERSON_NAME]" at bounding box center [545, 216] width 123 height 32
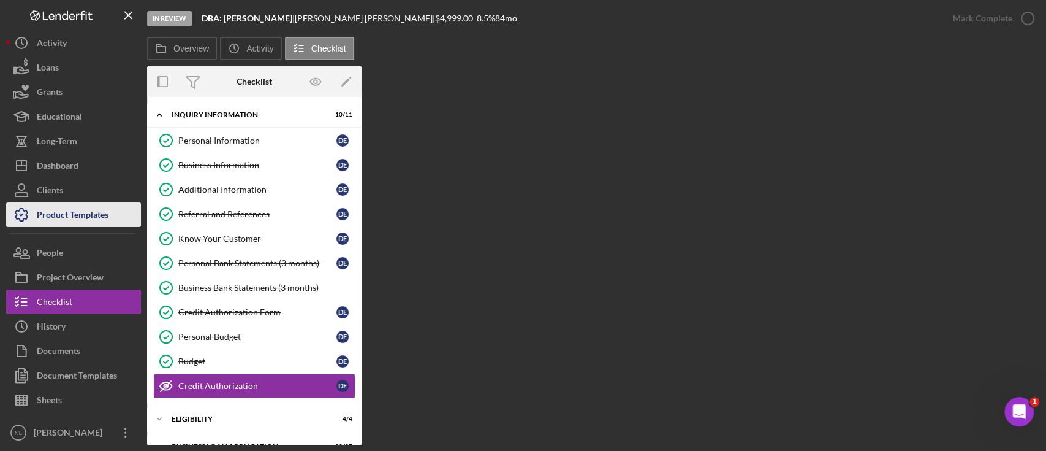
scroll to position [103, 0]
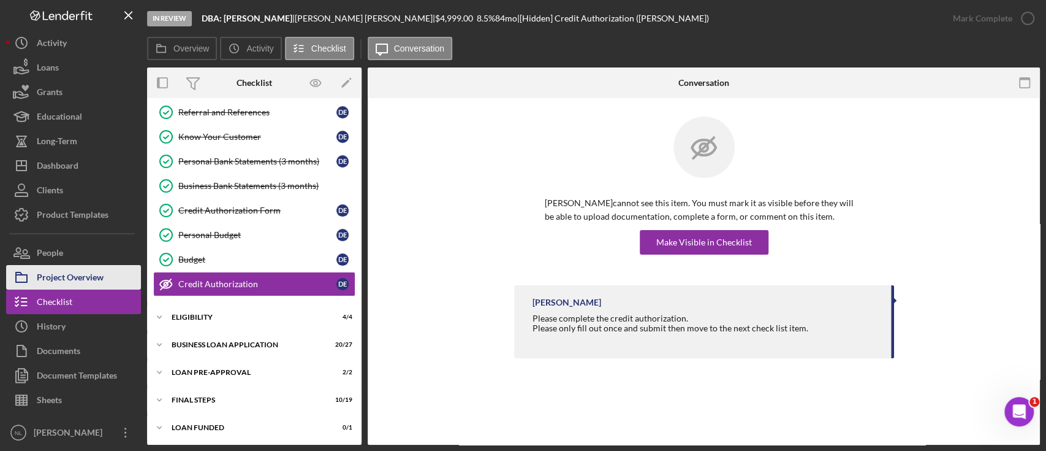
click at [88, 276] on div "Project Overview" at bounding box center [70, 279] width 67 height 28
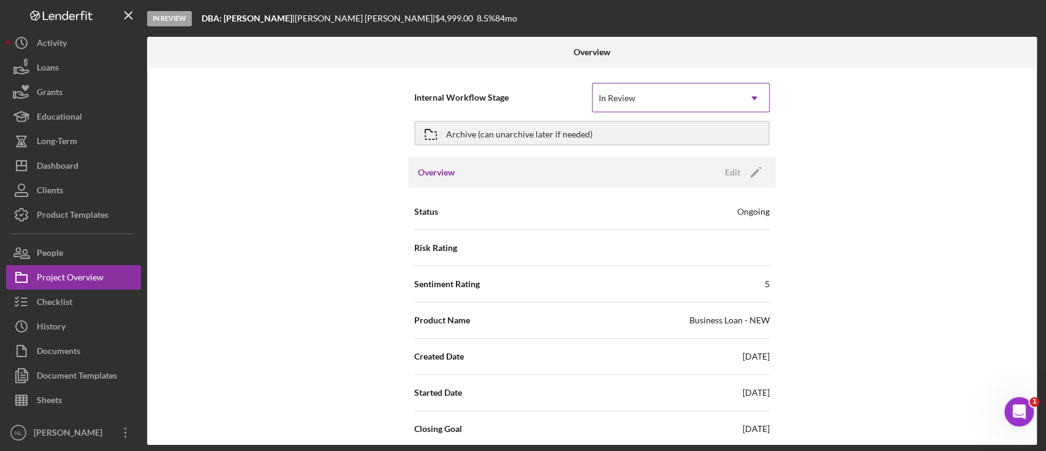
click at [710, 96] on div "In Review" at bounding box center [666, 98] width 147 height 28
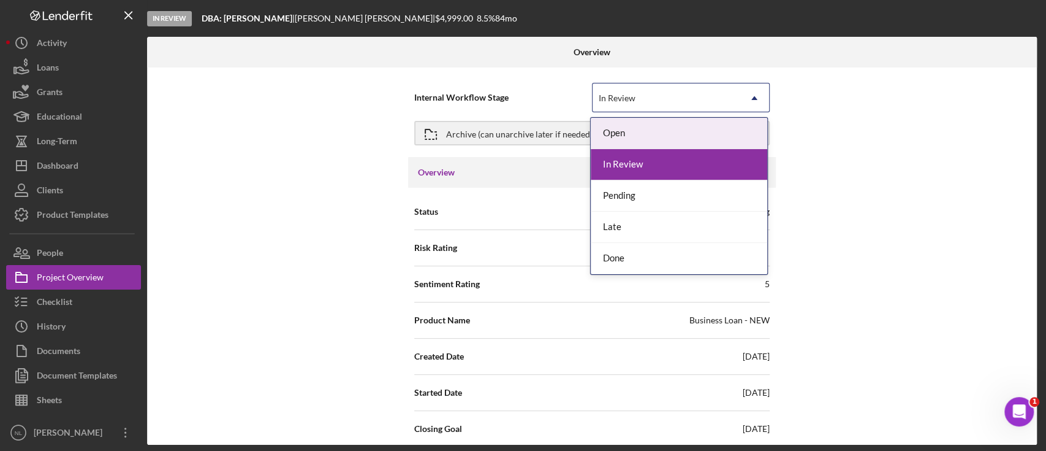
click at [710, 96] on div "In Review" at bounding box center [666, 98] width 147 height 28
click at [648, 100] on div "In Review" at bounding box center [666, 98] width 147 height 28
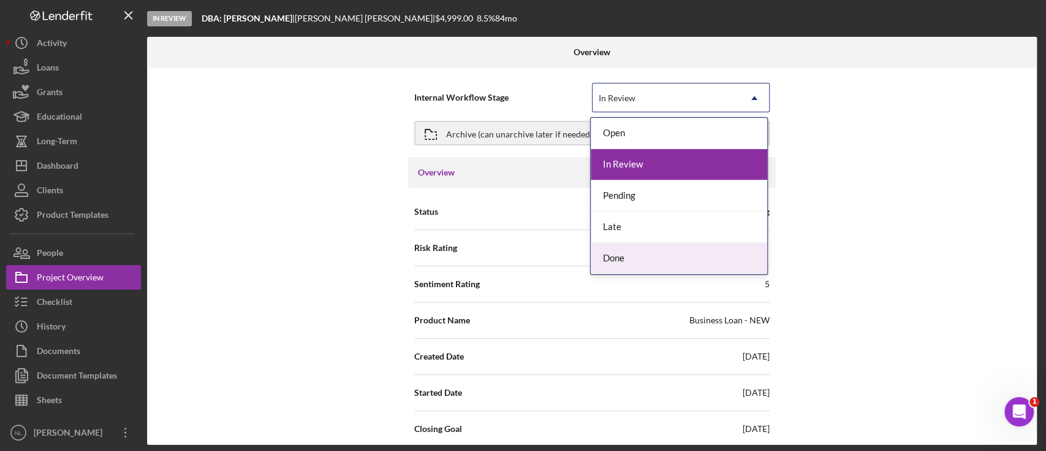
click at [634, 268] on div "Done" at bounding box center [679, 258] width 177 height 31
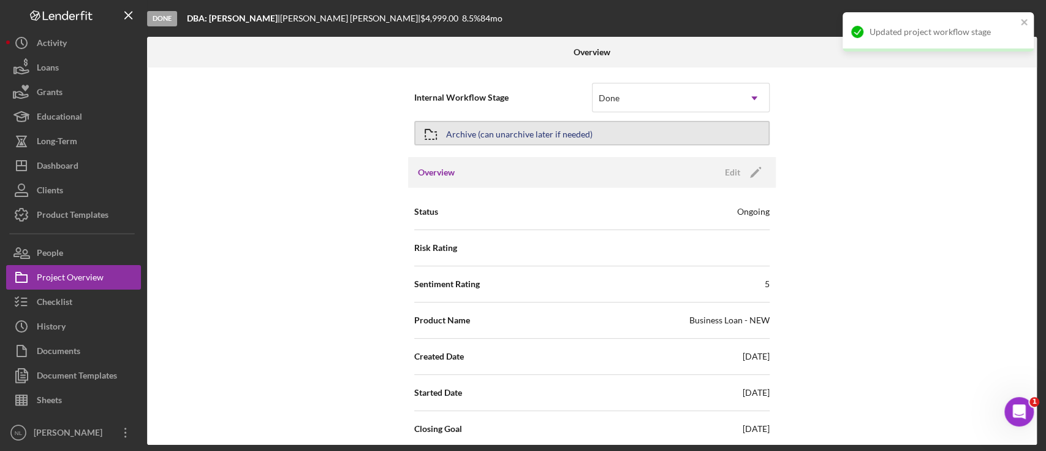
click at [577, 132] on div "Archive (can unarchive later if needed)" at bounding box center [519, 133] width 146 height 22
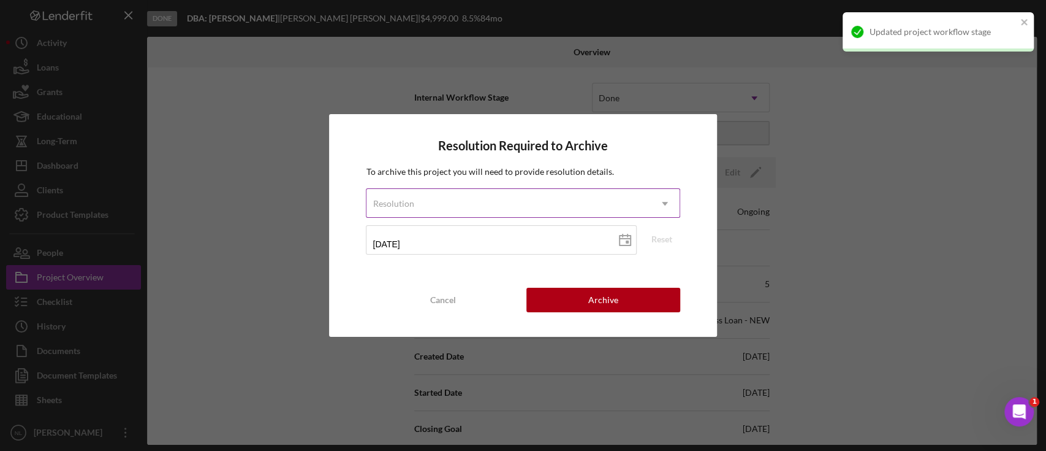
click at [438, 210] on div "Resolution" at bounding box center [508, 203] width 283 height 28
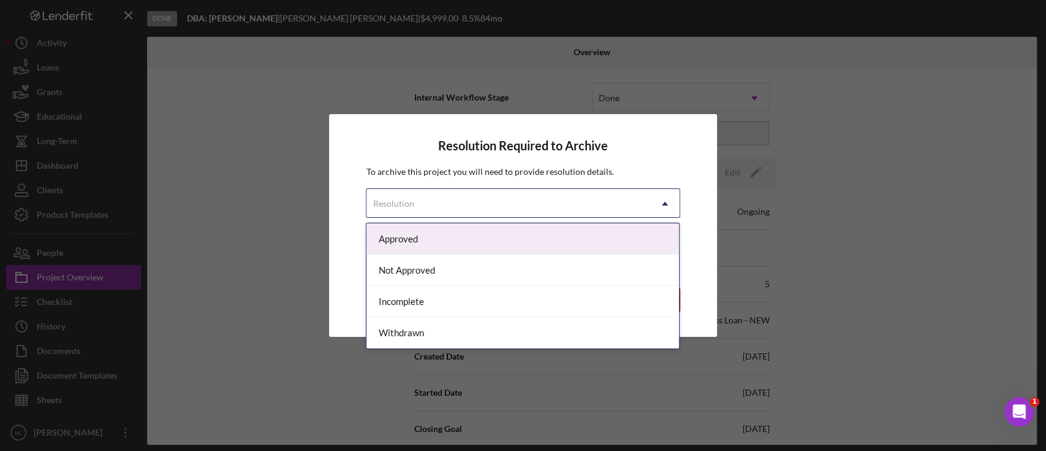
click at [428, 243] on div "Approved" at bounding box center [523, 238] width 313 height 31
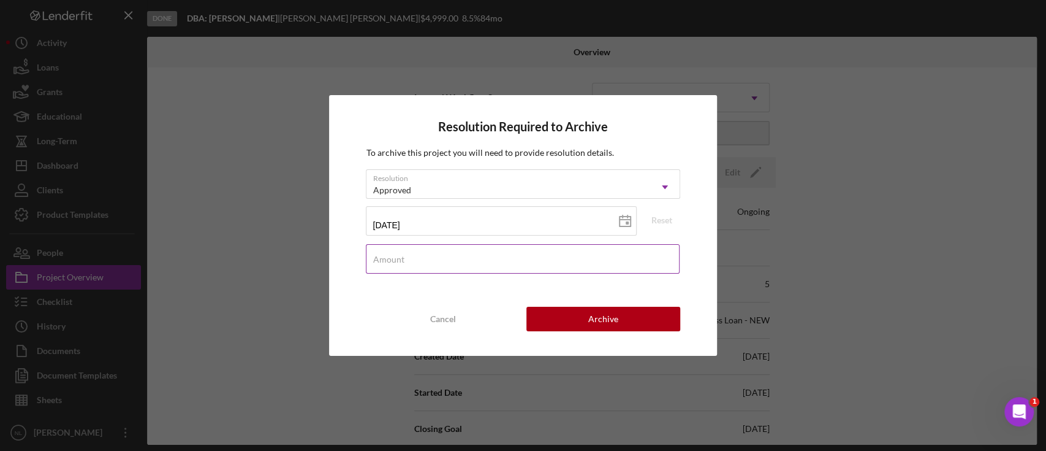
click at [415, 253] on div "Amount" at bounding box center [523, 259] width 314 height 31
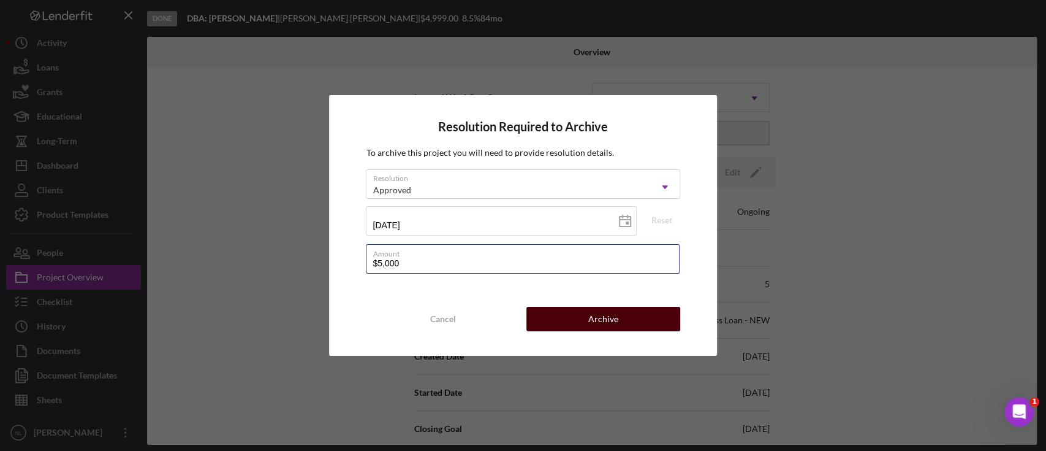
type input "$5,000"
click at [626, 320] on button "Archive" at bounding box center [604, 318] width 154 height 25
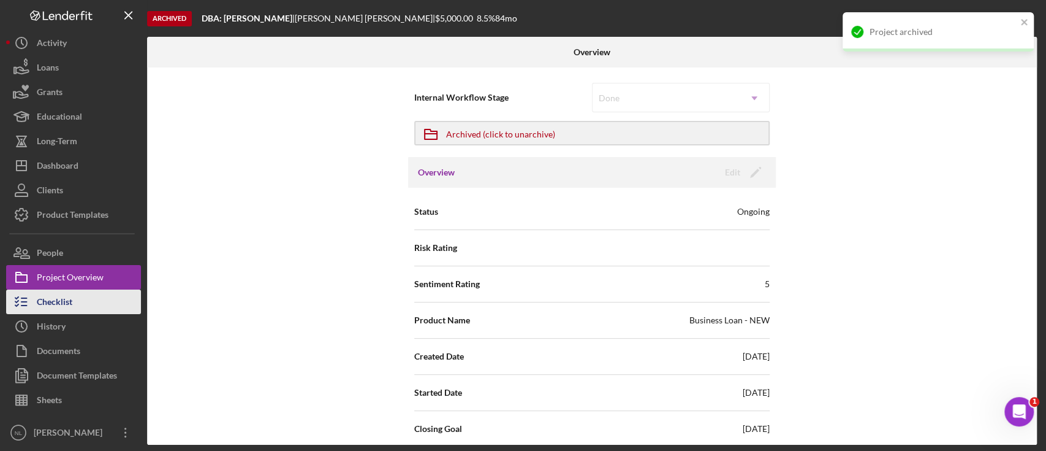
click at [69, 309] on div "Checklist" at bounding box center [55, 303] width 36 height 28
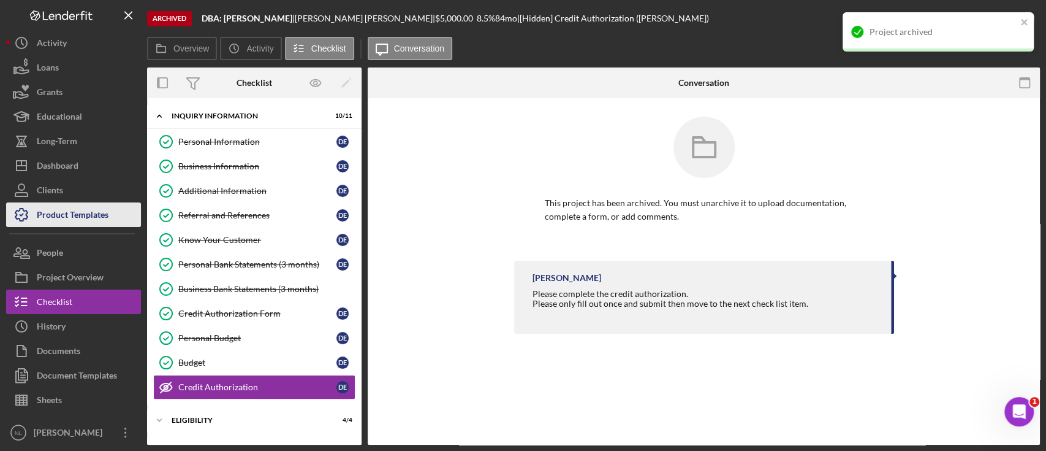
scroll to position [103, 0]
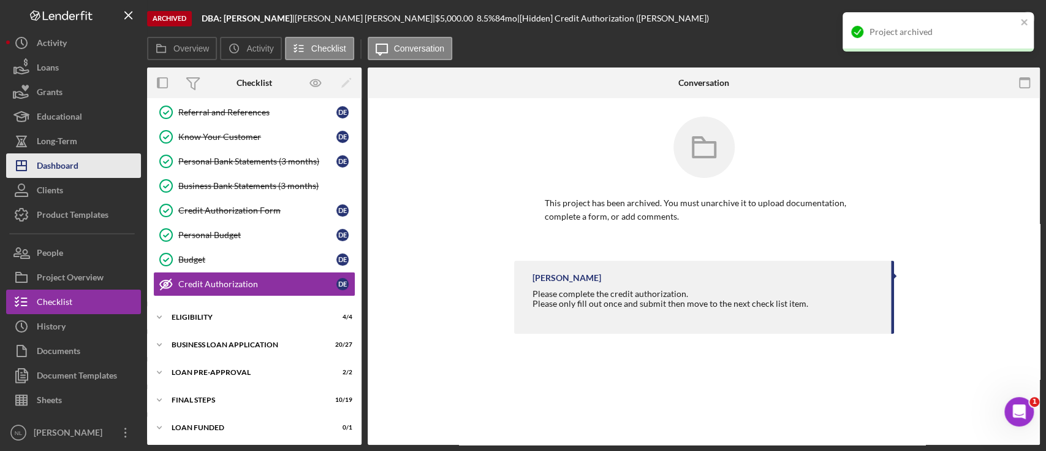
click at [85, 170] on button "Icon/Dashboard Dashboard" at bounding box center [73, 165] width 135 height 25
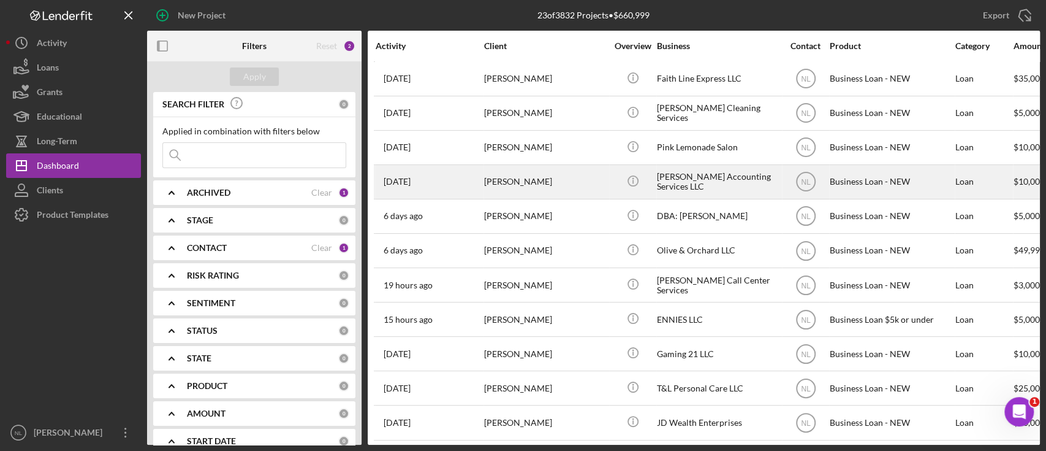
click at [563, 188] on div "[PERSON_NAME]" at bounding box center [545, 181] width 123 height 32
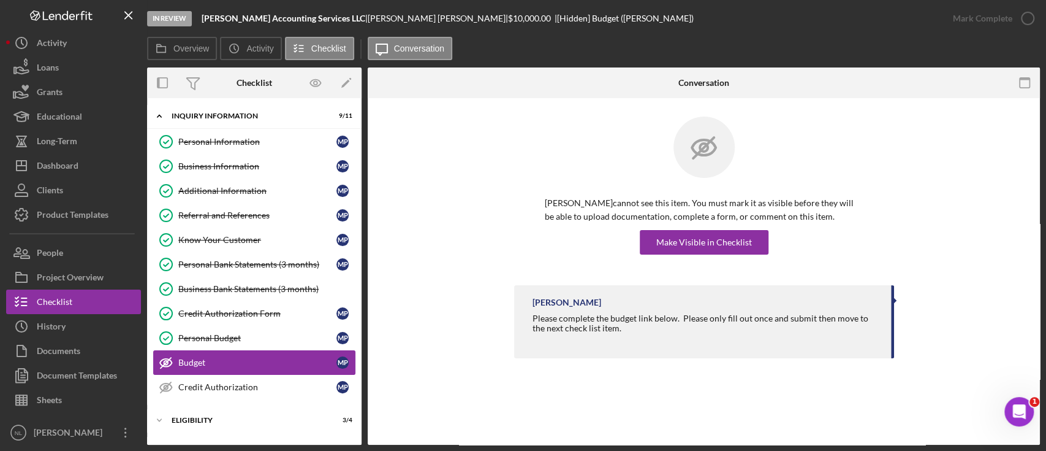
scroll to position [89, 0]
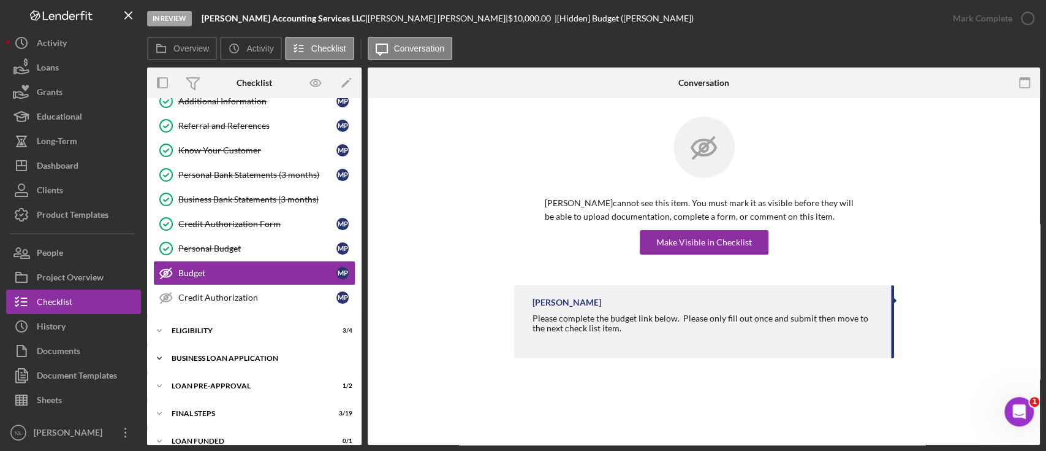
click at [235, 357] on div "BUSINESS LOAN APPLICATION" at bounding box center [259, 357] width 175 height 7
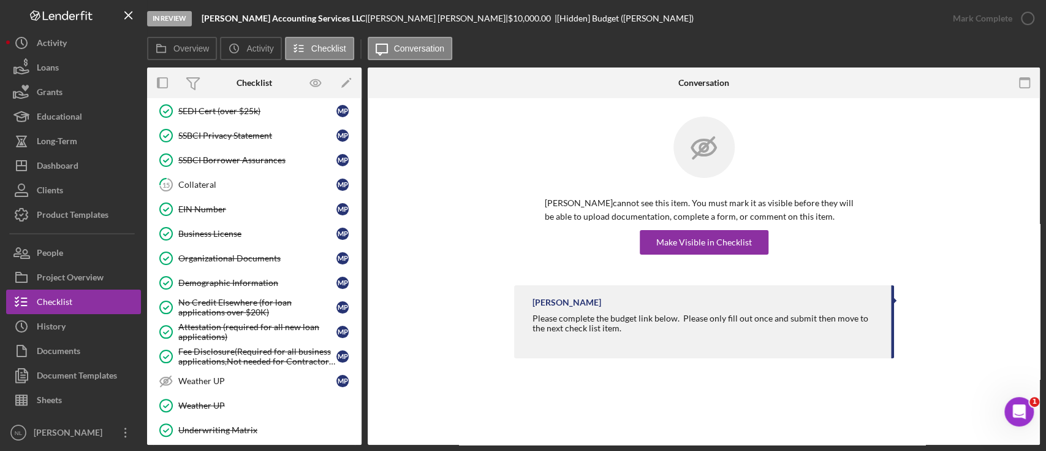
scroll to position [768, 0]
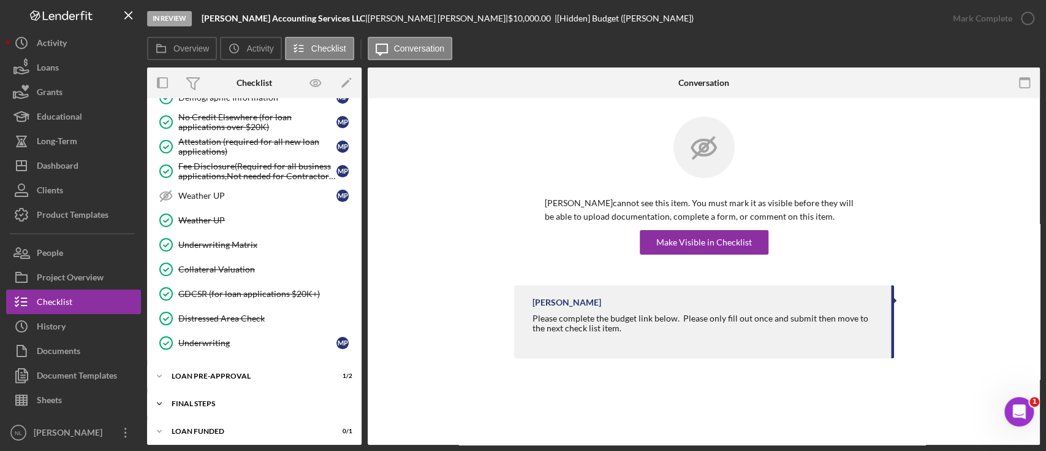
click at [224, 400] on div "FINAL STEPS" at bounding box center [259, 403] width 175 height 7
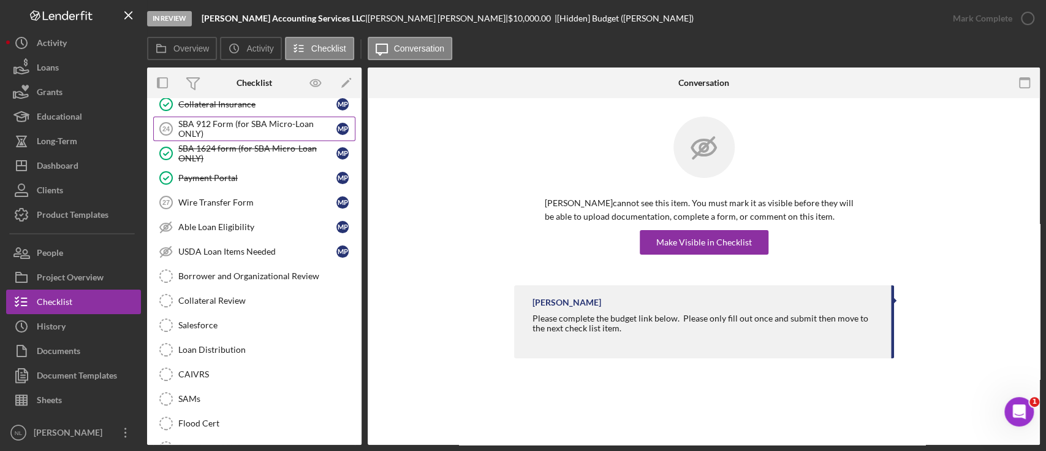
click at [196, 125] on div "SBA 912 Form (for SBA Micro-Loan ONLY)" at bounding box center [257, 129] width 158 height 20
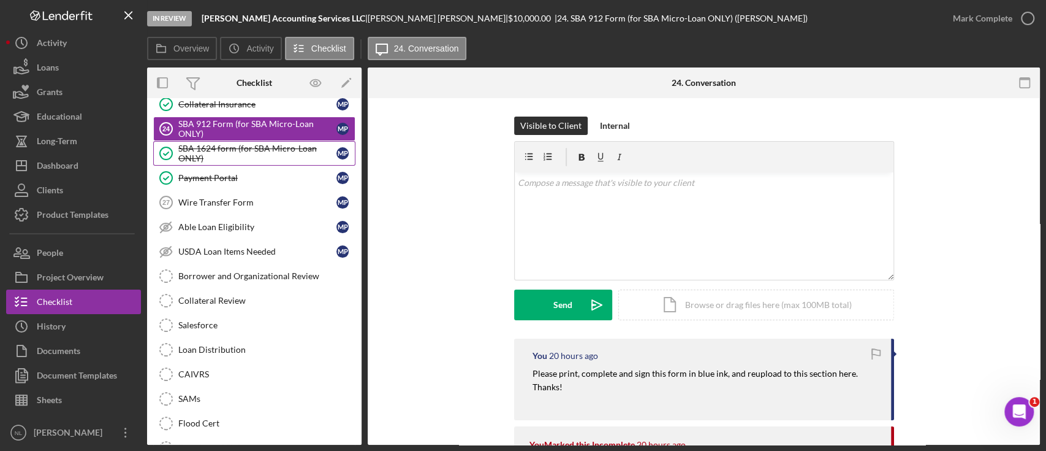
drag, startPoint x: 196, startPoint y: 125, endPoint x: 177, endPoint y: 145, distance: 26.9
click at [177, 145] on icon "SBA 1624 form (for SBA Micro-Loan ONLY)" at bounding box center [166, 153] width 31 height 31
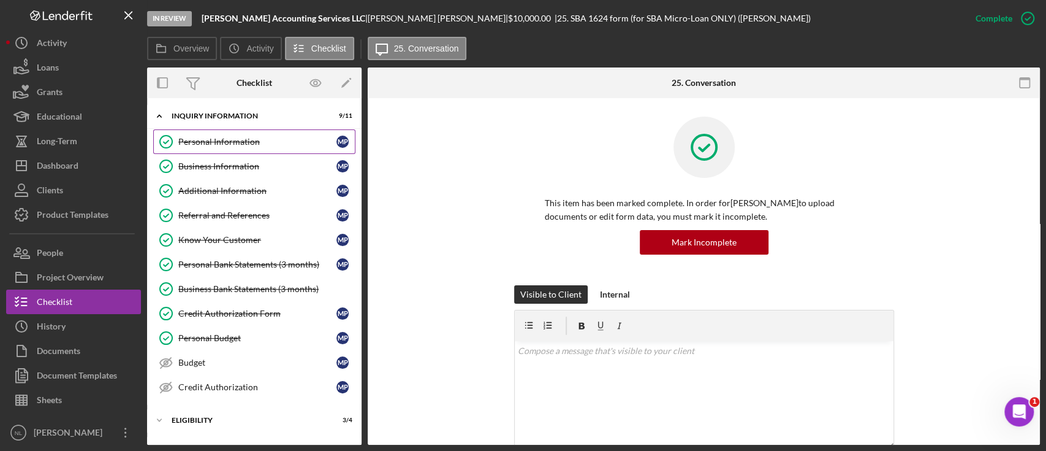
click at [233, 150] on link "Personal Information Personal Information M P" at bounding box center [254, 141] width 202 height 25
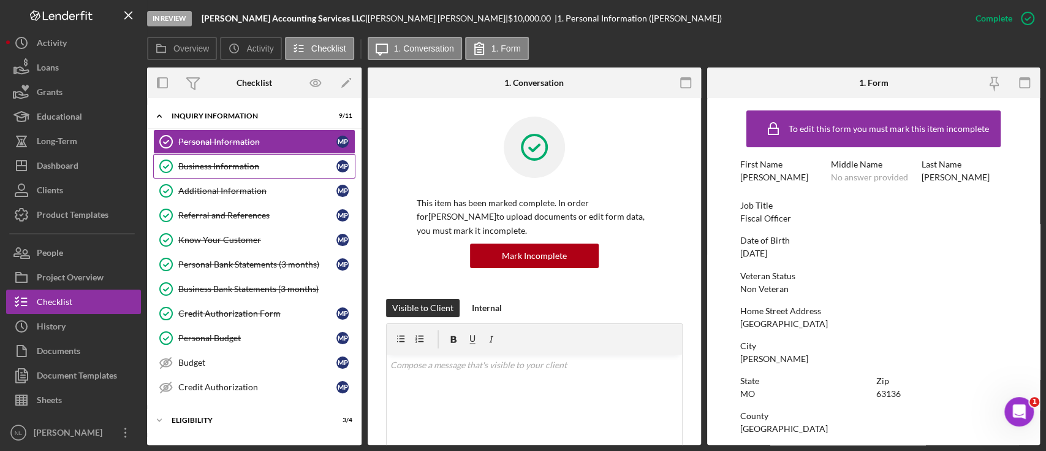
click at [265, 177] on link "Business Information Business Information M P" at bounding box center [254, 166] width 202 height 25
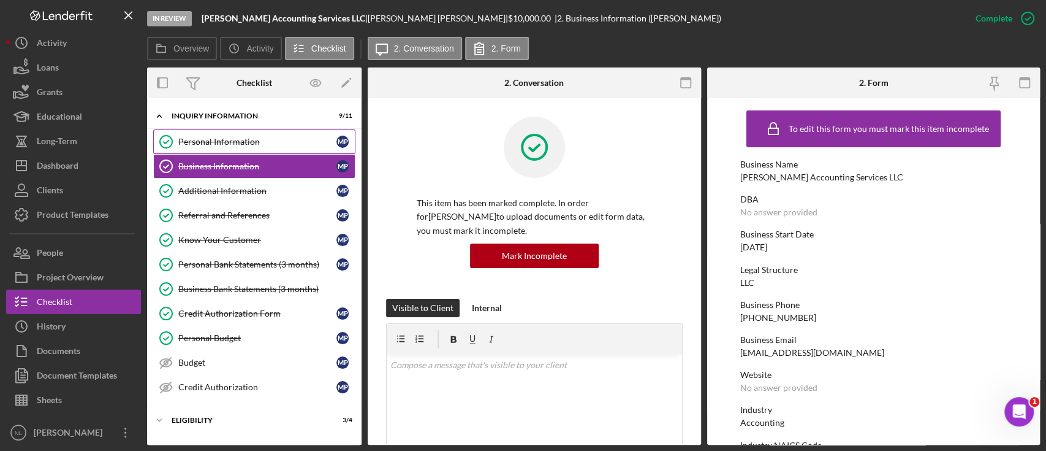
click at [242, 150] on link "Personal Information Personal Information M P" at bounding box center [254, 141] width 202 height 25
